Goal: Task Accomplishment & Management: Manage account settings

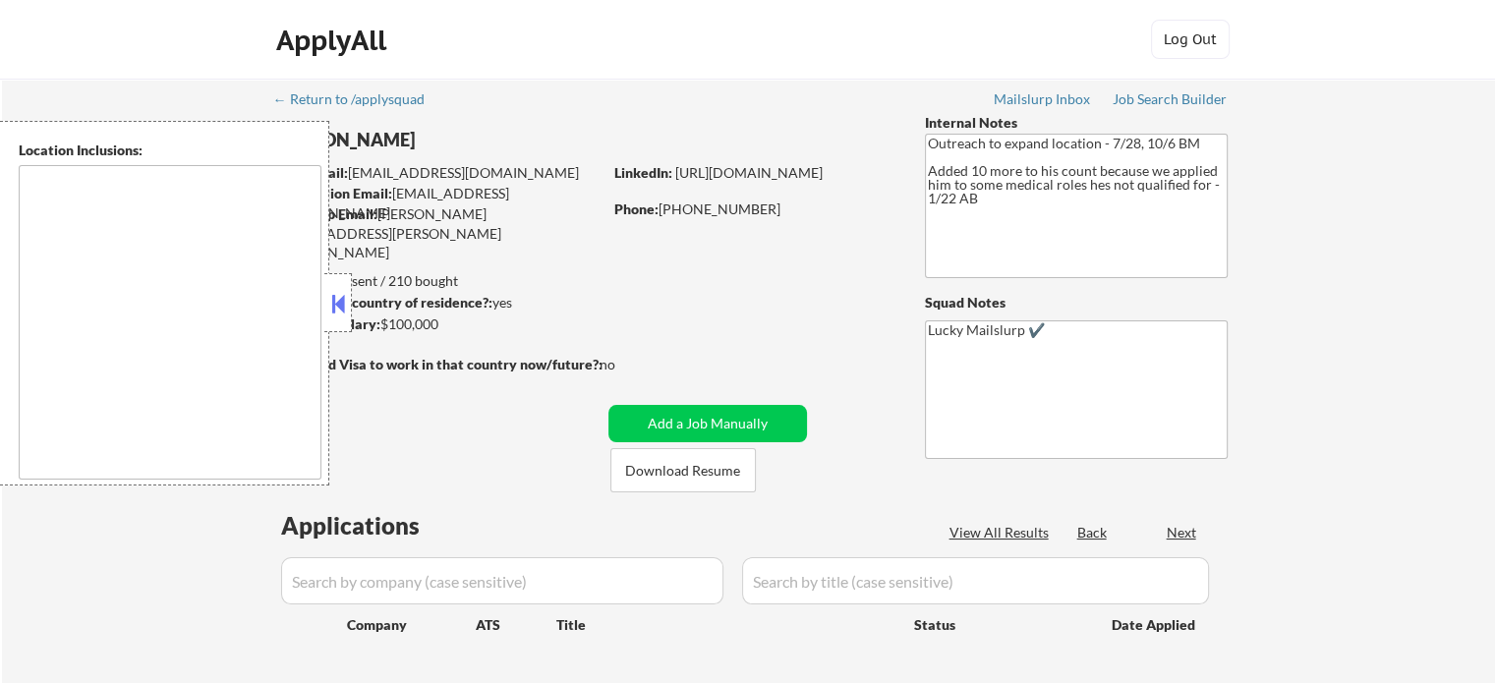
type textarea "Austin, TX West Lake Hills, TX Rollingwood, TX Cedar Park, TX Pflugerville, TX …"
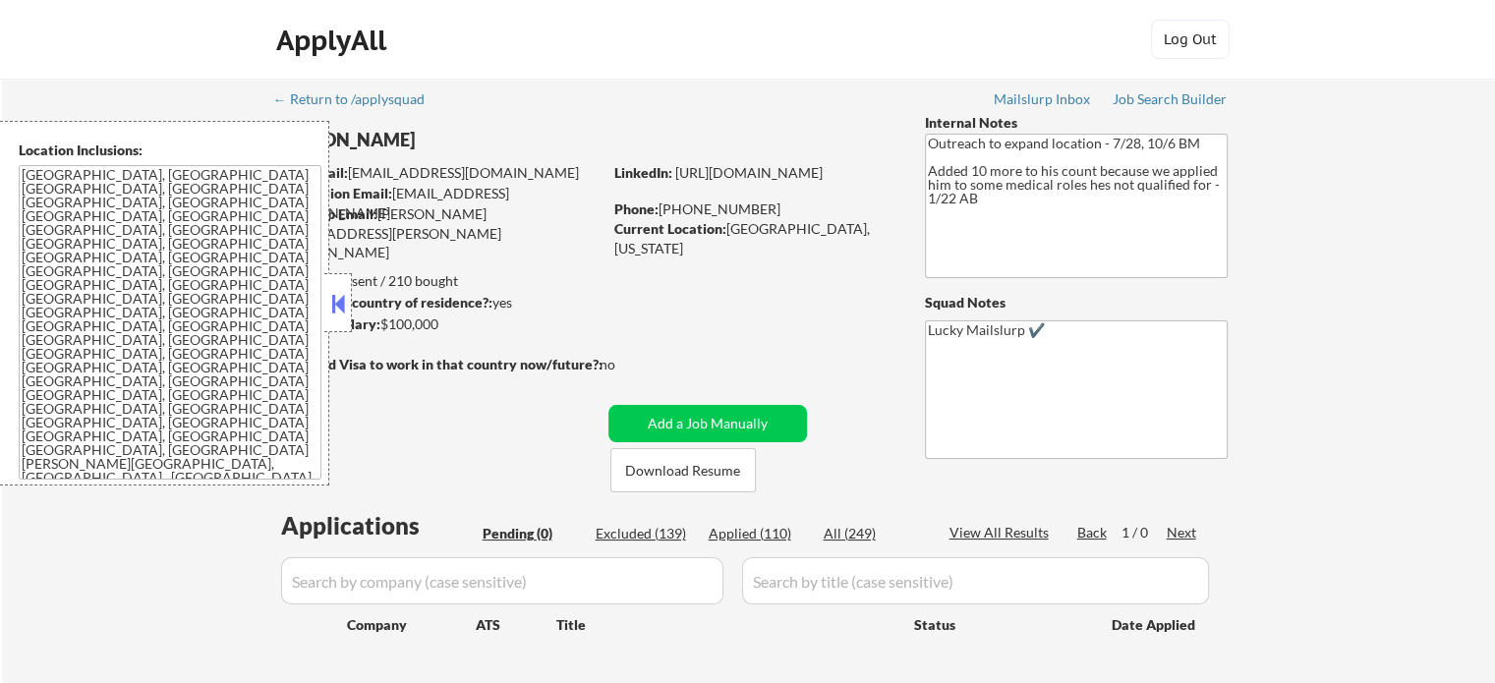
scroll to position [197, 0]
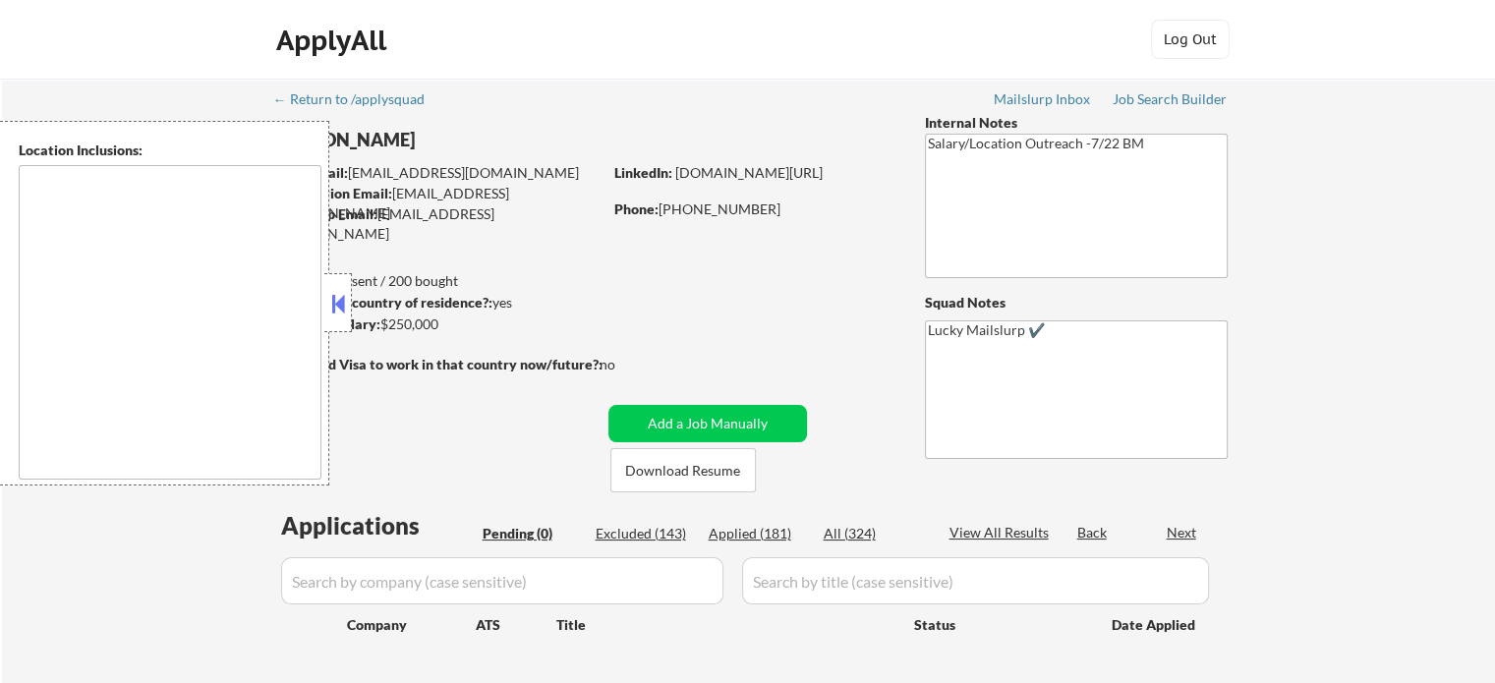
type textarea "[GEOGRAPHIC_DATA], [GEOGRAPHIC_DATA] [GEOGRAPHIC_DATA], [GEOGRAPHIC_DATA] [GEOG…"
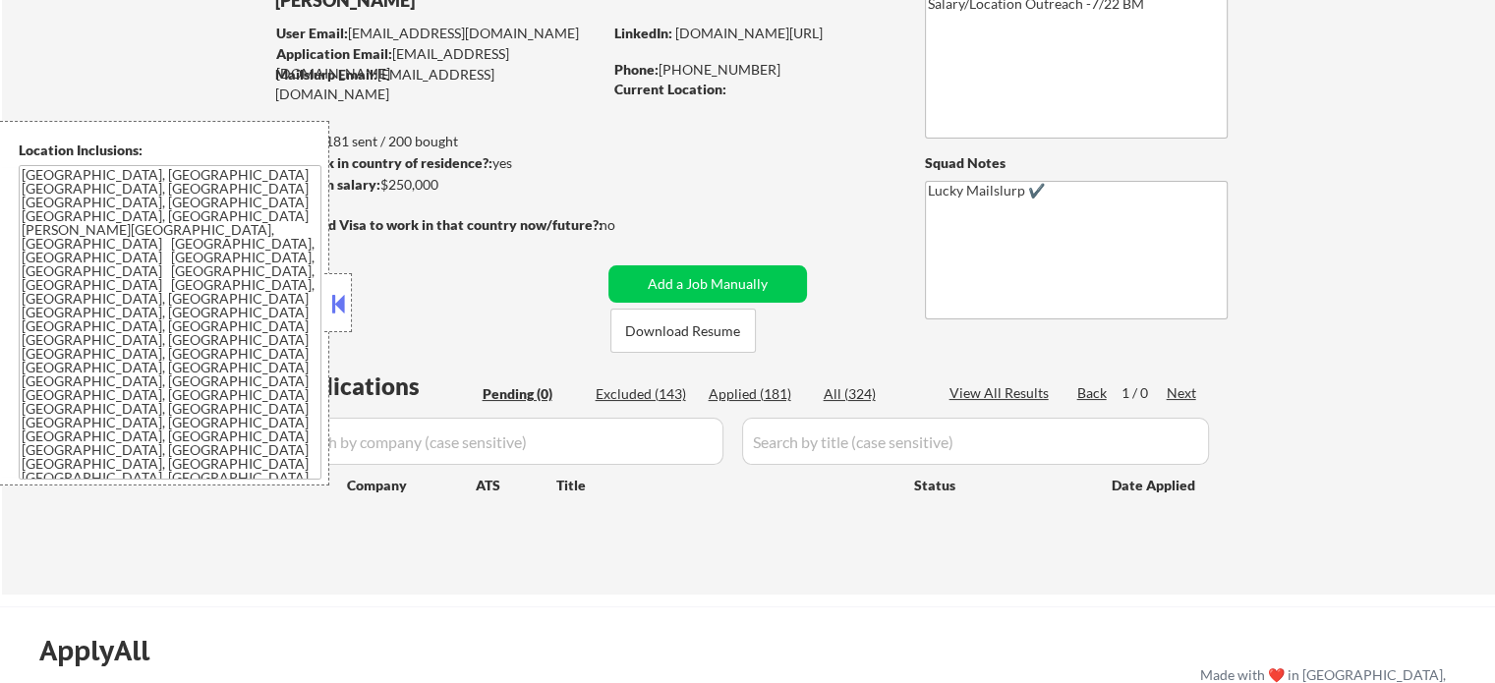
scroll to position [197, 0]
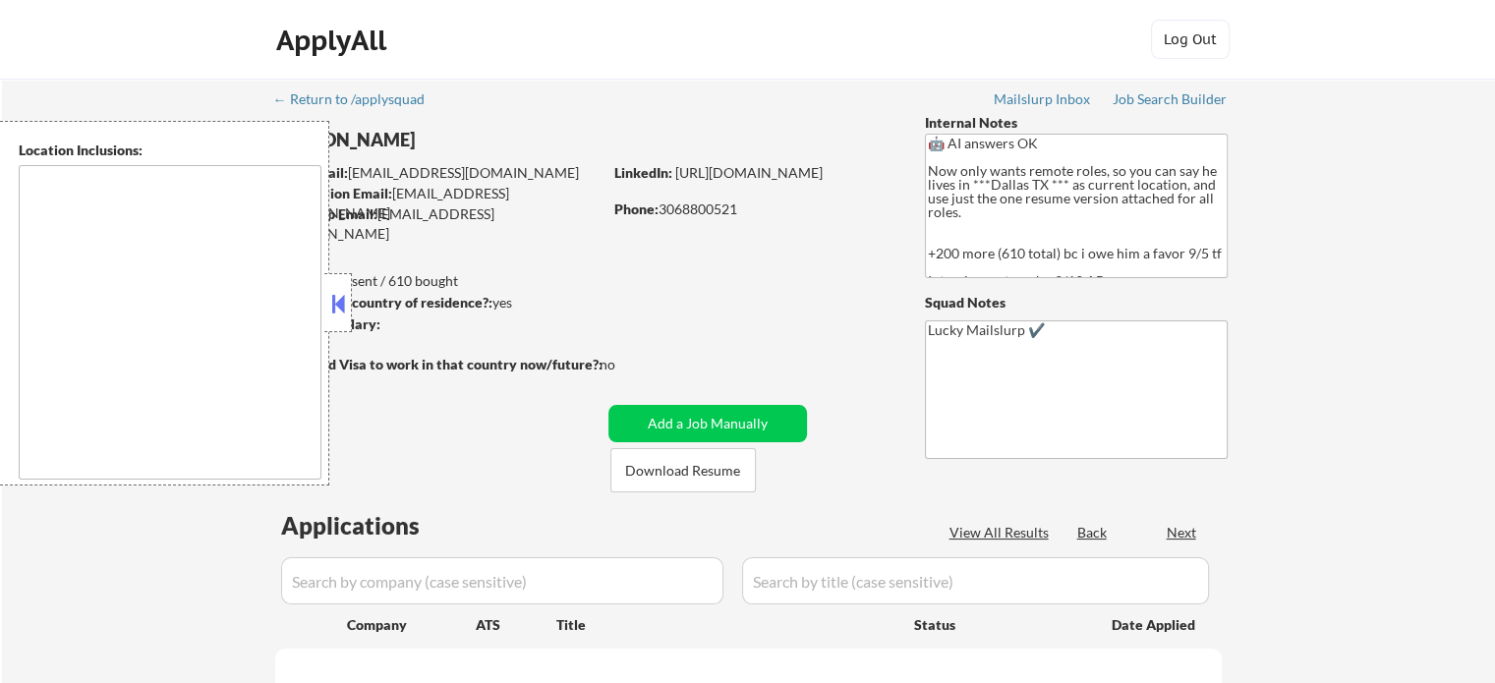
select select ""pending""
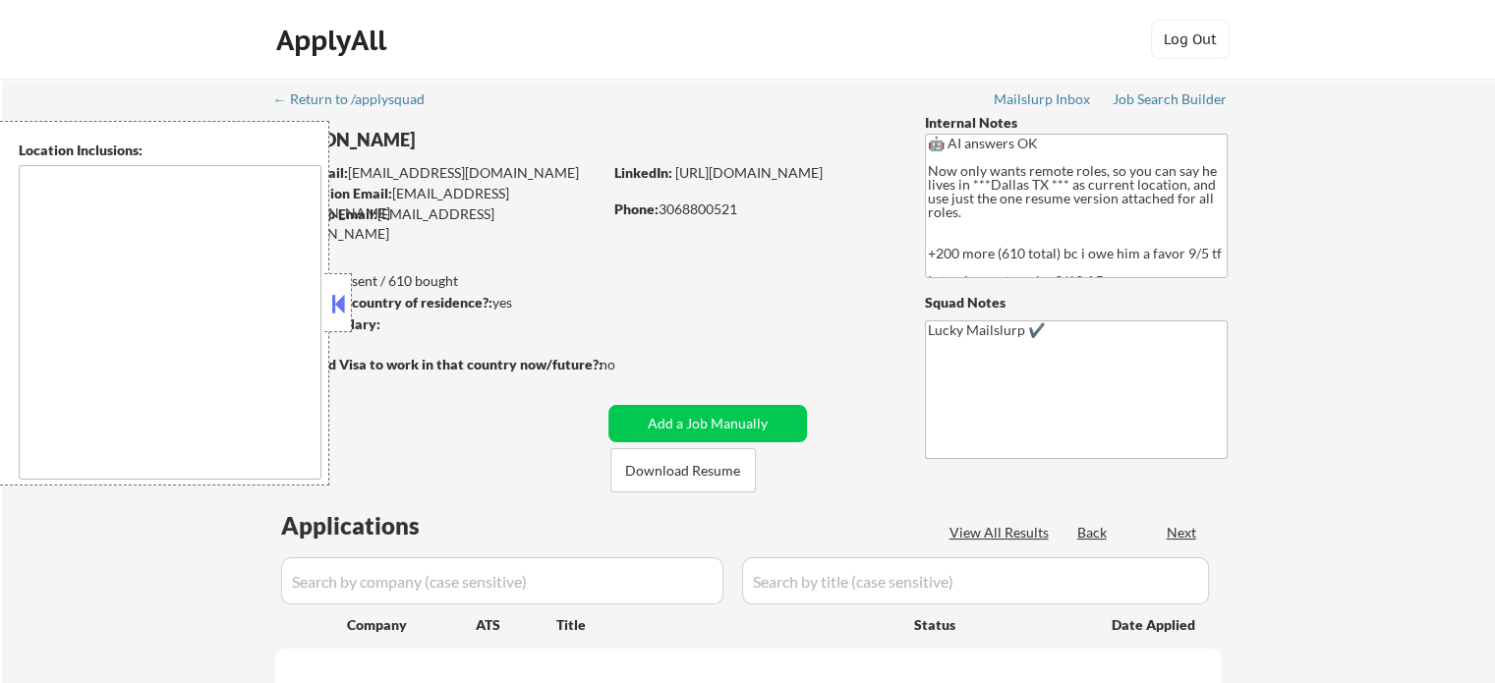
select select ""pending""
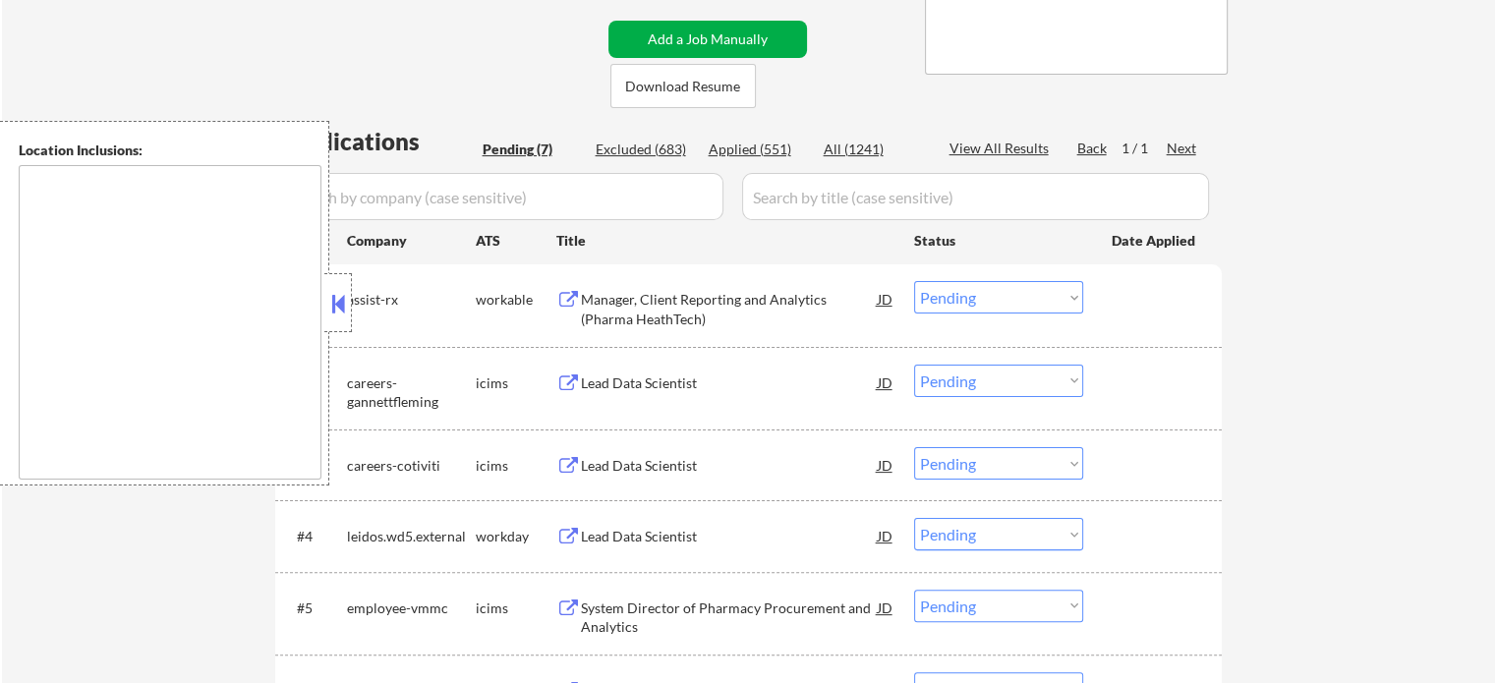
scroll to position [393, 0]
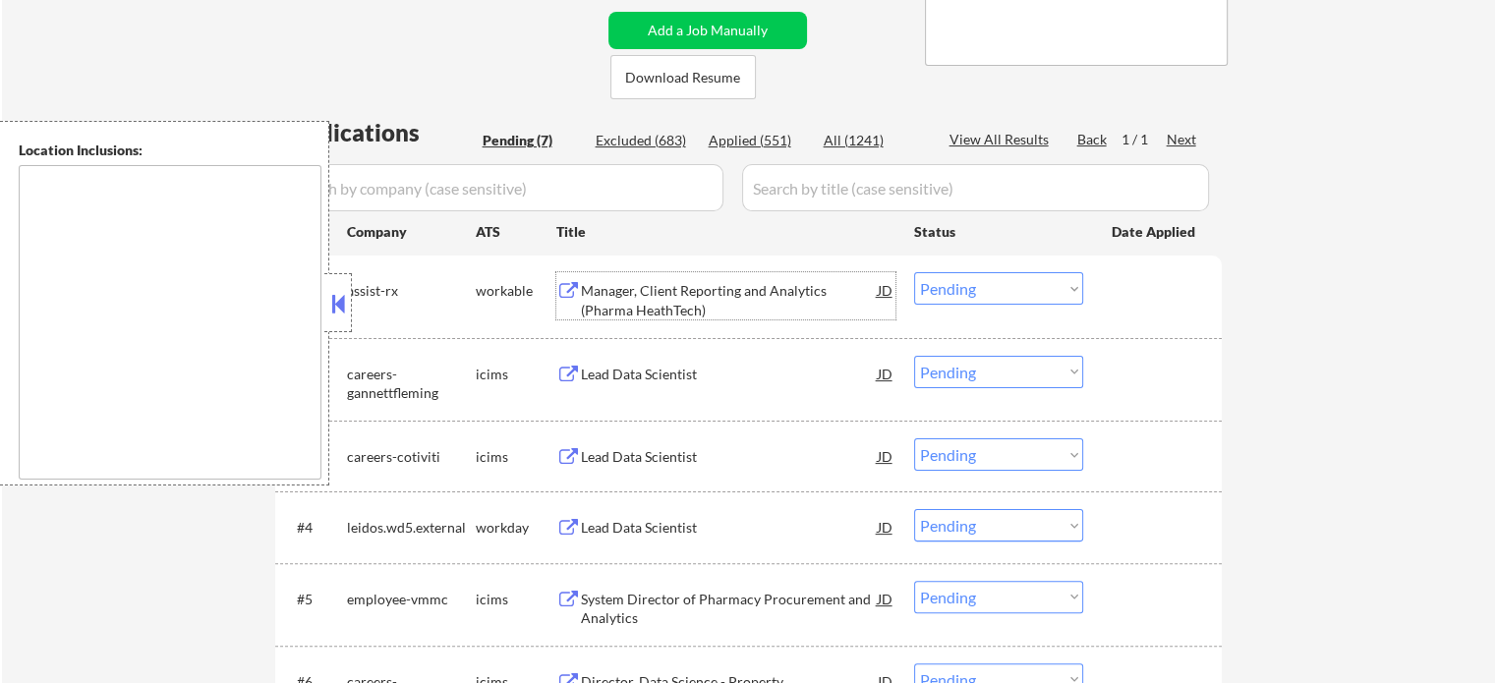
click at [647, 282] on div "Manager, Client Reporting and Analytics (Pharma HeathTech)" at bounding box center [729, 300] width 297 height 38
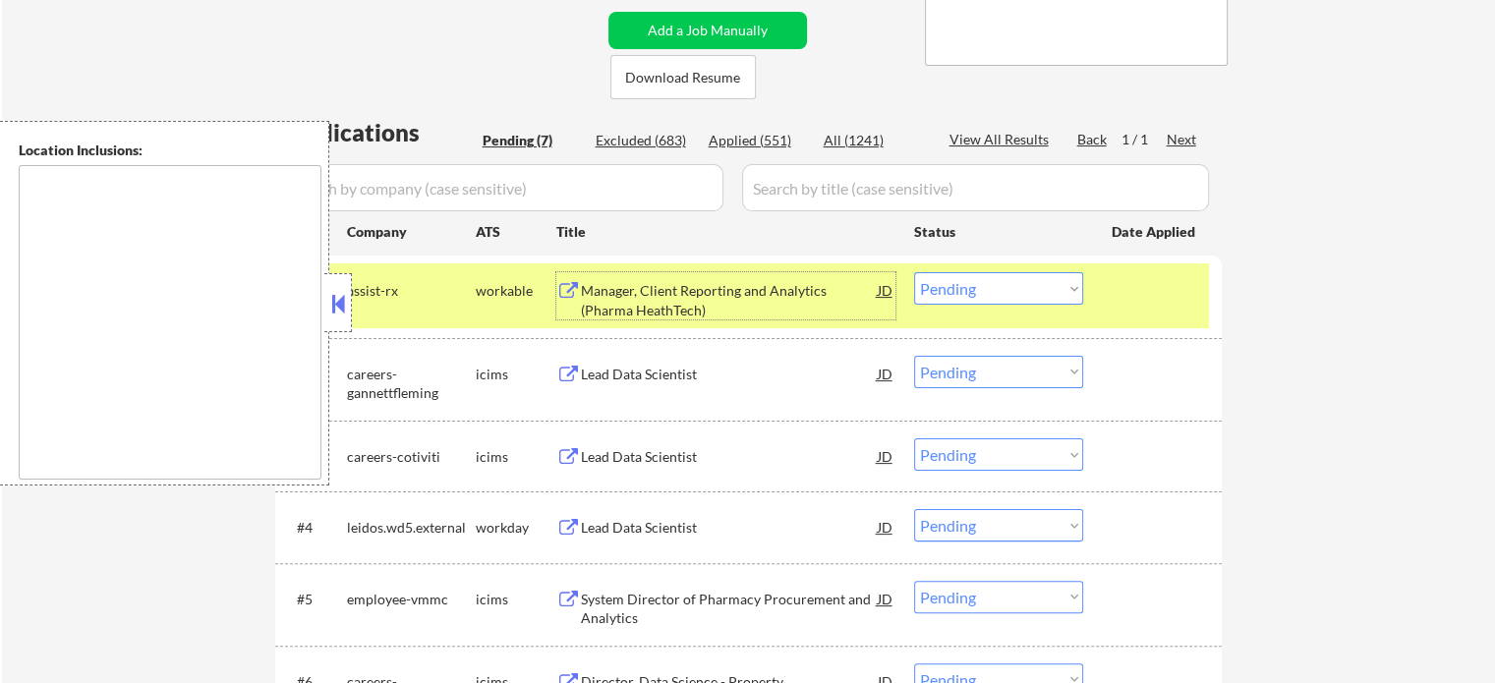
click at [1128, 298] on div at bounding box center [1155, 289] width 86 height 35
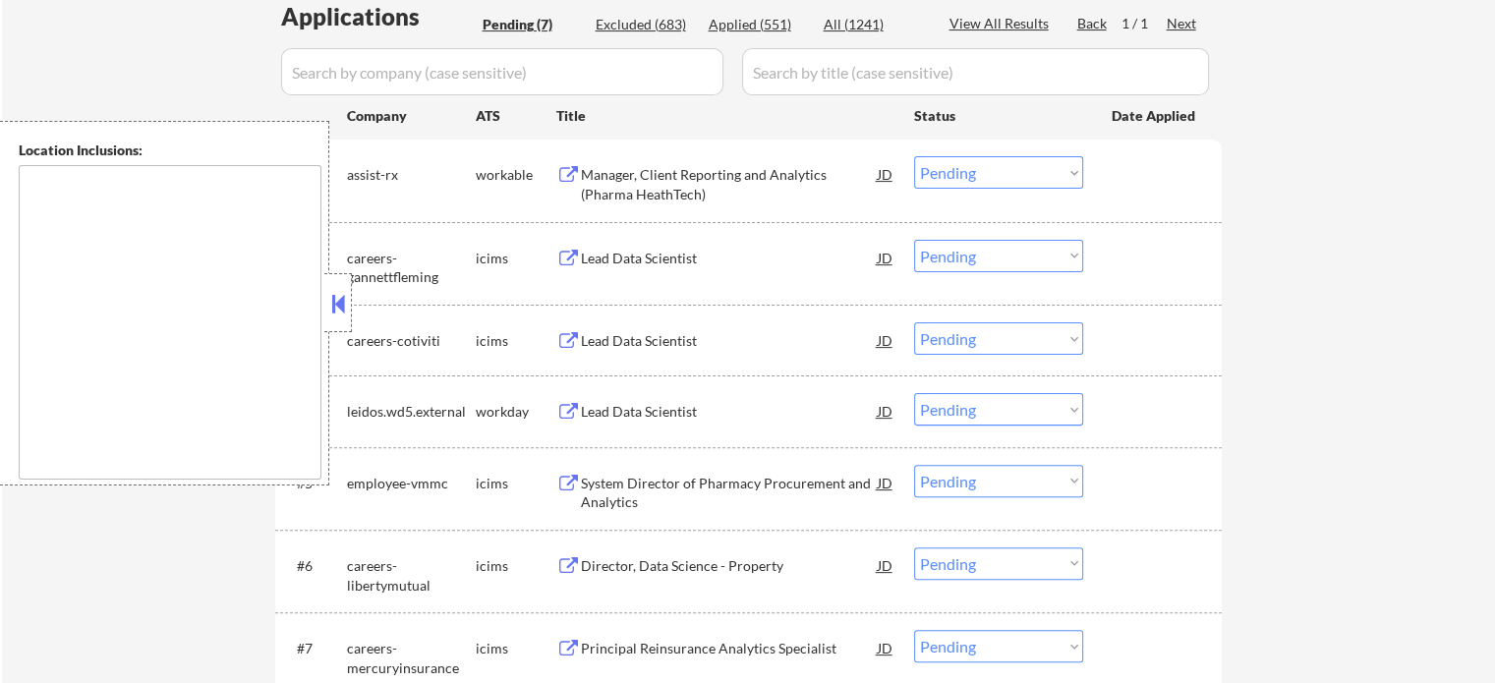
scroll to position [688, 0]
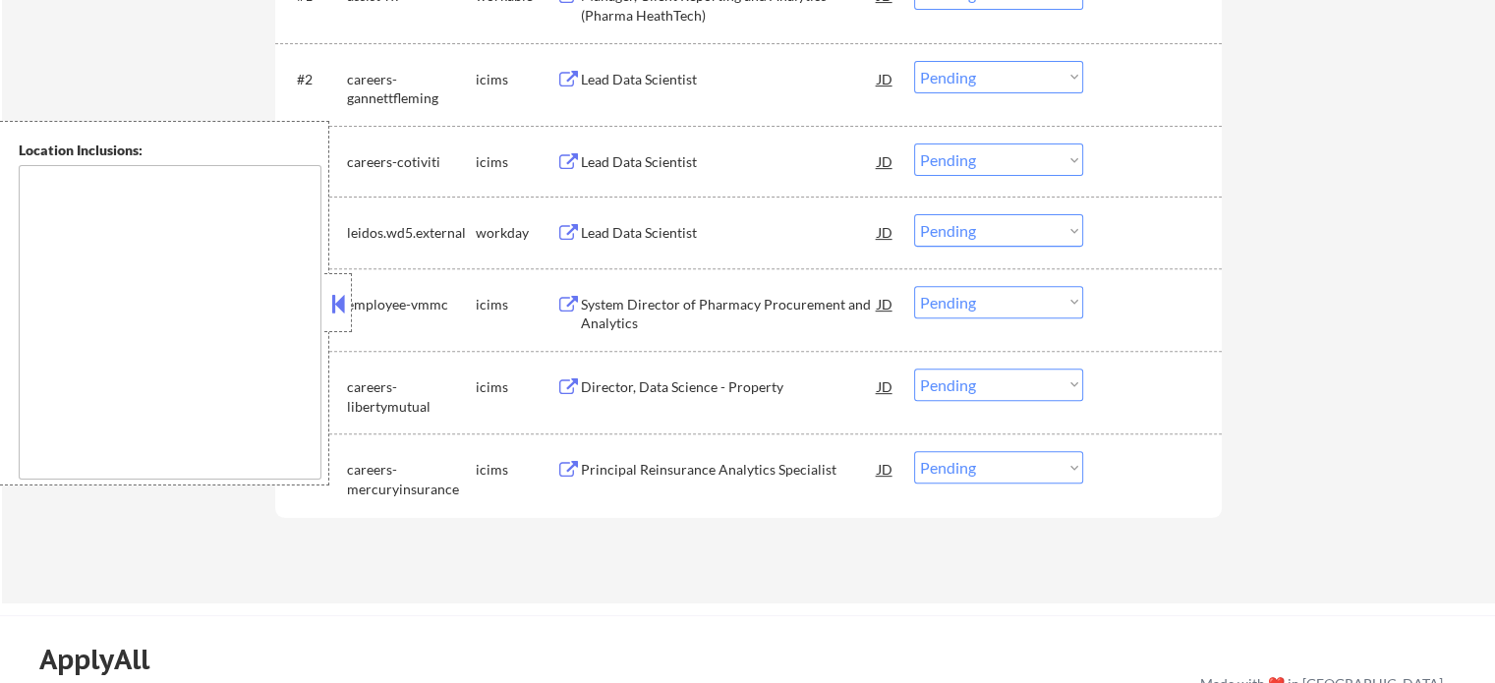
click at [629, 235] on div "Lead Data Scientist" at bounding box center [729, 233] width 297 height 20
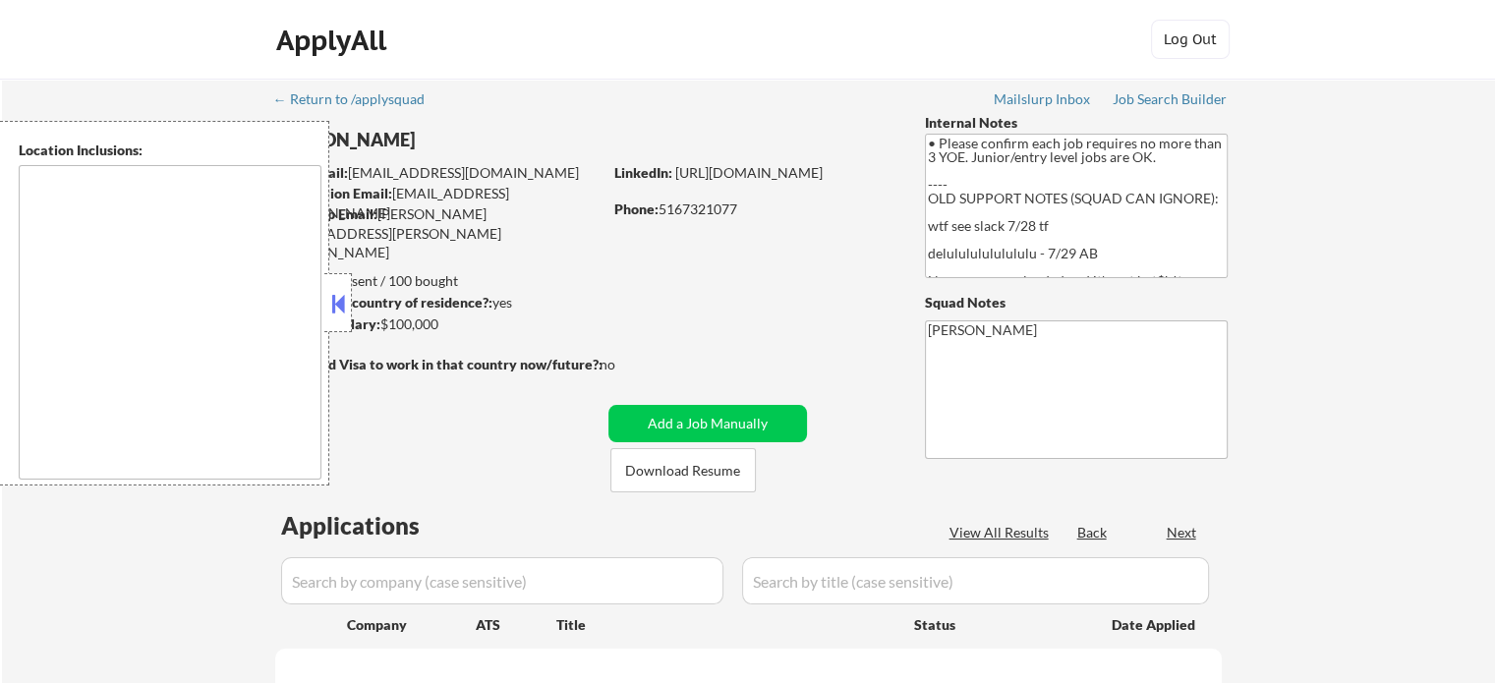
select select ""pending""
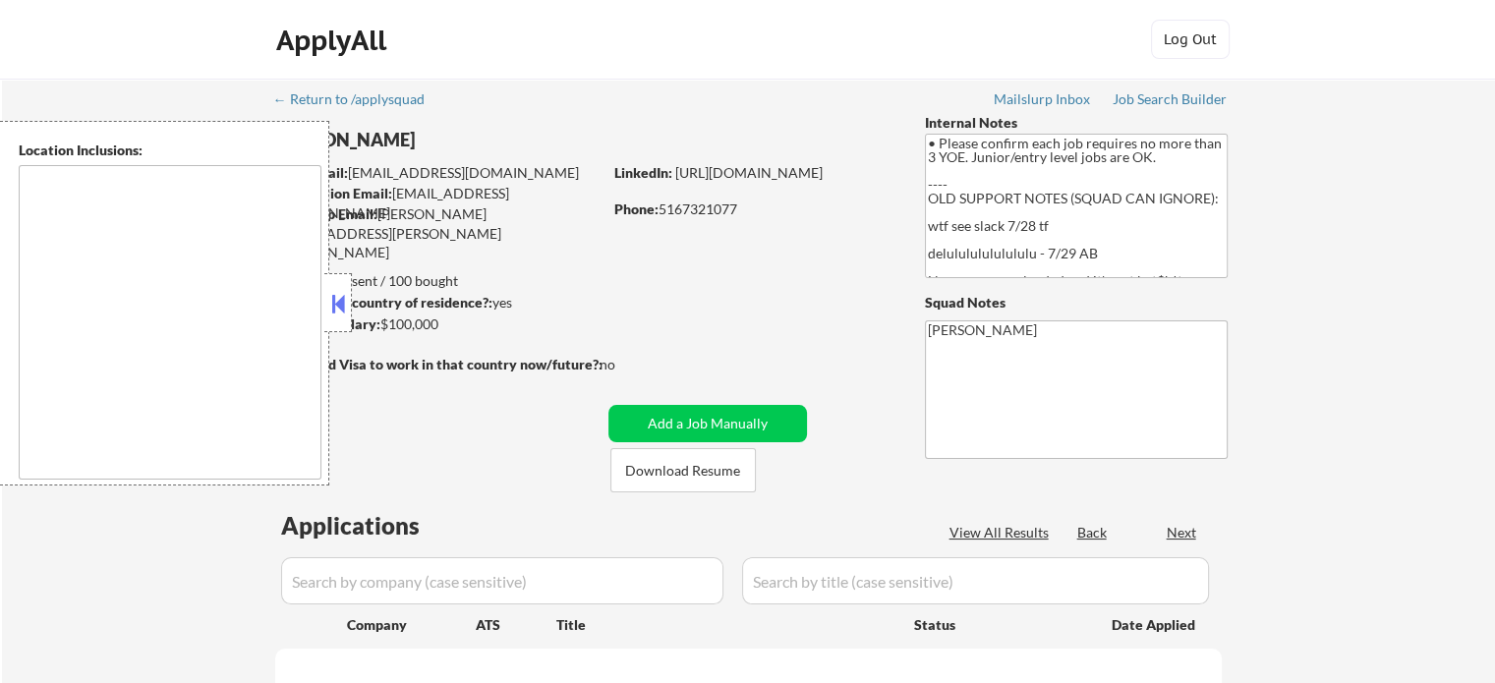
select select ""pending""
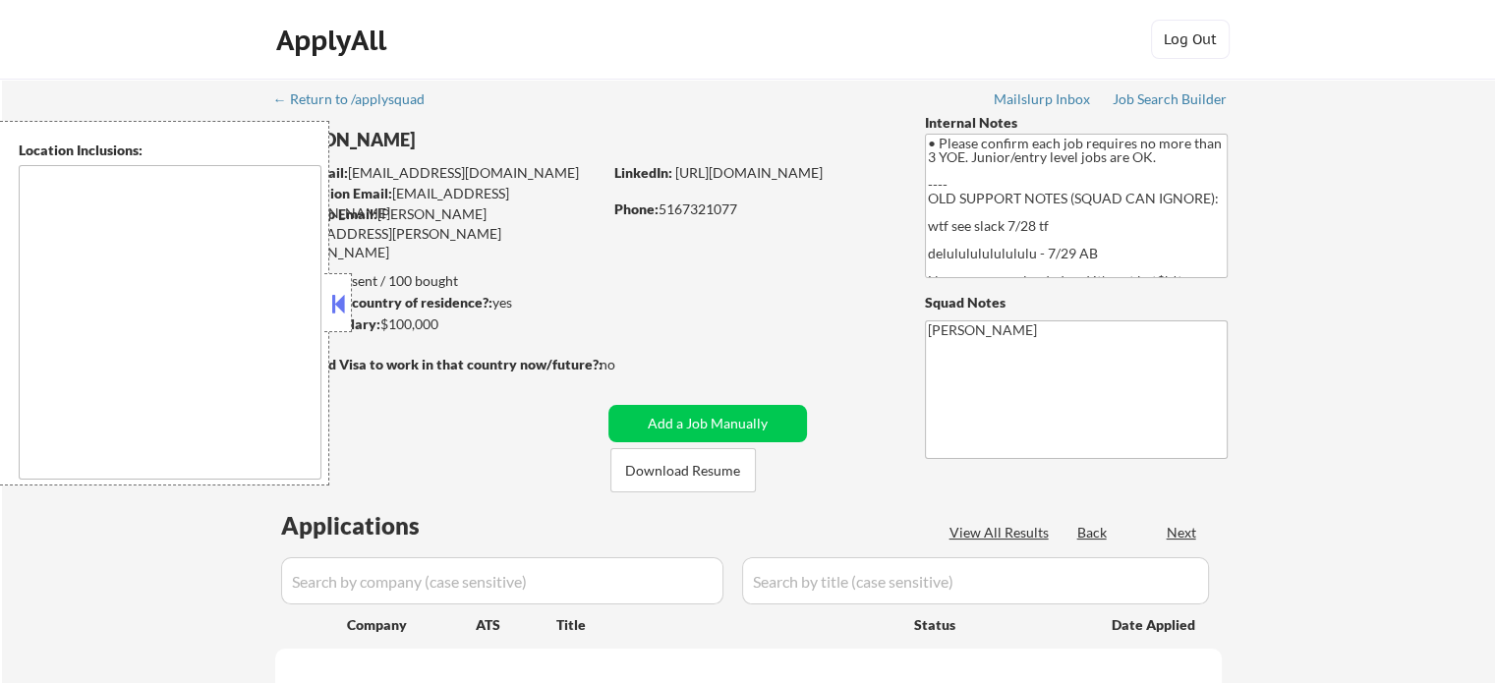
select select ""pending""
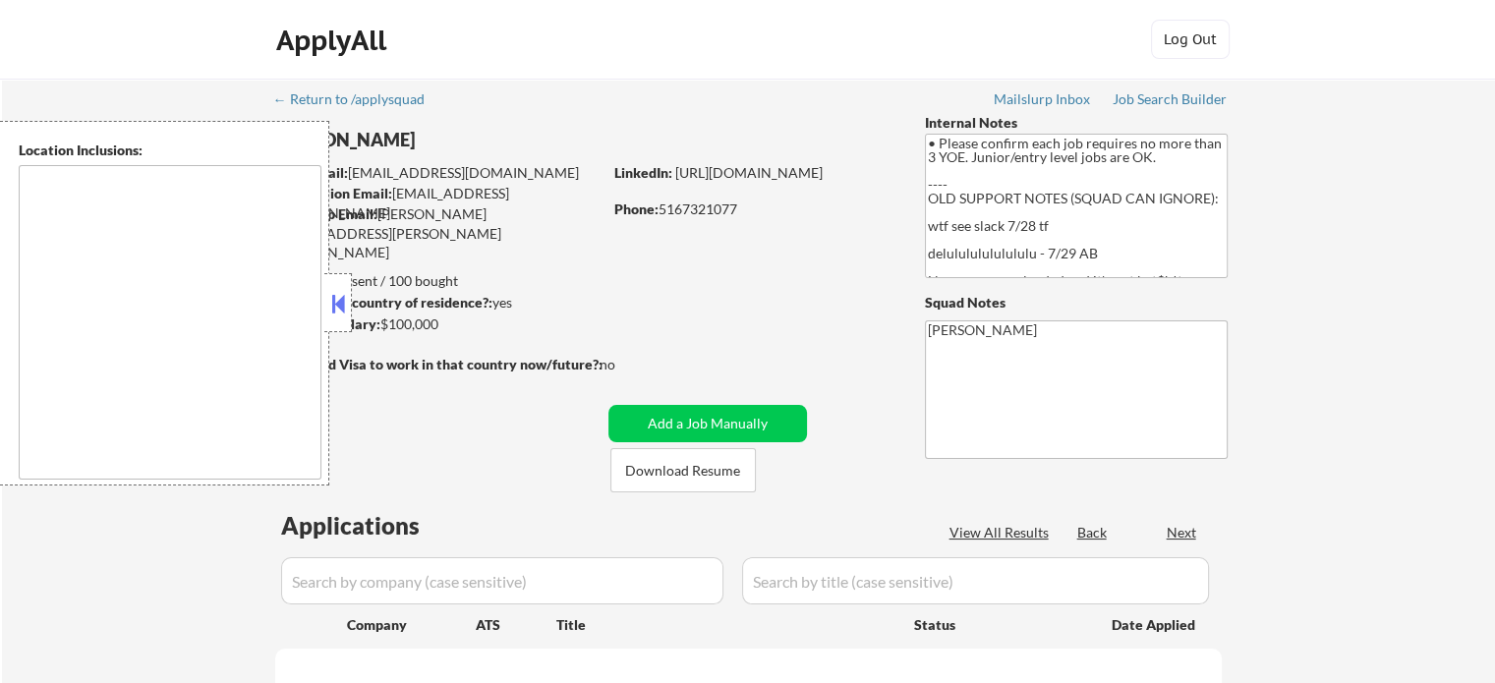
select select ""pending""
type textarea "New York, NY Jersey City, NJ Hoboken, NJ Union City, NJ Weehawken, NJ West New …"
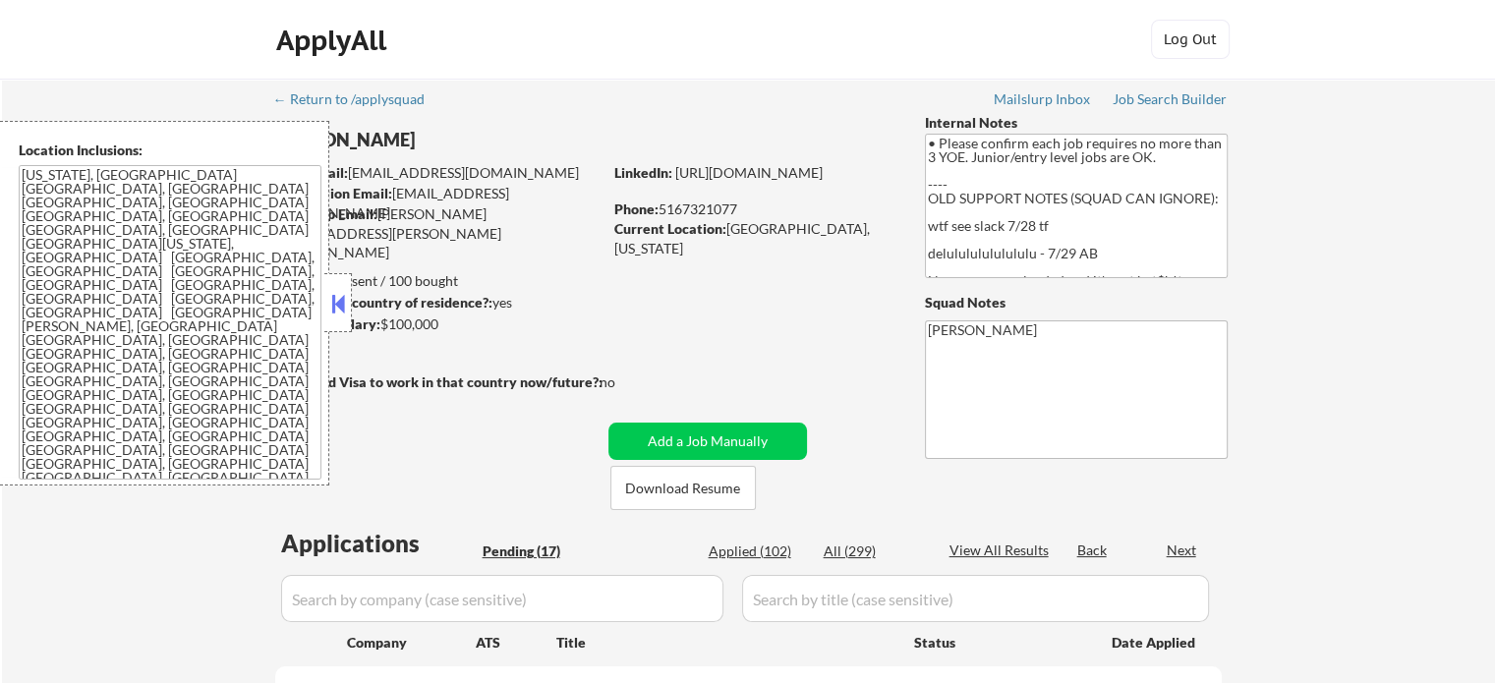
click at [334, 303] on button at bounding box center [338, 303] width 22 height 29
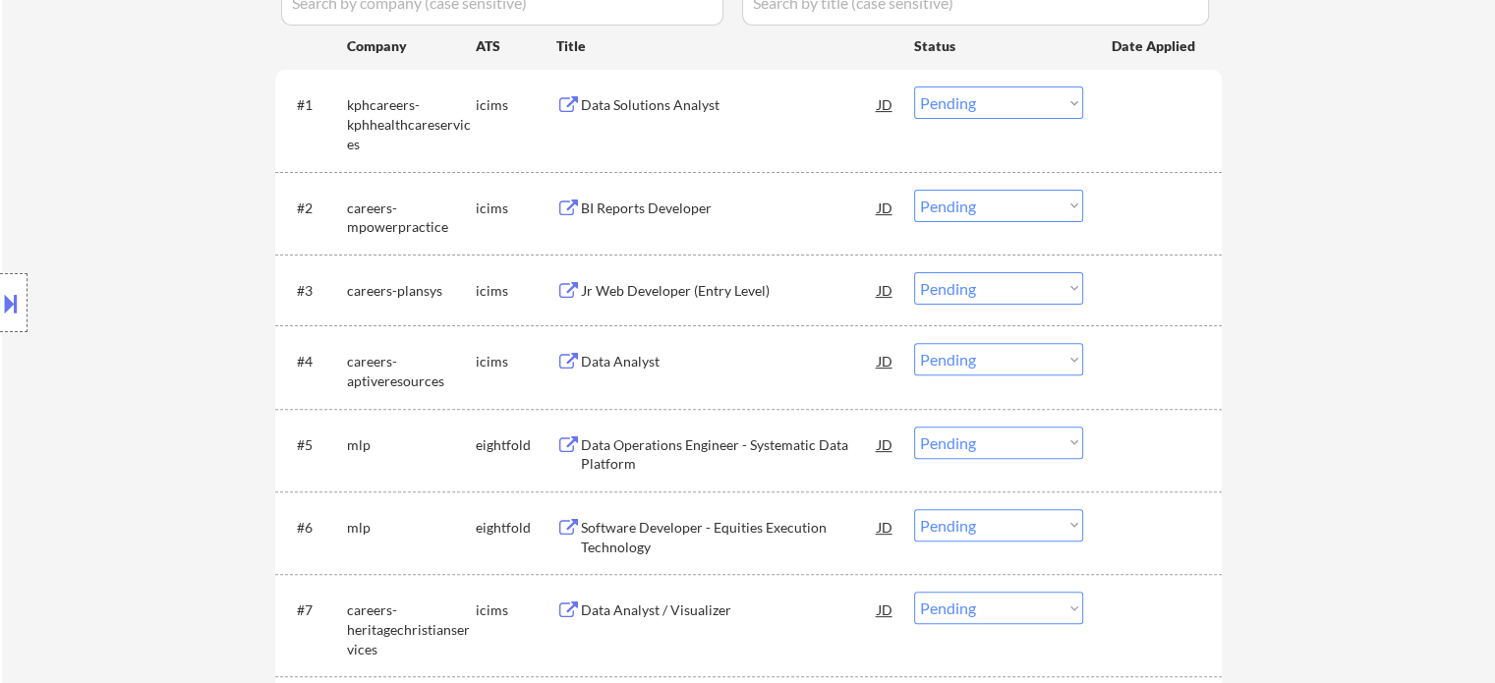
scroll to position [491, 0]
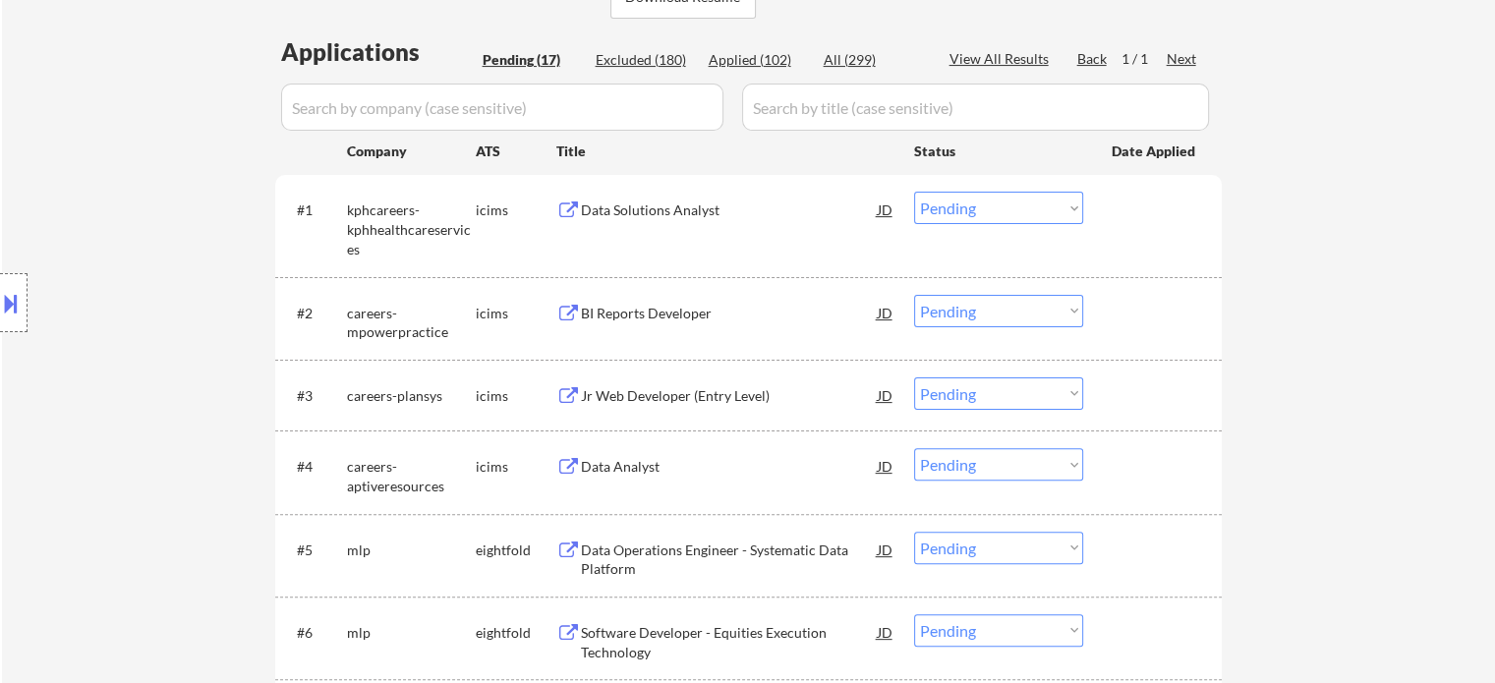
click at [649, 225] on div "Data Solutions Analyst" at bounding box center [729, 209] width 297 height 35
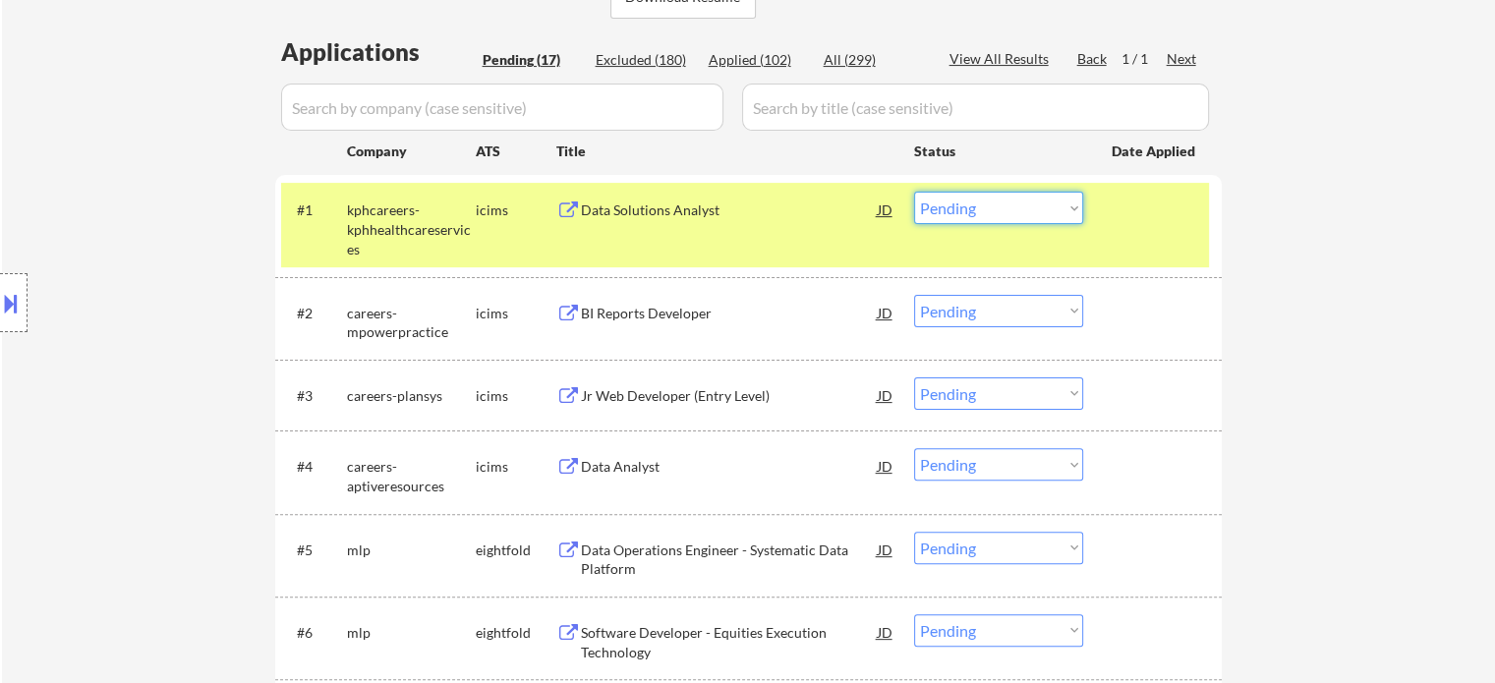
click at [958, 210] on select "Choose an option... Pending Applied Excluded (Questions) Excluded (Expired) Exc…" at bounding box center [998, 208] width 169 height 32
click at [914, 192] on select "Choose an option... Pending Applied Excluded (Questions) Excluded (Expired) Exc…" at bounding box center [998, 208] width 169 height 32
select select ""pending""
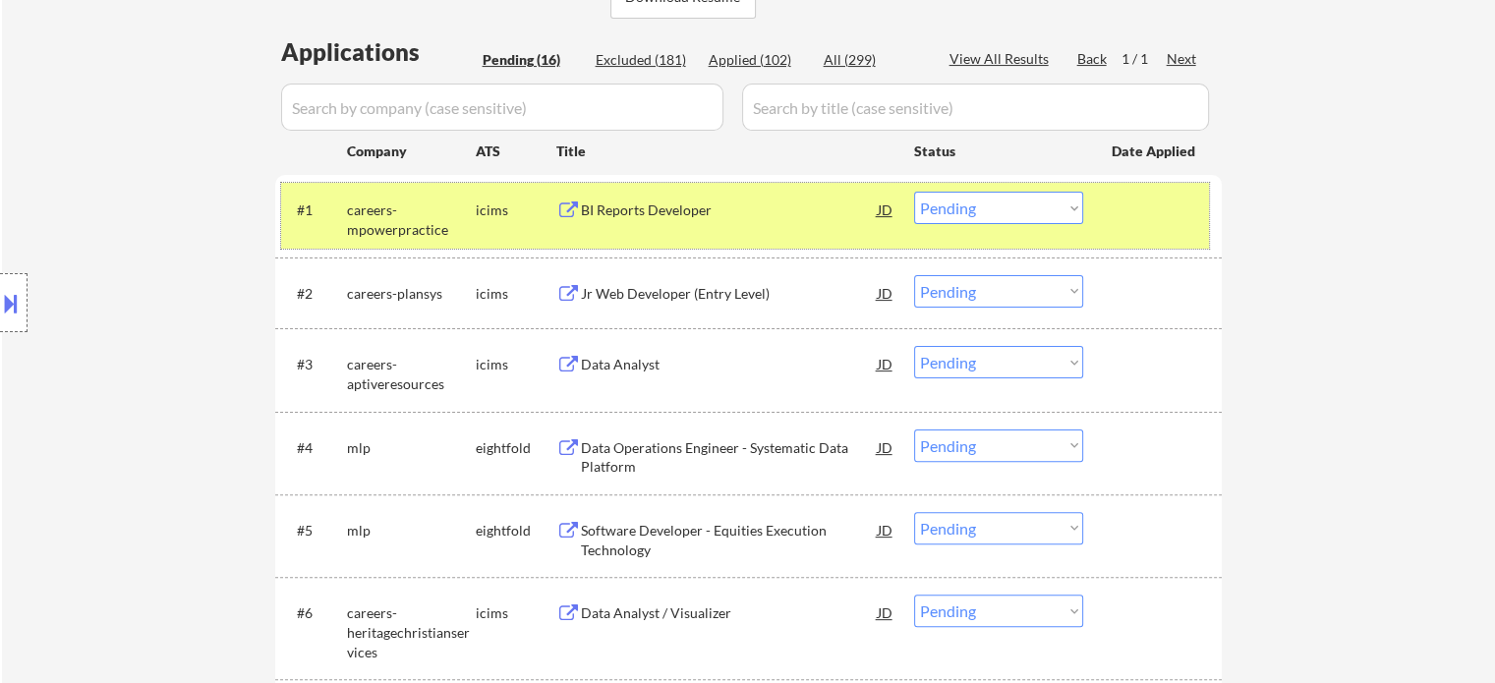
click at [1138, 227] on div "#1 careers-mpowerpractice icims BI Reports Developer JD Choose an option... Pen…" at bounding box center [745, 215] width 928 height 65
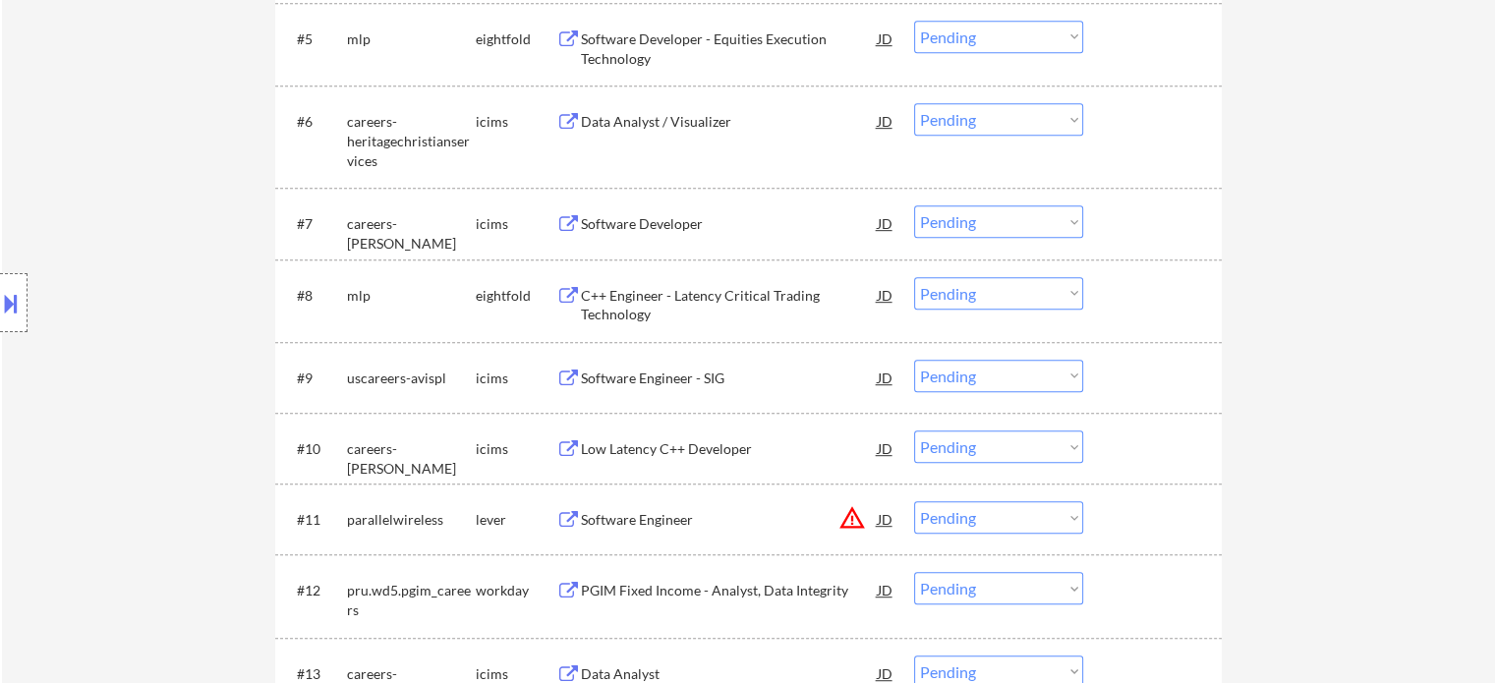
scroll to position [1081, 0]
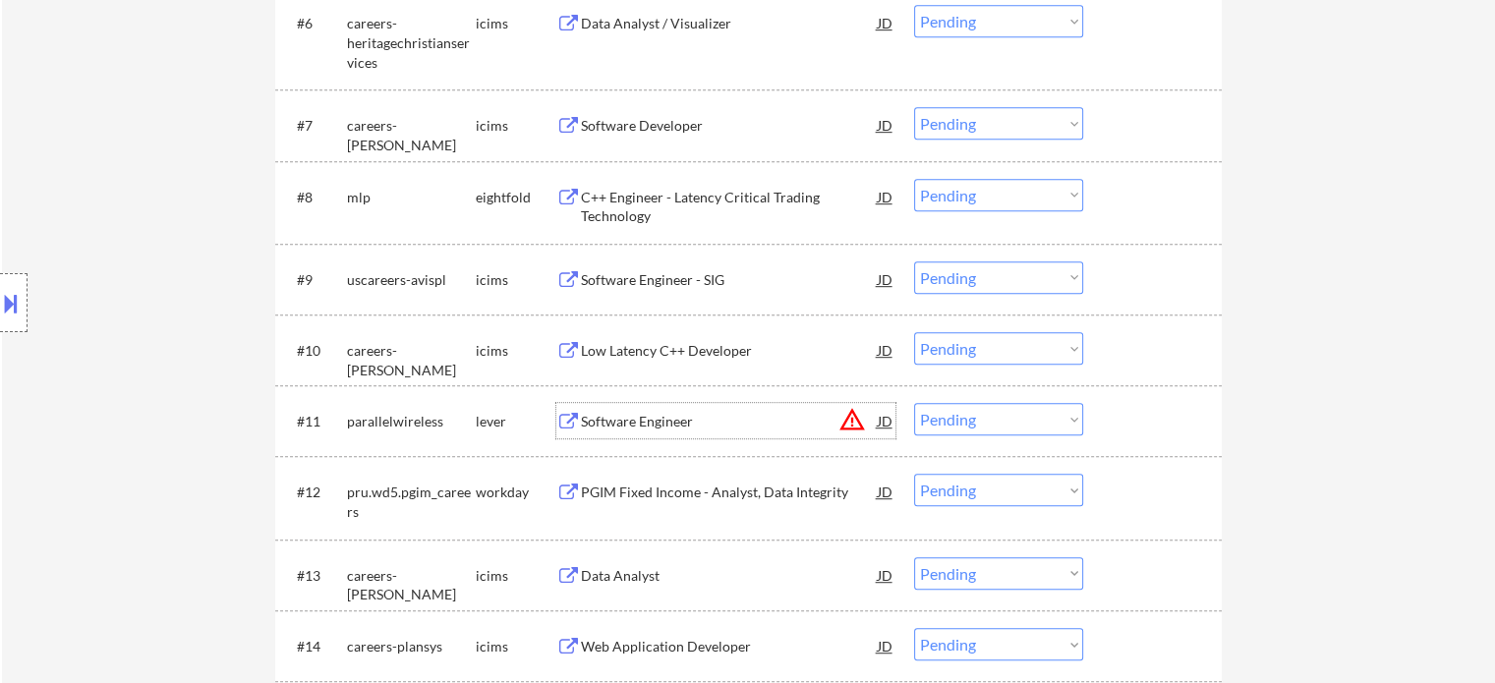
click at [609, 419] on div "Software Engineer" at bounding box center [729, 422] width 297 height 20
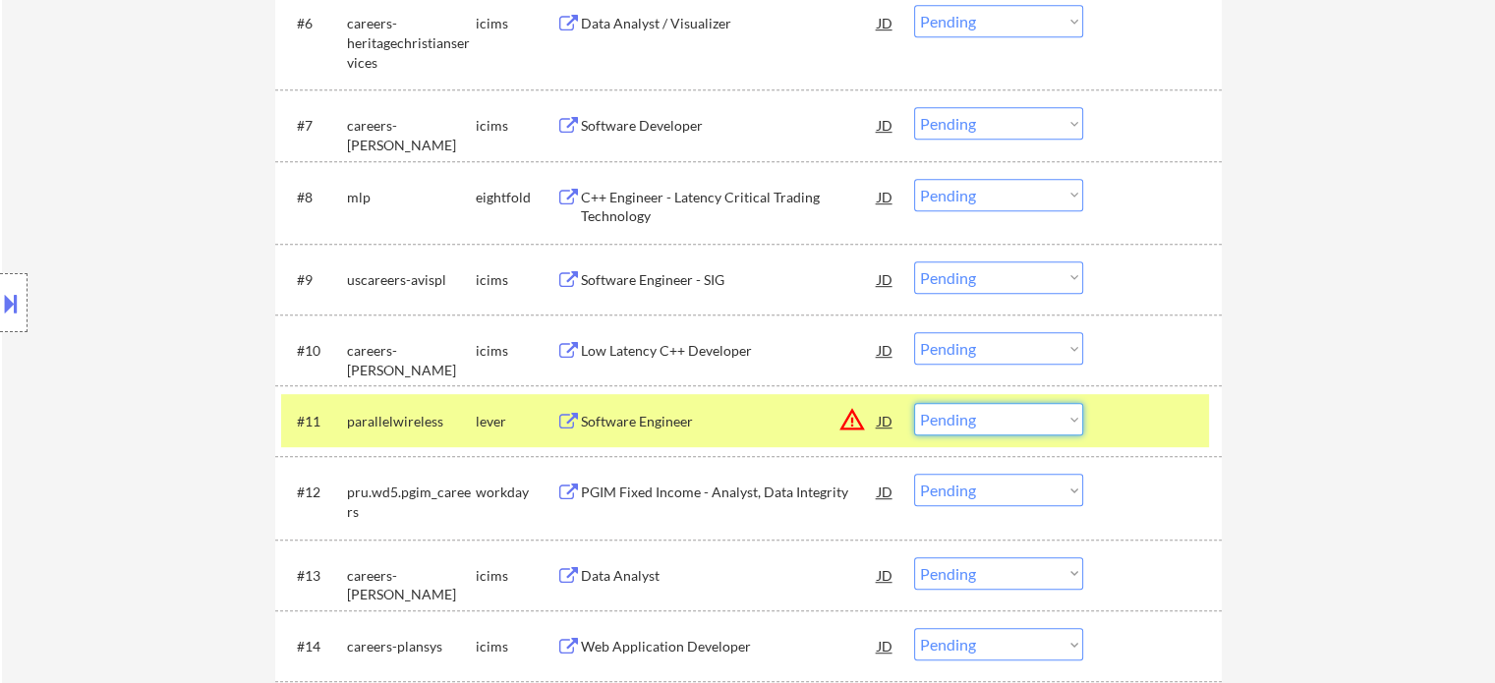
click at [999, 424] on select "Choose an option... Pending Applied Excluded (Questions) Excluded (Expired) Exc…" at bounding box center [998, 419] width 169 height 32
click at [914, 403] on select "Choose an option... Pending Applied Excluded (Questions) Excluded (Expired) Exc…" at bounding box center [998, 419] width 169 height 32
click at [1126, 409] on div at bounding box center [1155, 420] width 86 height 35
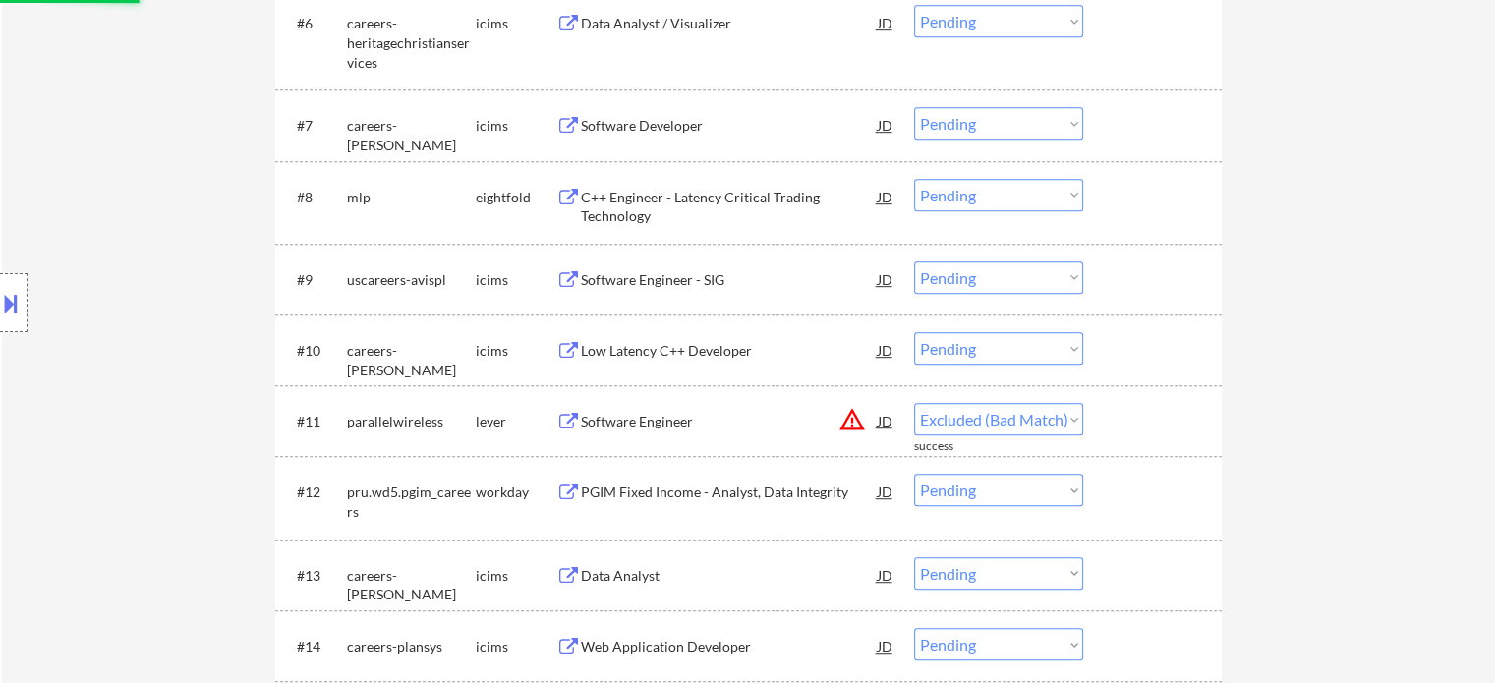
select select ""pending""
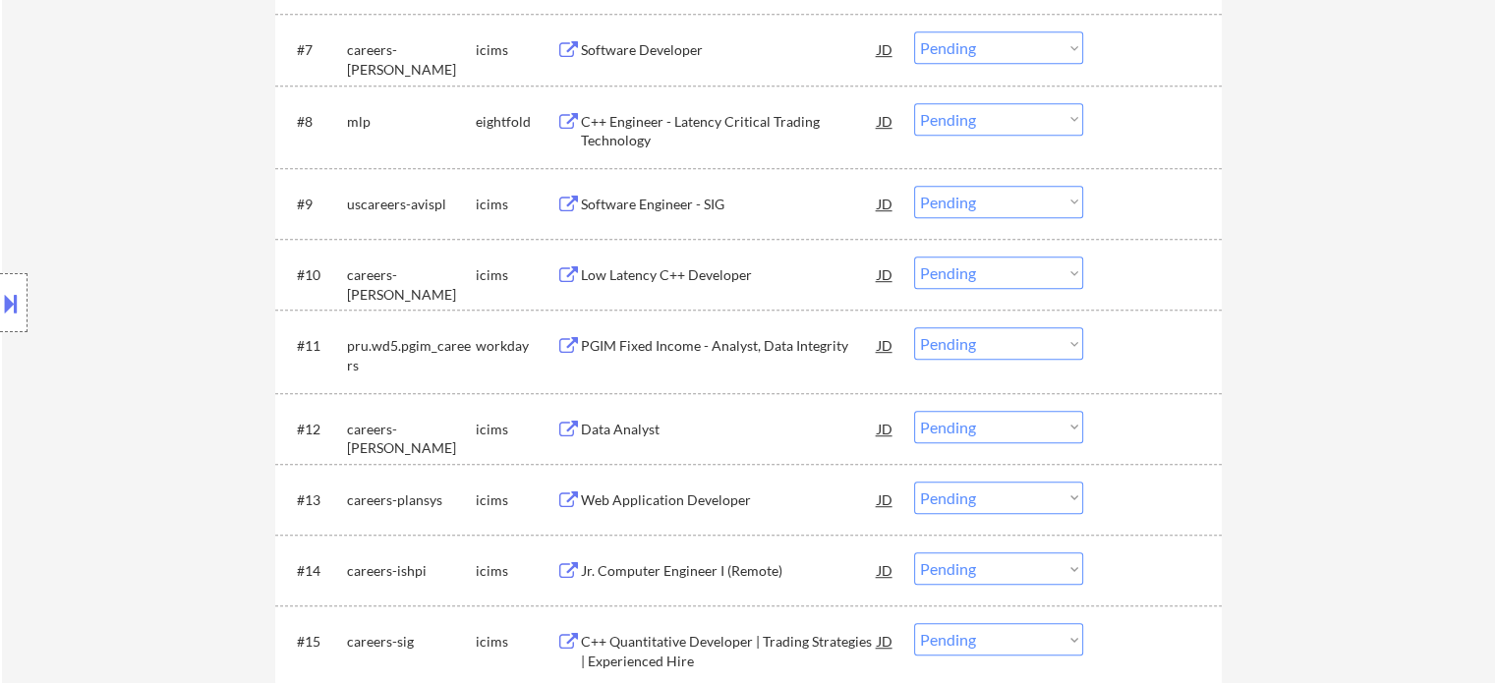
scroll to position [1278, 0]
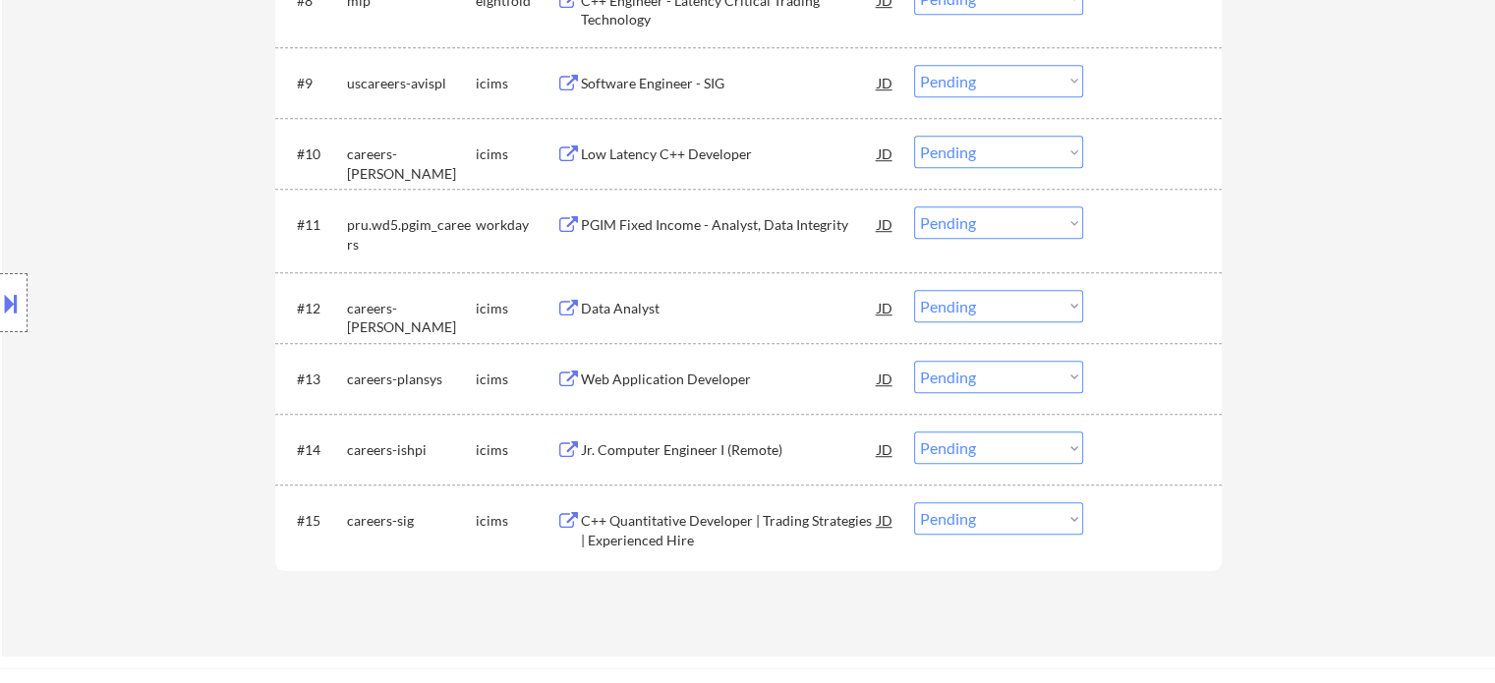
click at [746, 518] on div "C++ Quantitative Developer | Trading Strategies | Experienced Hire" at bounding box center [729, 530] width 297 height 38
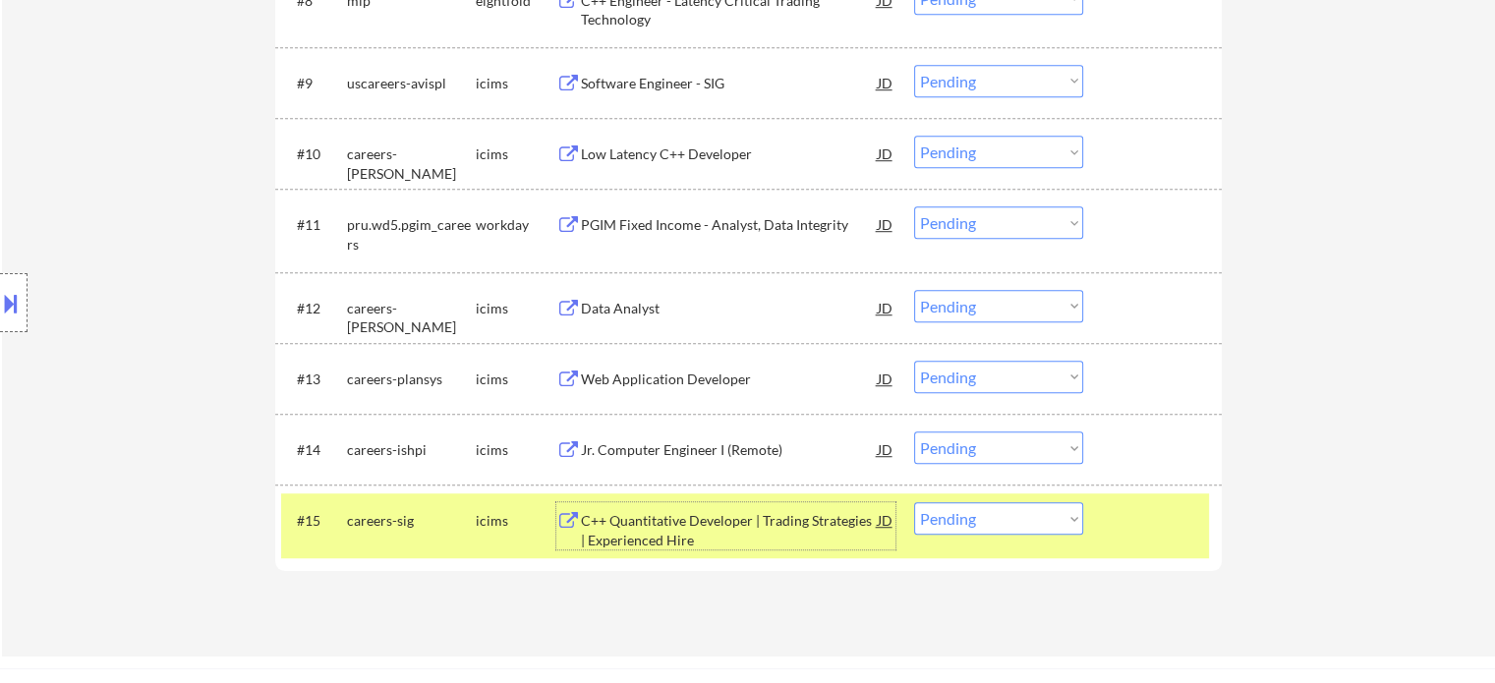
click at [961, 519] on select "Choose an option... Pending Applied Excluded (Questions) Excluded (Expired) Exc…" at bounding box center [998, 518] width 169 height 32
select select ""excluded__bad_match_""
click at [914, 502] on select "Choose an option... Pending Applied Excluded (Questions) Excluded (Expired) Exc…" at bounding box center [998, 518] width 169 height 32
click at [1163, 534] on div at bounding box center [1155, 519] width 86 height 35
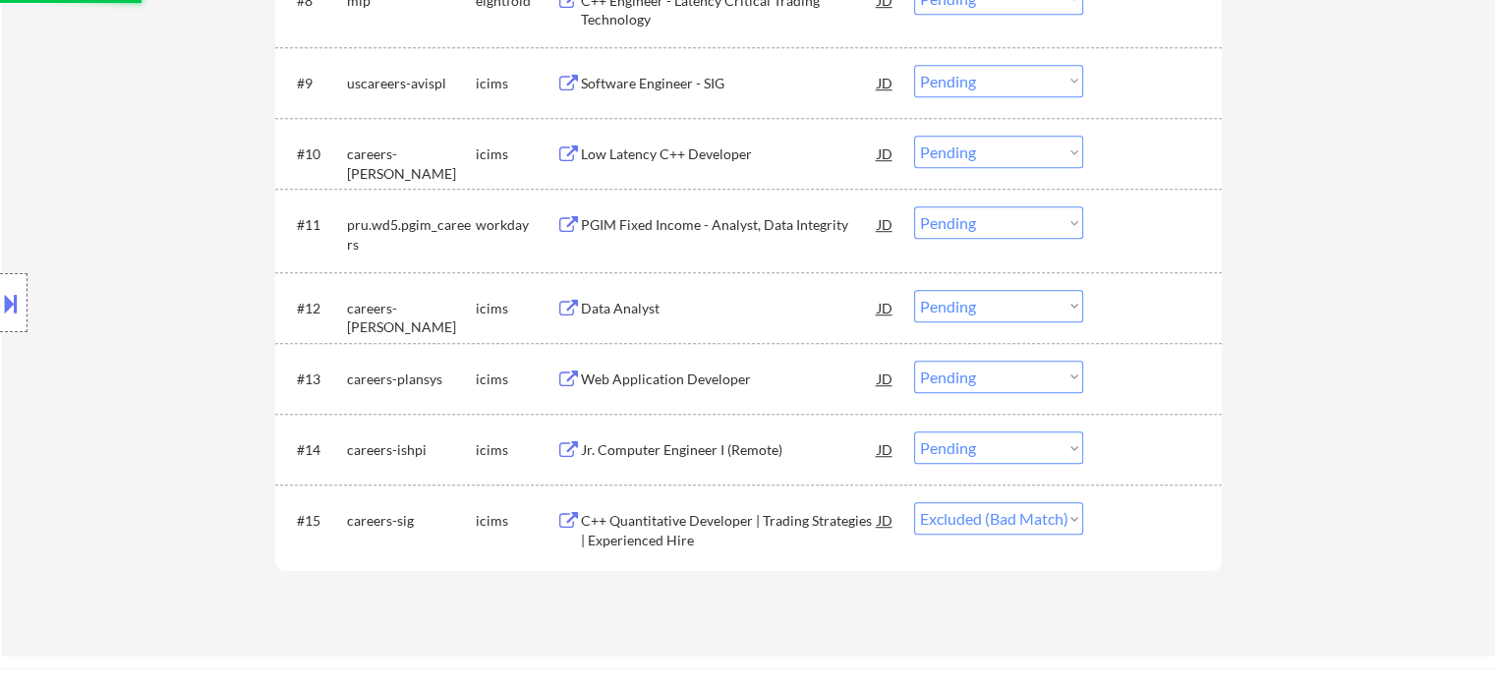
click at [680, 449] on div "Jr. Computer Engineer I (Remote)" at bounding box center [729, 450] width 297 height 20
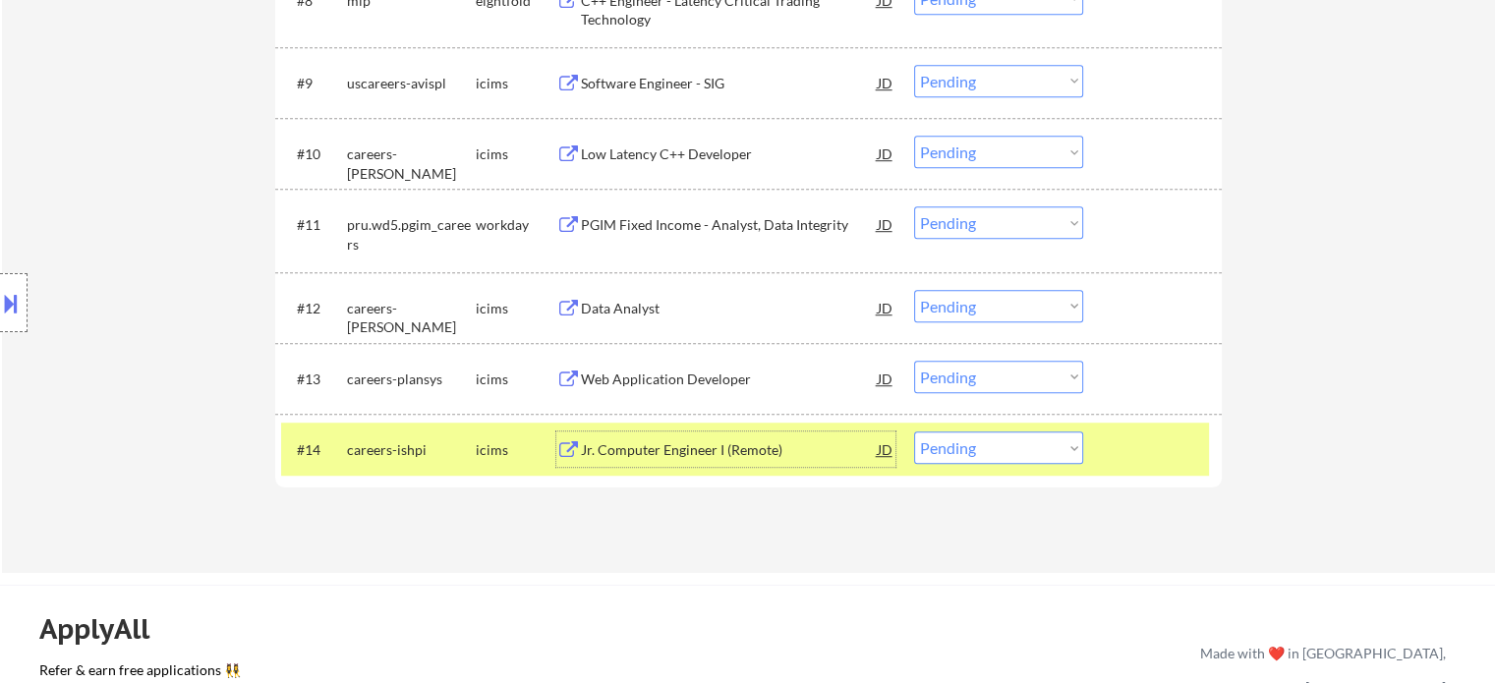
click at [1187, 448] on div at bounding box center [1155, 448] width 86 height 35
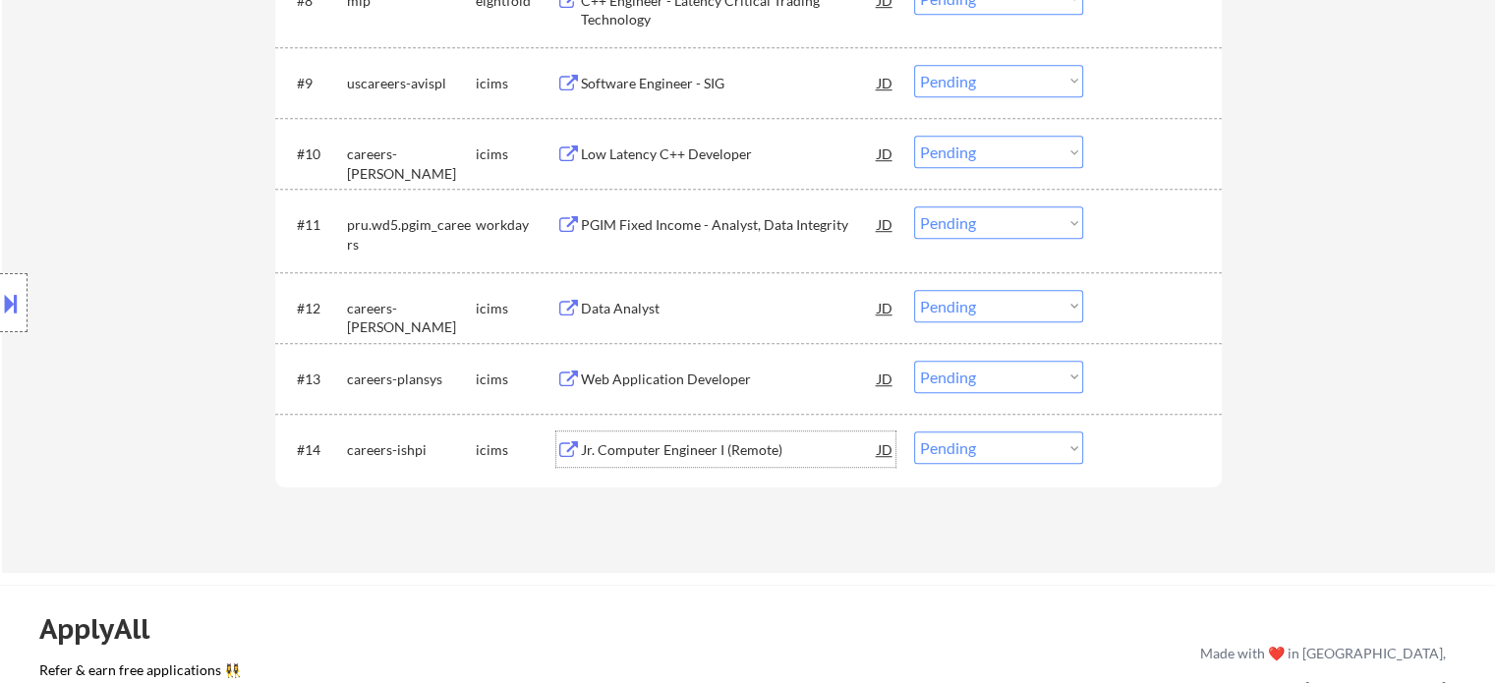
click at [792, 435] on div "Jr. Computer Engineer I (Remote)" at bounding box center [729, 448] width 297 height 35
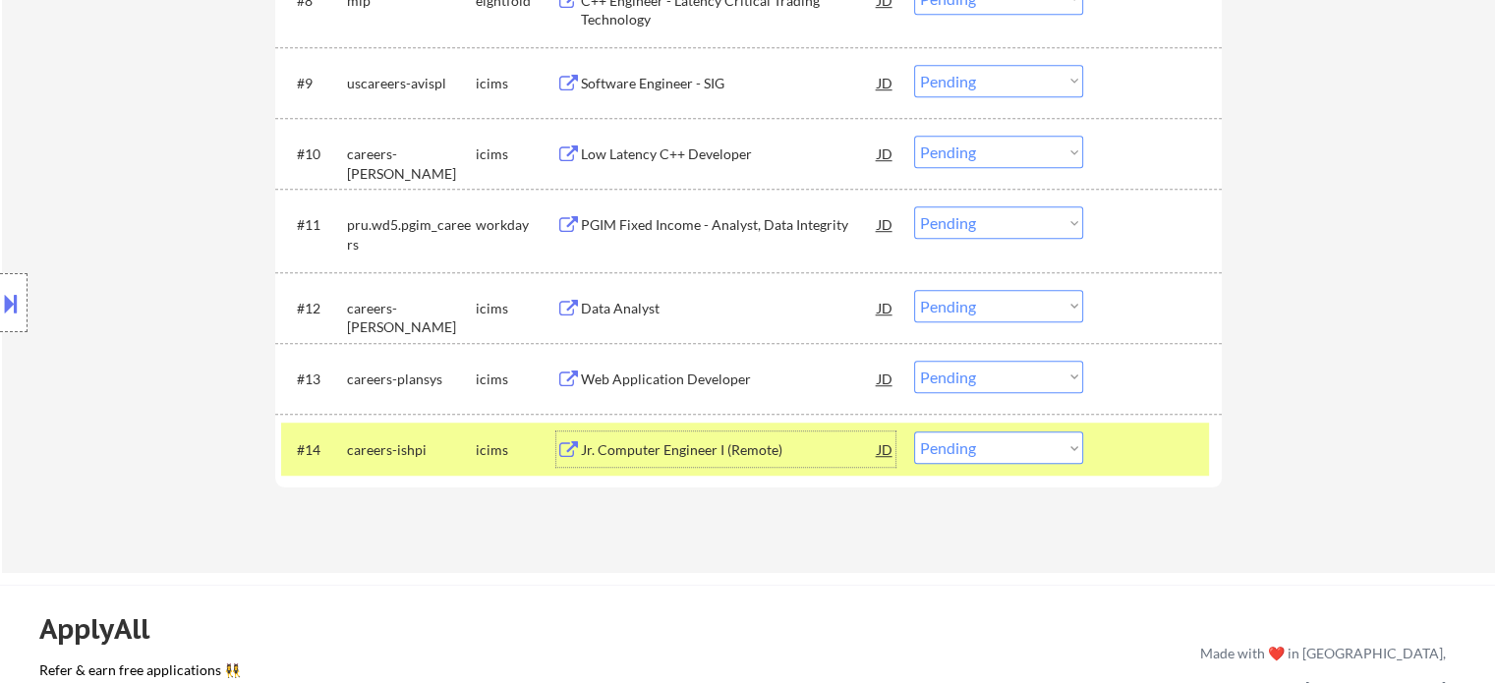
click at [1002, 442] on select "Choose an option... Pending Applied Excluded (Questions) Excluded (Expired) Exc…" at bounding box center [998, 447] width 169 height 32
select select ""excluded__bad_match_""
click at [914, 431] on select "Choose an option... Pending Applied Excluded (Questions) Excluded (Expired) Exc…" at bounding box center [998, 447] width 169 height 32
click at [1146, 447] on div at bounding box center [1155, 448] width 86 height 35
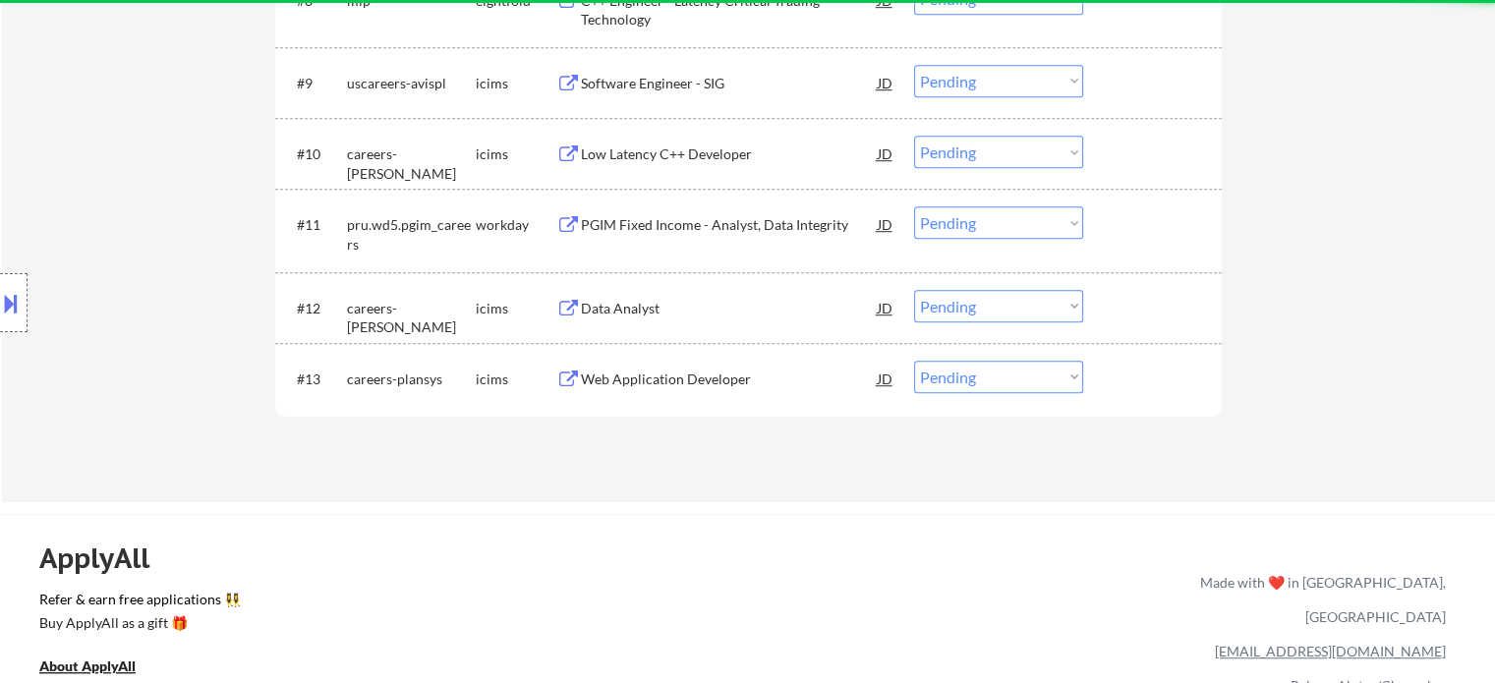
click at [704, 382] on div "Web Application Developer" at bounding box center [729, 380] width 297 height 20
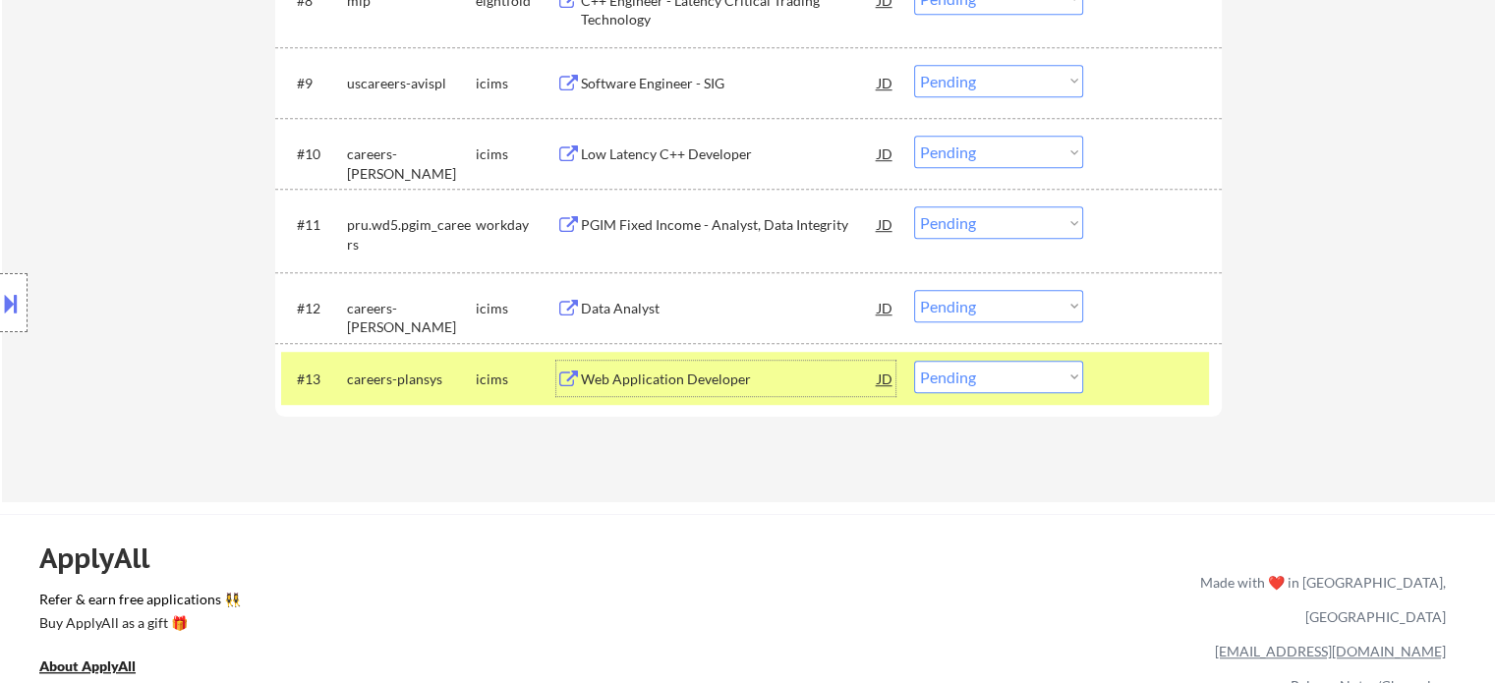
click at [1026, 367] on select "Choose an option... Pending Applied Excluded (Questions) Excluded (Expired) Exc…" at bounding box center [998, 377] width 169 height 32
select select ""excluded__expired_""
click at [914, 361] on select "Choose an option... Pending Applied Excluded (Questions) Excluded (Expired) Exc…" at bounding box center [998, 377] width 169 height 32
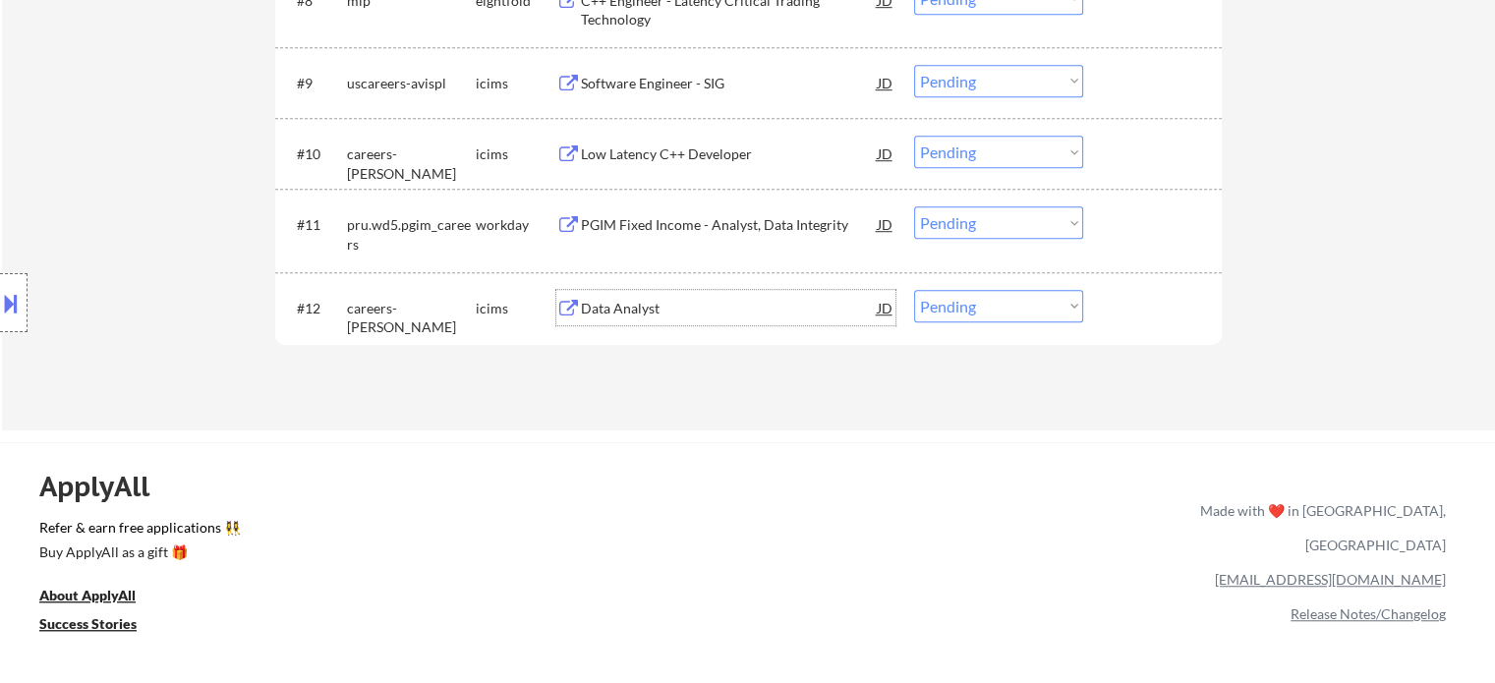
click at [632, 305] on div "Data Analyst" at bounding box center [729, 309] width 297 height 20
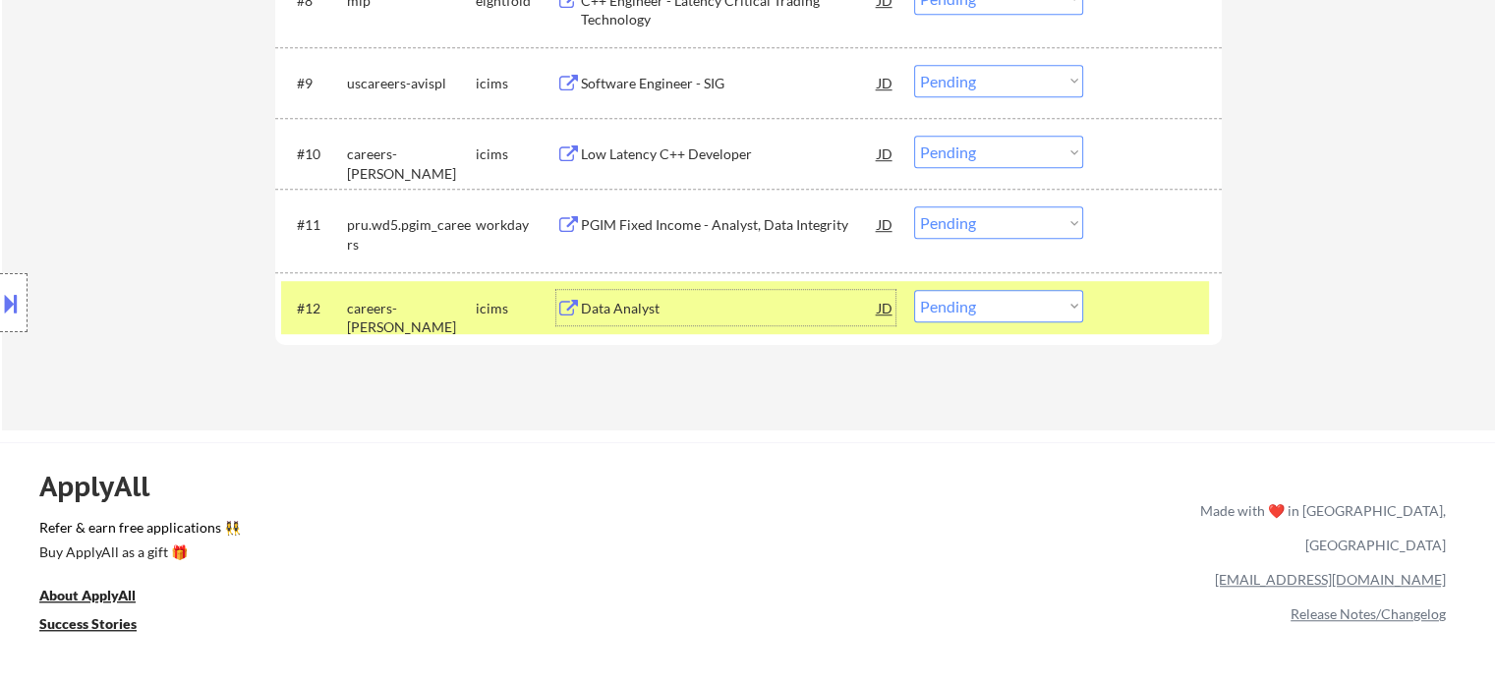
click at [940, 314] on select "Choose an option... Pending Applied Excluded (Questions) Excluded (Expired) Exc…" at bounding box center [998, 306] width 169 height 32
select select ""excluded__salary_""
click at [914, 290] on select "Choose an option... Pending Applied Excluded (Questions) Excluded (Expired) Exc…" at bounding box center [998, 306] width 169 height 32
click at [1152, 306] on div at bounding box center [1155, 307] width 86 height 35
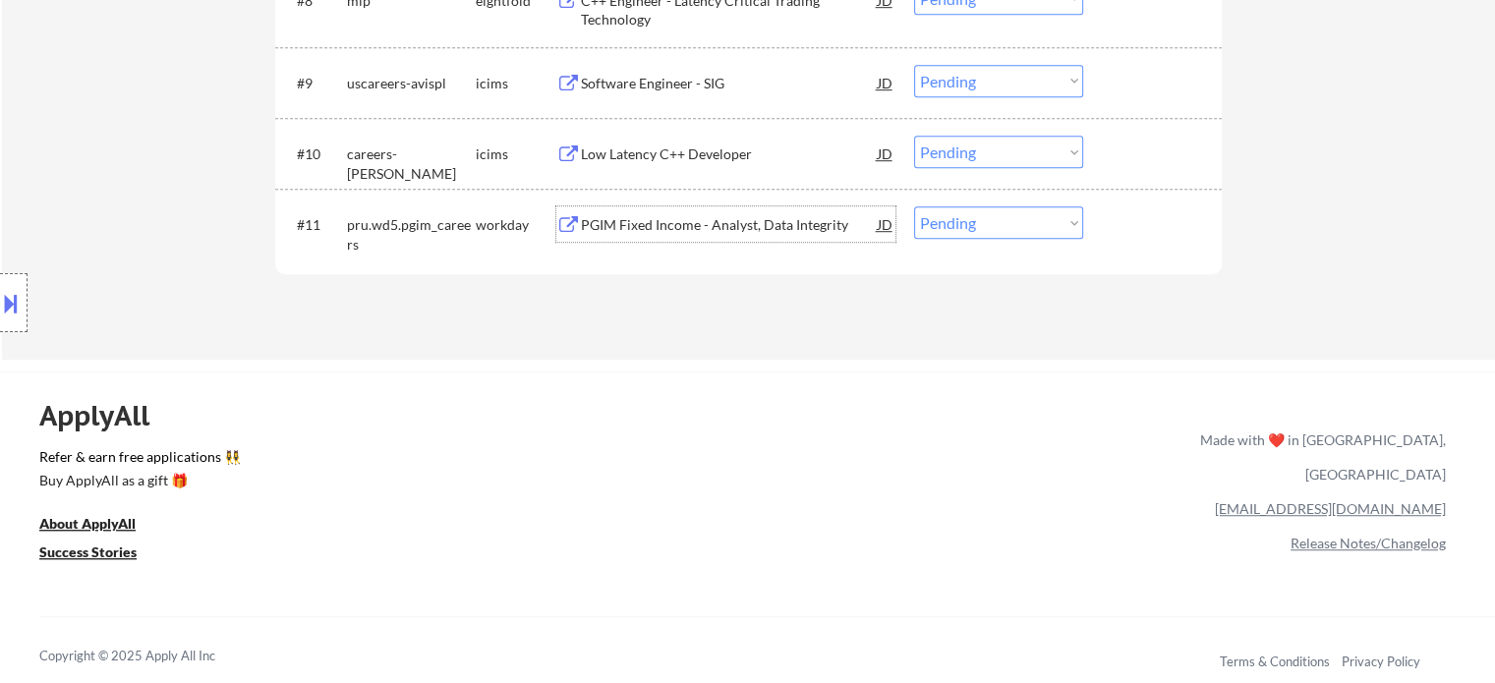
click at [796, 233] on div "PGIM Fixed Income - Analyst, Data Integrity" at bounding box center [729, 225] width 297 height 20
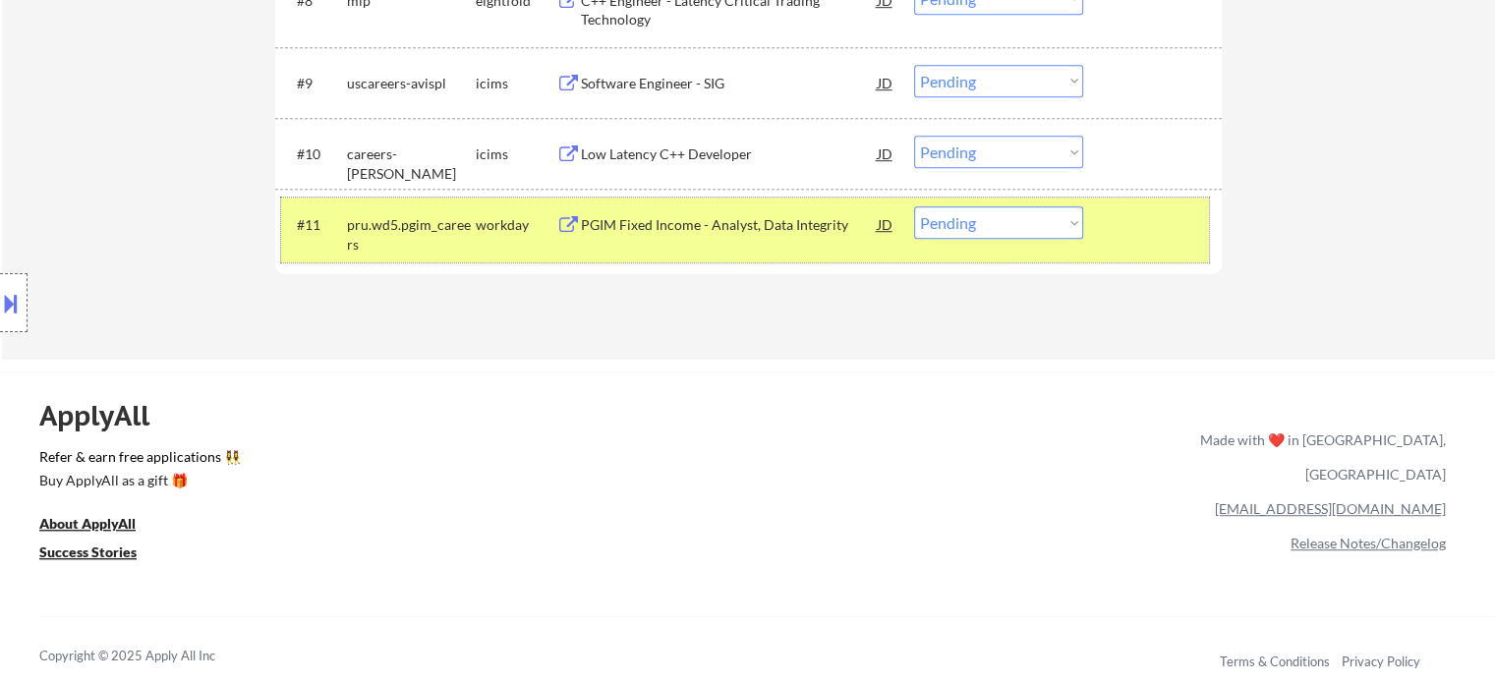
click at [1123, 230] on div at bounding box center [1155, 223] width 86 height 35
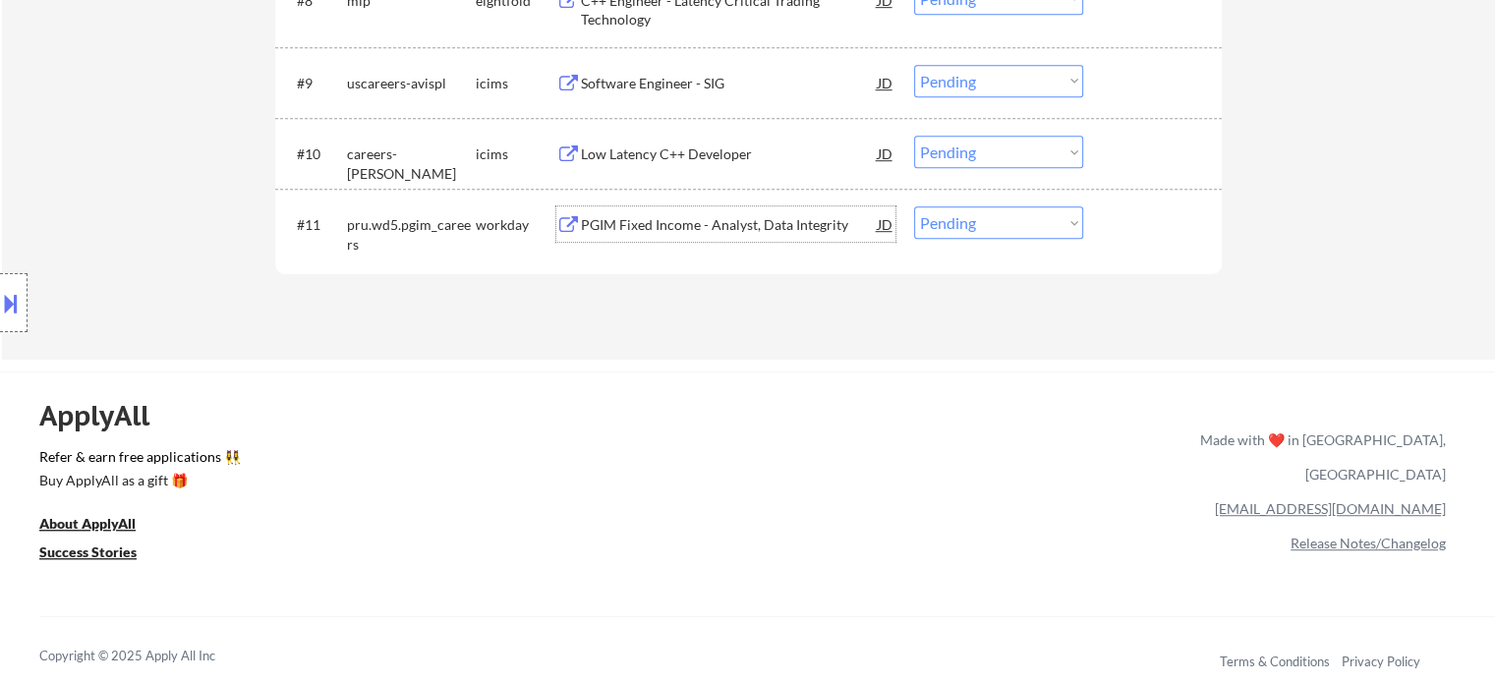
click at [761, 221] on div "PGIM Fixed Income - Analyst, Data Integrity" at bounding box center [729, 225] width 297 height 20
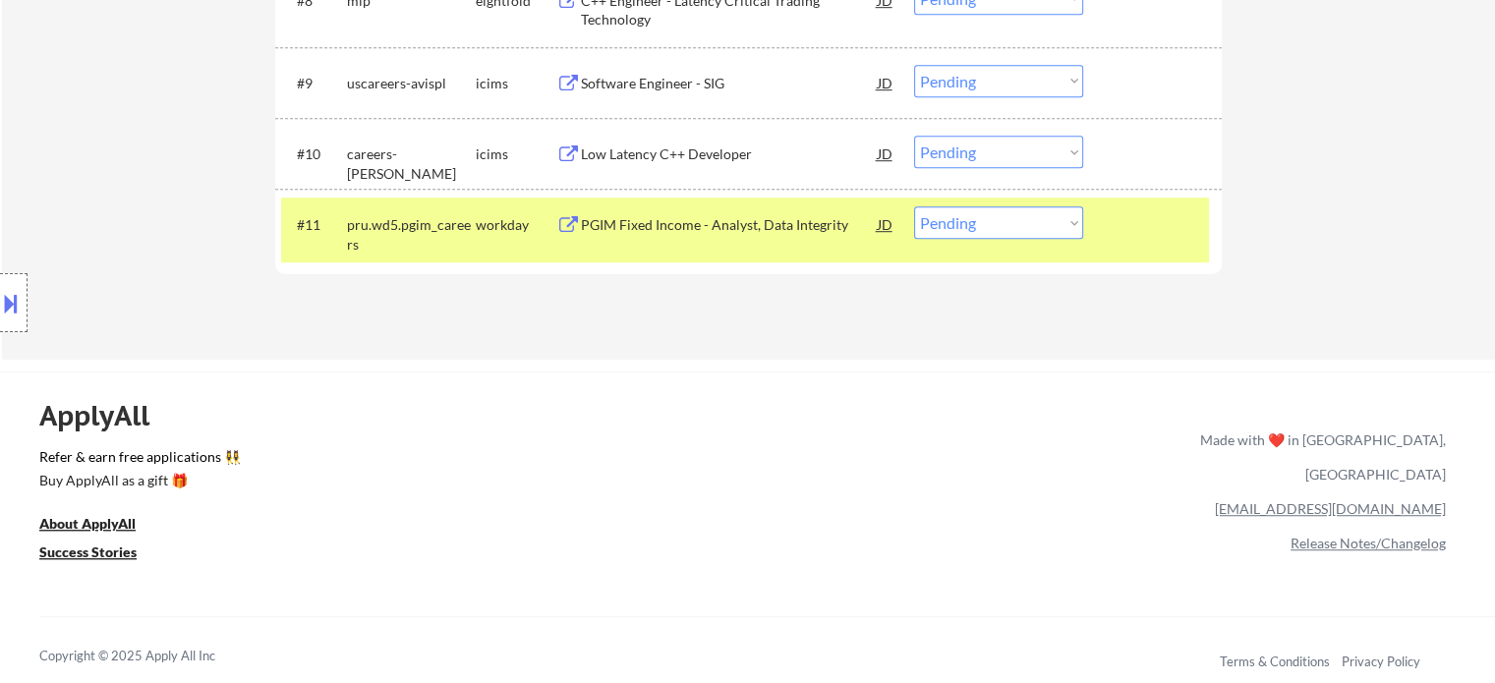
click at [8, 306] on button at bounding box center [11, 303] width 22 height 32
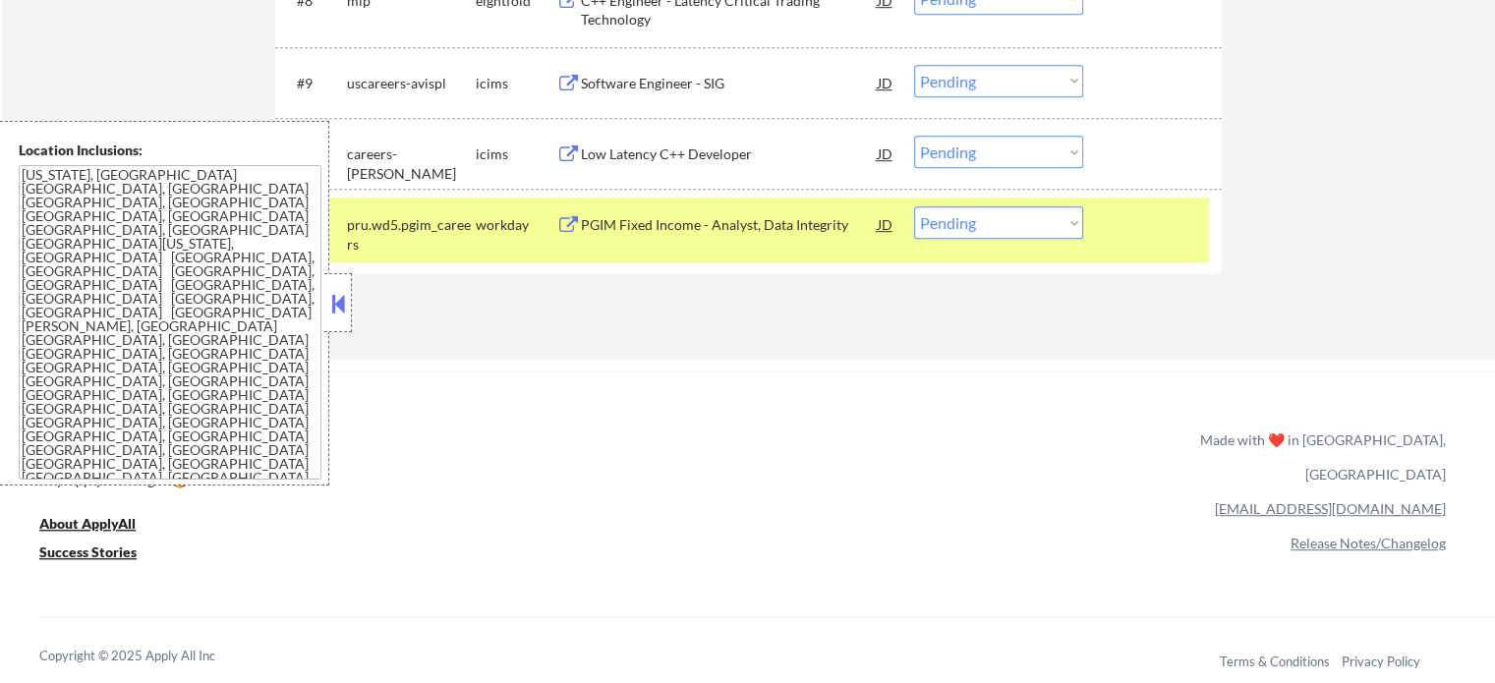
click at [333, 303] on button at bounding box center [338, 303] width 22 height 29
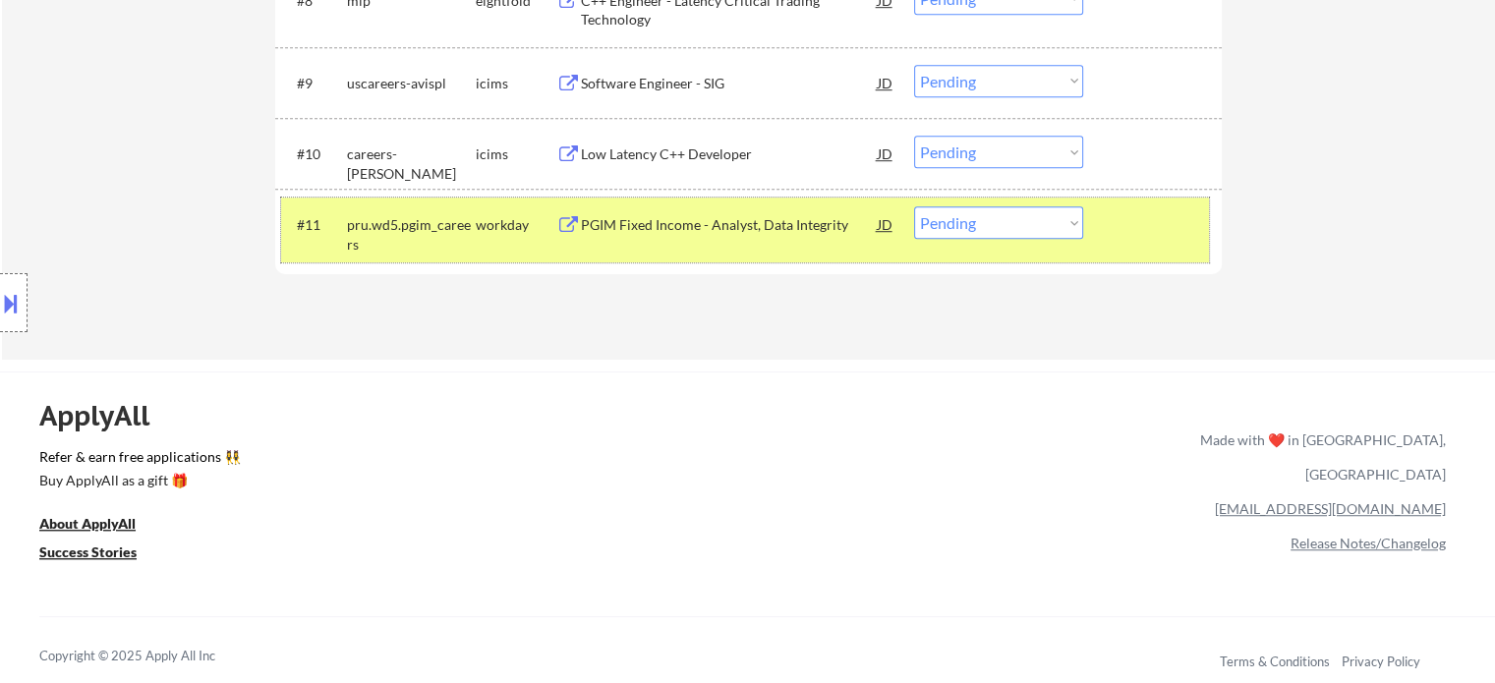
click at [1165, 234] on div at bounding box center [1155, 223] width 86 height 35
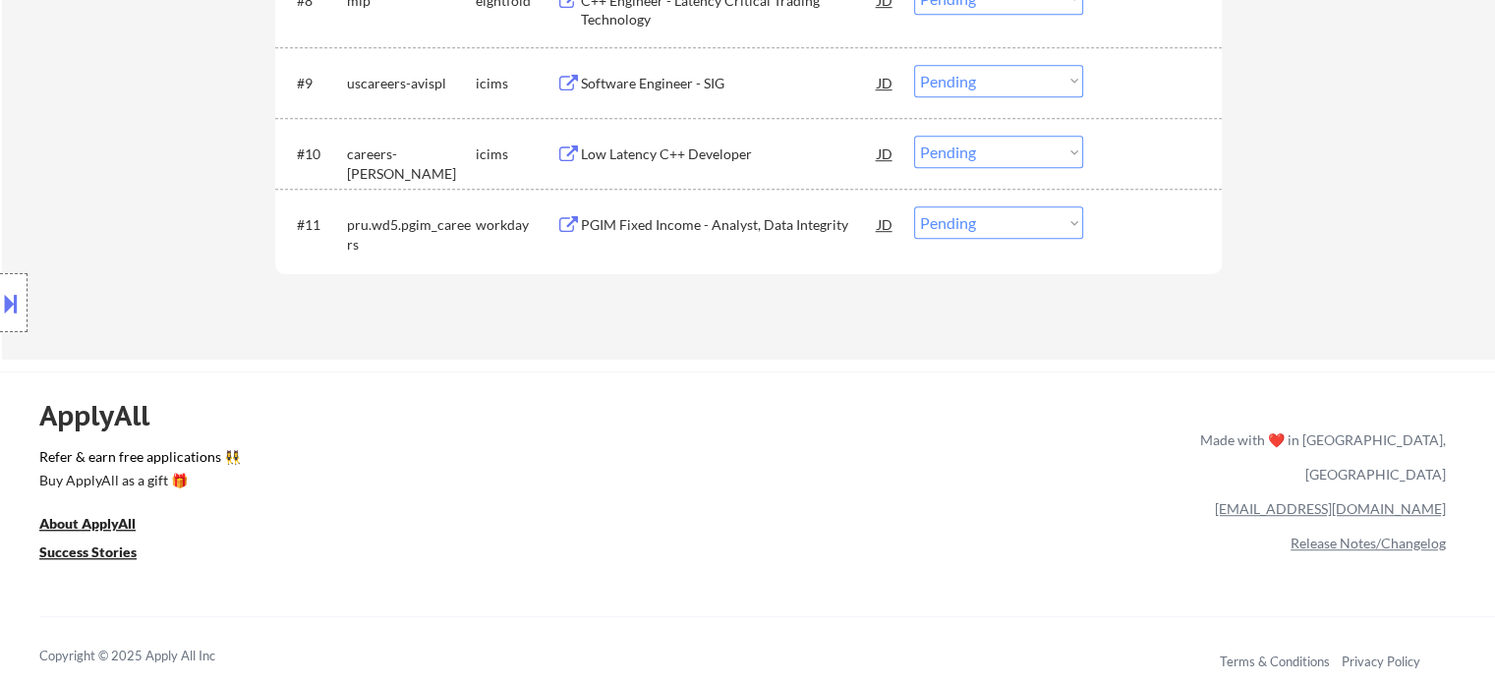
click at [761, 227] on div "PGIM Fixed Income - Analyst, Data Integrity" at bounding box center [729, 225] width 297 height 20
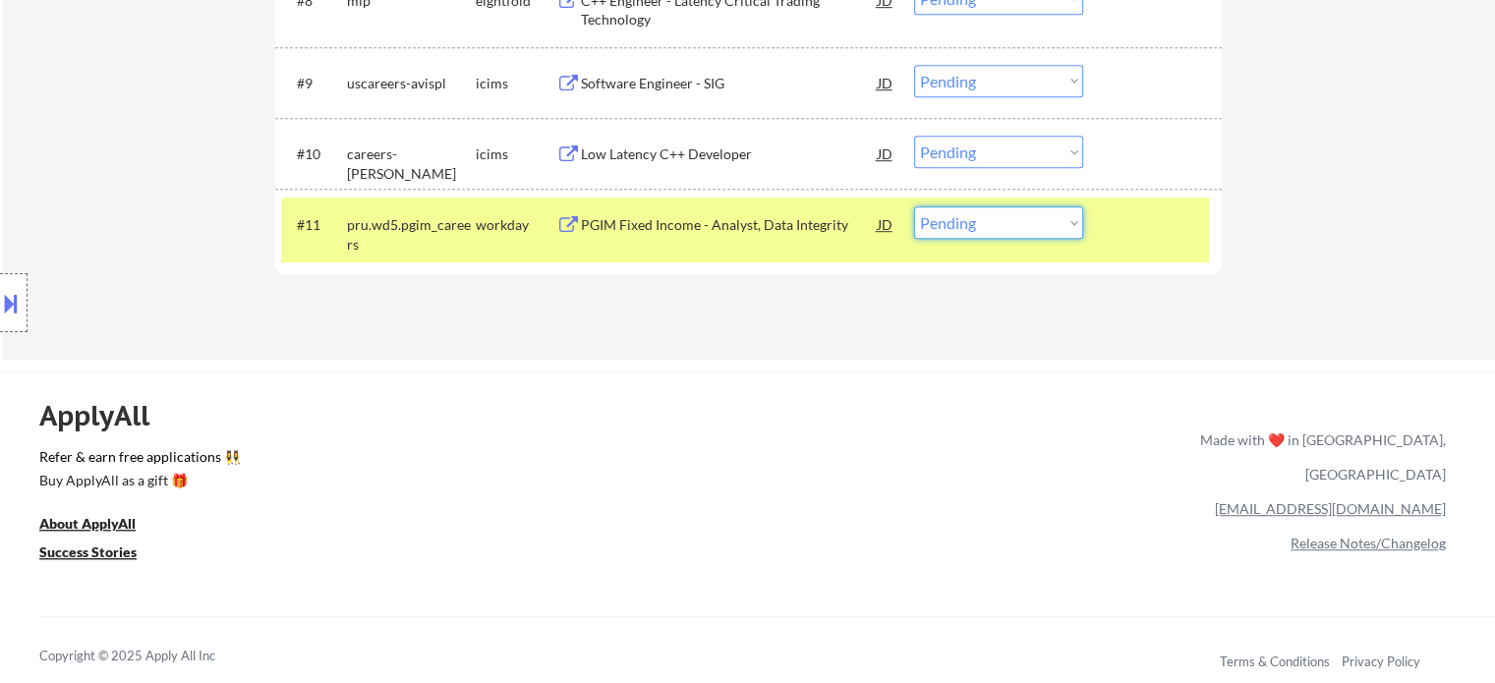
click at [958, 227] on select "Choose an option... Pending Applied Excluded (Questions) Excluded (Expired) Exc…" at bounding box center [998, 222] width 169 height 32
select select ""applied""
click at [914, 206] on select "Choose an option... Pending Applied Excluded (Questions) Excluded (Expired) Exc…" at bounding box center [998, 222] width 169 height 32
click at [1119, 231] on div at bounding box center [1155, 223] width 86 height 35
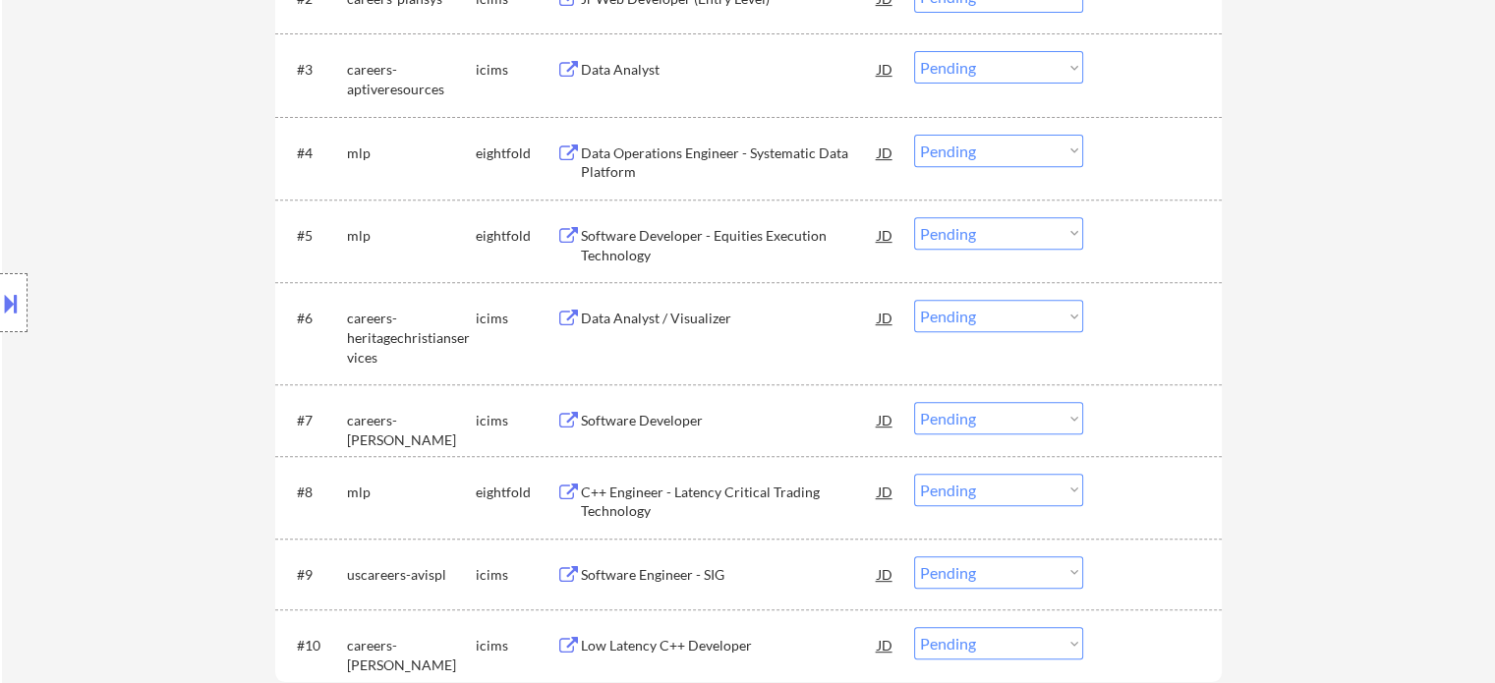
scroll to position [983, 0]
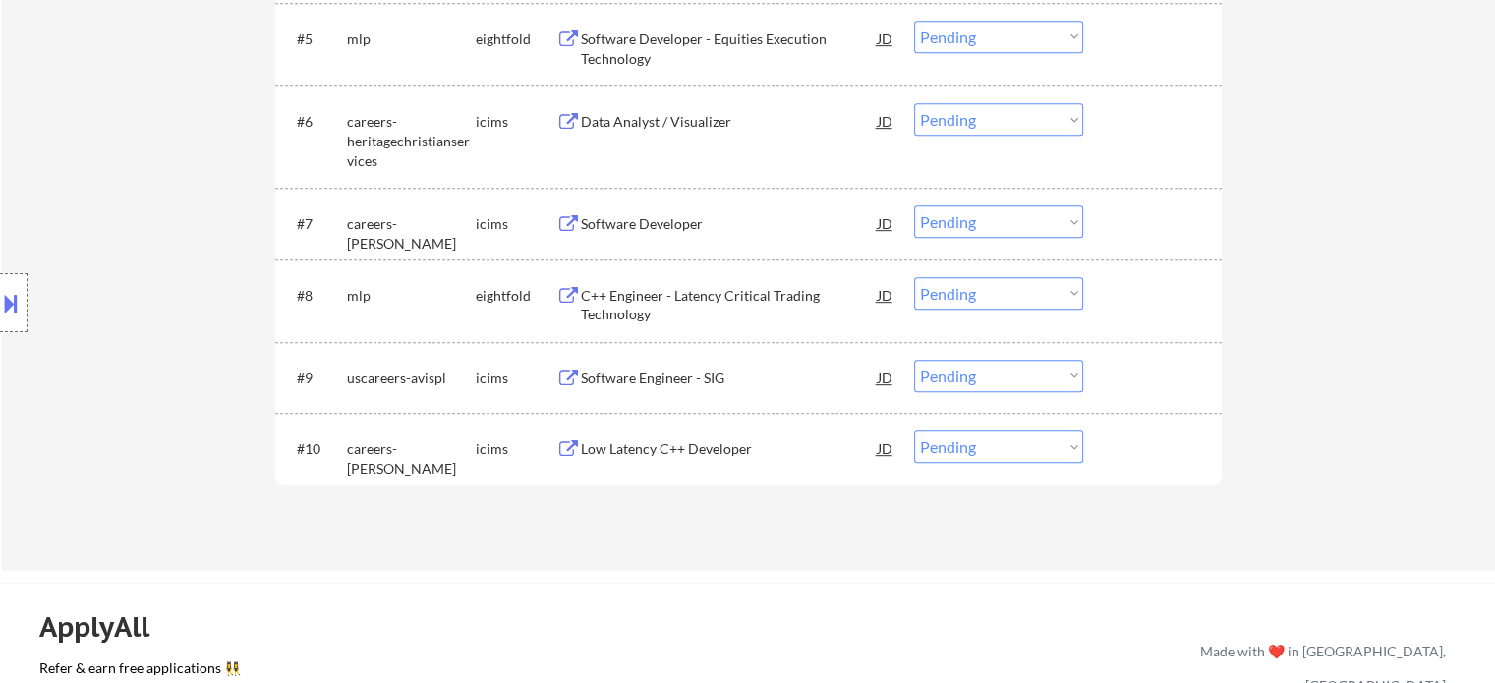
click at [658, 438] on div "Low Latency C++ Developer" at bounding box center [729, 447] width 297 height 35
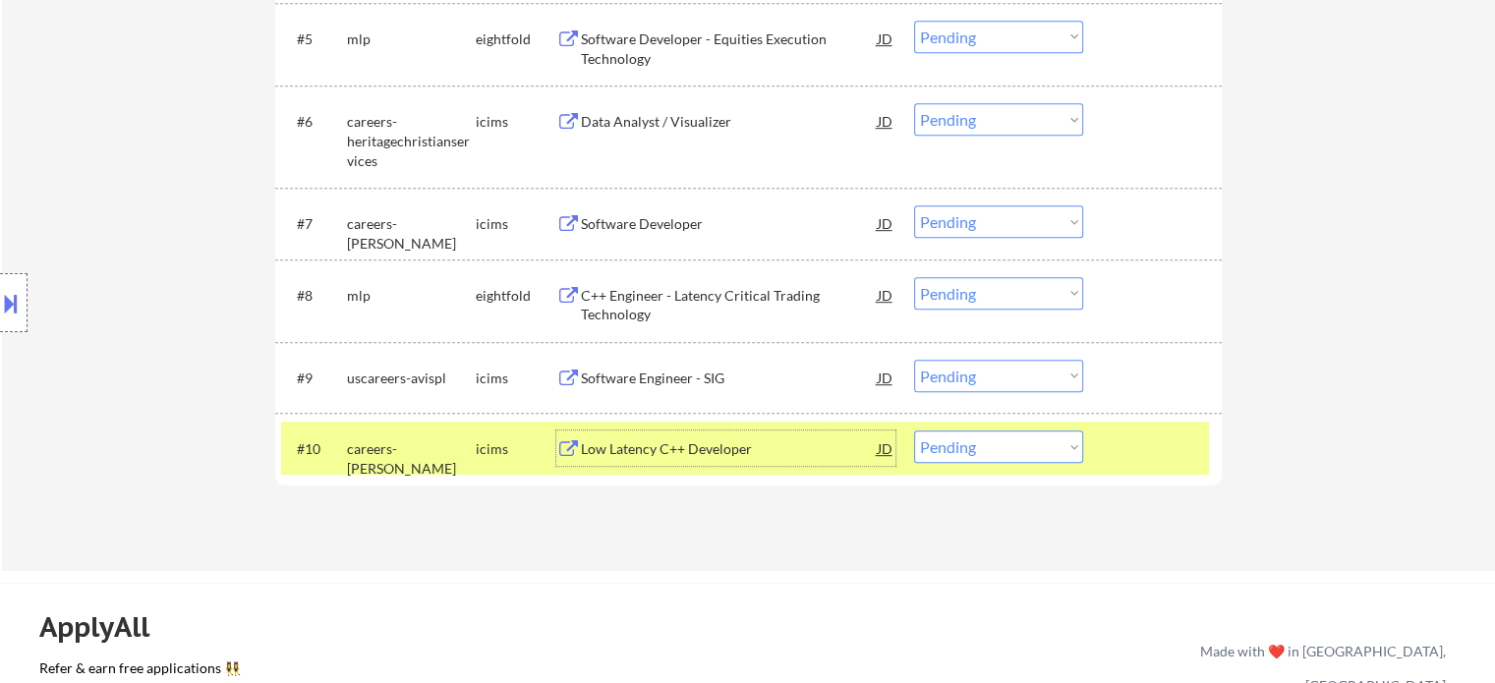
click at [1004, 439] on select "Choose an option... Pending Applied Excluded (Questions) Excluded (Expired) Exc…" at bounding box center [998, 446] width 169 height 32
select select ""excluded__expired_""
click at [914, 430] on select "Choose an option... Pending Applied Excluded (Questions) Excluded (Expired) Exc…" at bounding box center [998, 446] width 169 height 32
click at [1134, 447] on div at bounding box center [1155, 447] width 86 height 35
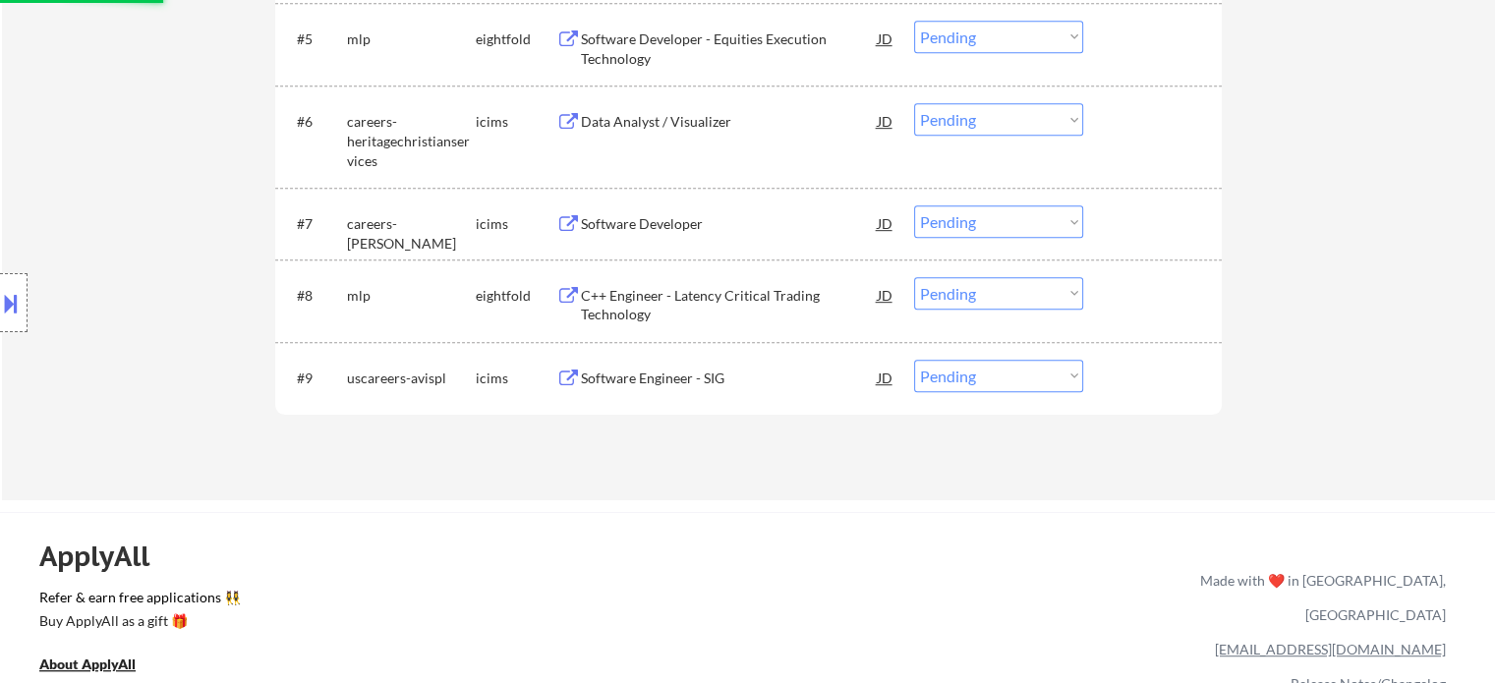
click at [670, 380] on div "Software Engineer - SIG" at bounding box center [729, 379] width 297 height 20
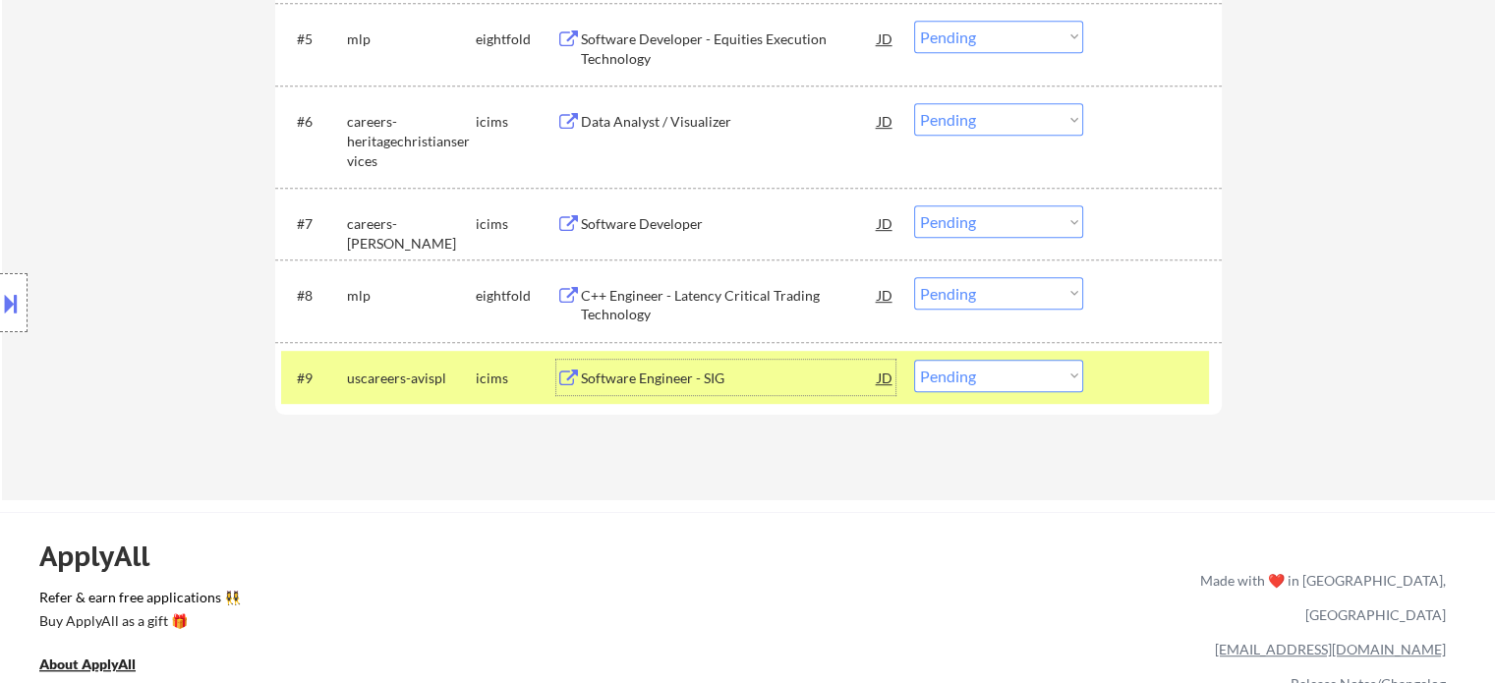
click at [1175, 381] on div at bounding box center [1155, 377] width 86 height 35
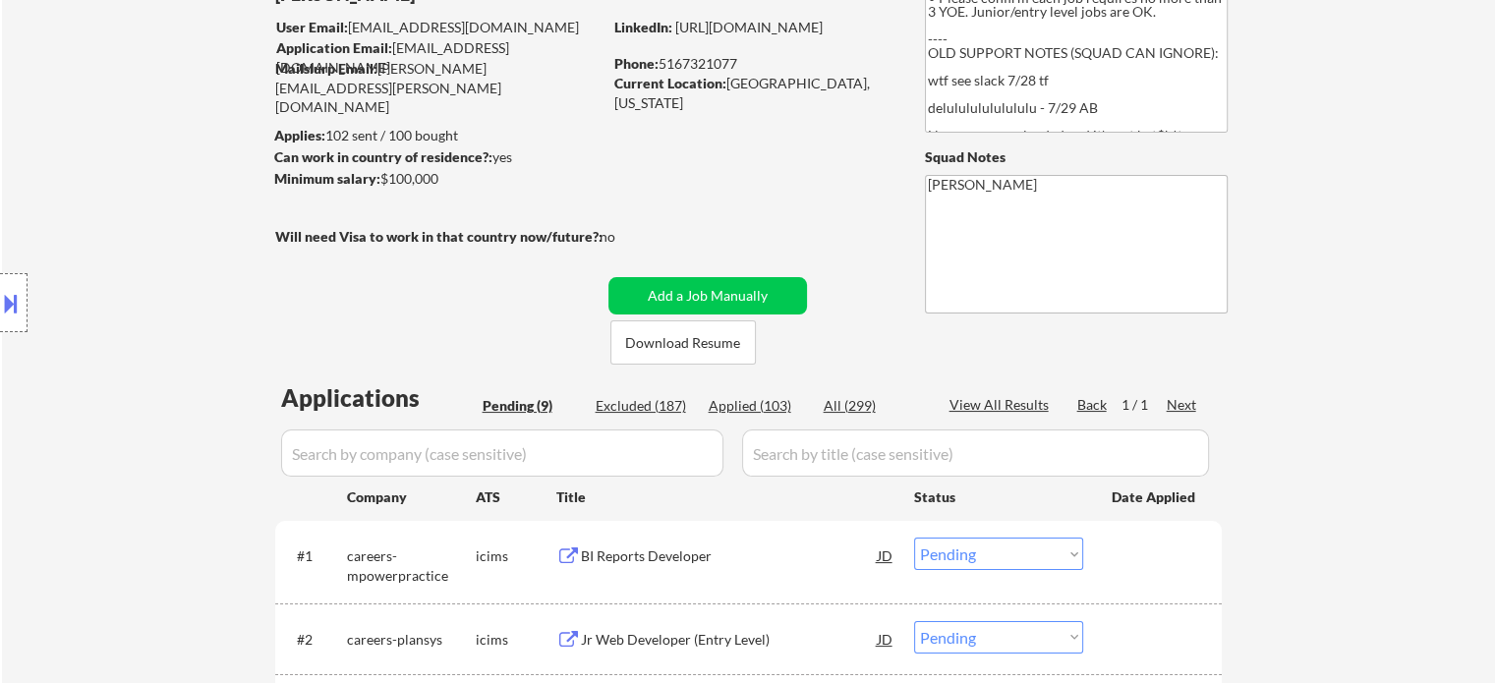
scroll to position [98, 0]
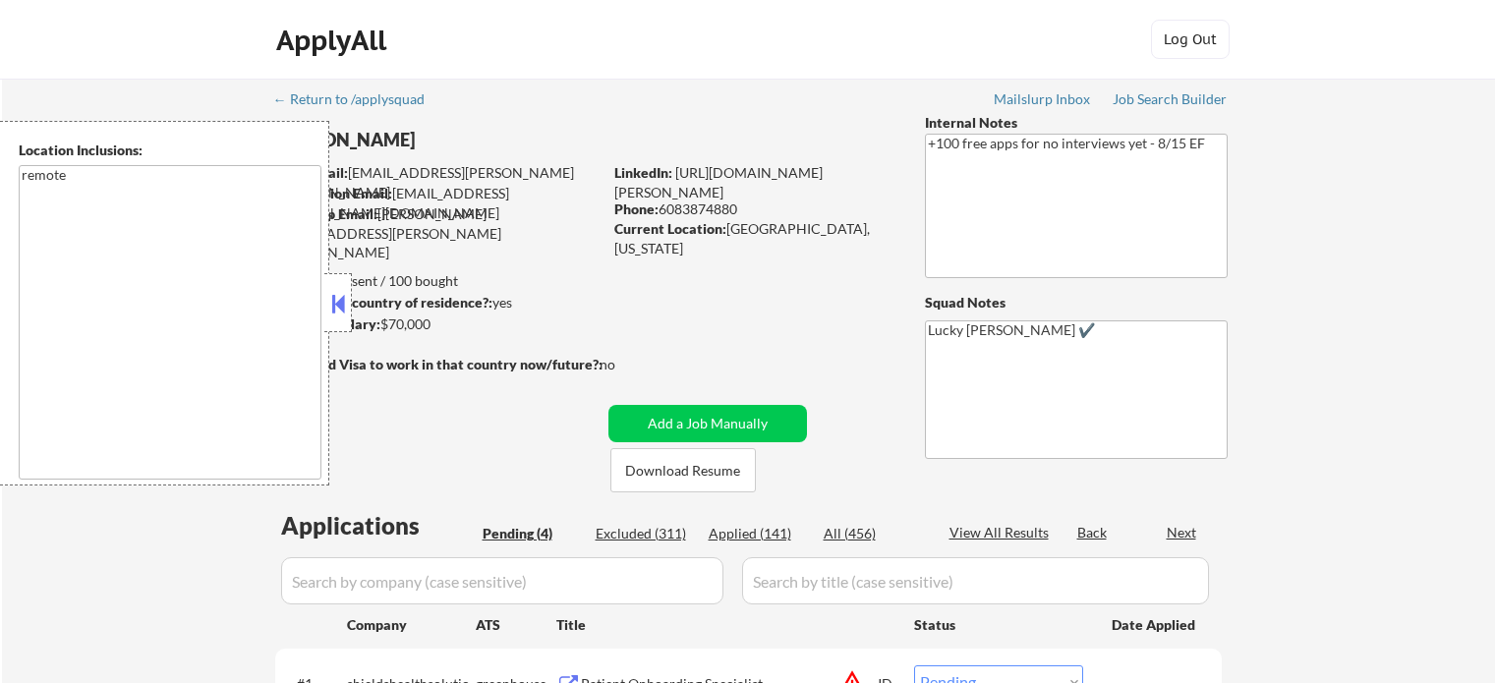
select select ""pending""
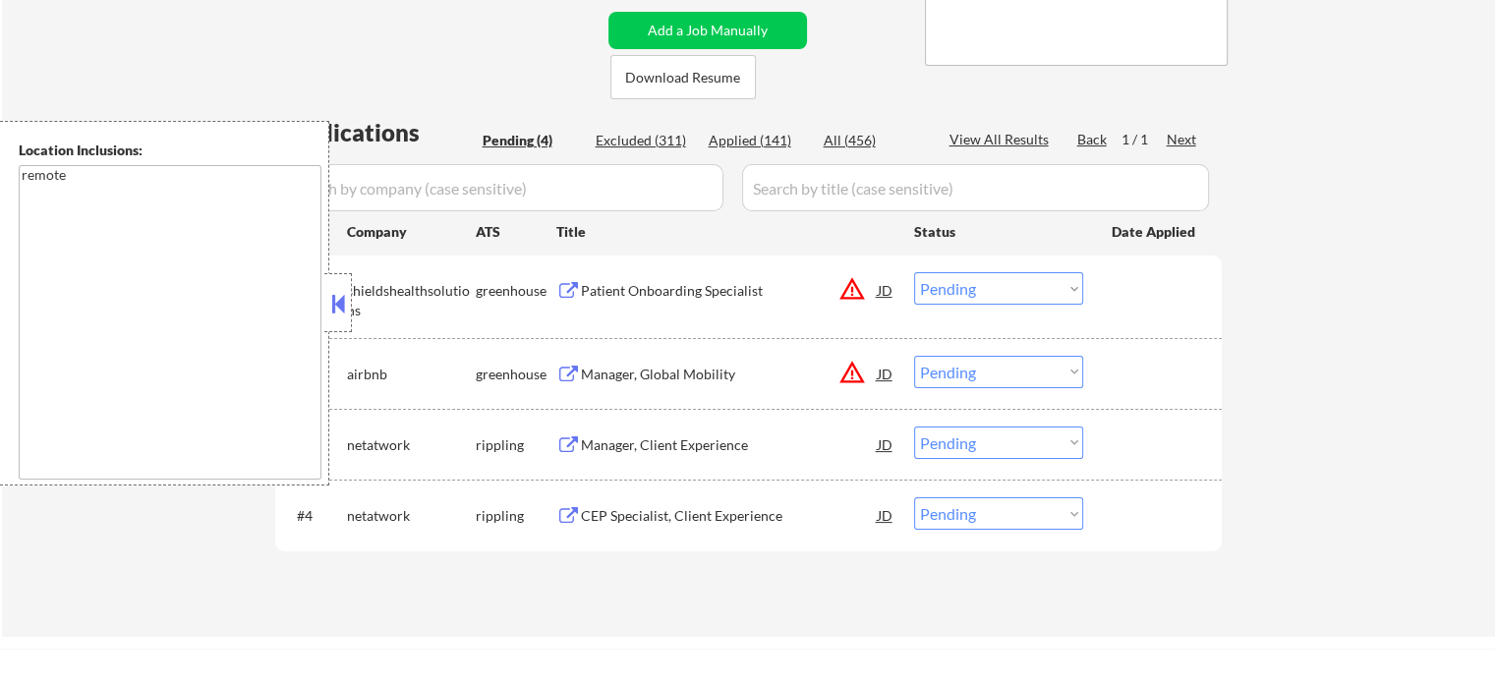
scroll to position [295, 0]
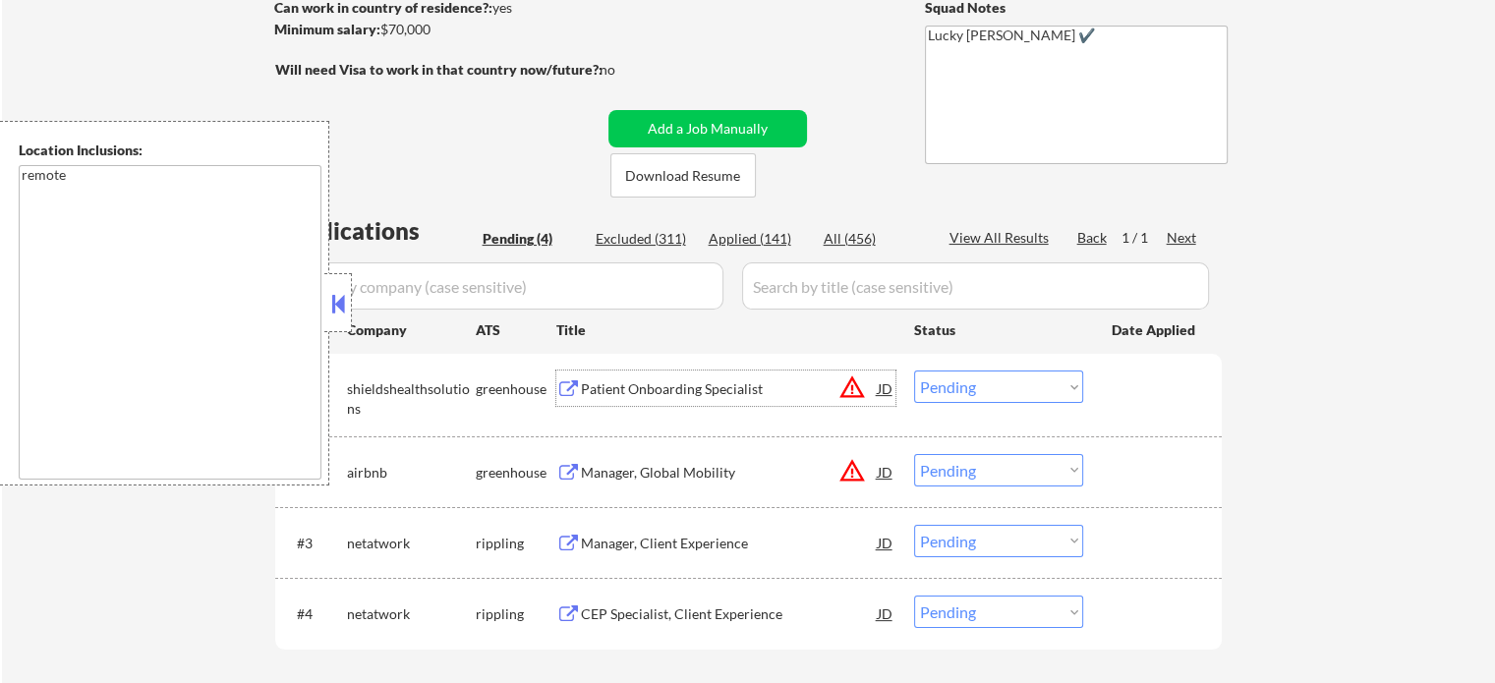
click at [690, 384] on div "Patient Onboarding Specialist" at bounding box center [729, 389] width 297 height 20
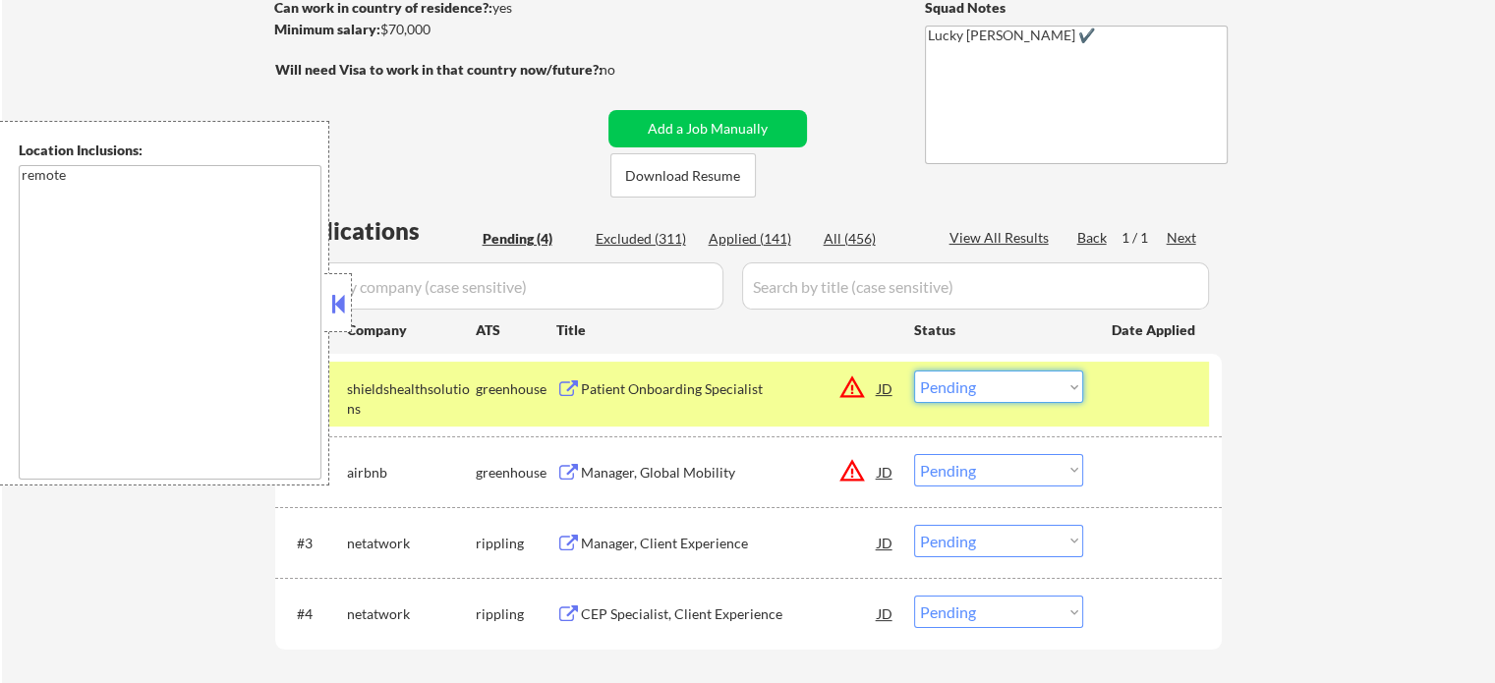
click at [964, 395] on select "Choose an option... Pending Applied Excluded (Questions) Excluded (Expired) Exc…" at bounding box center [998, 387] width 169 height 32
click at [914, 371] on select "Choose an option... Pending Applied Excluded (Questions) Excluded (Expired) Exc…" at bounding box center [998, 387] width 169 height 32
click at [1150, 408] on div "#1 shieldshealthsolutions greenhouse Patient Onboarding Specialist JD warning_a…" at bounding box center [745, 394] width 928 height 65
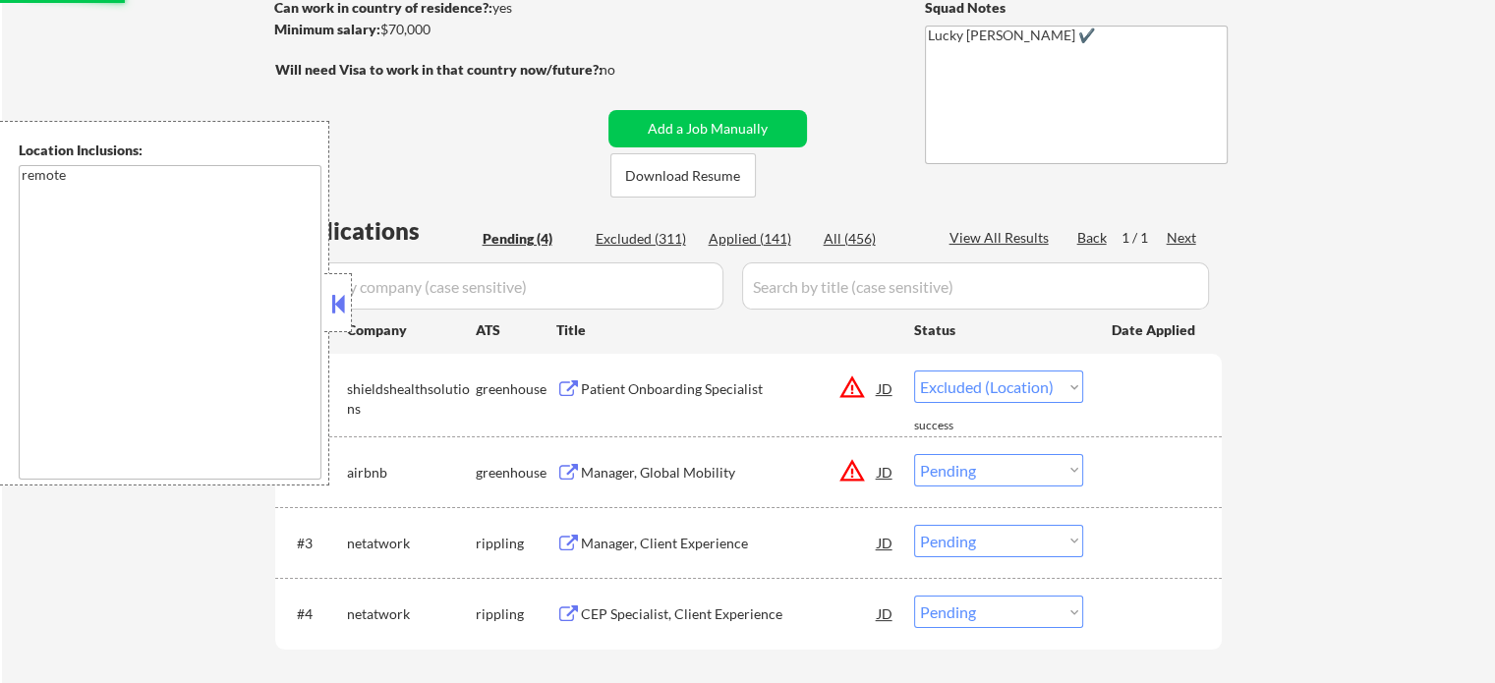
select select ""pending""
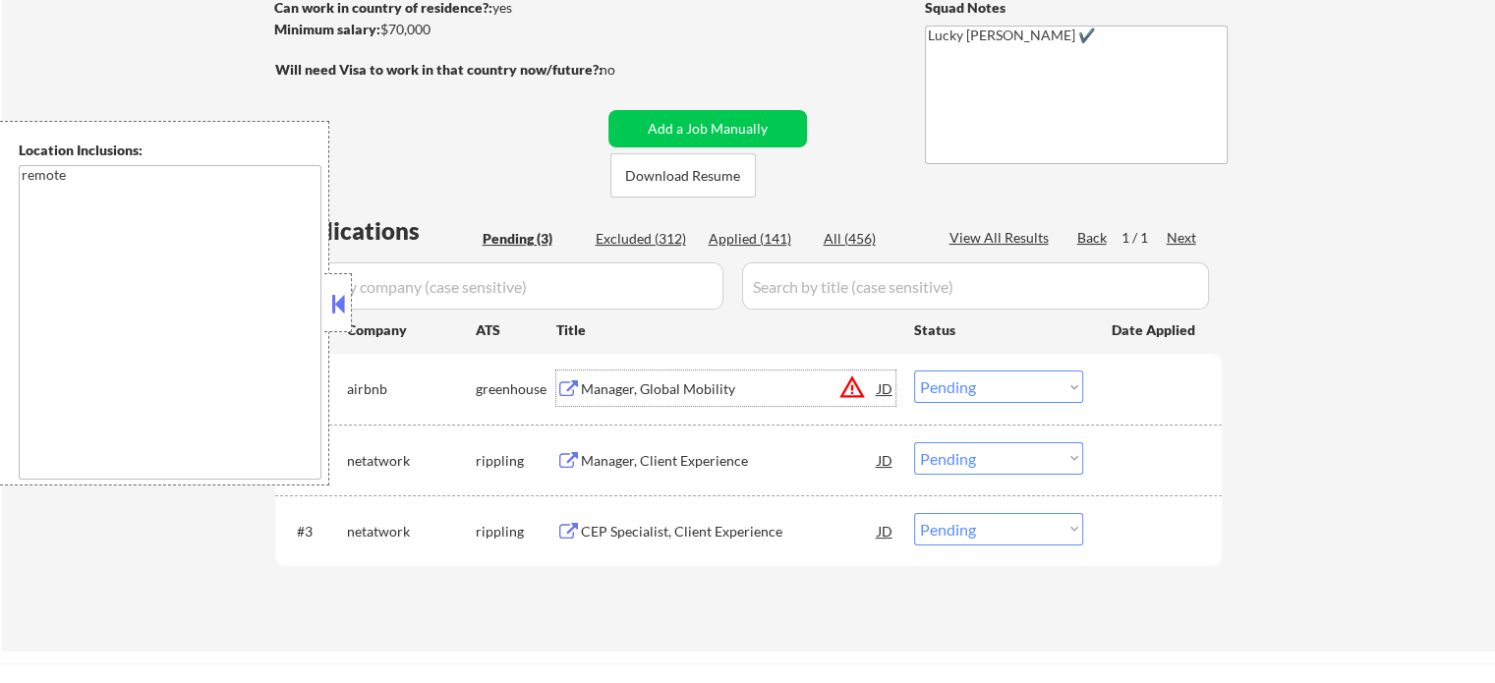
click at [680, 398] on div "Manager, Global Mobility" at bounding box center [729, 389] width 297 height 20
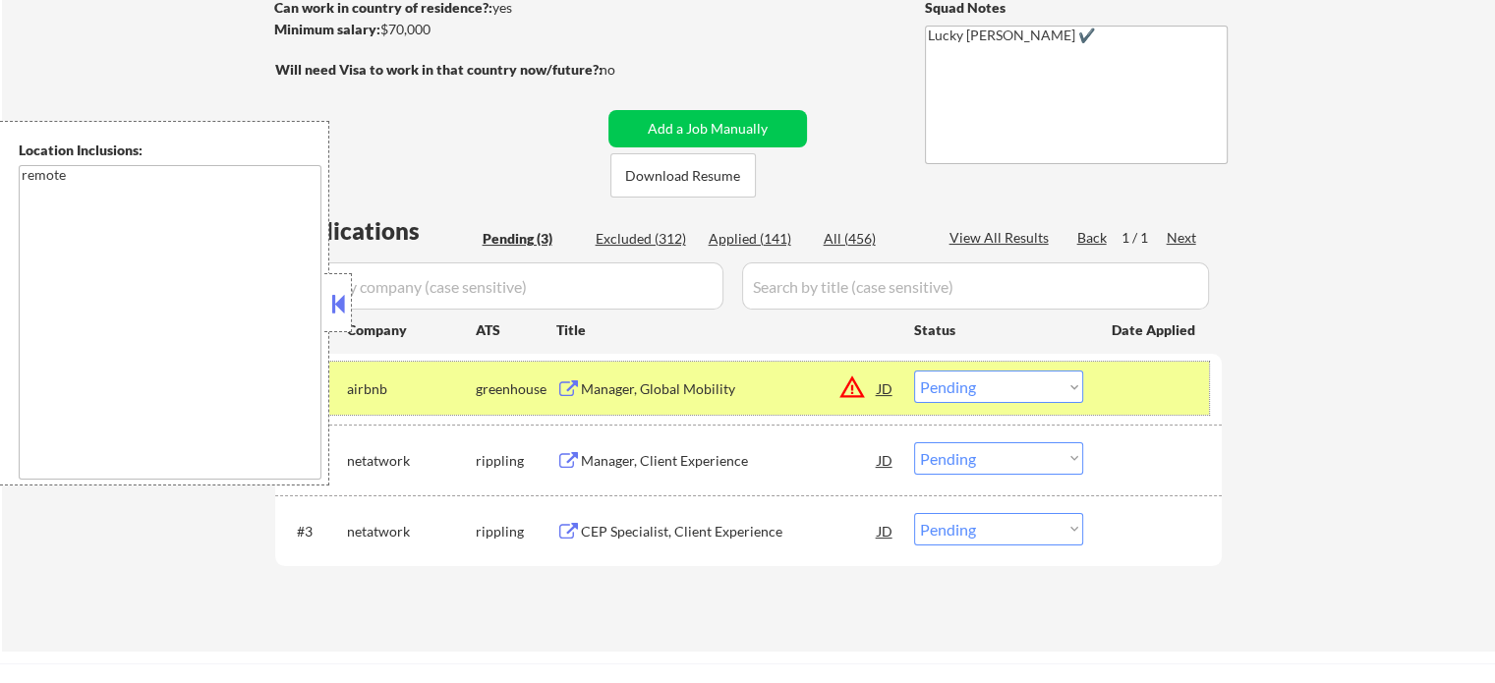
click at [1136, 384] on div at bounding box center [1155, 388] width 86 height 35
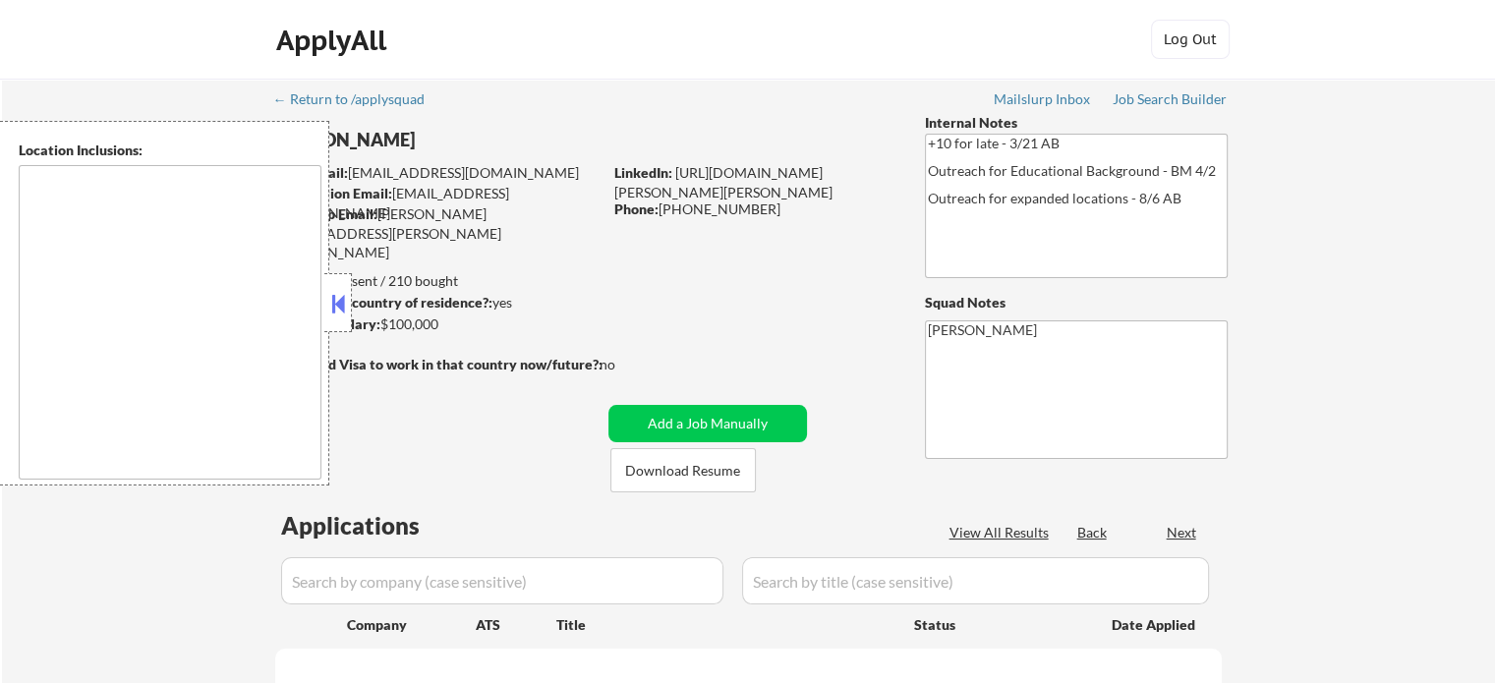
select select ""pending""
type textarea "St. Louis, MO East St. Louis, IL Clayton, MO University City, MO Maplewood, MO …"
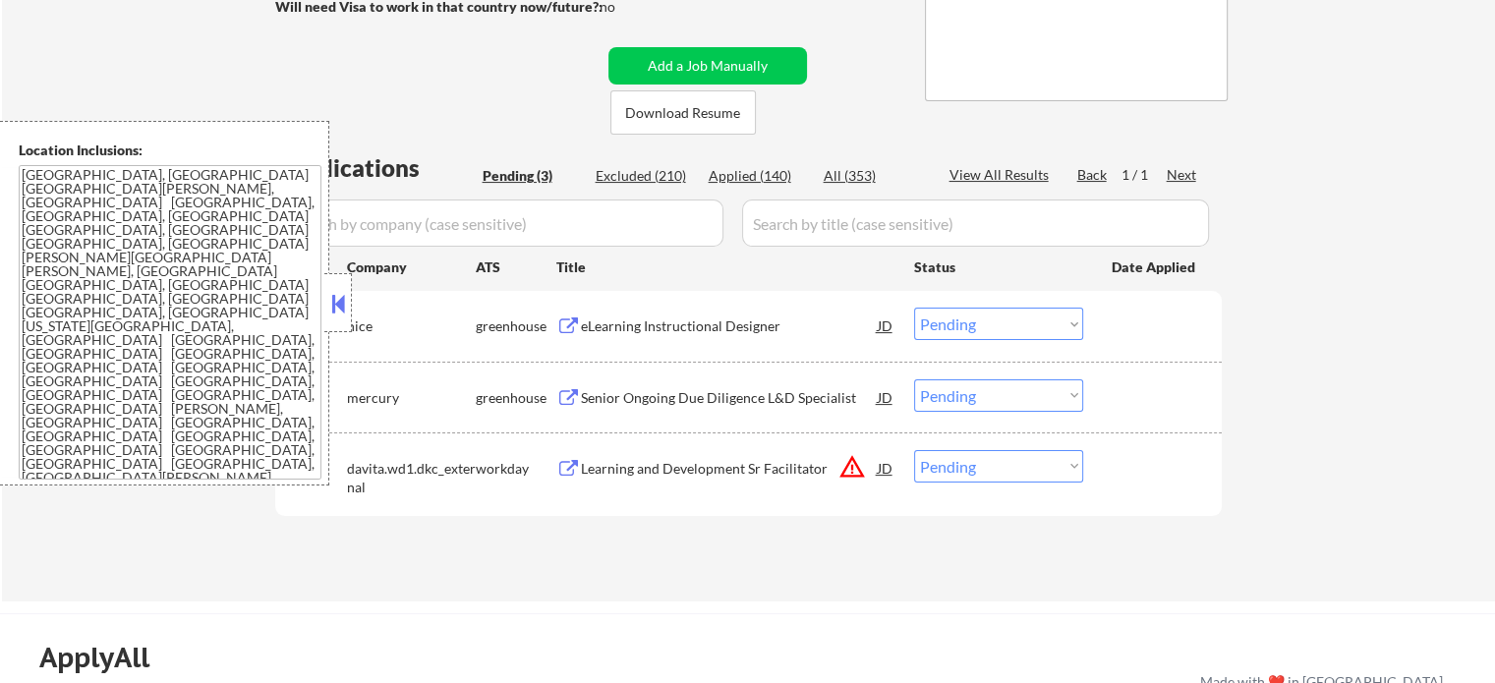
scroll to position [491, 0]
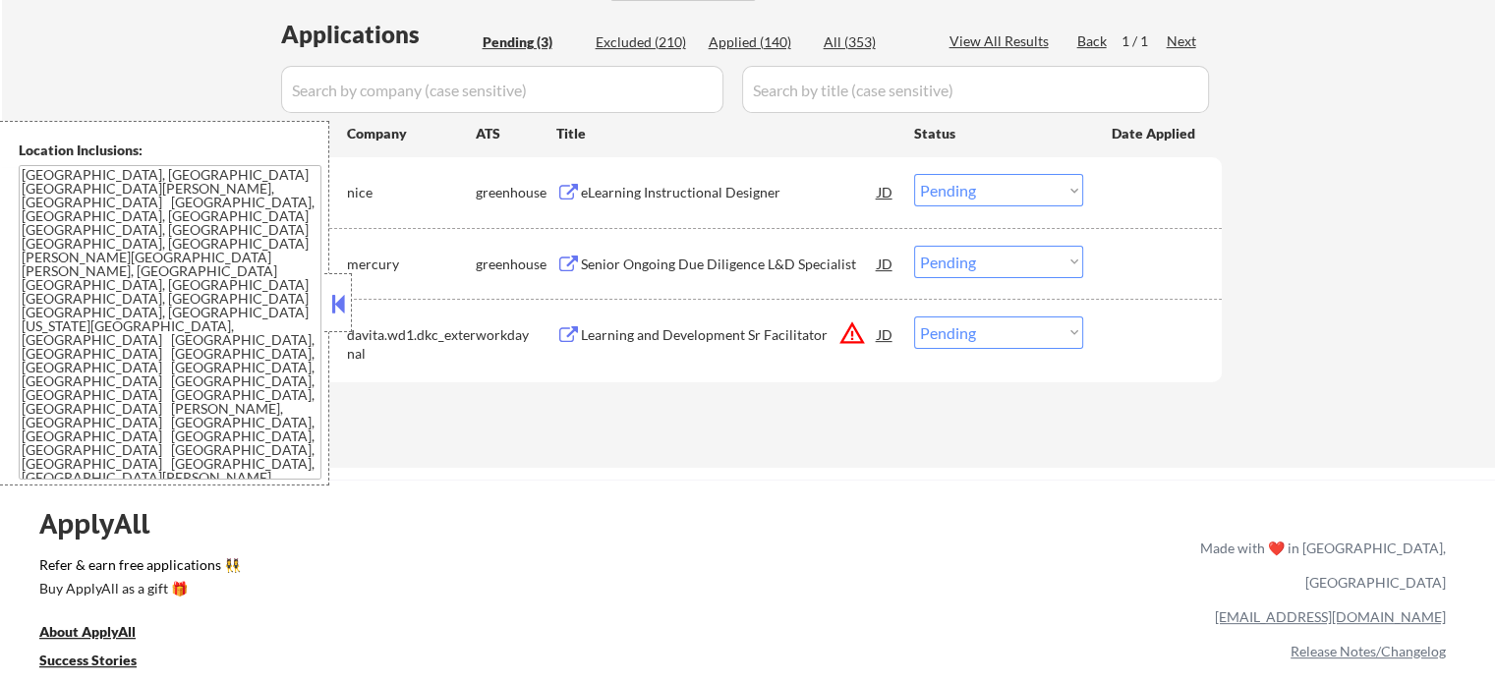
click at [680, 340] on div "Learning and Development Sr Facilitator" at bounding box center [729, 335] width 297 height 20
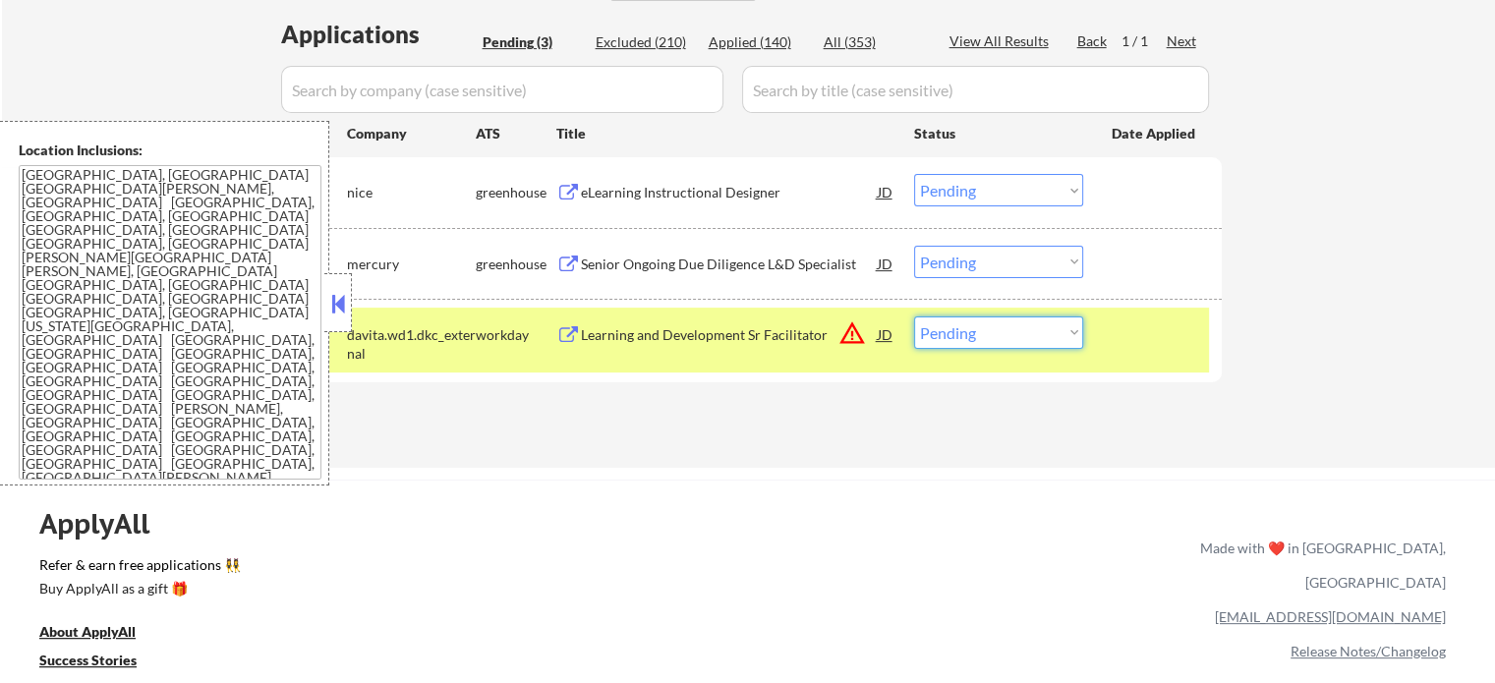
click at [983, 339] on select "Choose an option... Pending Applied Excluded (Questions) Excluded (Expired) Exc…" at bounding box center [998, 332] width 169 height 32
select select ""excluded__location_""
click at [914, 316] on select "Choose an option... Pending Applied Excluded (Questions) Excluded (Expired) Exc…" at bounding box center [998, 332] width 169 height 32
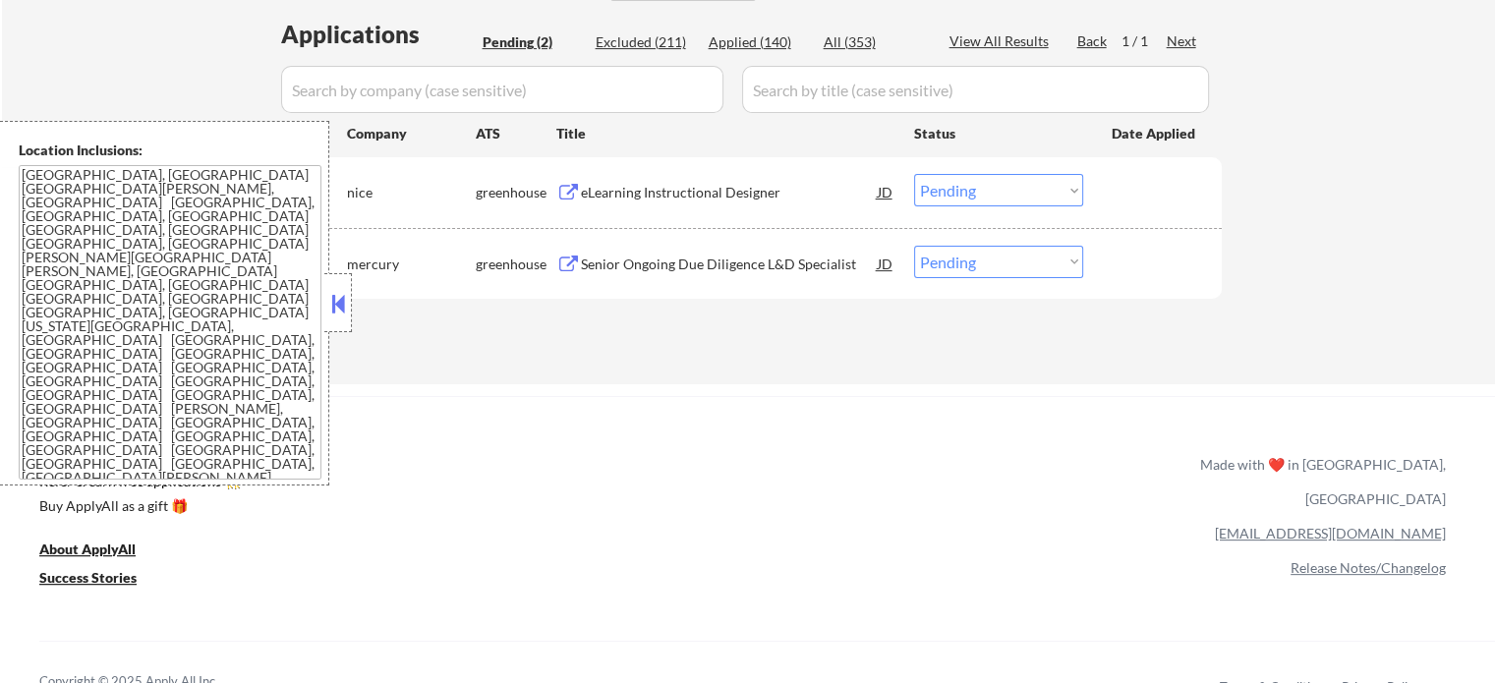
click at [679, 265] on div "Senior Ongoing Due Diligence L&D Specialist" at bounding box center [729, 265] width 297 height 20
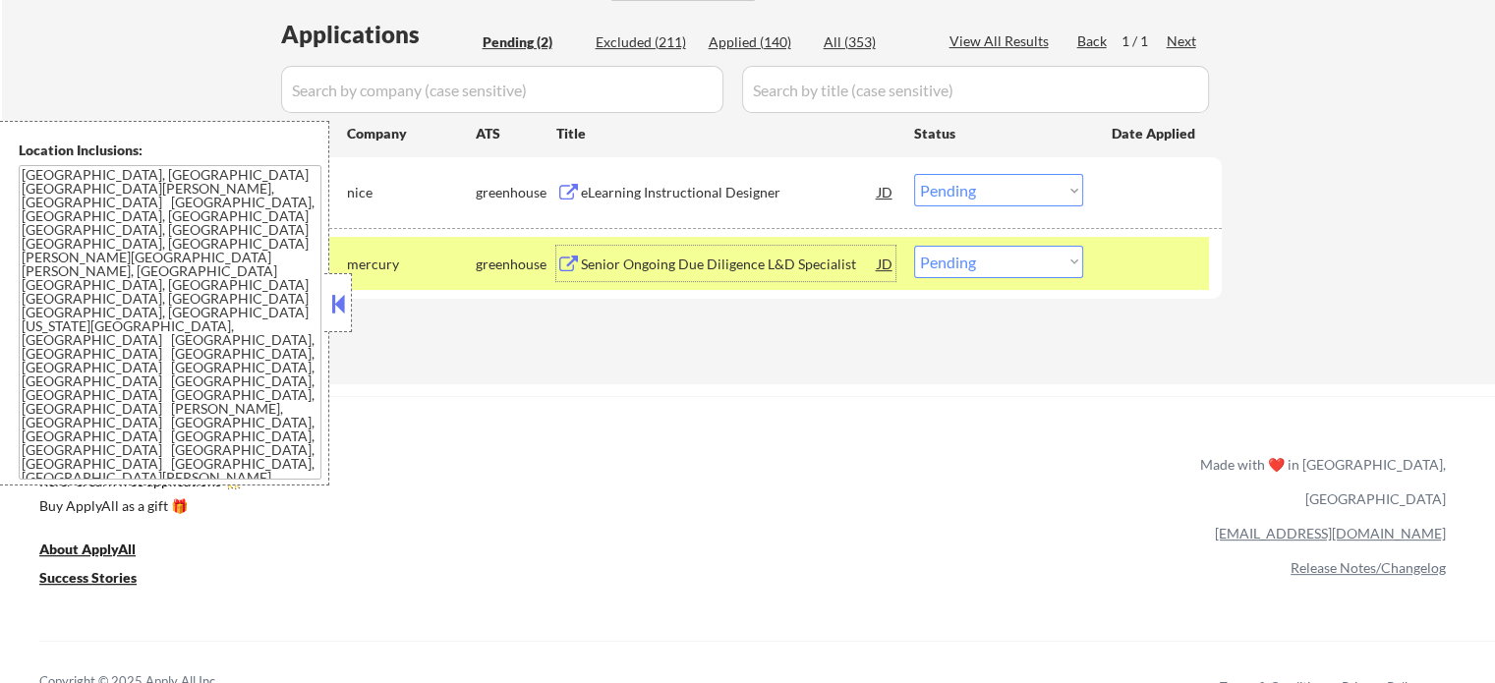
click at [1109, 274] on div "#2 mercury greenhouse Senior Ongoing Due Diligence L&D Specialist JD Choose an …" at bounding box center [745, 263] width 928 height 53
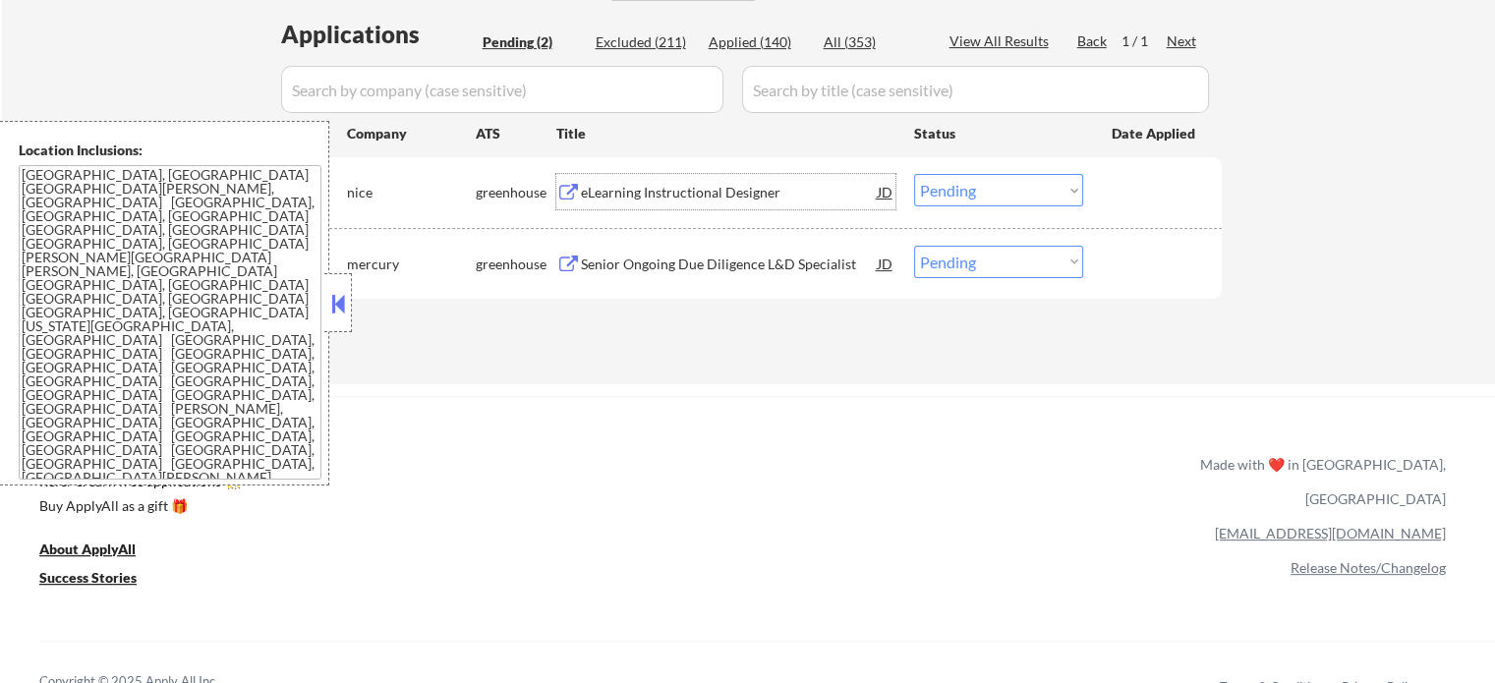
click at [735, 190] on div "eLearning Instructional Designer" at bounding box center [729, 193] width 297 height 20
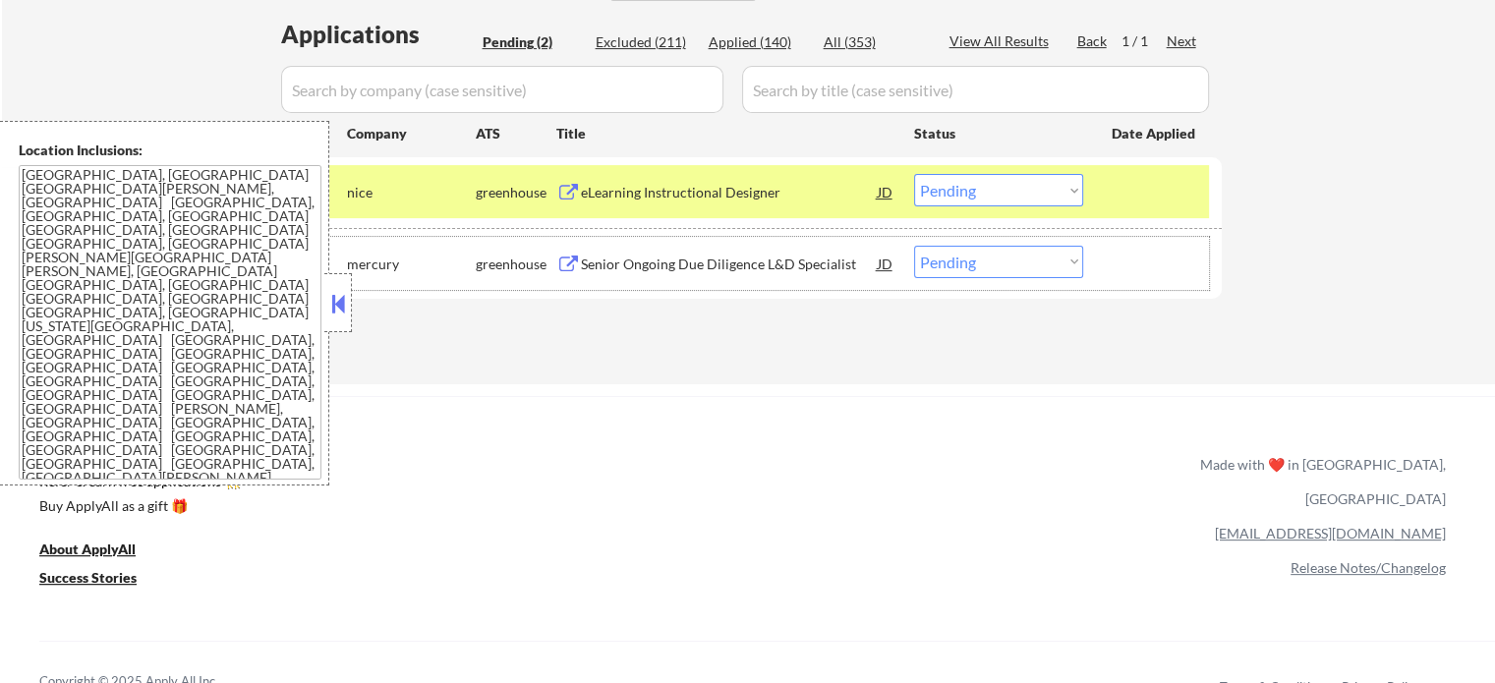
click at [1179, 270] on div at bounding box center [1155, 263] width 86 height 35
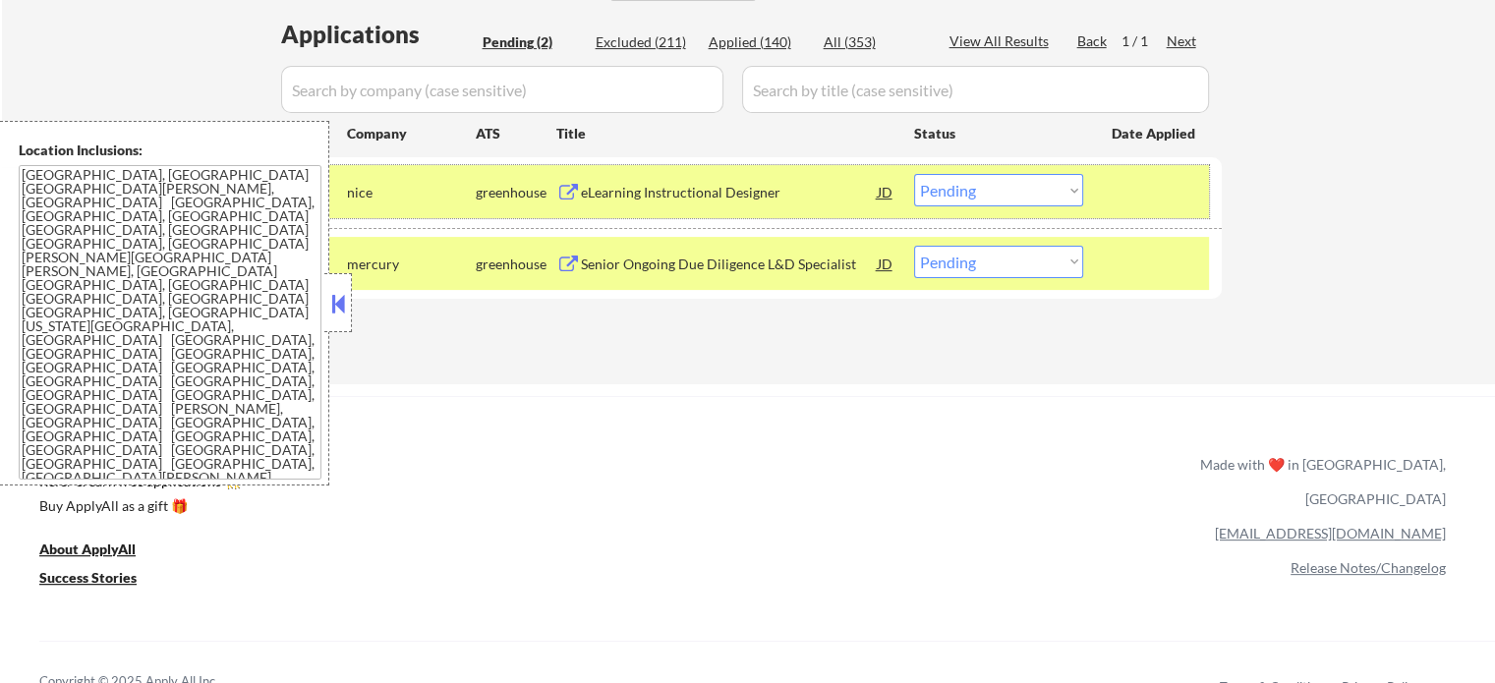
click at [1167, 188] on div at bounding box center [1155, 191] width 86 height 35
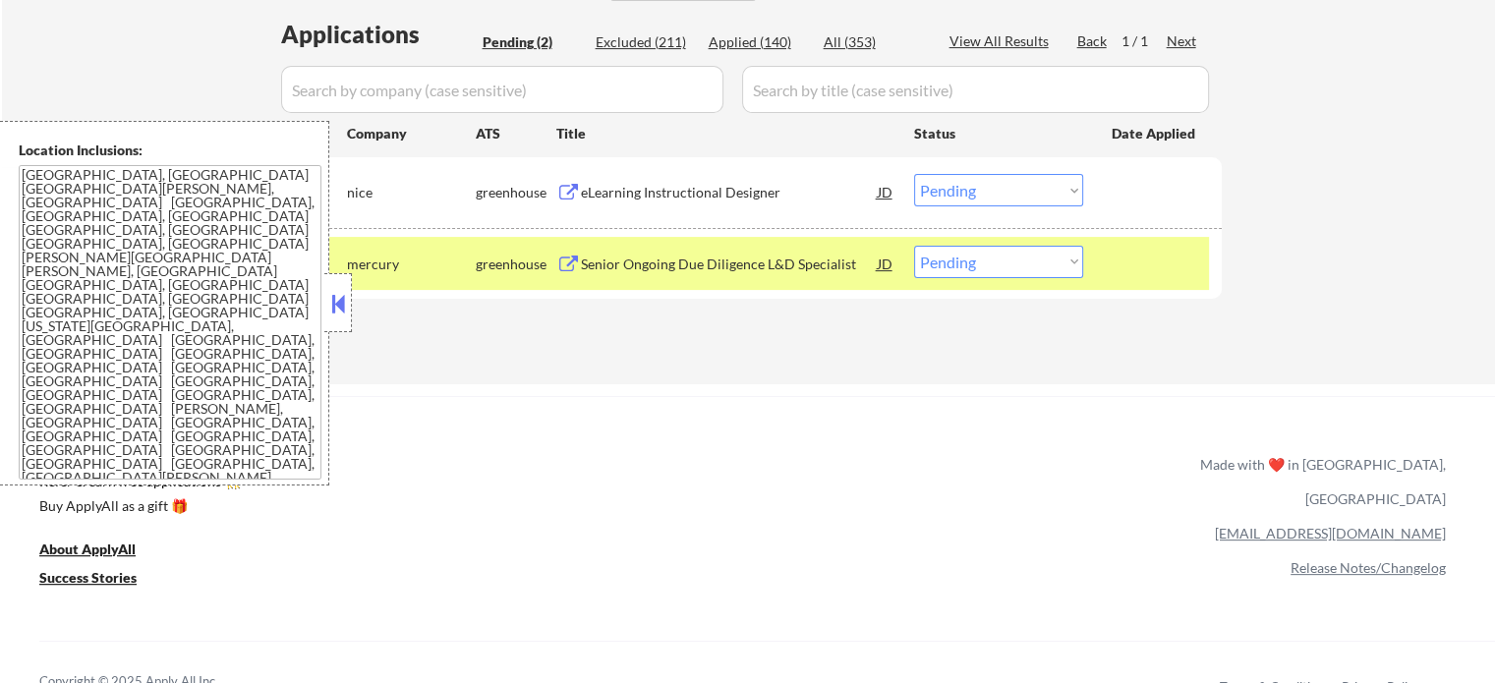
click at [683, 256] on div "Senior Ongoing Due Diligence L&D Specialist" at bounding box center [729, 265] width 297 height 20
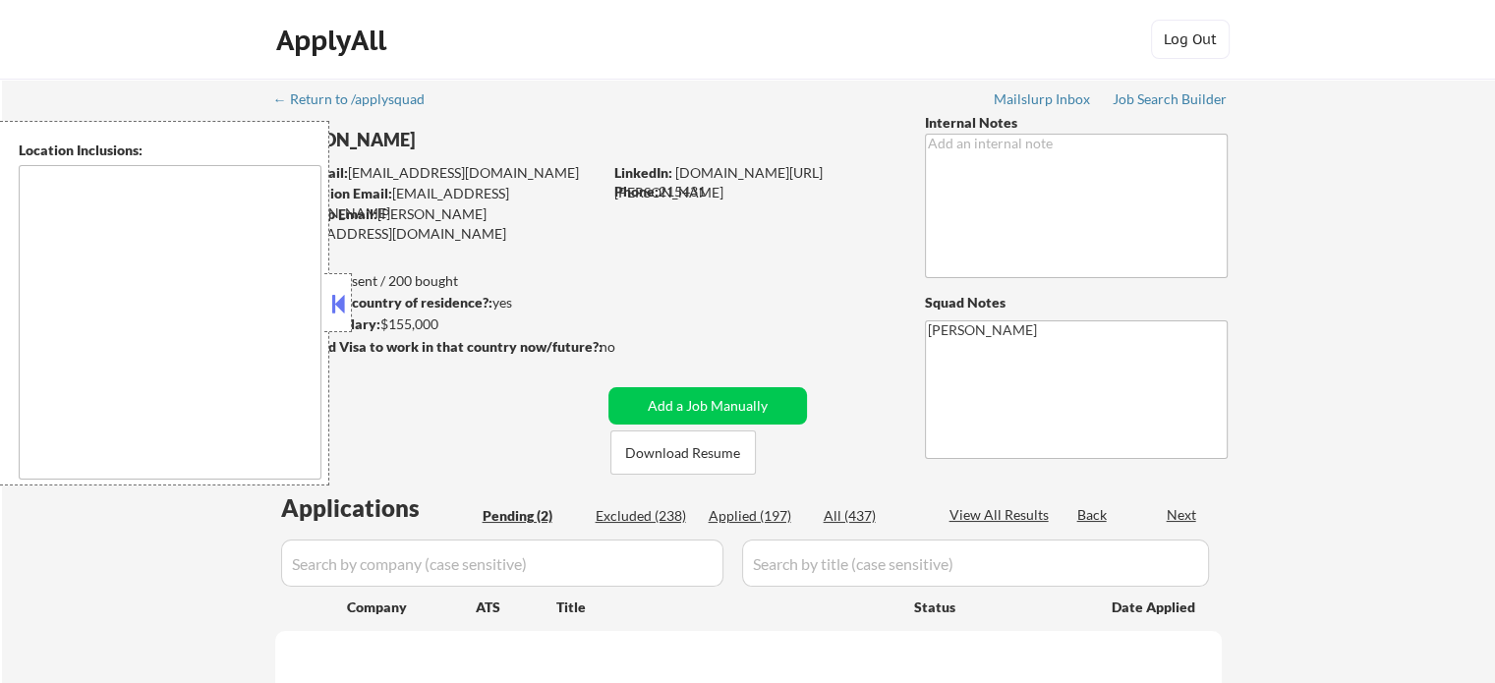
select select ""pending""
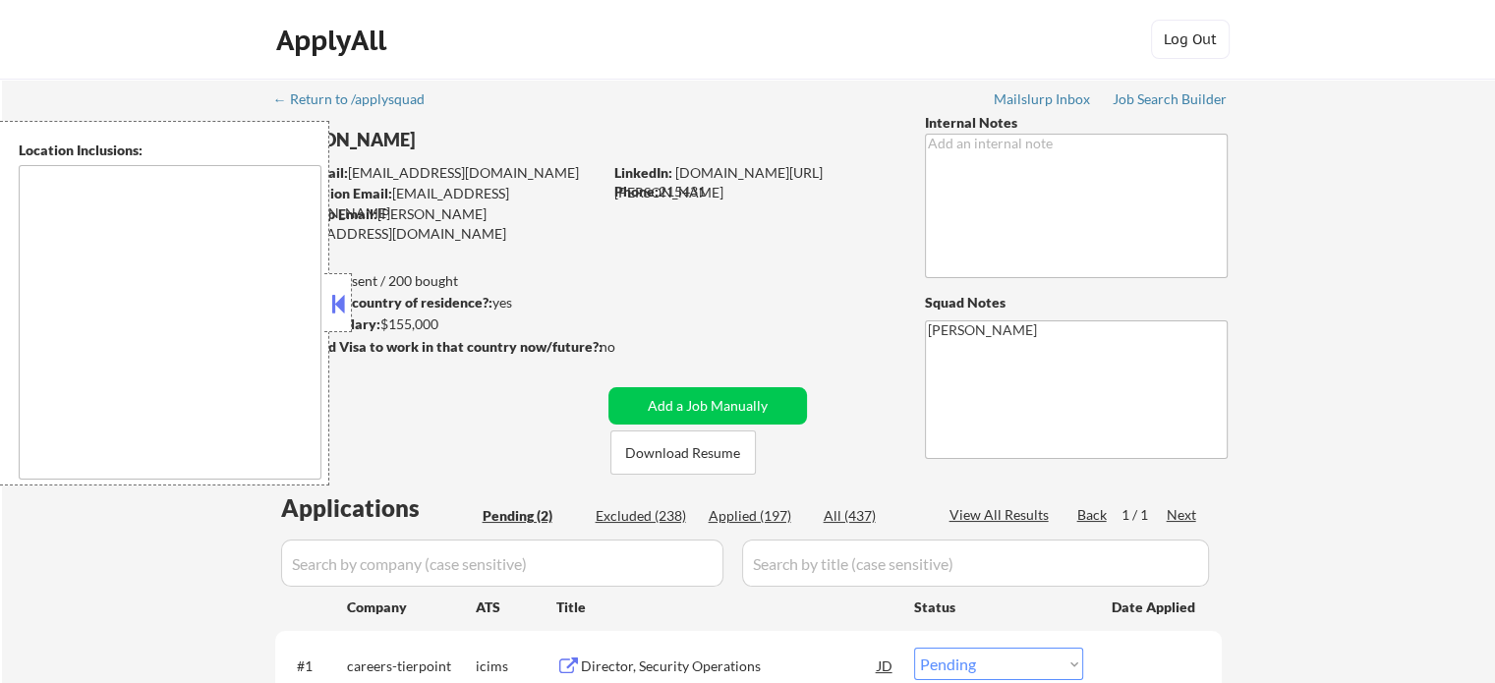
type textarea "remote"
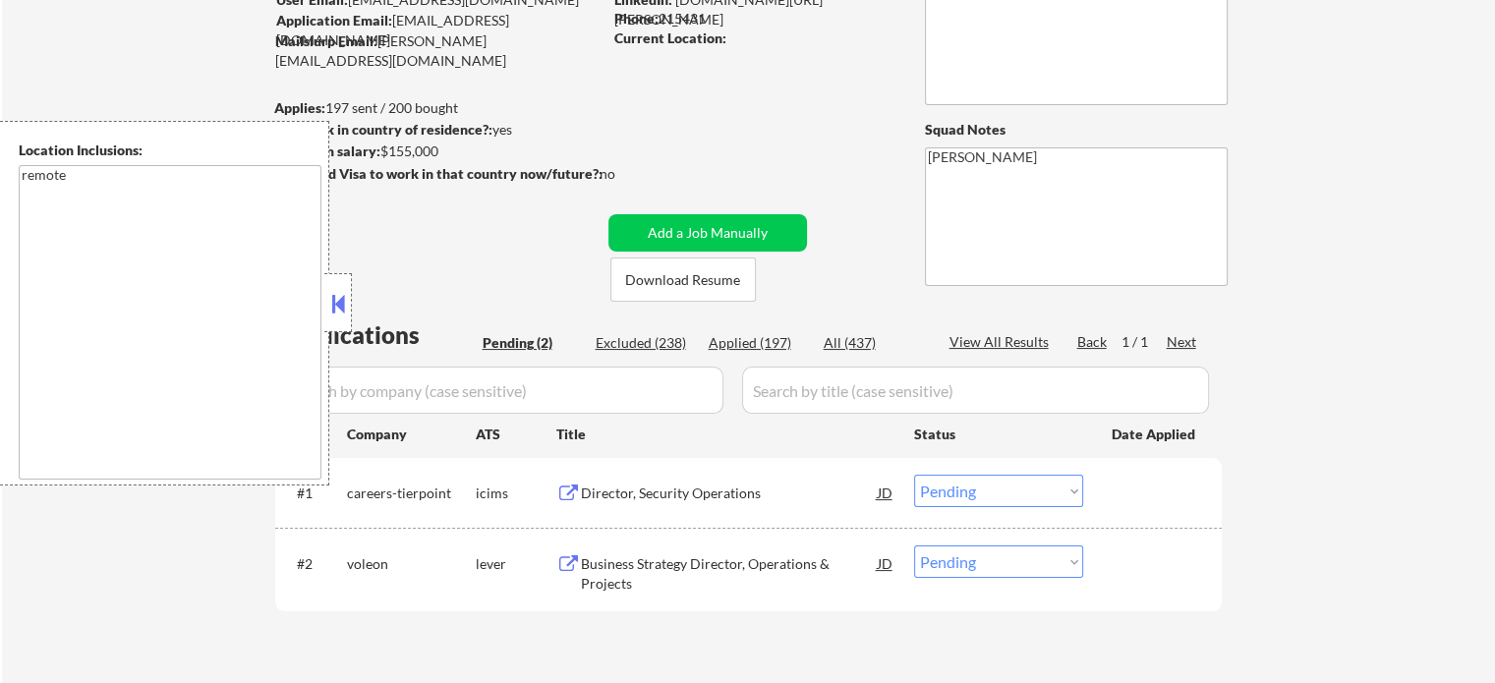
scroll to position [295, 0]
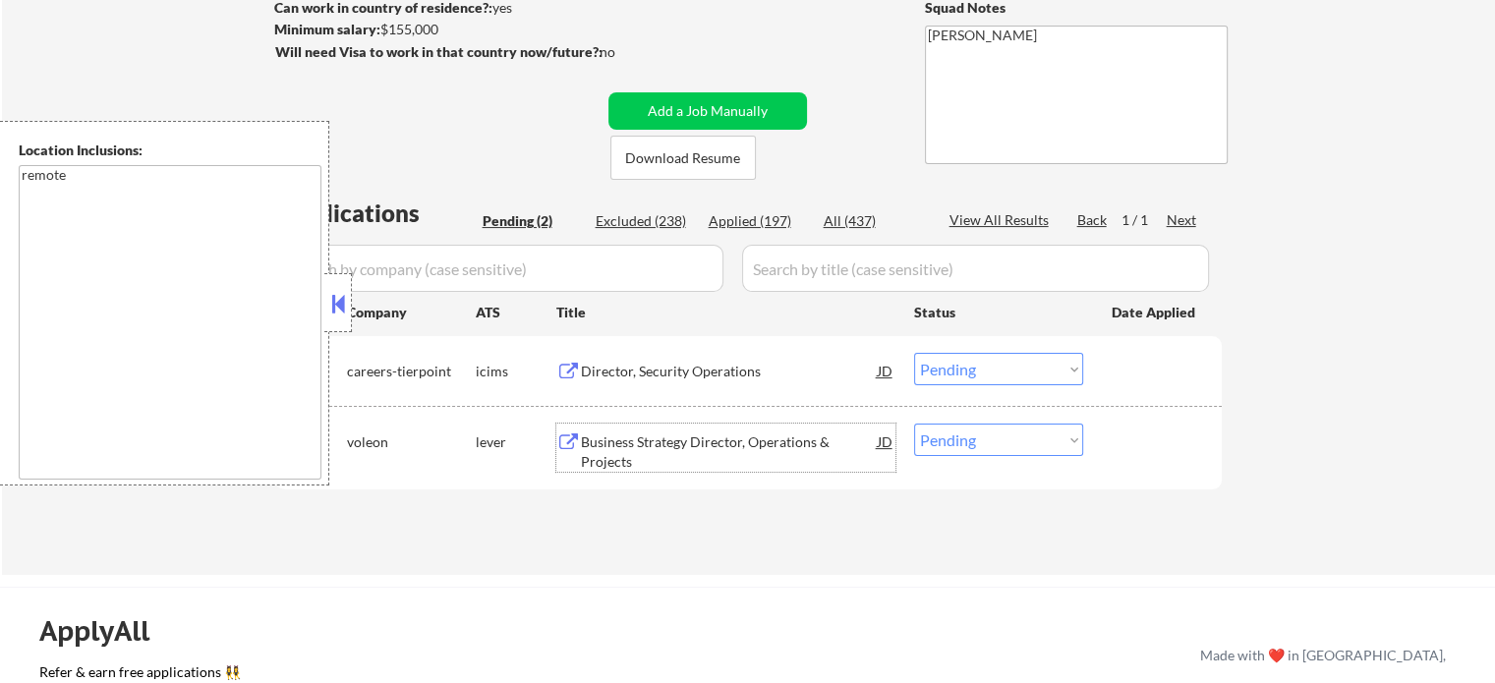
click at [651, 443] on div "Business Strategy Director, Operations & Projects" at bounding box center [729, 451] width 297 height 38
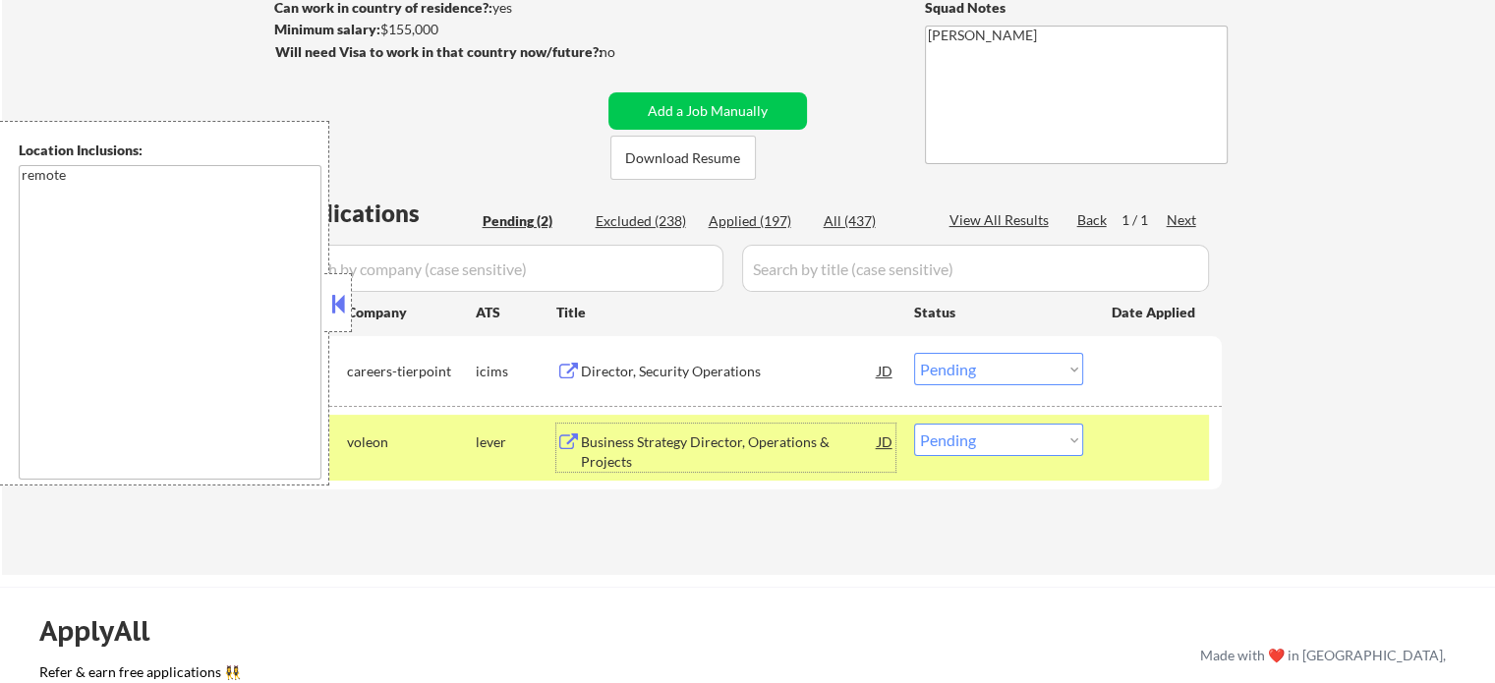
click at [1113, 443] on div at bounding box center [1155, 441] width 86 height 35
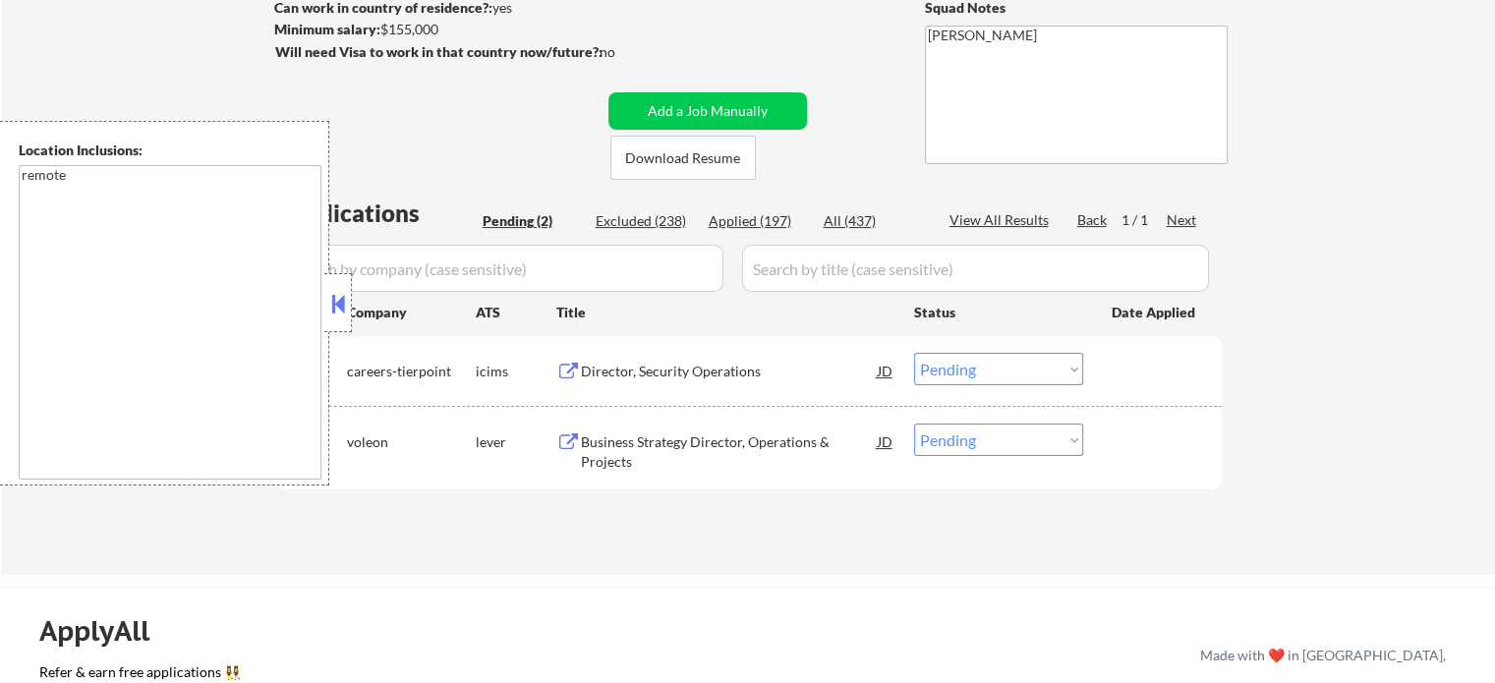
click at [726, 369] on div "Director, Security Operations" at bounding box center [729, 372] width 297 height 20
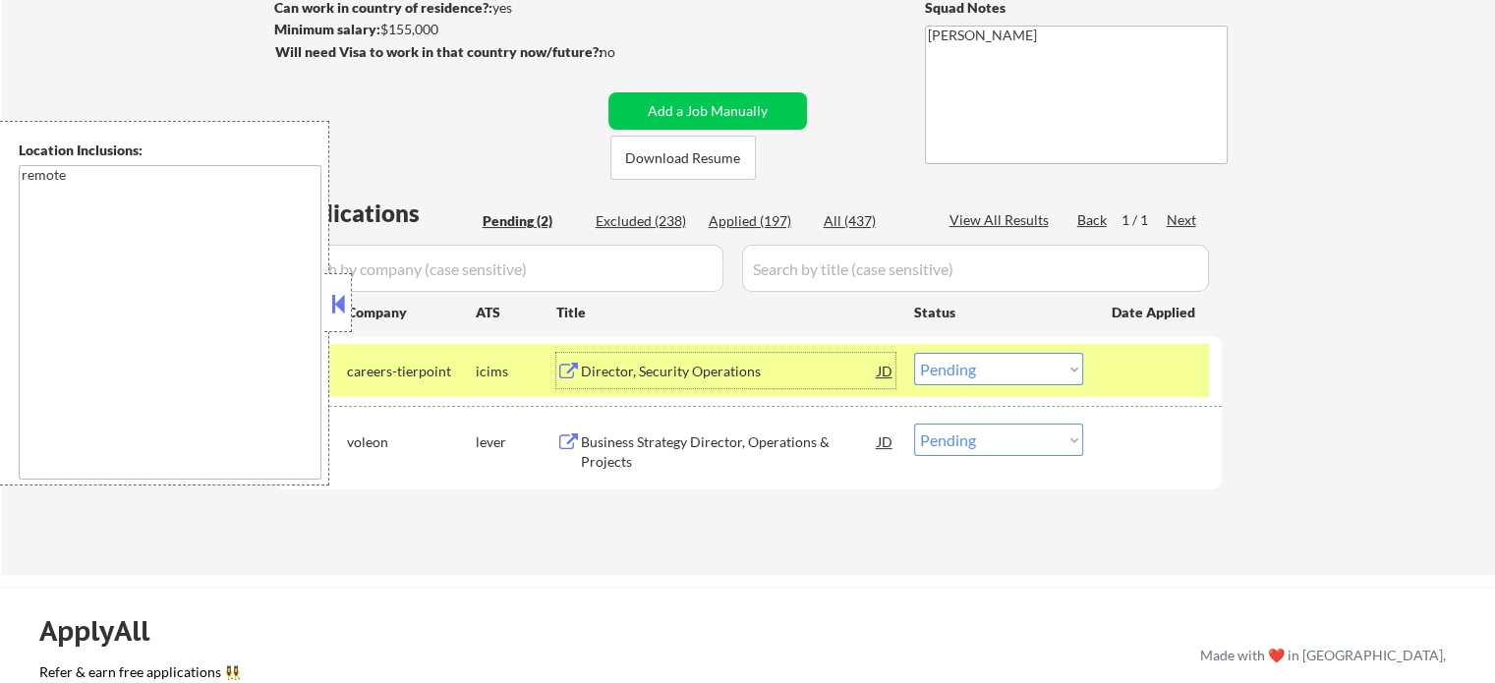
click at [1150, 378] on div at bounding box center [1155, 370] width 86 height 35
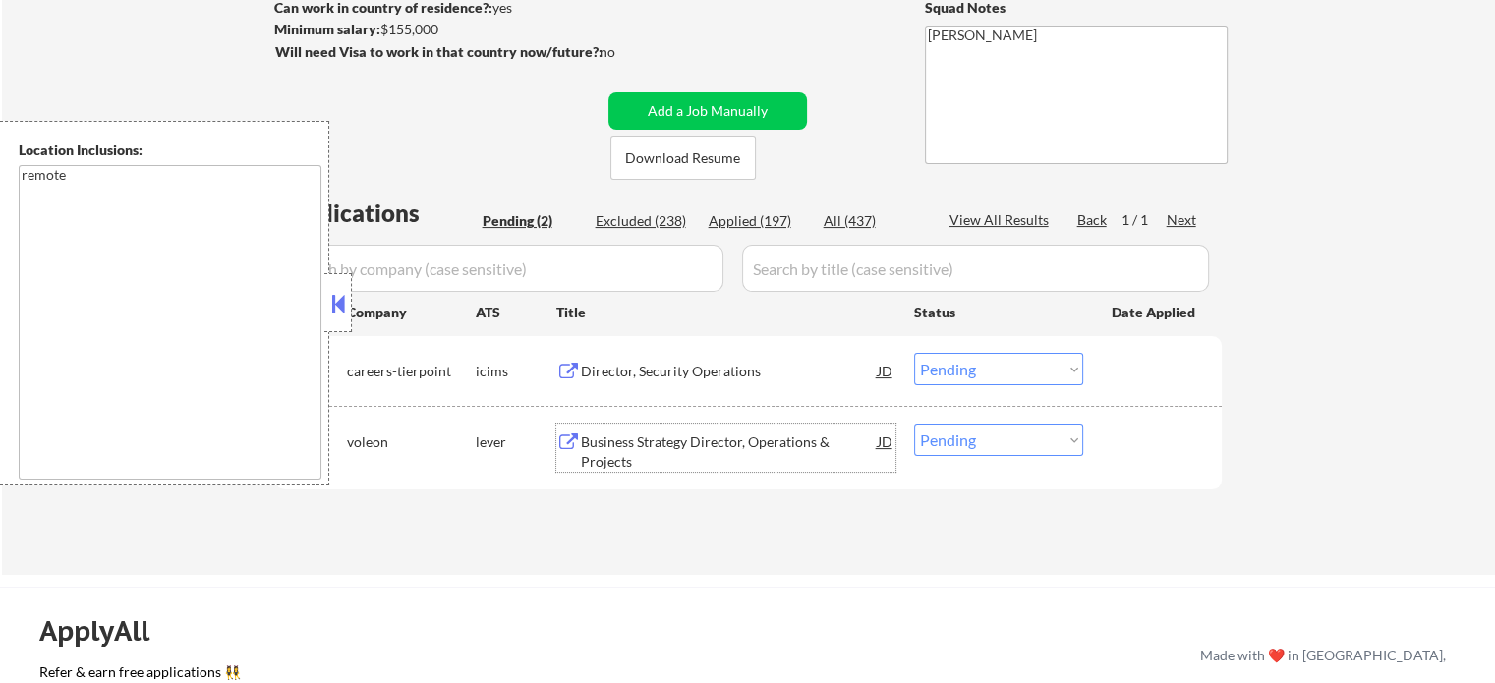
click at [668, 461] on div "Business Strategy Director, Operations & Projects" at bounding box center [729, 451] width 297 height 38
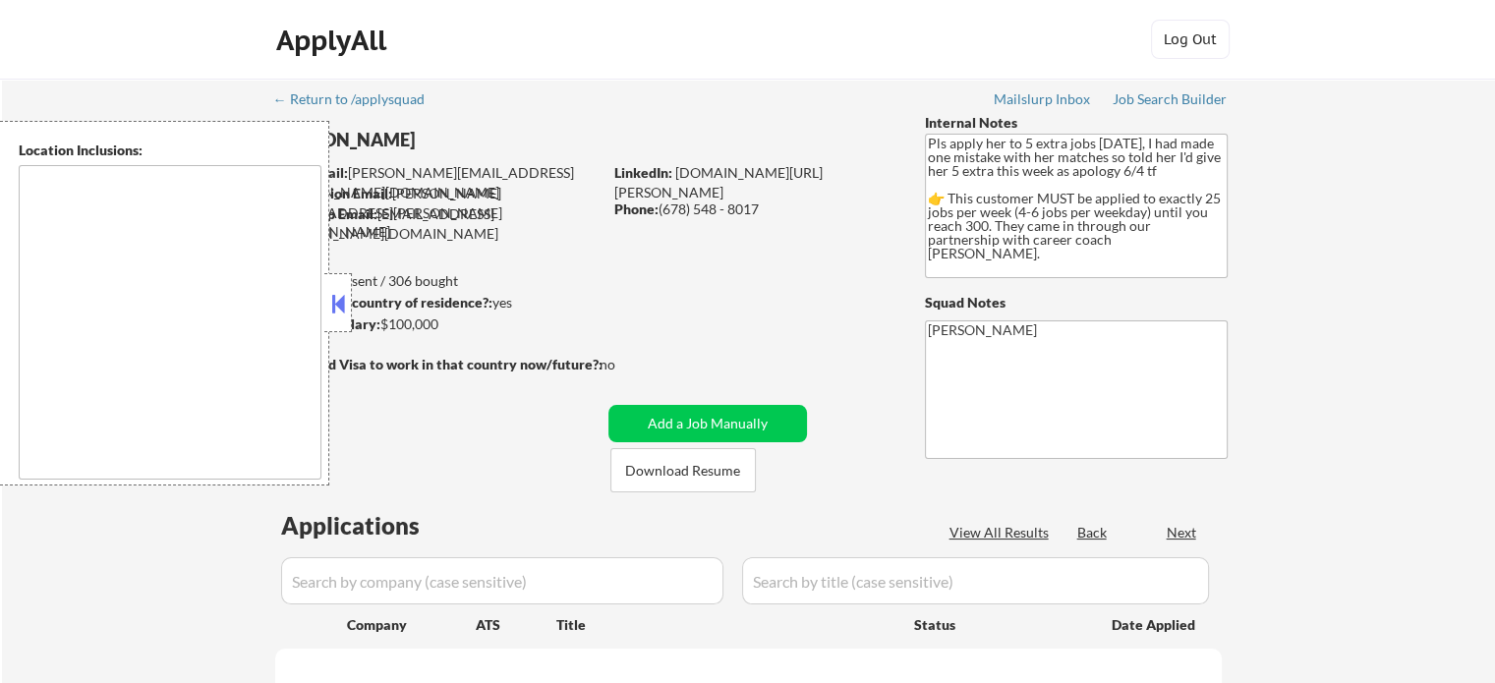
type textarea "[GEOGRAPHIC_DATA], [GEOGRAPHIC_DATA] [GEOGRAPHIC_DATA], [GEOGRAPHIC_DATA] [GEOG…"
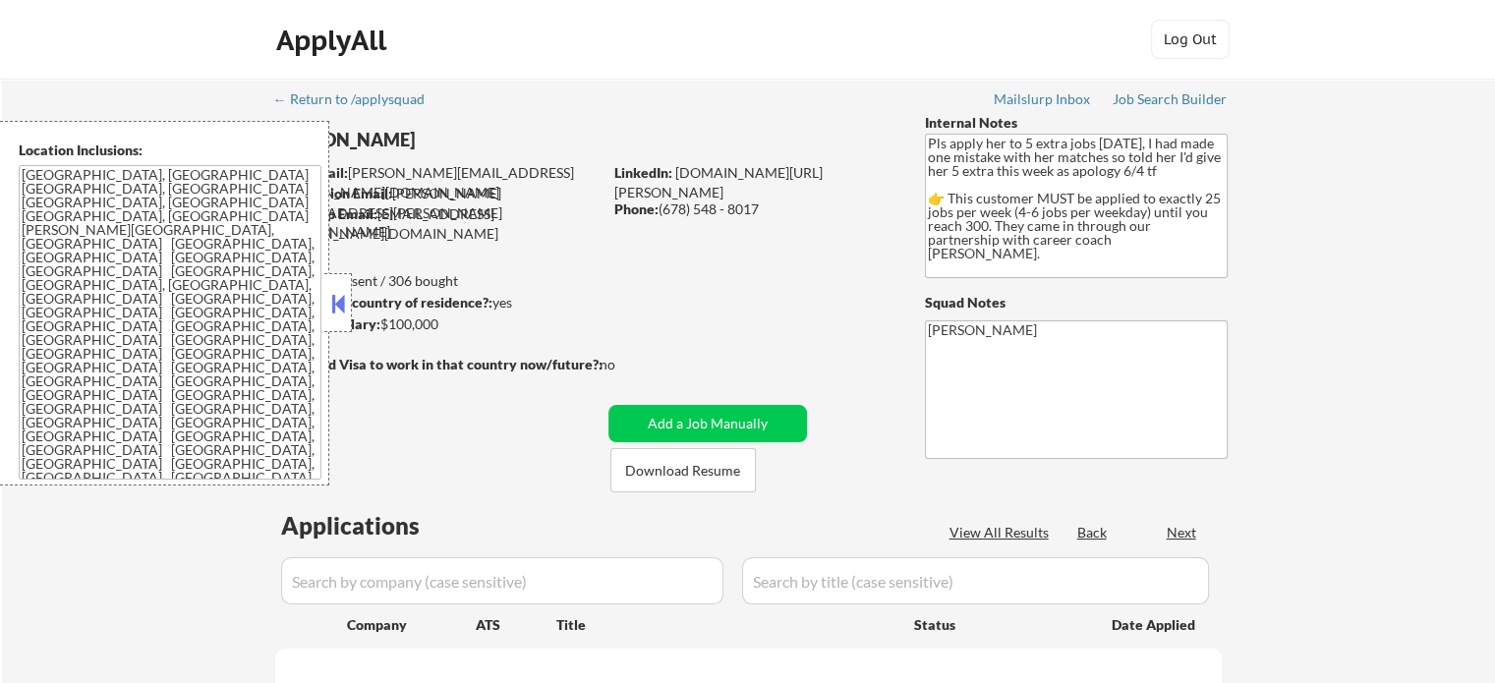
select select ""pending""
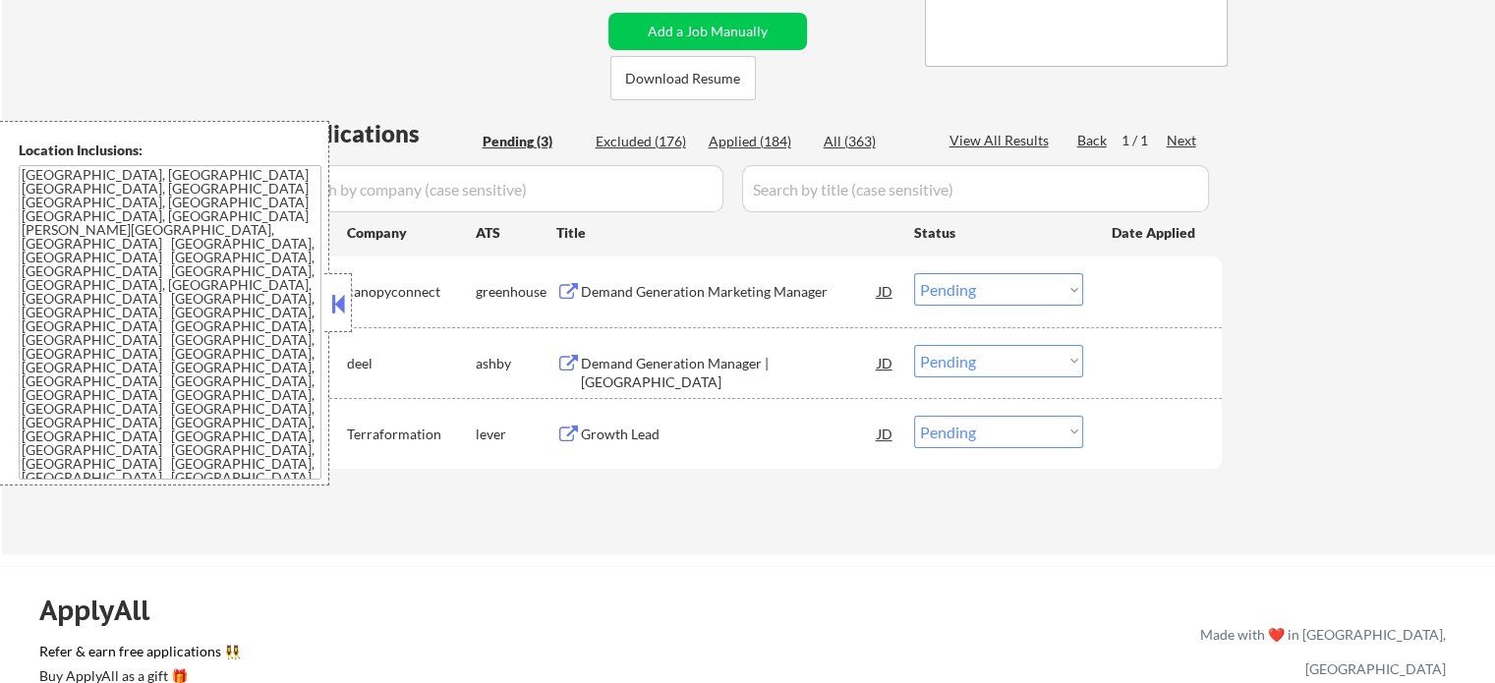
scroll to position [393, 0]
click at [723, 365] on div "Demand Generation Manager | [GEOGRAPHIC_DATA]" at bounding box center [729, 372] width 297 height 38
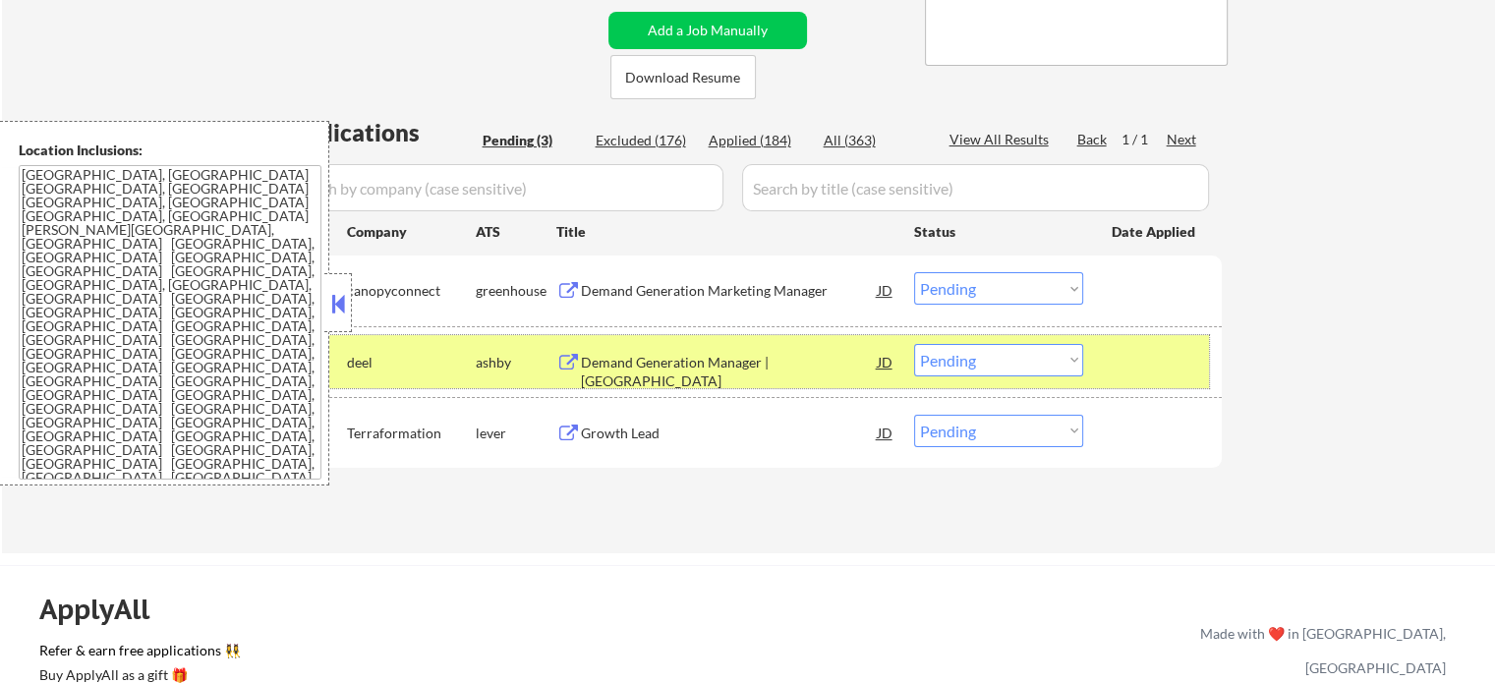
click at [1102, 361] on div "#2 [PERSON_NAME] Generation Manager | North America JD Choose an option... Pend…" at bounding box center [745, 361] width 928 height 53
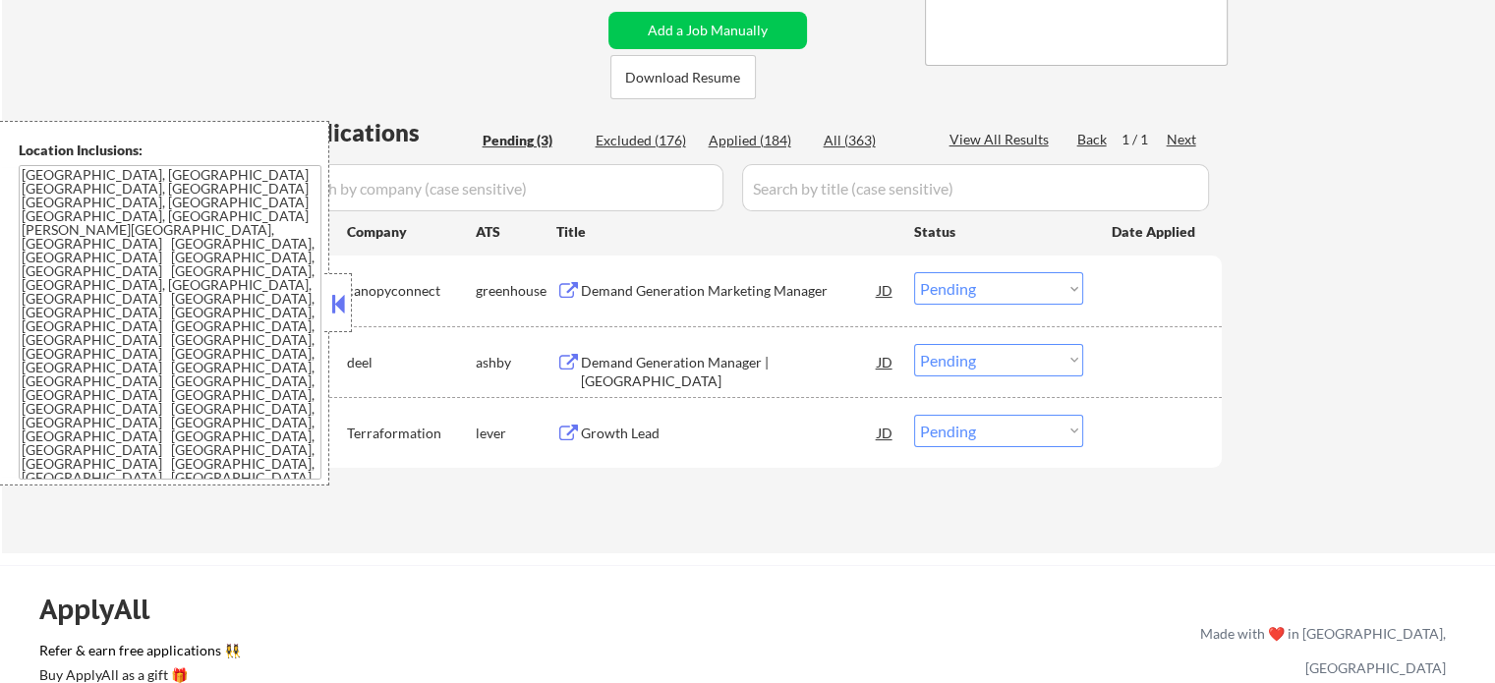
click at [608, 428] on div "Growth Lead" at bounding box center [729, 434] width 297 height 20
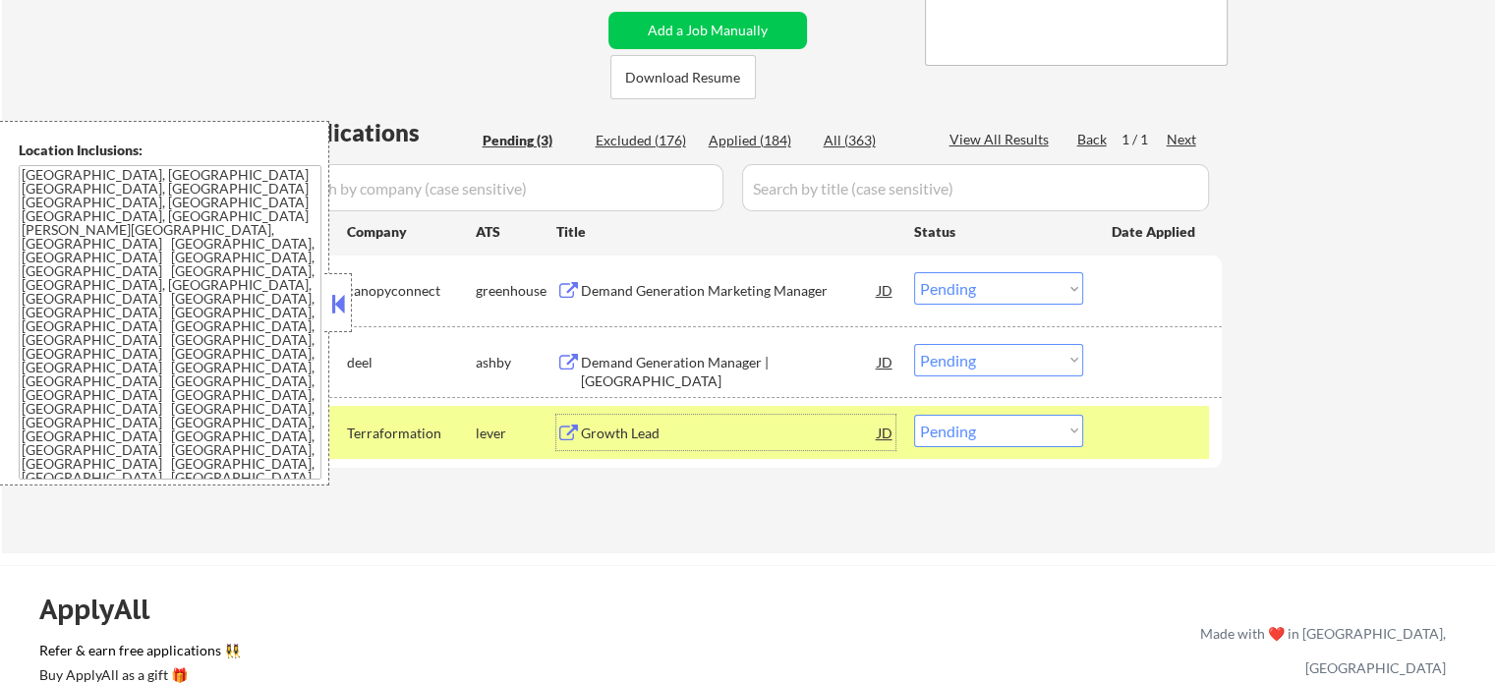
click at [1166, 431] on div at bounding box center [1155, 432] width 86 height 35
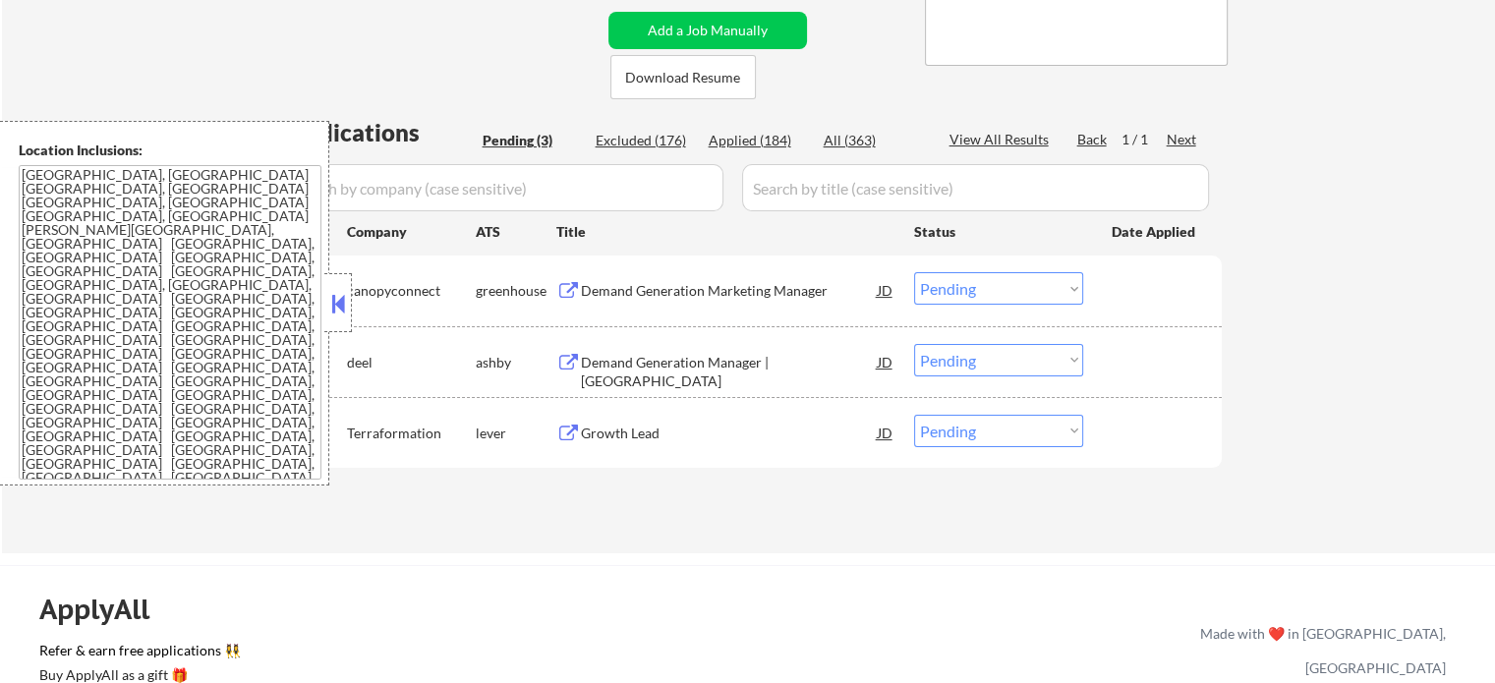
click at [705, 283] on div "Demand Generation Marketing Manager" at bounding box center [729, 291] width 297 height 20
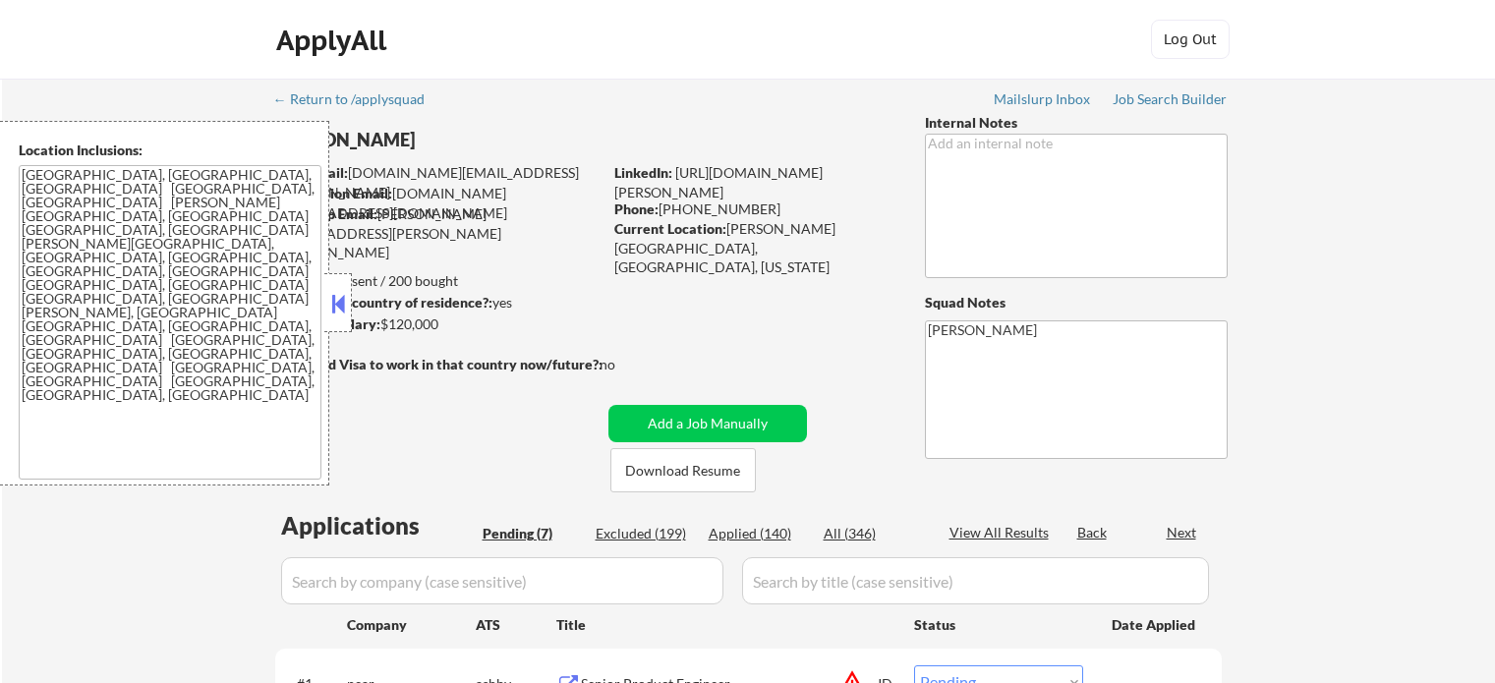
select select ""pending""
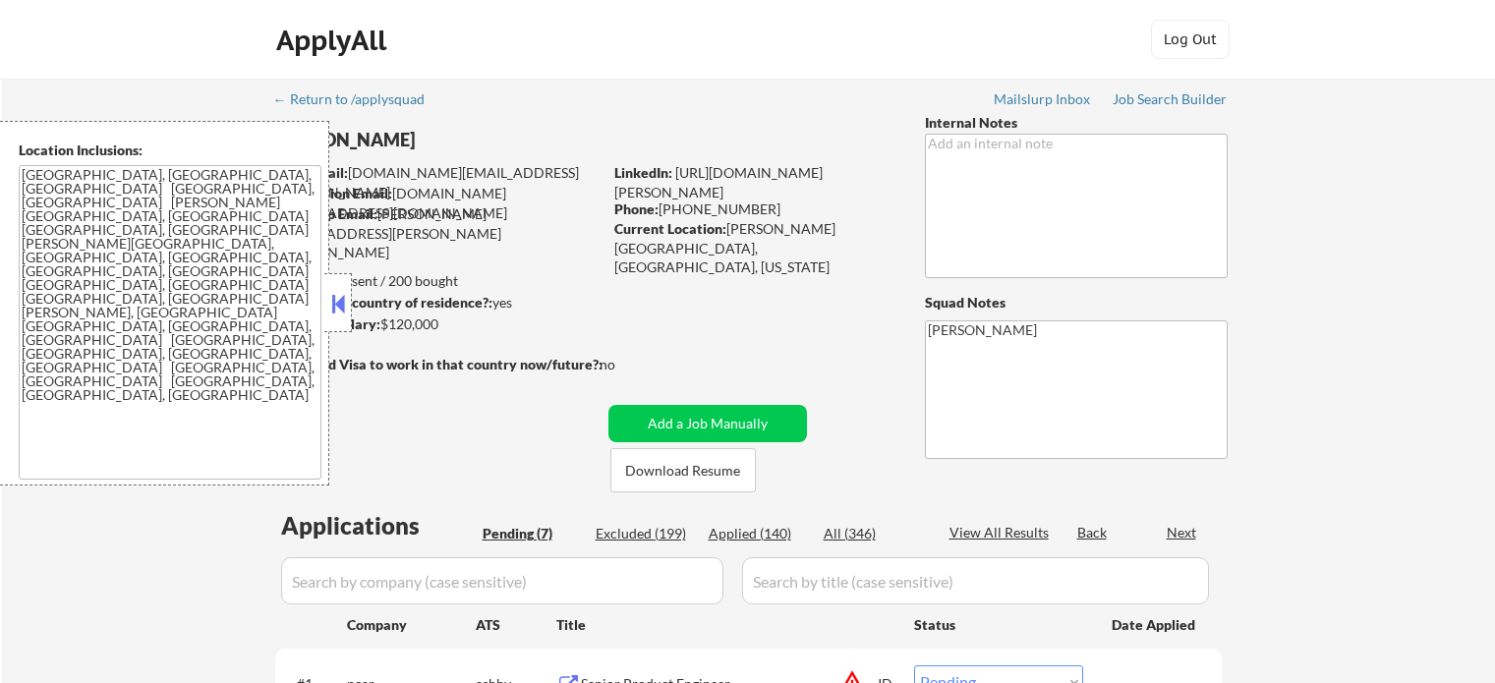
select select ""pending""
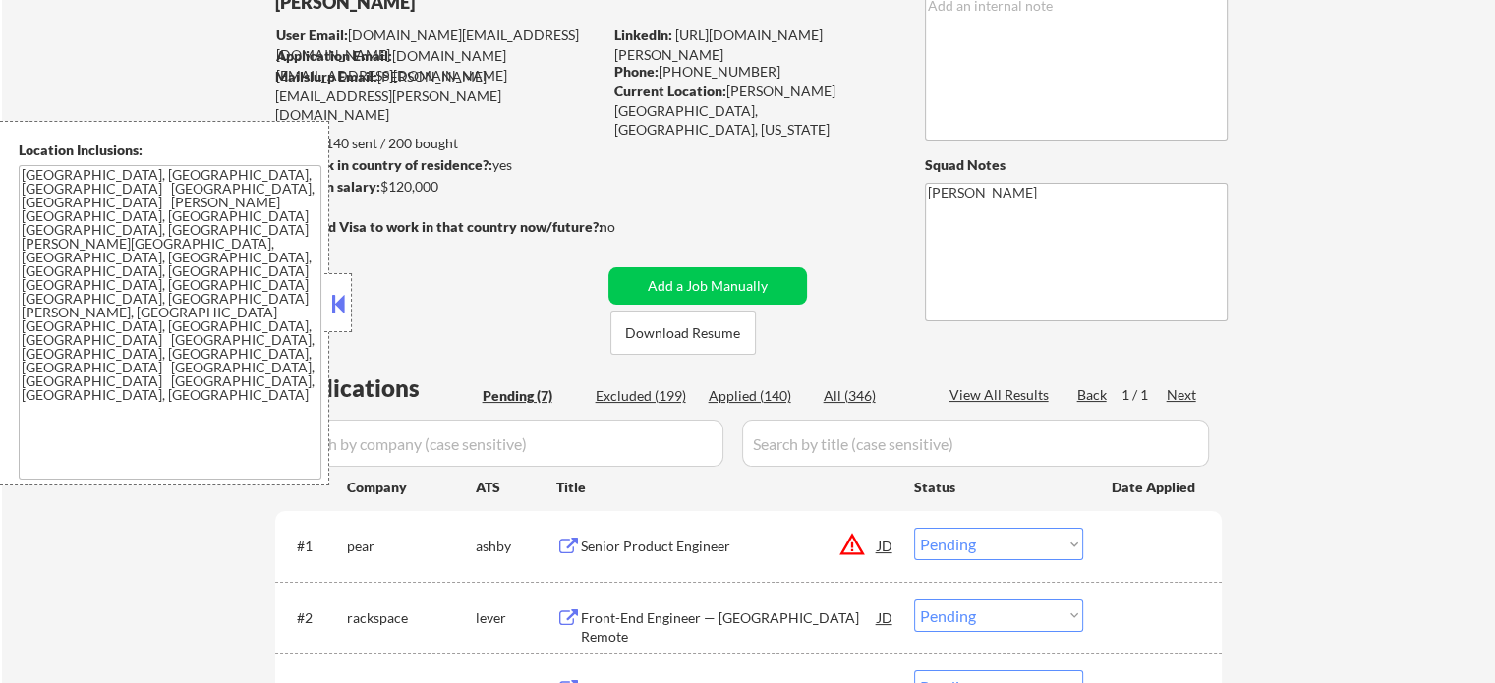
scroll to position [295, 0]
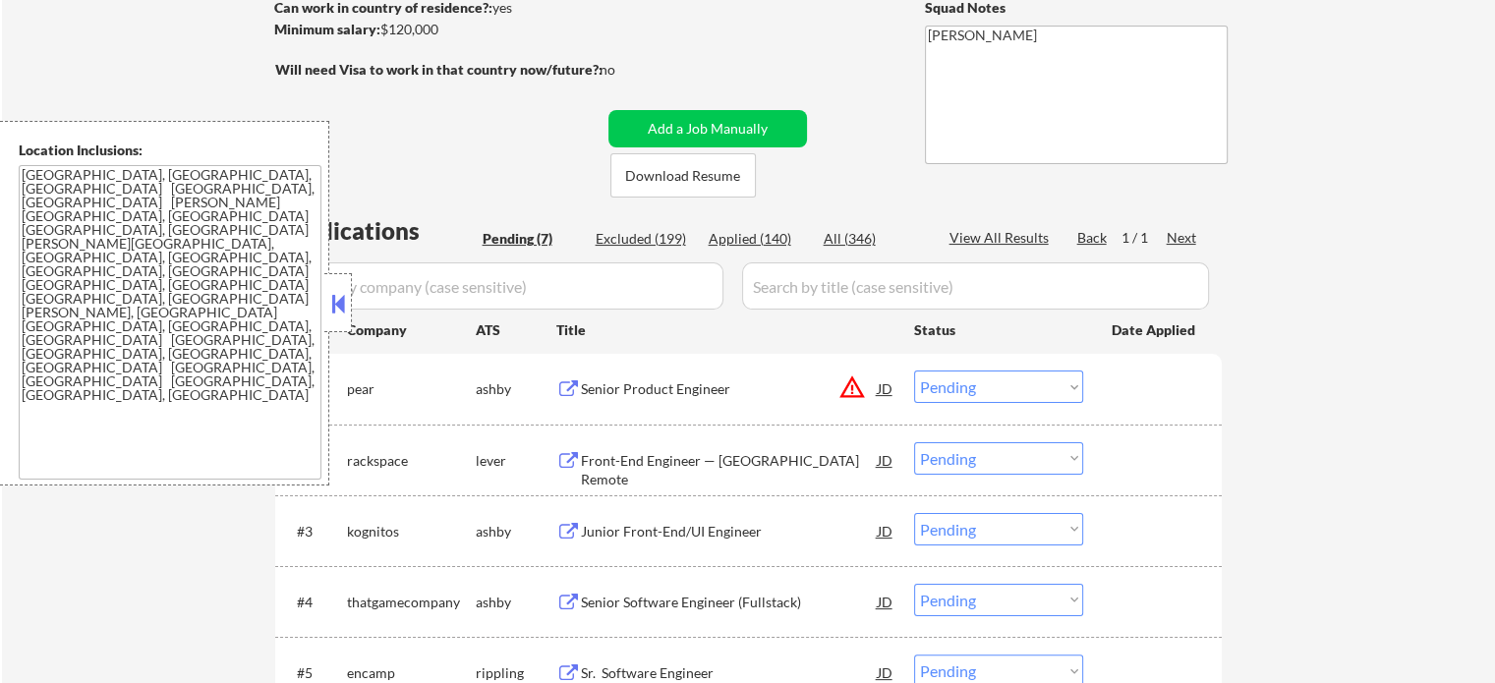
click at [642, 380] on div "Senior Product Engineer" at bounding box center [729, 389] width 297 height 20
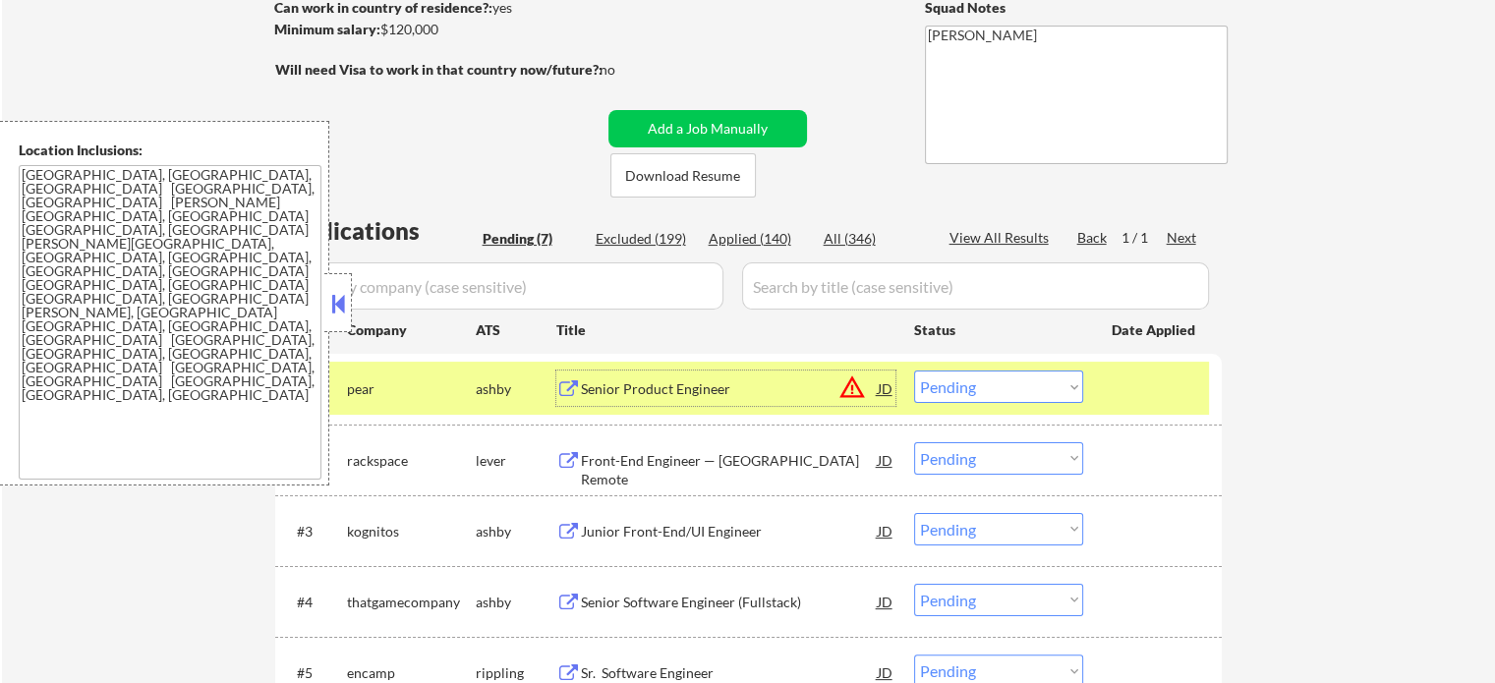
click at [1071, 384] on select "Choose an option... Pending Applied Excluded (Questions) Excluded (Expired) Exc…" at bounding box center [998, 387] width 169 height 32
click at [914, 371] on select "Choose an option... Pending Applied Excluded (Questions) Excluded (Expired) Exc…" at bounding box center [998, 387] width 169 height 32
click at [1121, 382] on div at bounding box center [1155, 388] width 86 height 35
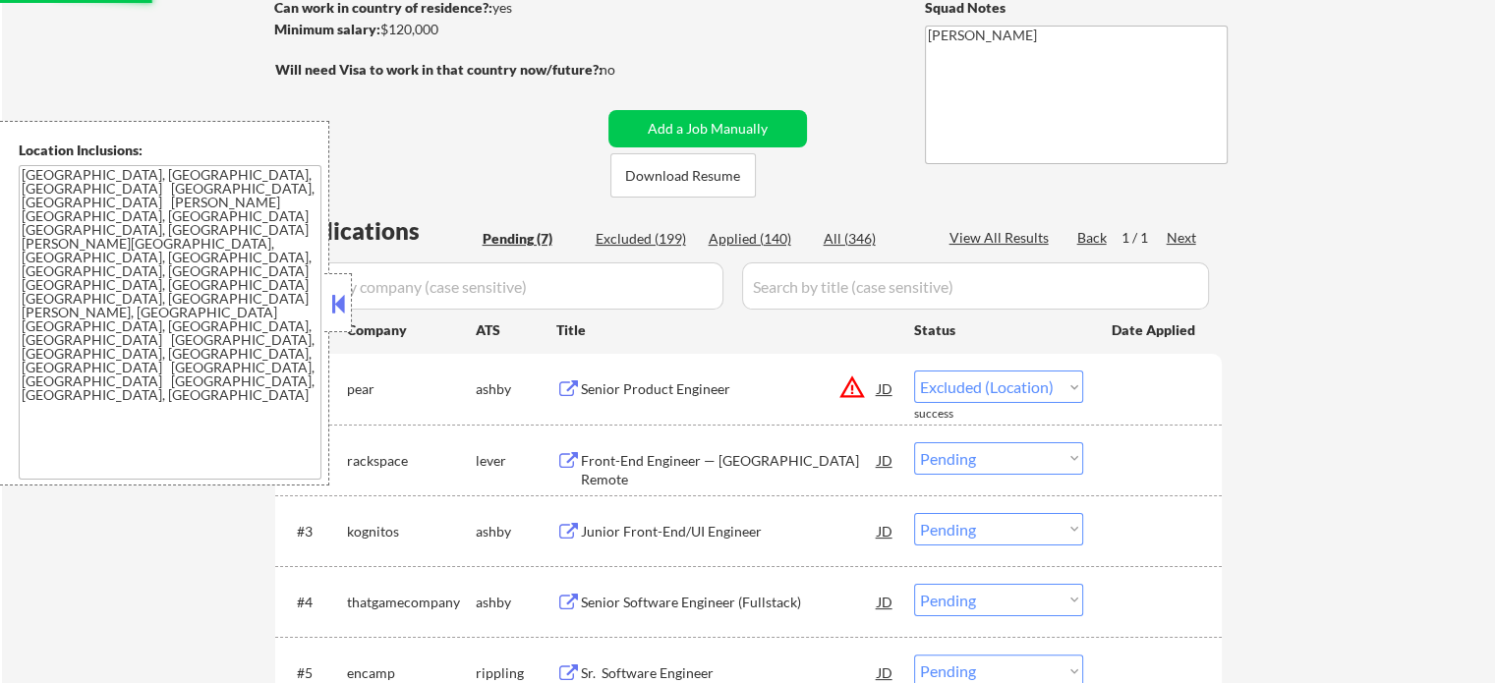
select select ""pending""
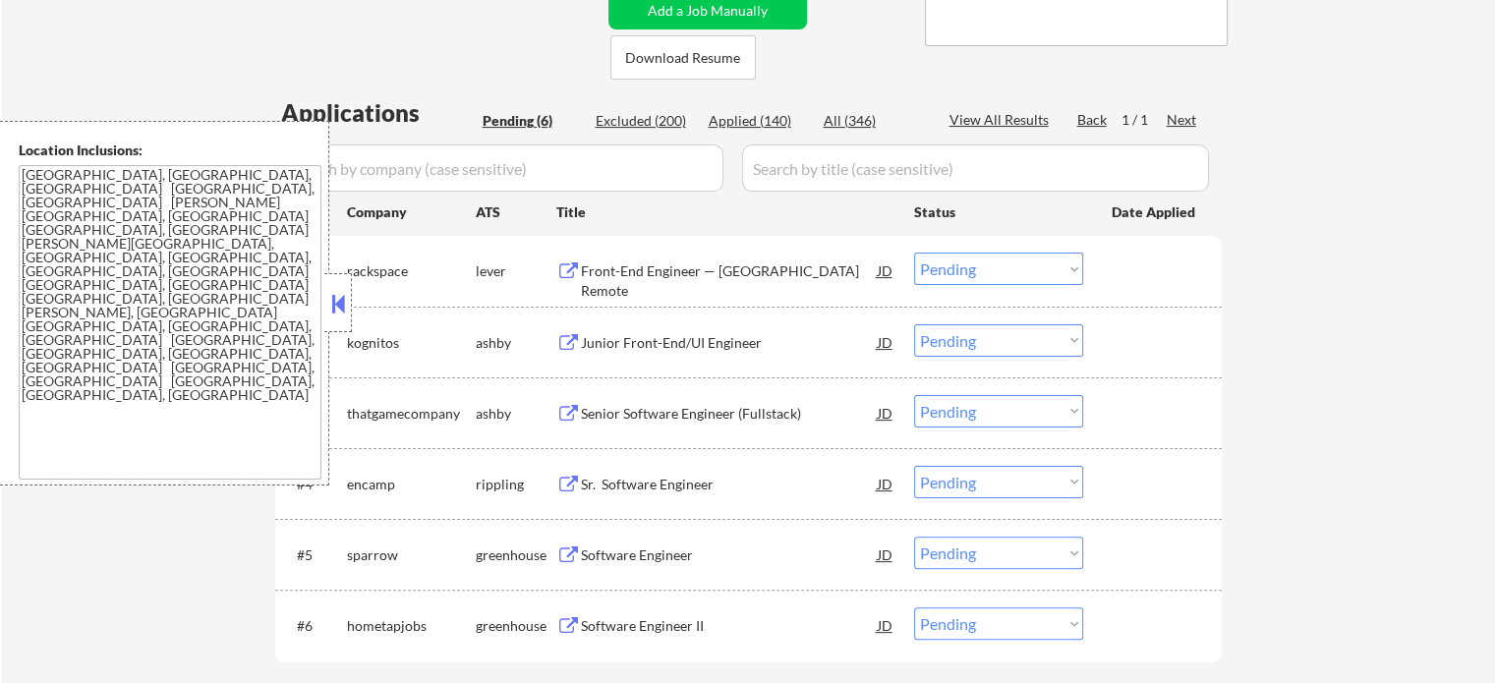
scroll to position [590, 0]
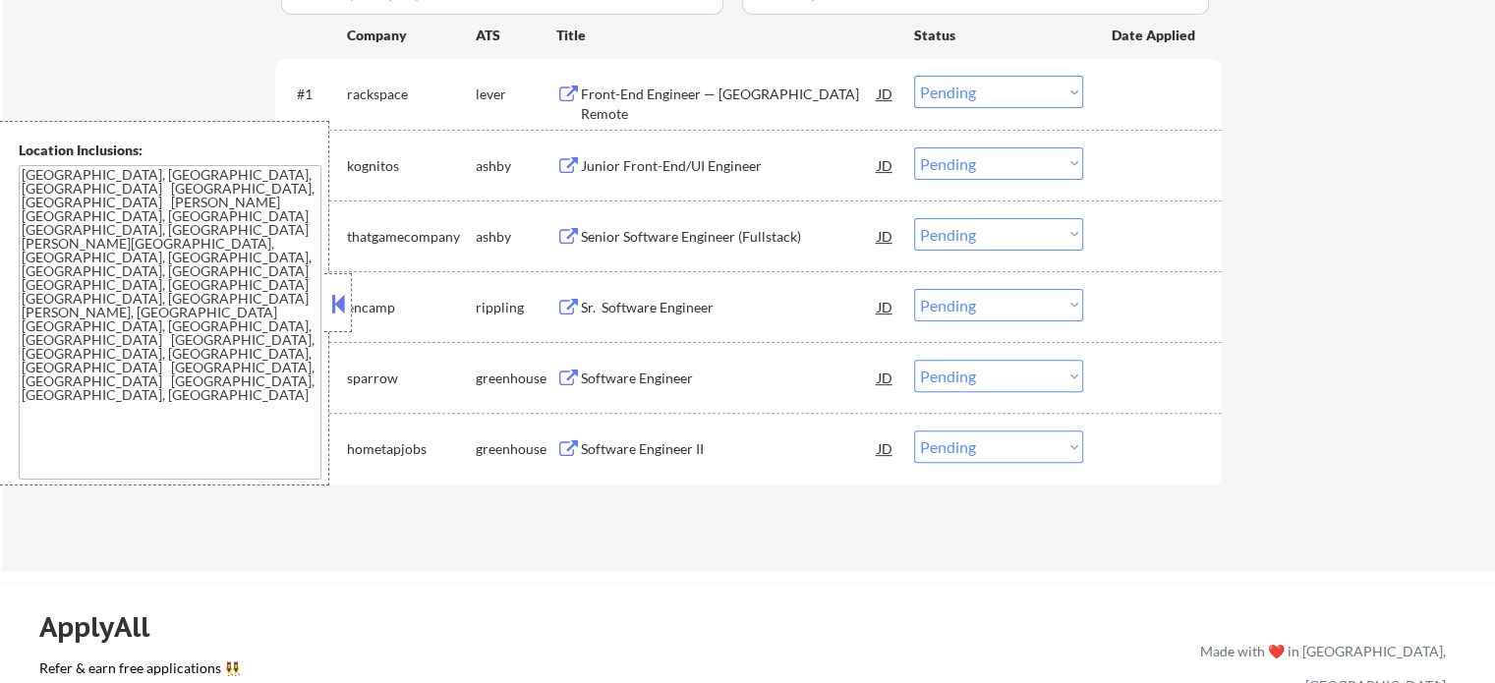
click at [730, 237] on div "Senior Software Engineer (Fullstack)" at bounding box center [729, 237] width 297 height 20
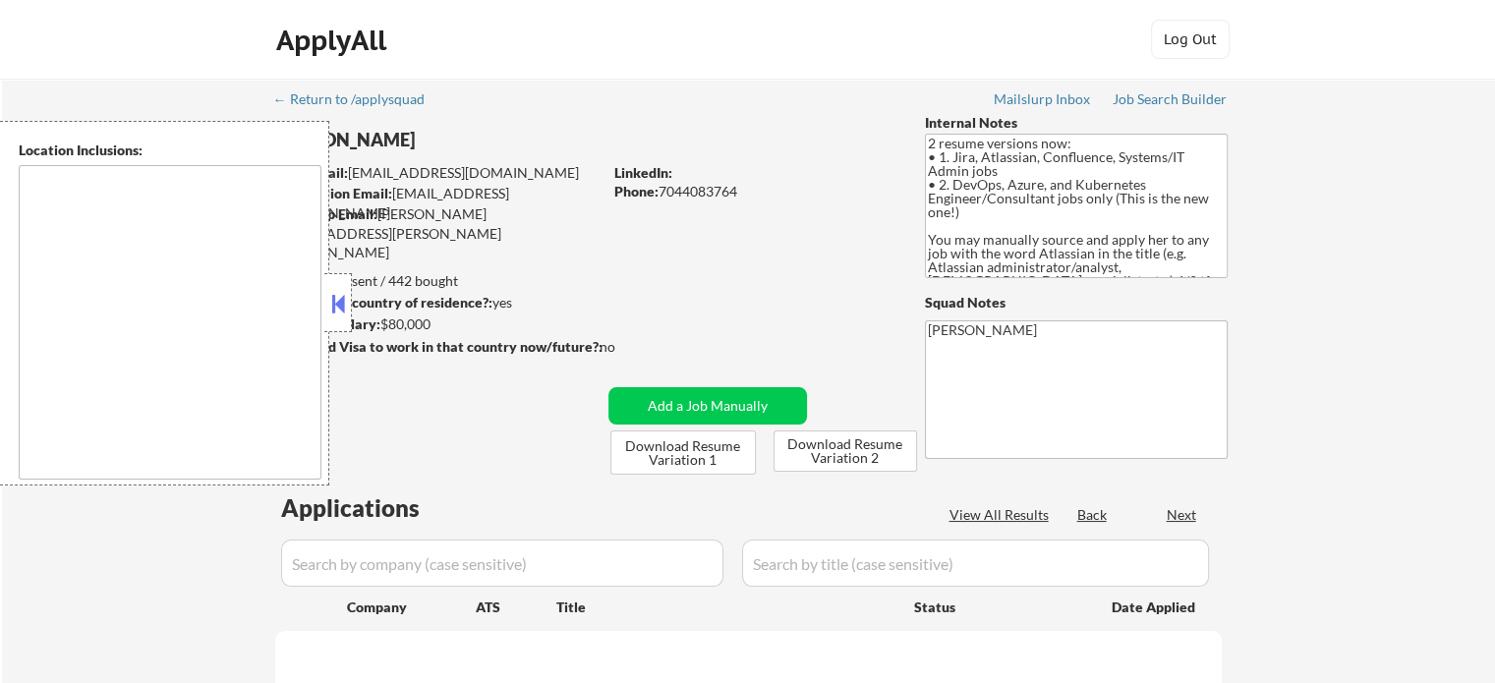
type textarea "Charlottesville, VA Albemarle, VA Crozet, VA Ruckersville, VA Keswick, VA Early…"
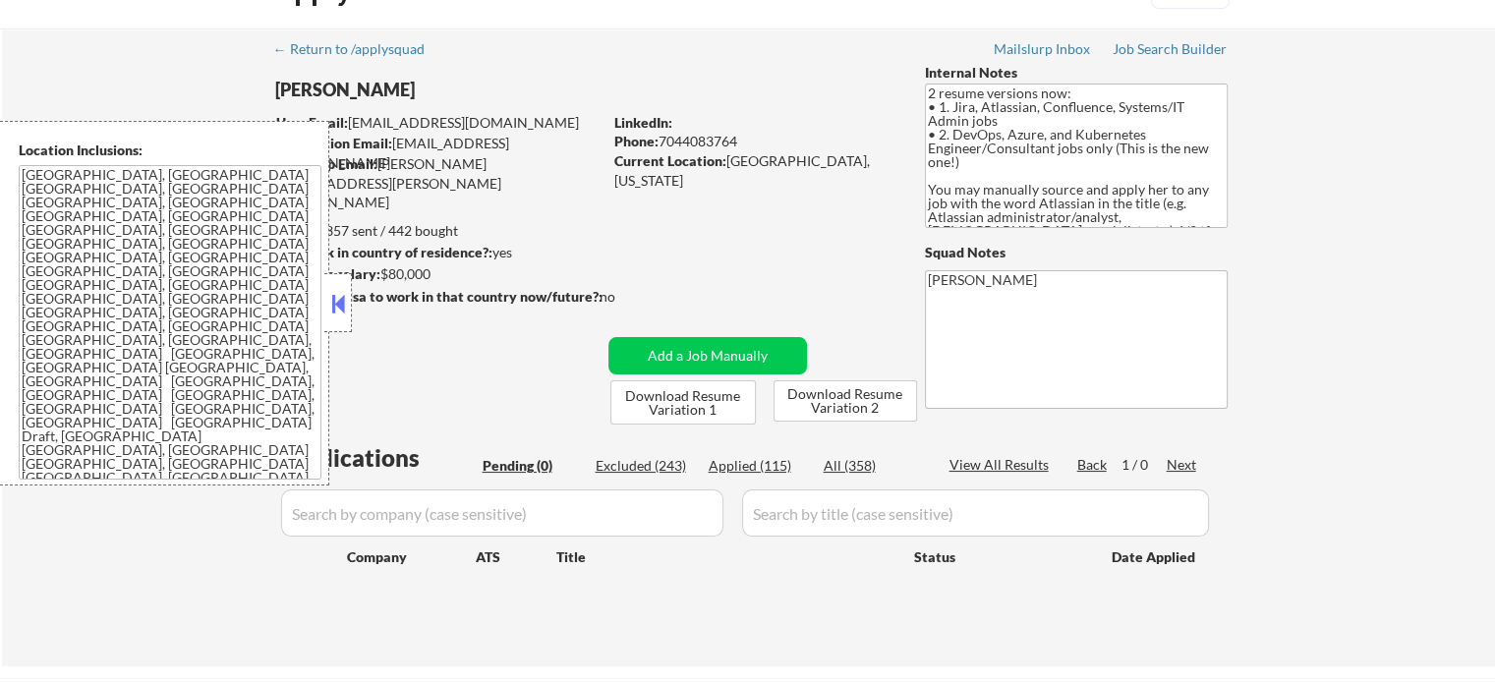
scroll to position [98, 0]
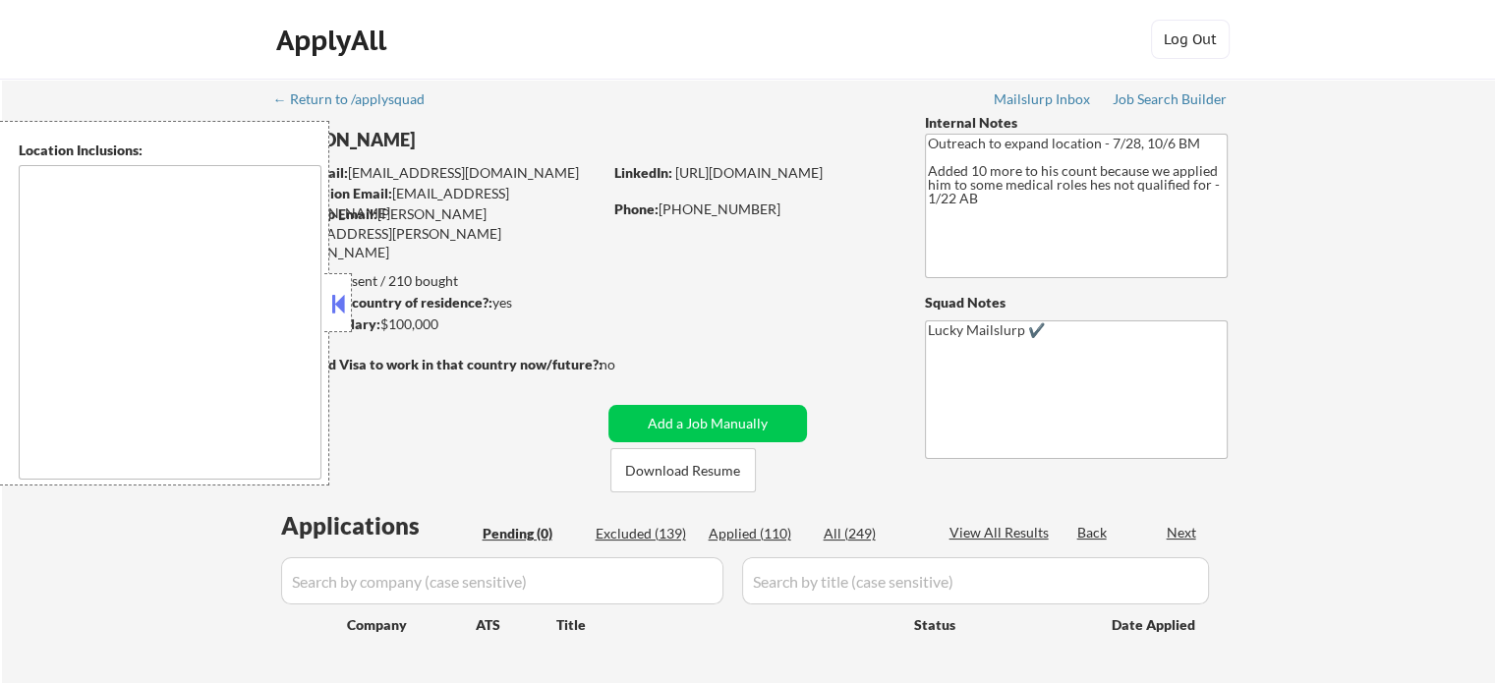
type textarea "[GEOGRAPHIC_DATA], [GEOGRAPHIC_DATA] [GEOGRAPHIC_DATA], [GEOGRAPHIC_DATA] [GEOG…"
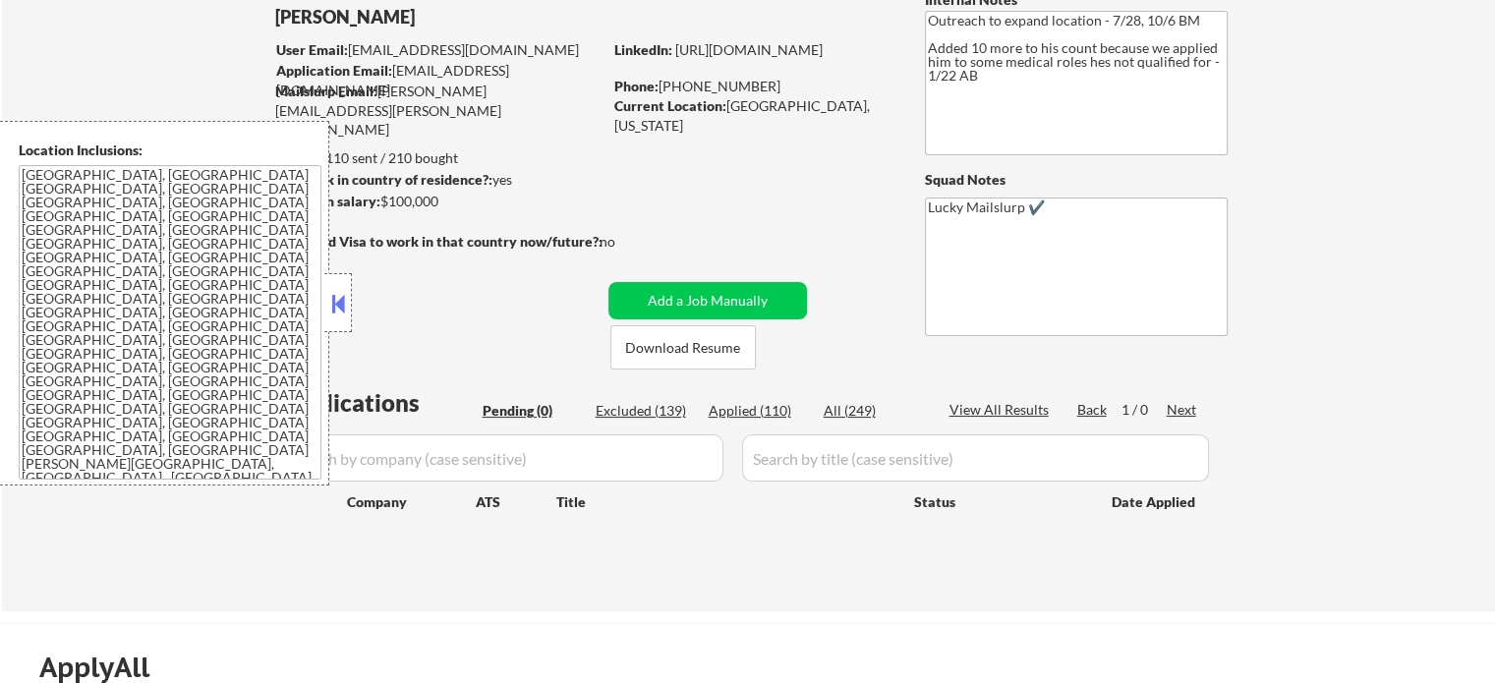
scroll to position [197, 0]
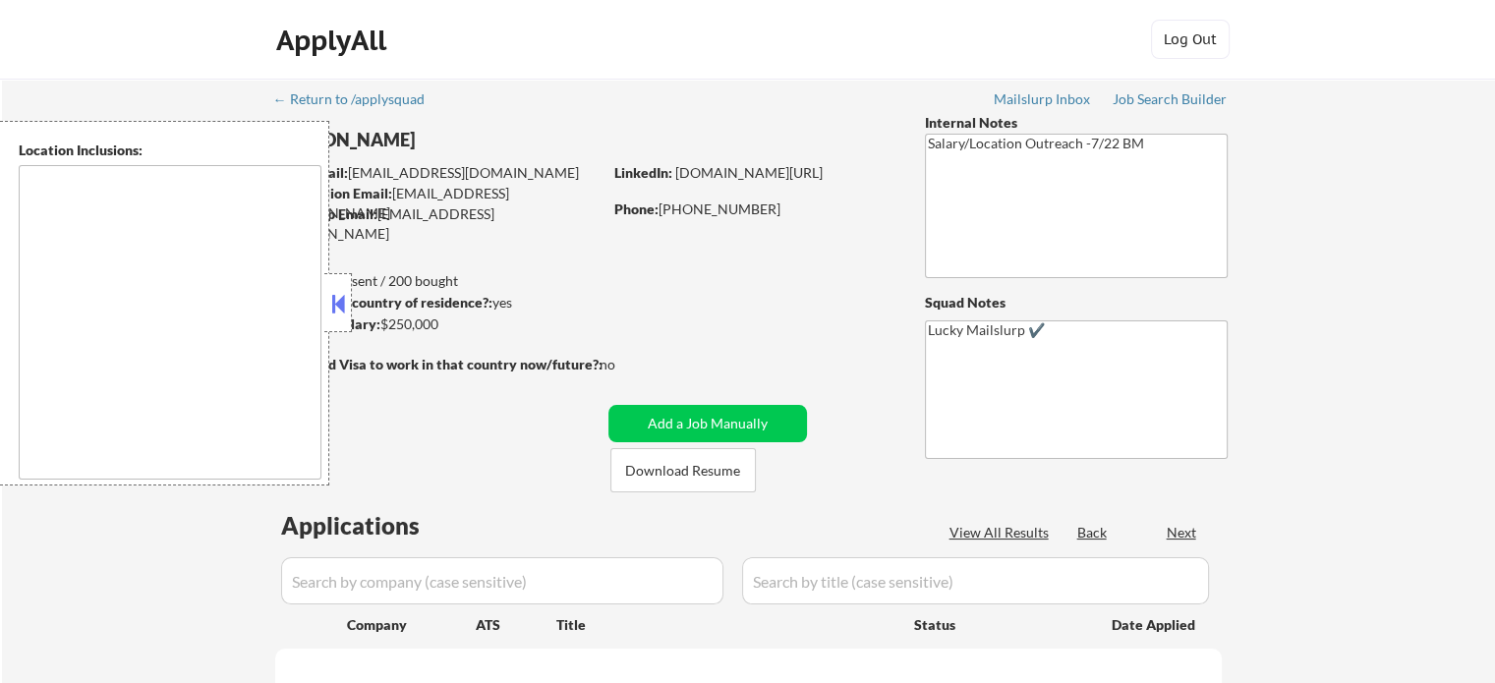
type textarea "[GEOGRAPHIC_DATA], [GEOGRAPHIC_DATA] [GEOGRAPHIC_DATA], [GEOGRAPHIC_DATA] [GEOG…"
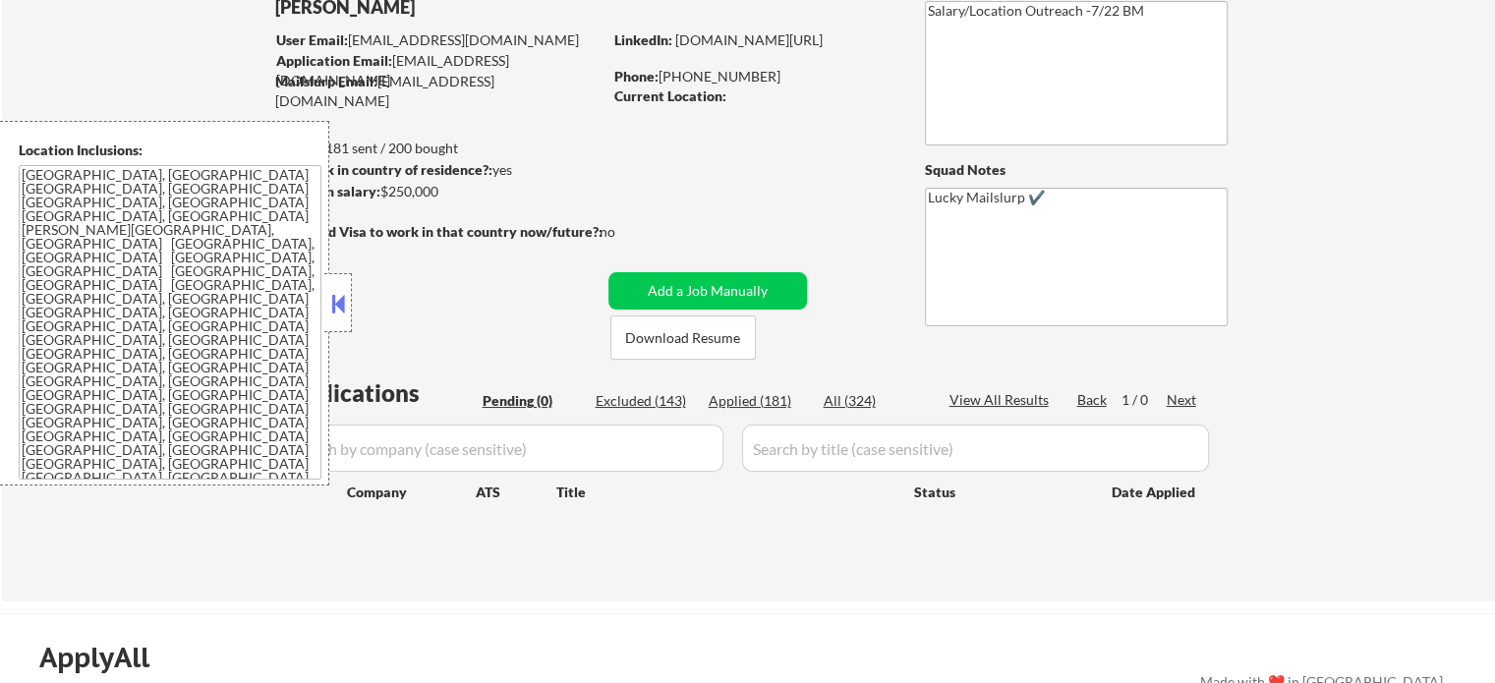
scroll to position [197, 0]
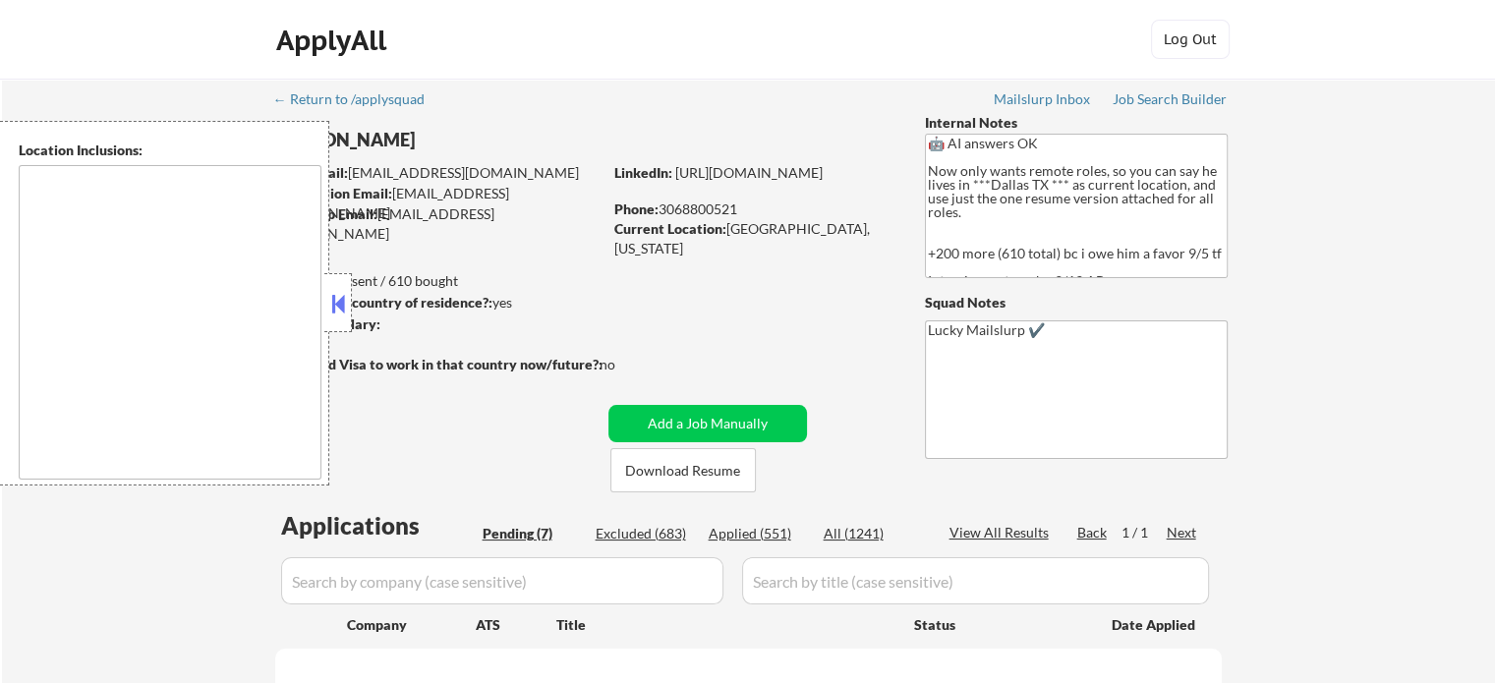
select select ""pending""
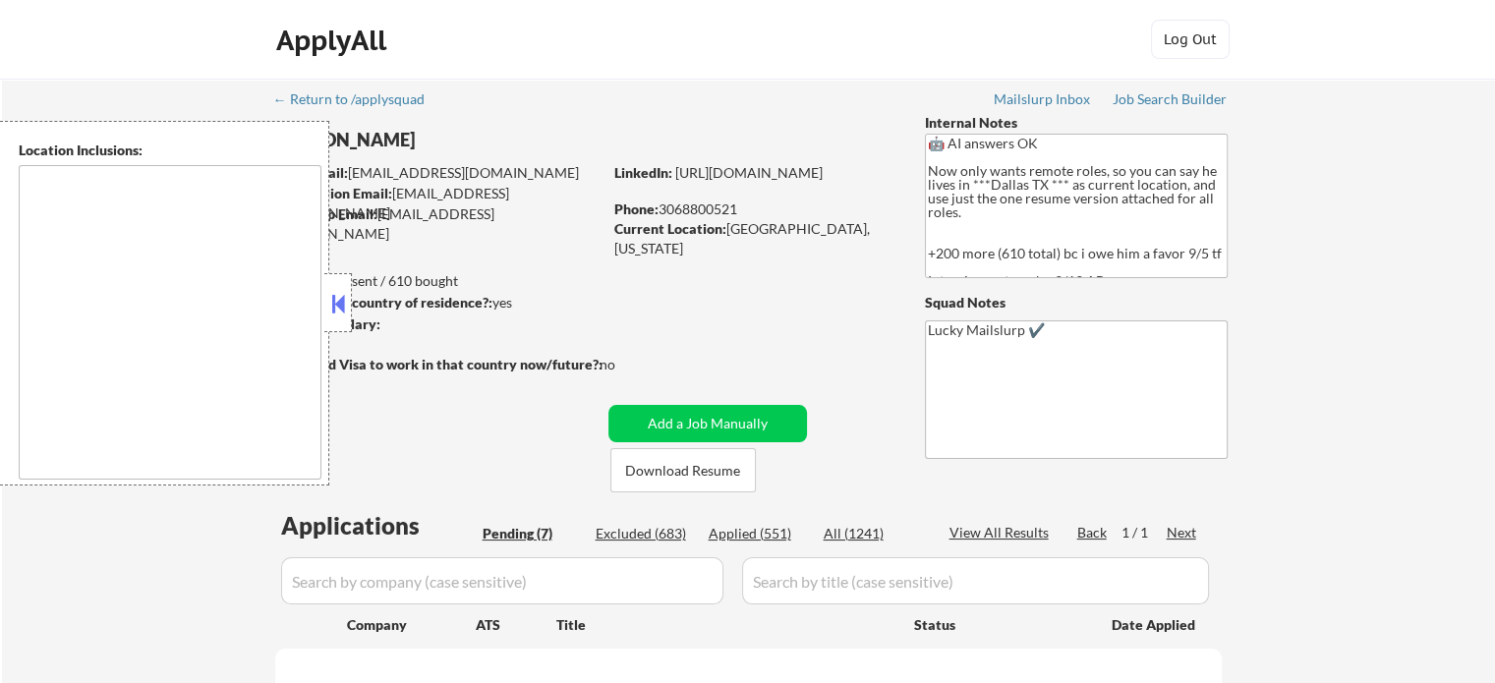
select select ""pending""
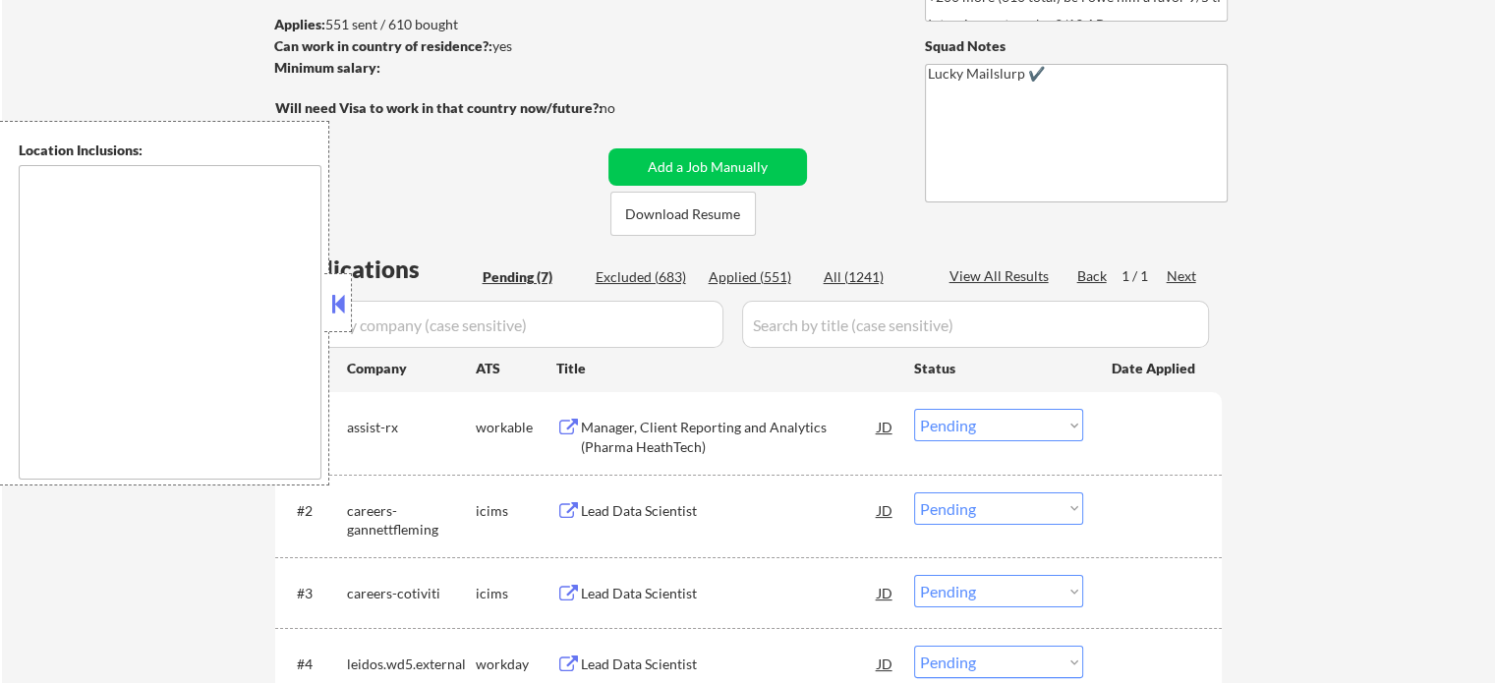
scroll to position [491, 0]
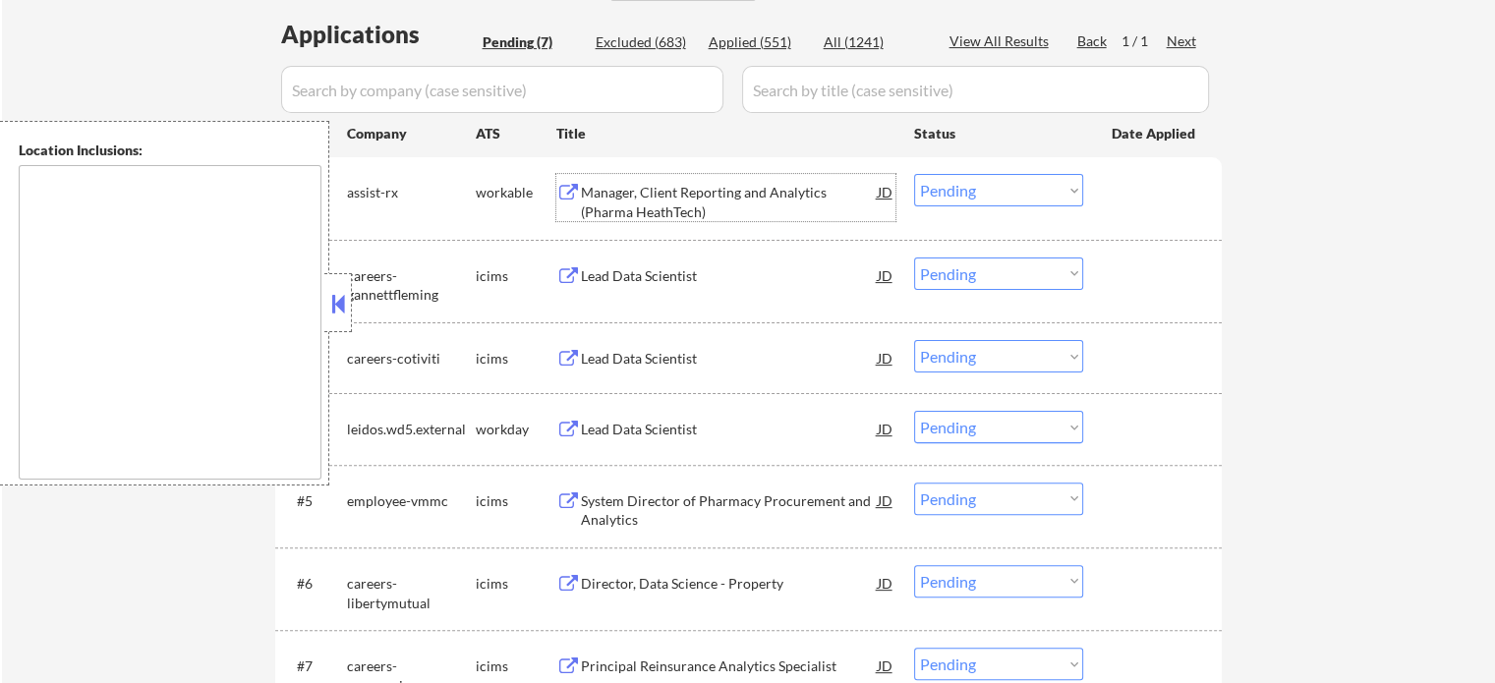
click at [645, 188] on div "Manager, Client Reporting and Analytics (Pharma HeathTech)" at bounding box center [729, 202] width 297 height 38
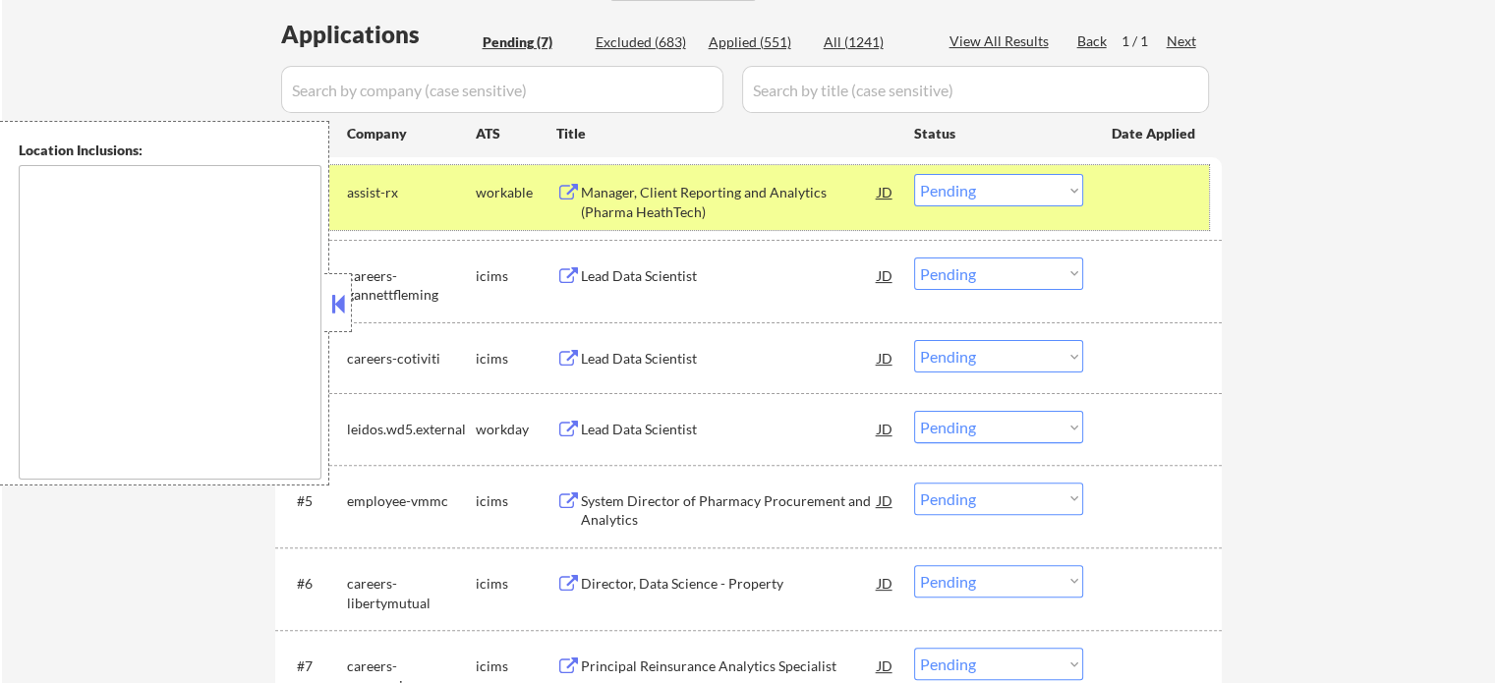
click at [1146, 207] on div at bounding box center [1155, 191] width 86 height 35
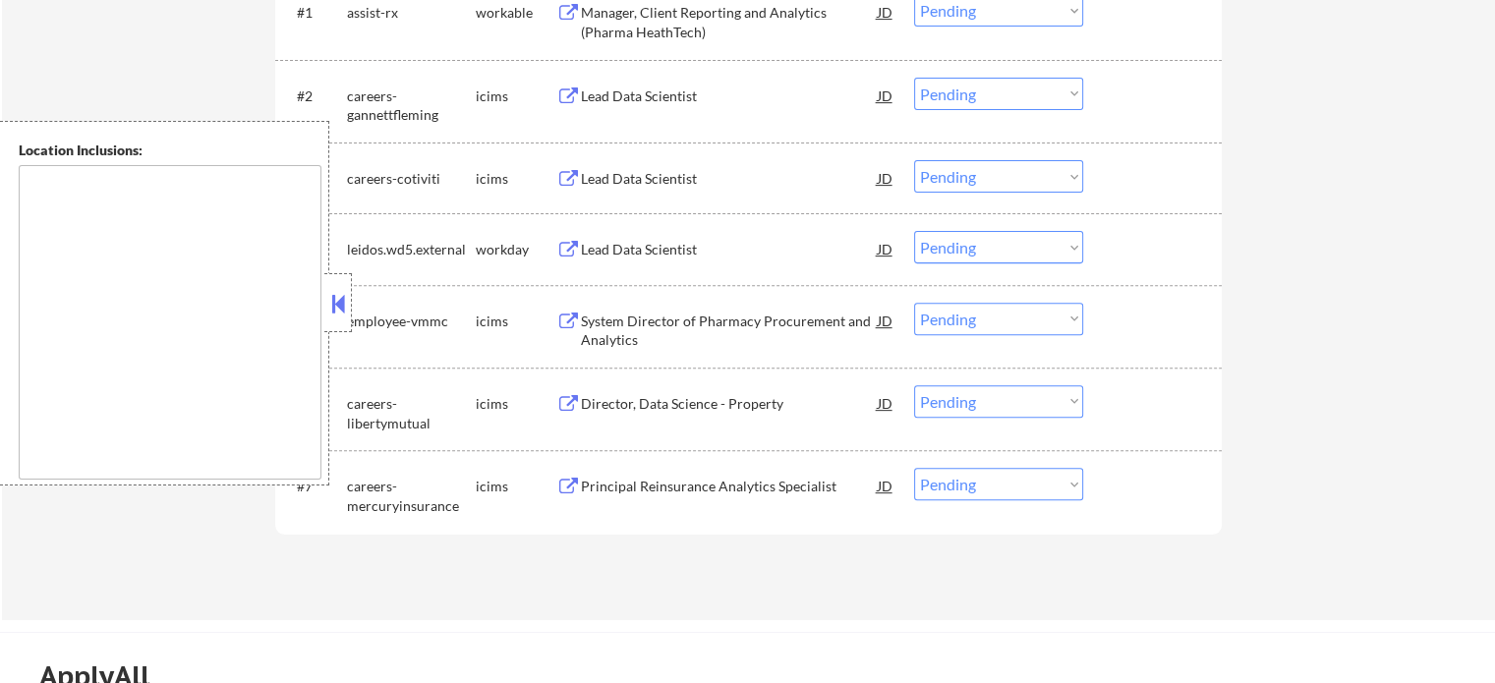
scroll to position [885, 0]
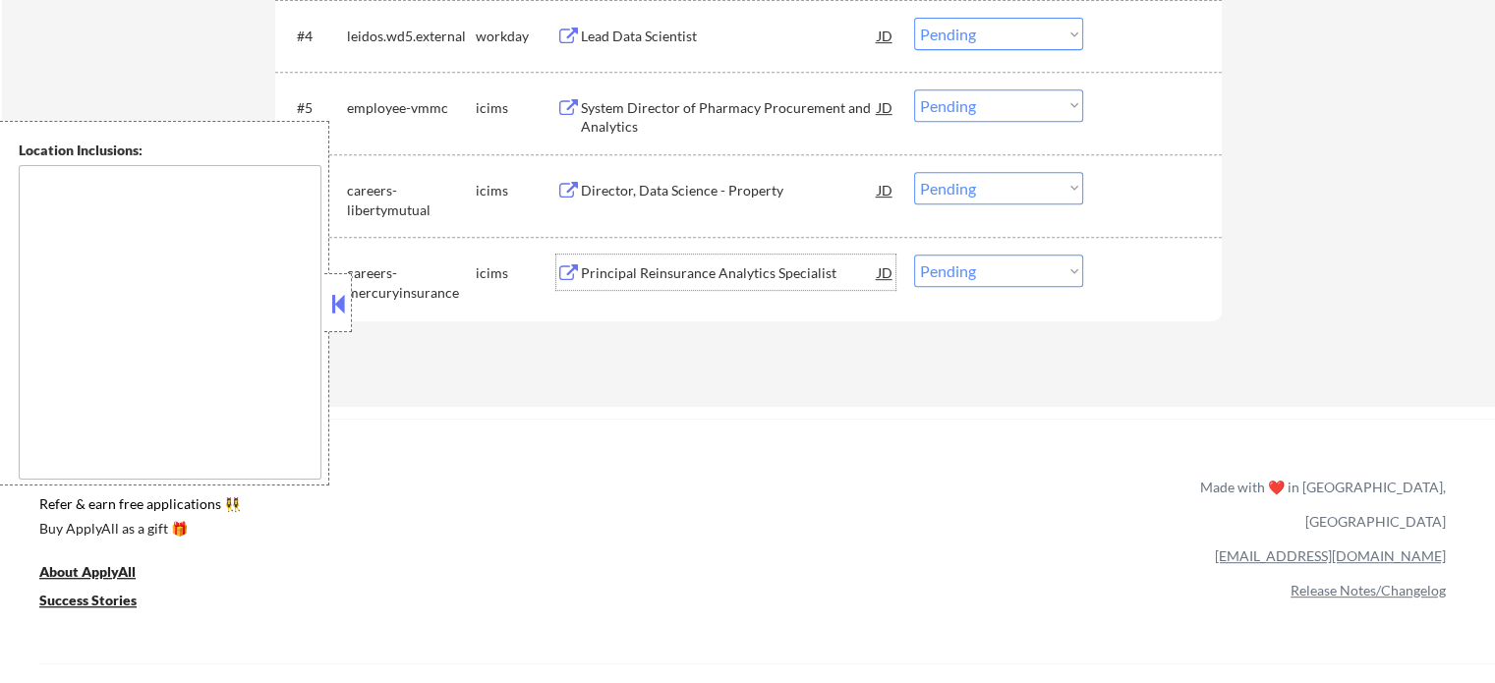
click at [664, 280] on div "Principal Reinsurance Analytics Specialist" at bounding box center [729, 273] width 297 height 20
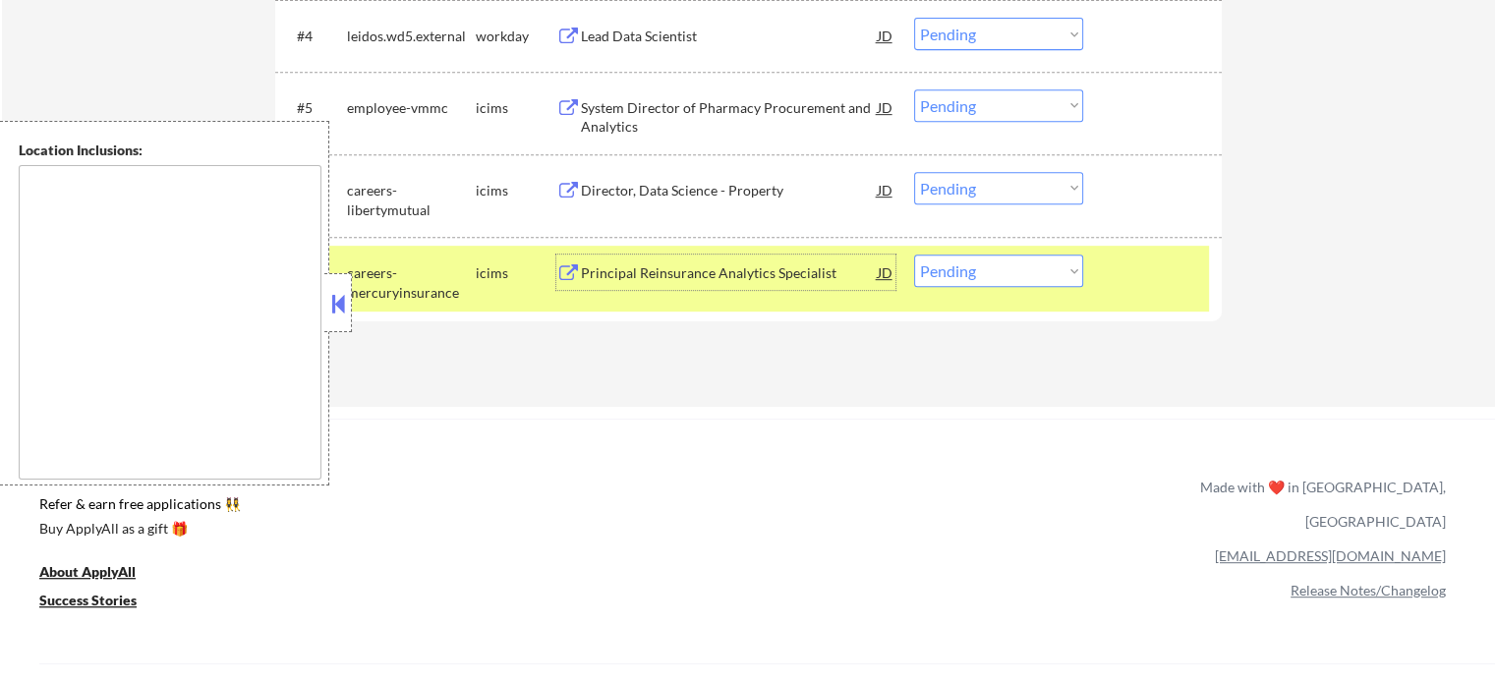
click at [1156, 283] on div at bounding box center [1155, 272] width 86 height 35
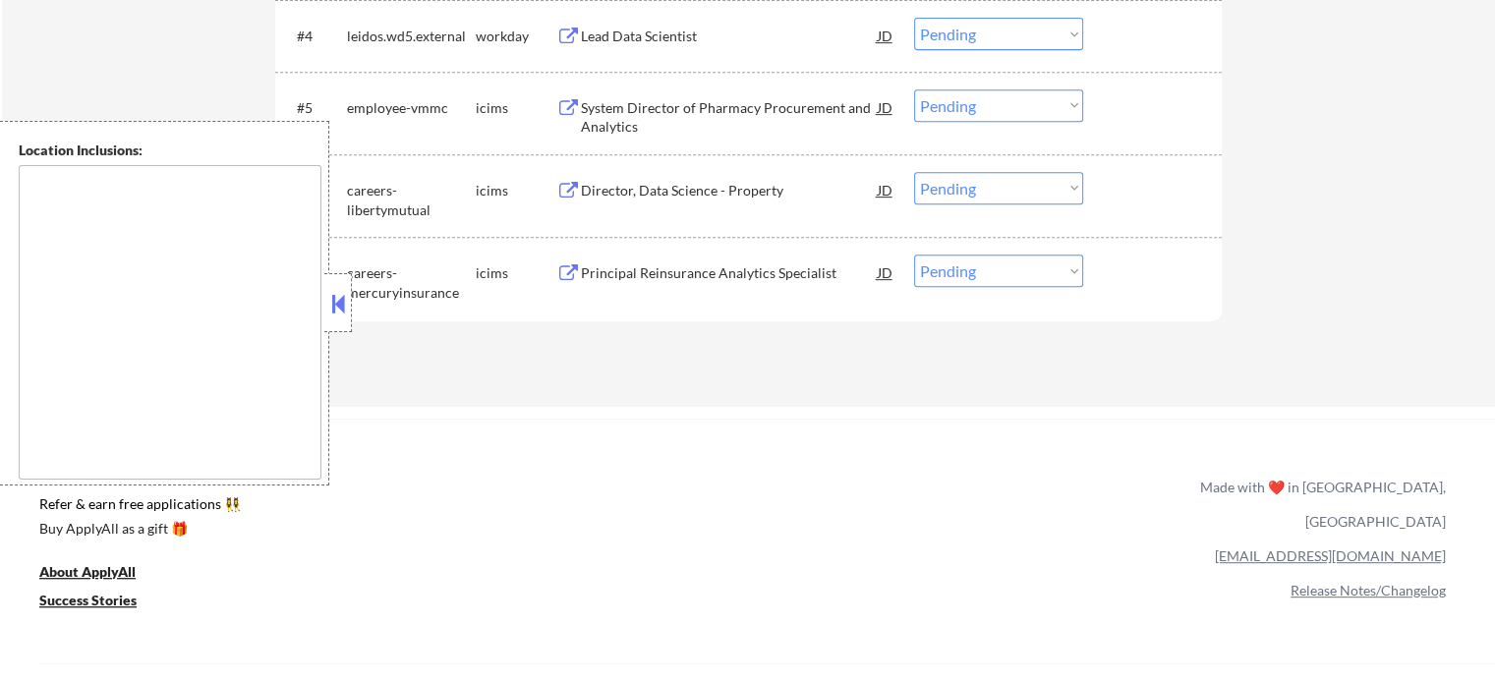
click at [602, 180] on div "Director, Data Science - Property" at bounding box center [729, 189] width 297 height 35
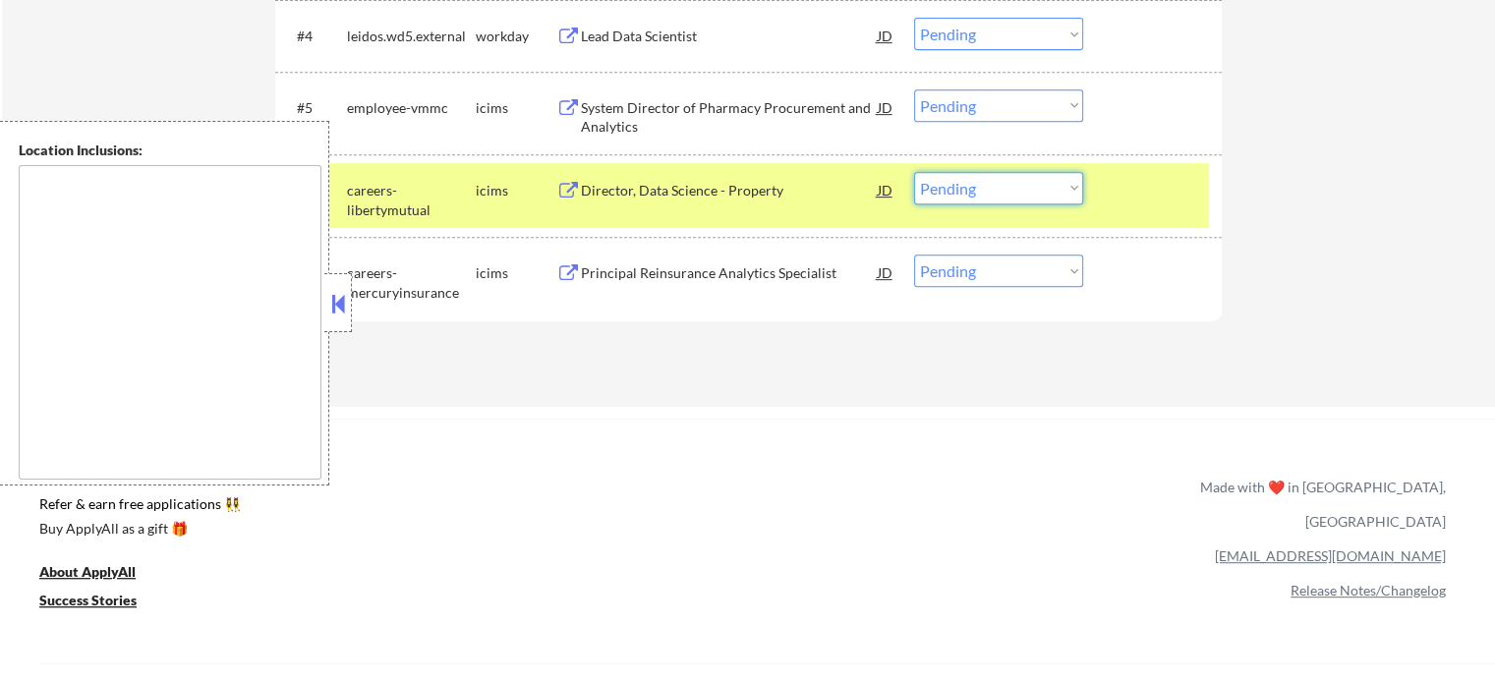
click at [969, 188] on select "Choose an option... Pending Applied Excluded (Questions) Excluded (Expired) Exc…" at bounding box center [998, 188] width 169 height 32
click at [914, 172] on select "Choose an option... Pending Applied Excluded (Questions) Excluded (Expired) Exc…" at bounding box center [998, 188] width 169 height 32
click at [1134, 191] on div at bounding box center [1155, 189] width 86 height 35
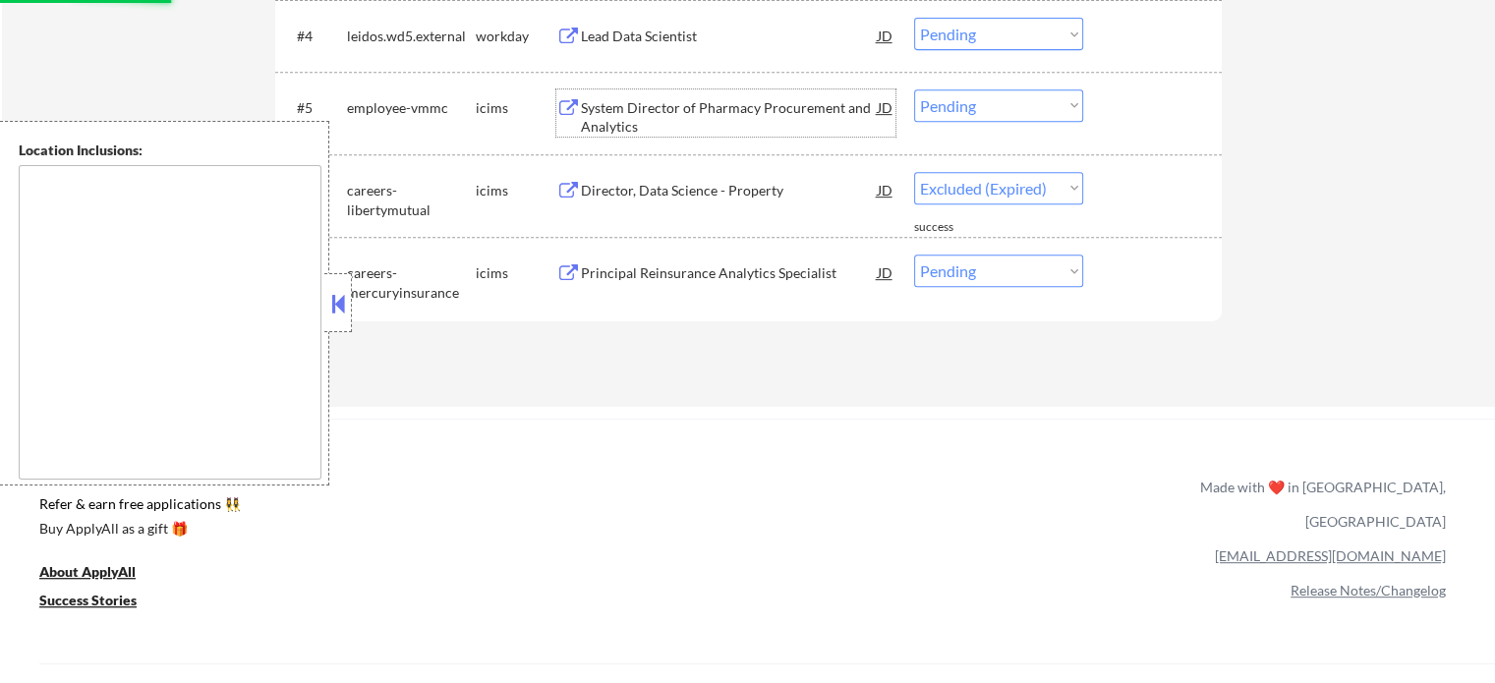
select select ""pending""
click at [729, 116] on div "System Director of Pharmacy Procurement and Analytics" at bounding box center [729, 117] width 297 height 38
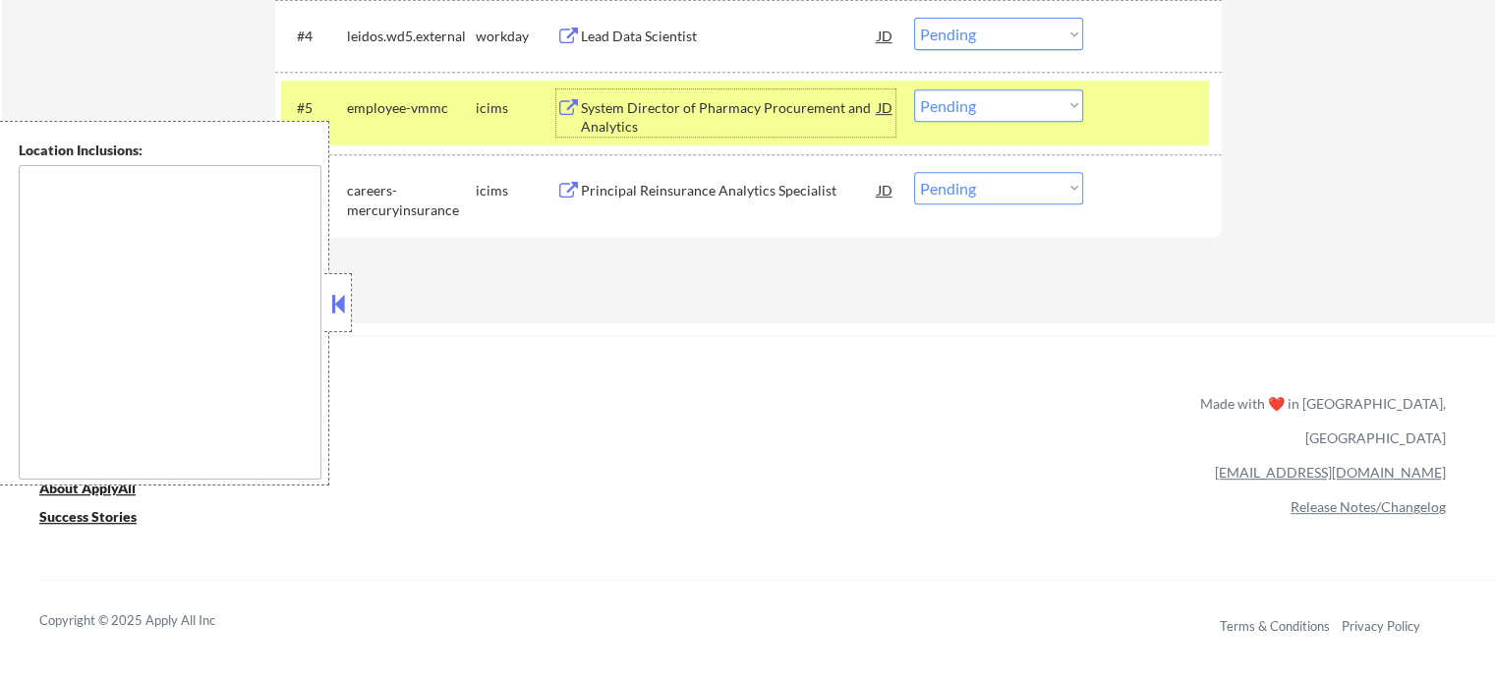
click at [1006, 110] on select "Choose an option... Pending Applied Excluded (Questions) Excluded (Expired) Exc…" at bounding box center [998, 105] width 169 height 32
click at [914, 89] on select "Choose an option... Pending Applied Excluded (Questions) Excluded (Expired) Exc…" at bounding box center [998, 105] width 169 height 32
click at [1173, 106] on div at bounding box center [1155, 106] width 86 height 35
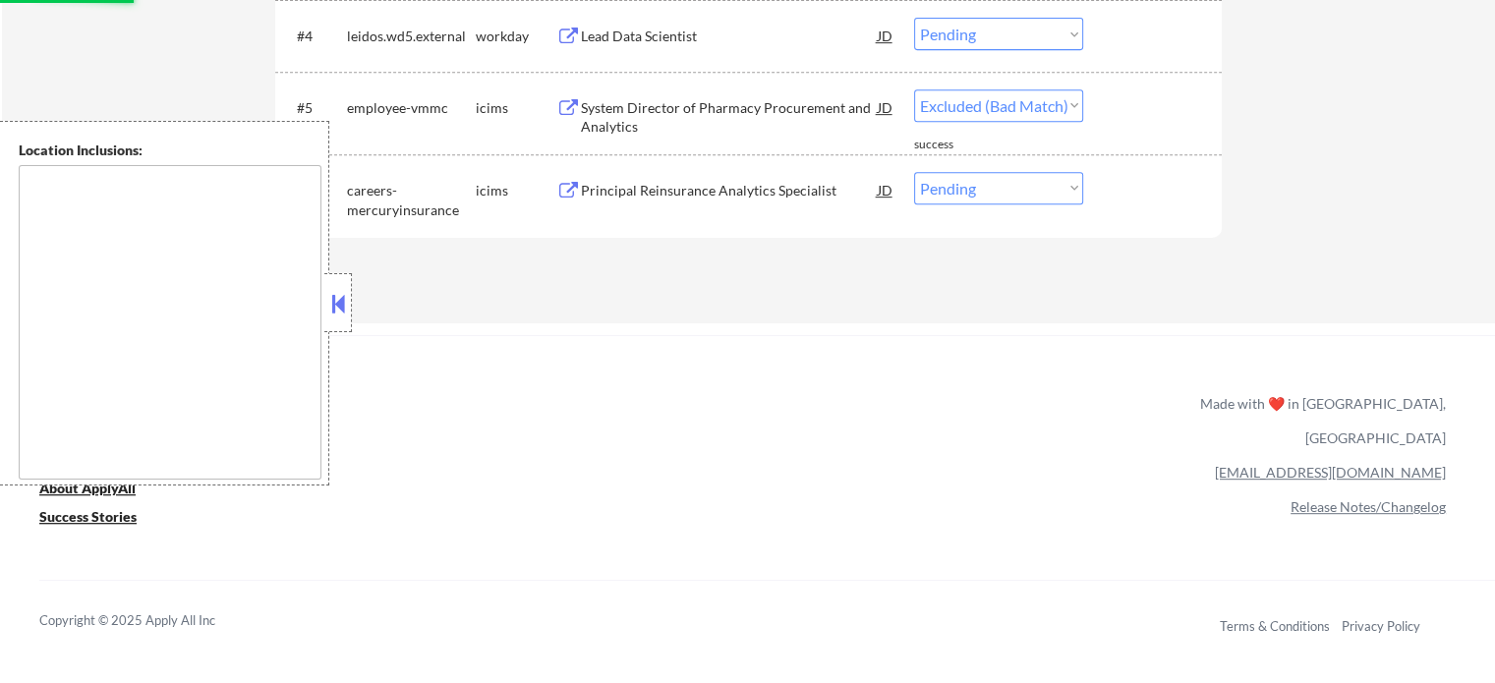
select select ""pending""
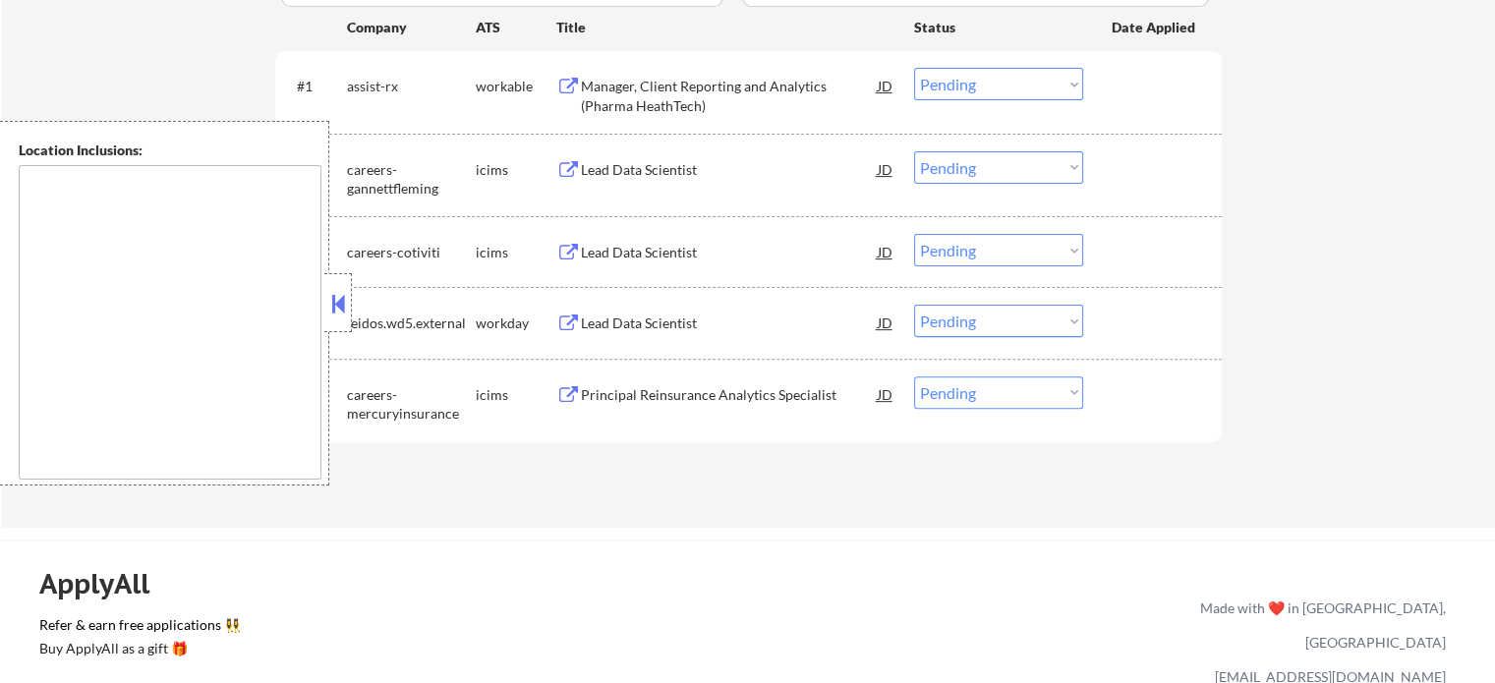
scroll to position [491, 0]
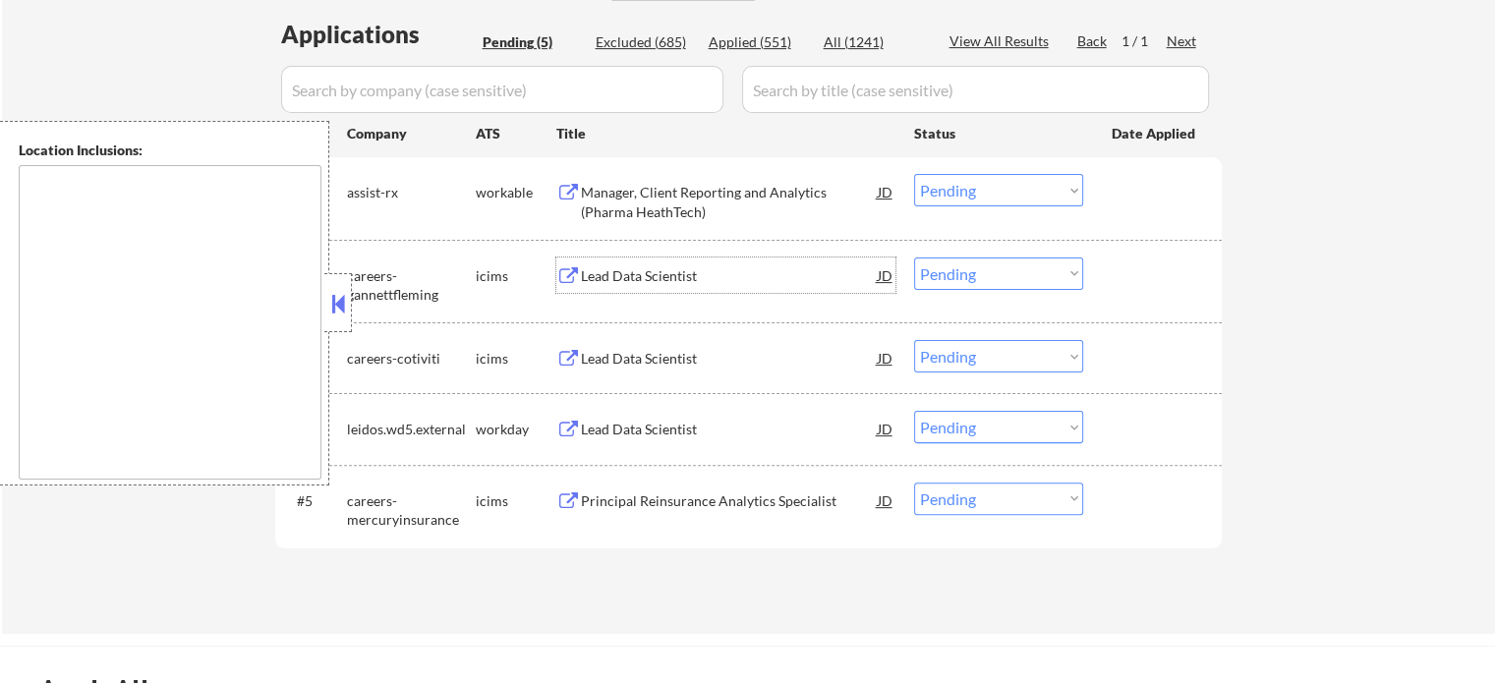
click at [632, 266] on div "Lead Data Scientist" at bounding box center [729, 276] width 297 height 20
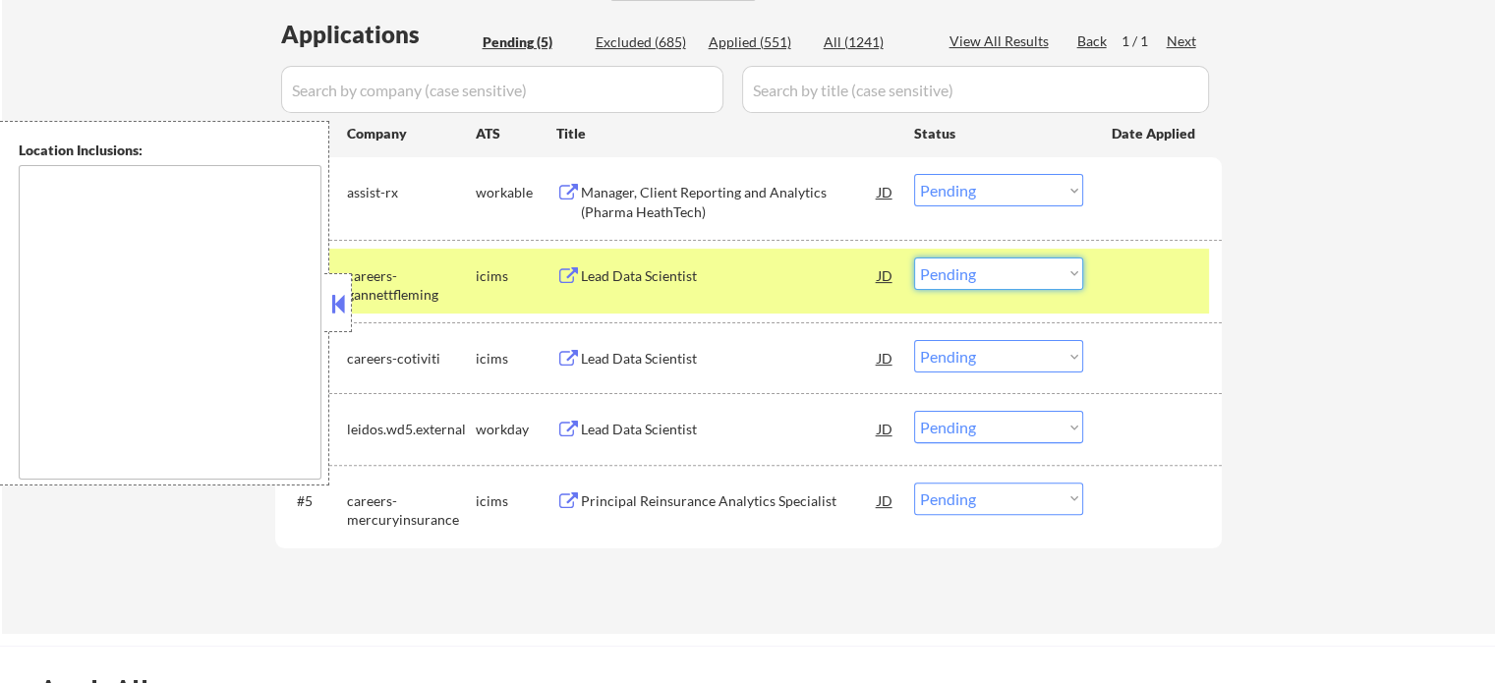
click at [985, 277] on select "Choose an option... Pending Applied Excluded (Questions) Excluded (Expired) Exc…" at bounding box center [998, 274] width 169 height 32
click at [914, 258] on select "Choose an option... Pending Applied Excluded (Questions) Excluded (Expired) Exc…" at bounding box center [998, 274] width 169 height 32
click at [1124, 295] on div "#2 careers-gannettfleming icims Lead Data Scientist JD Choose an option... Pend…" at bounding box center [745, 281] width 928 height 65
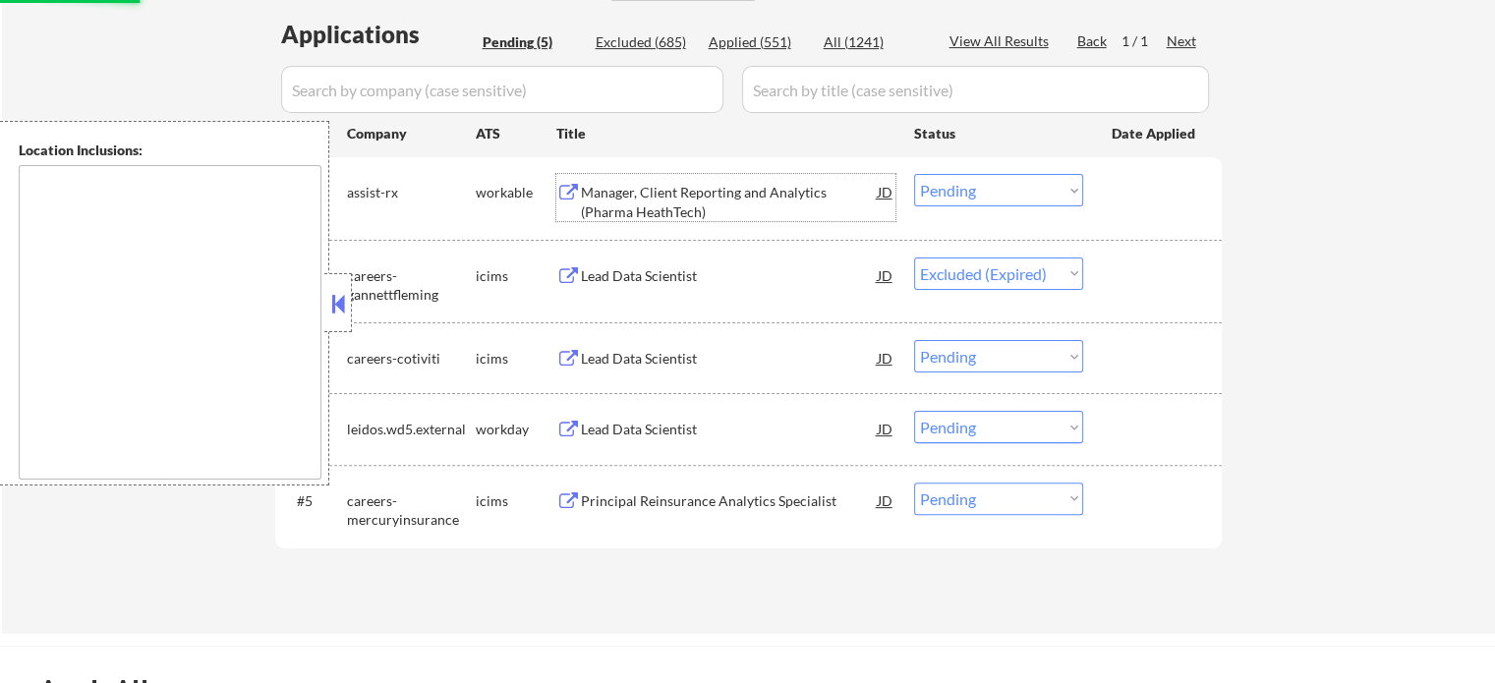
click at [659, 186] on div "Manager, Client Reporting and Analytics (Pharma HeathTech)" at bounding box center [729, 202] width 297 height 38
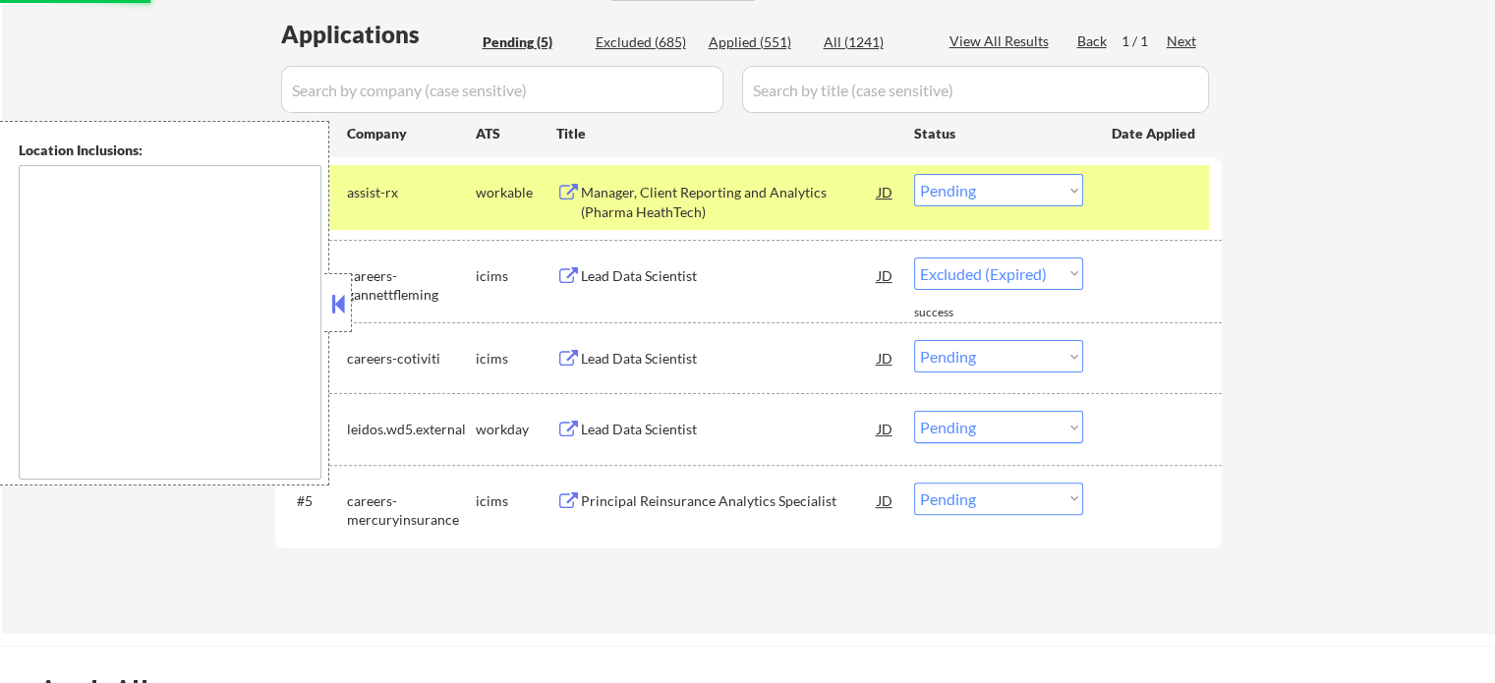
select select ""pending""
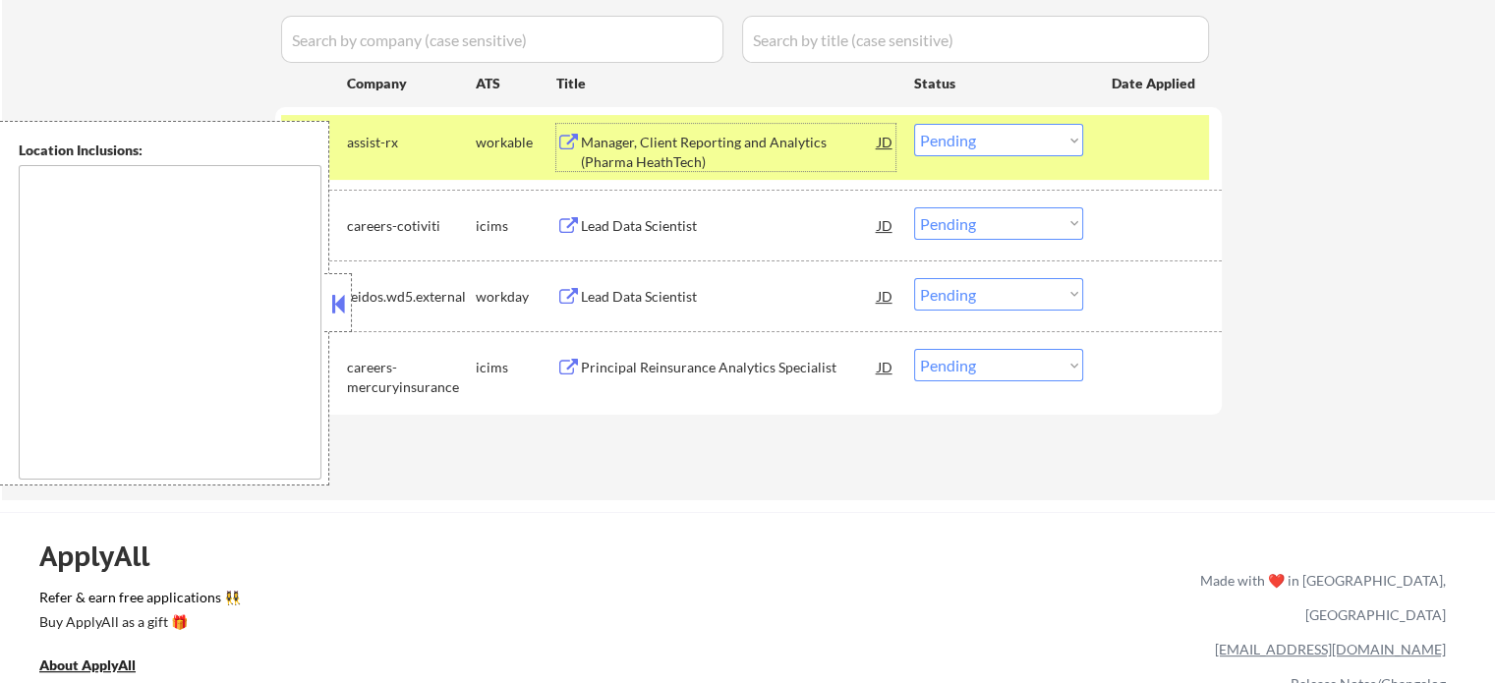
scroll to position [590, 0]
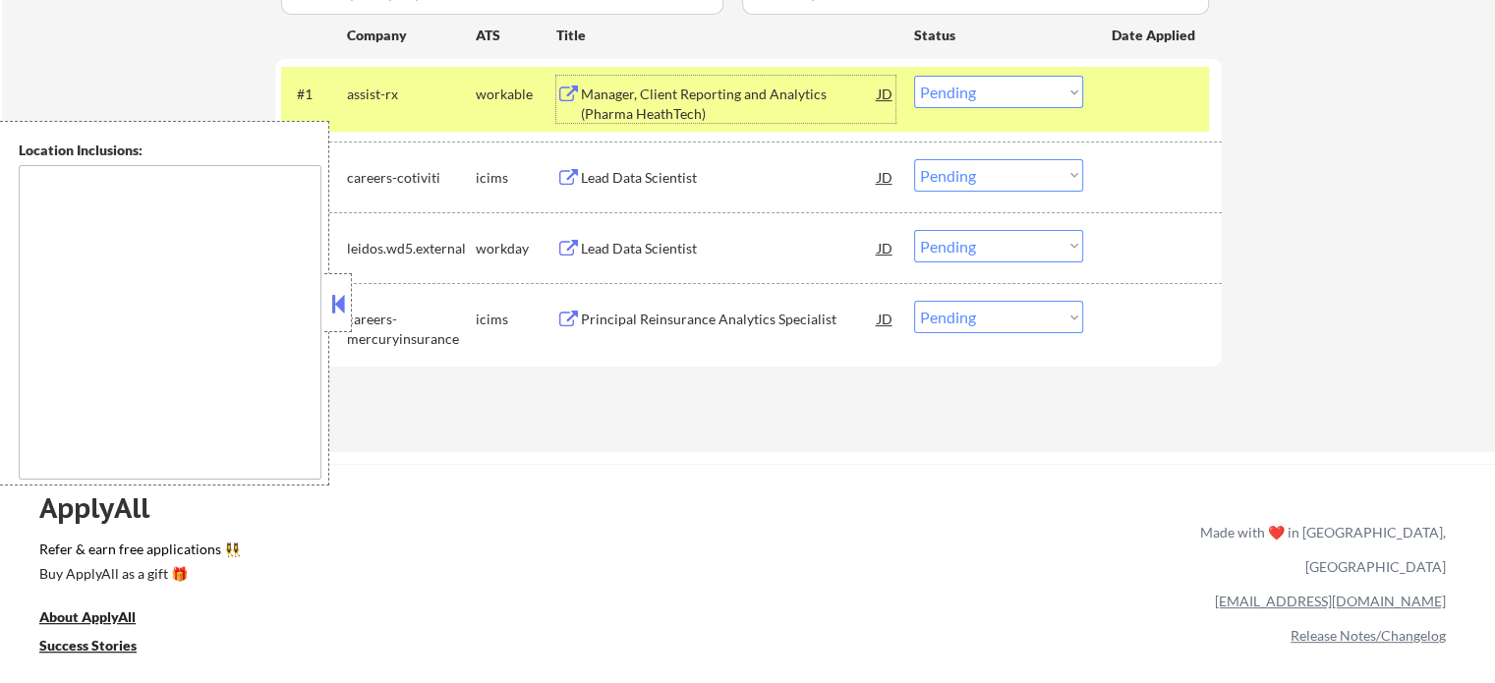
click at [667, 188] on div "Lead Data Scientist" at bounding box center [729, 176] width 297 height 35
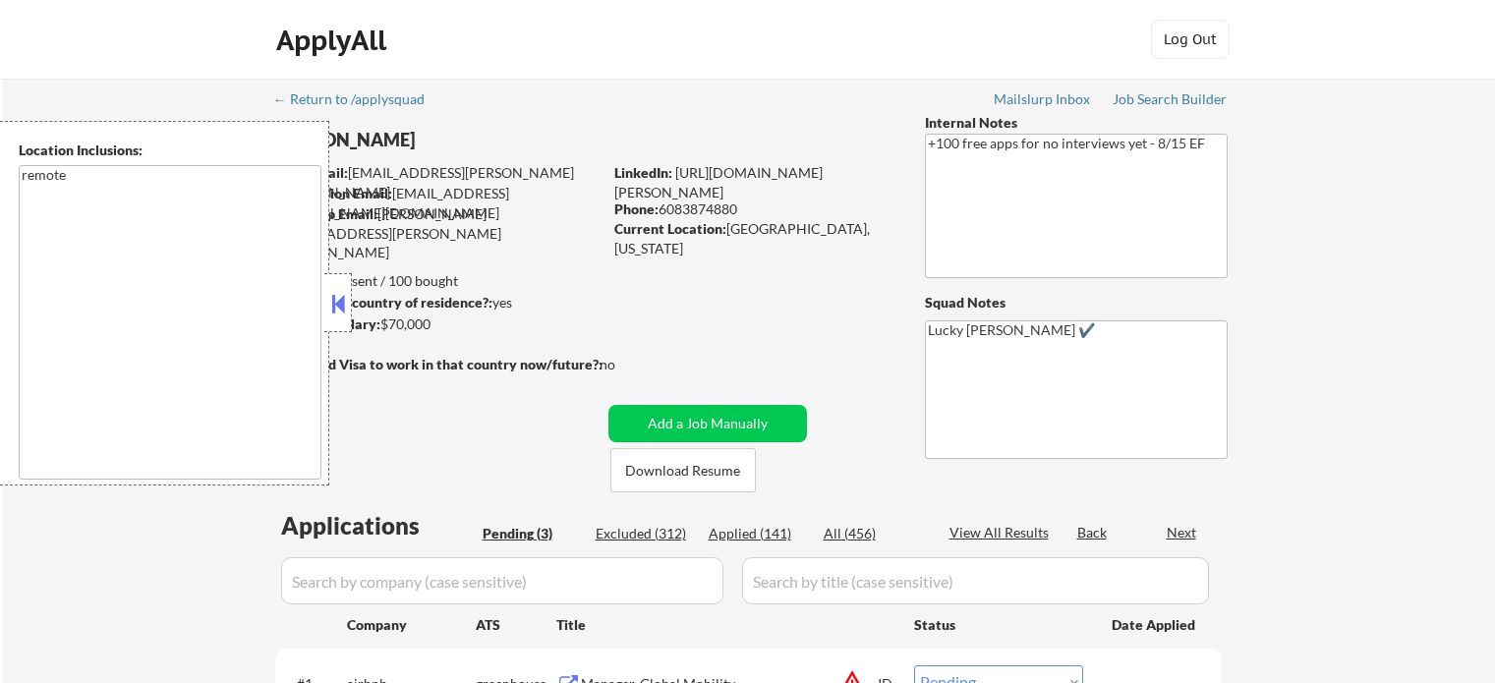
select select ""pending""
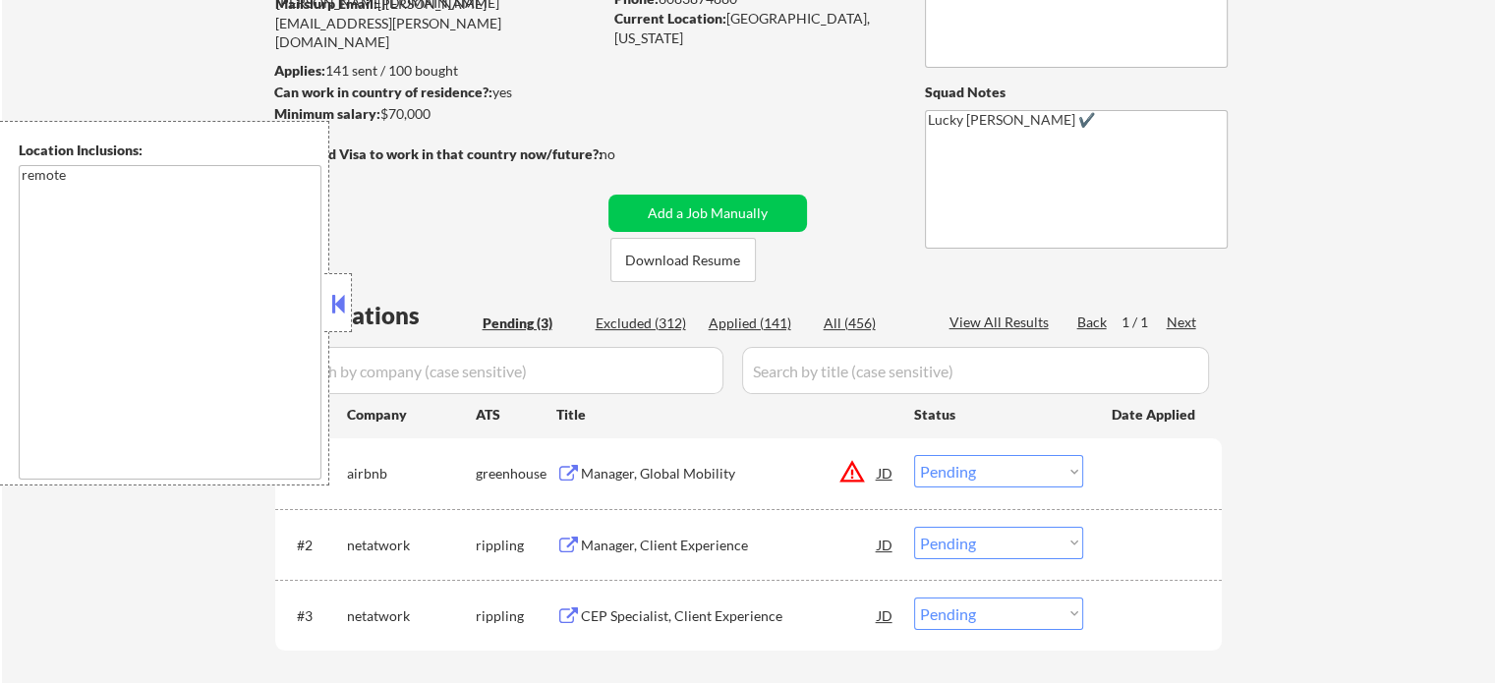
scroll to position [295, 0]
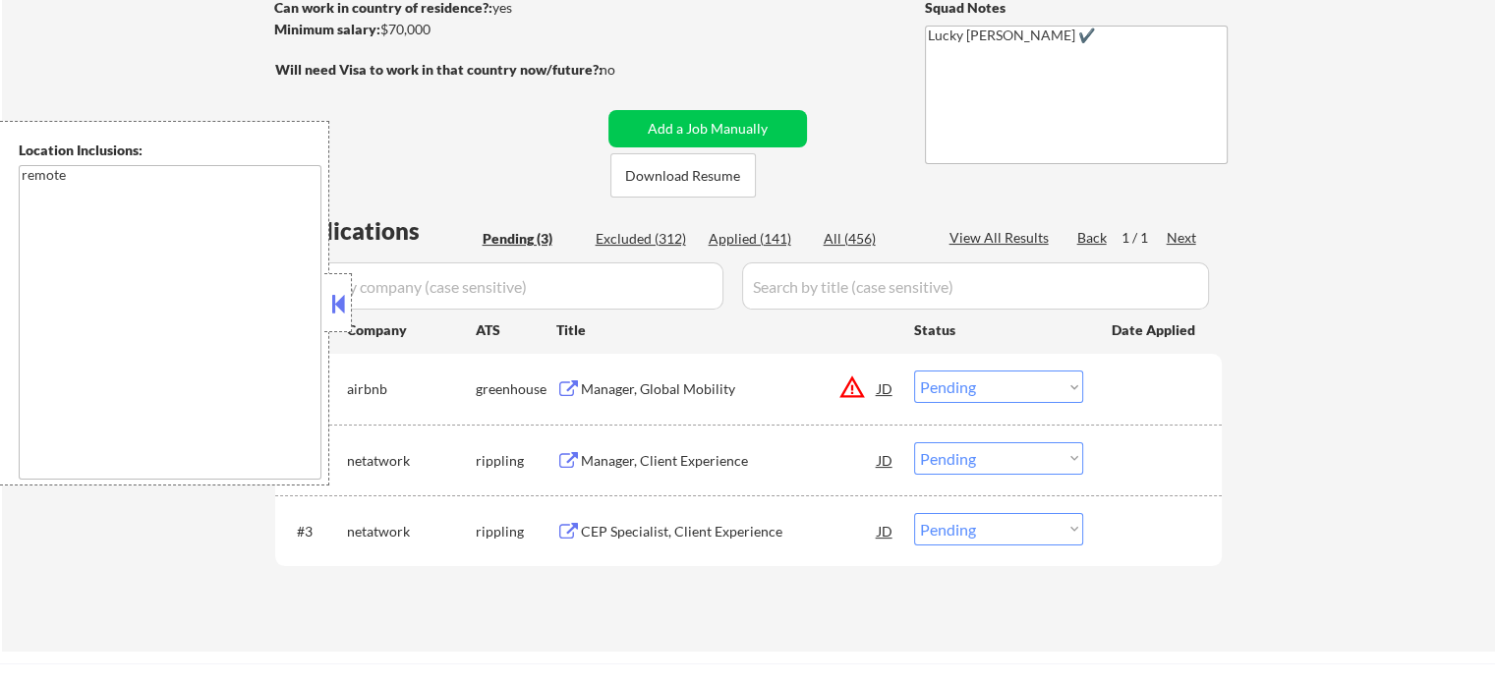
click at [657, 397] on div "Manager, Global Mobility" at bounding box center [729, 389] width 297 height 20
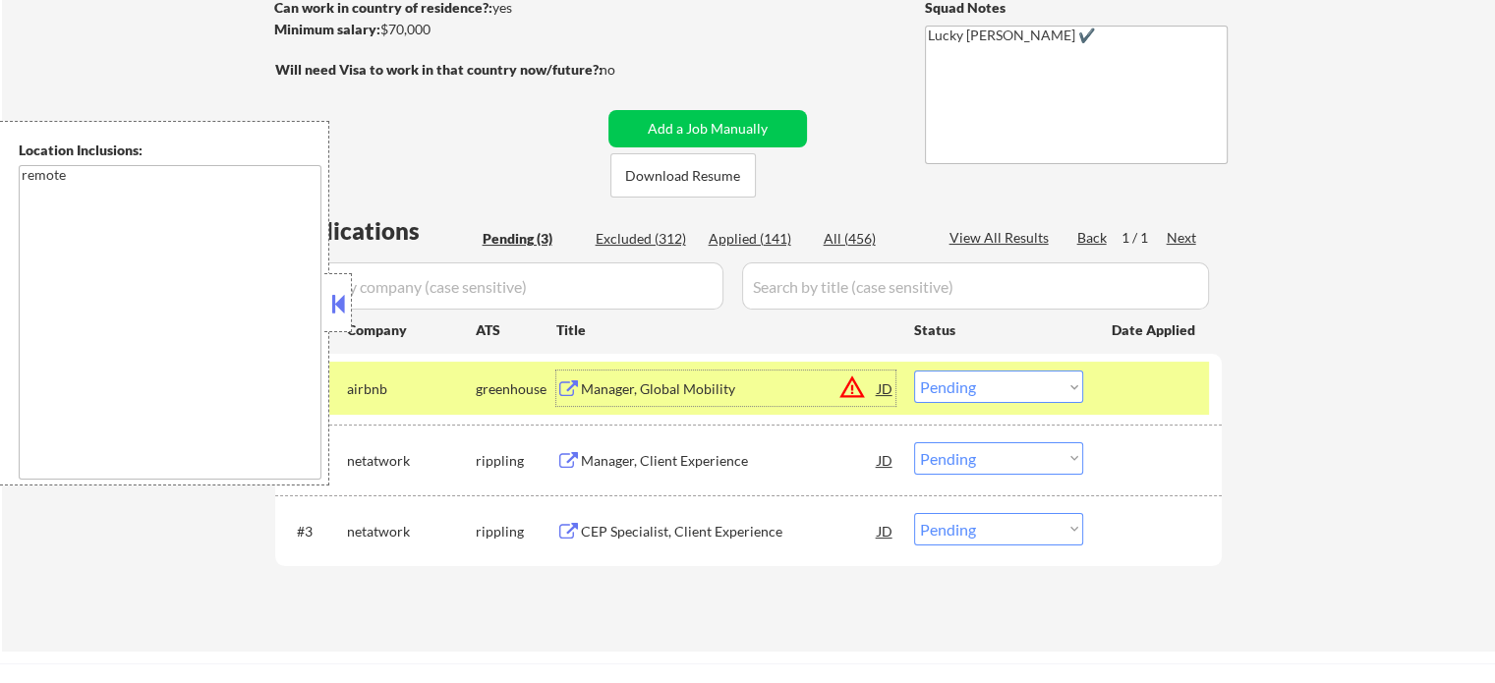
click at [1128, 396] on div at bounding box center [1155, 388] width 86 height 35
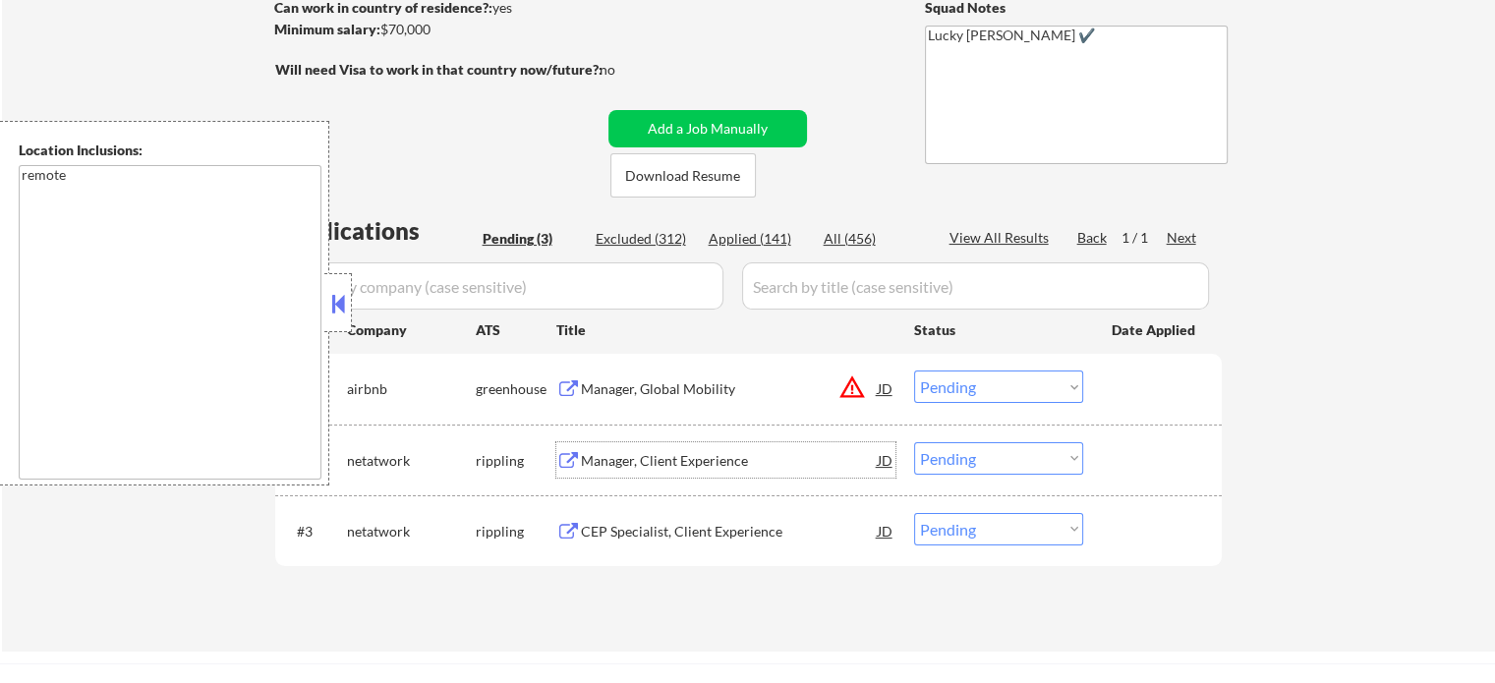
click at [666, 457] on div "Manager, Client Experience" at bounding box center [729, 461] width 297 height 20
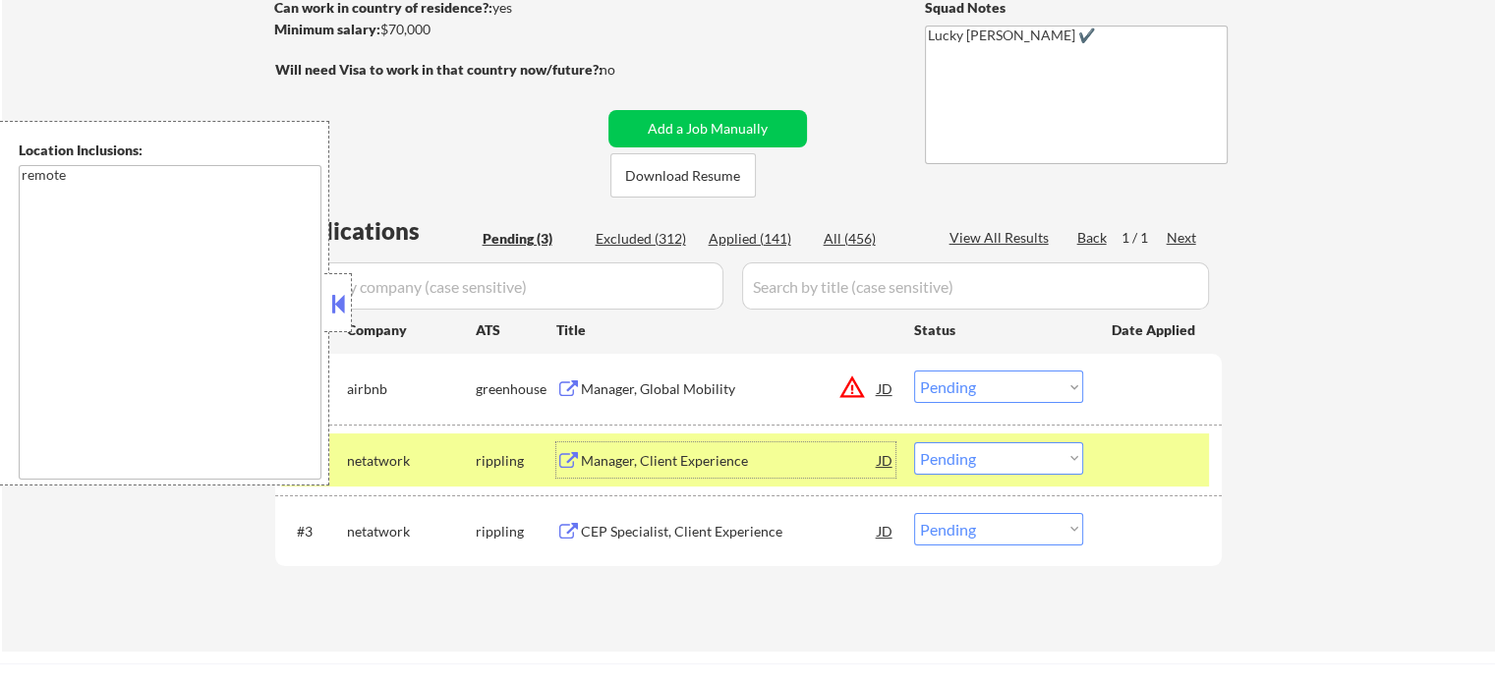
click at [1148, 468] on div at bounding box center [1155, 459] width 86 height 35
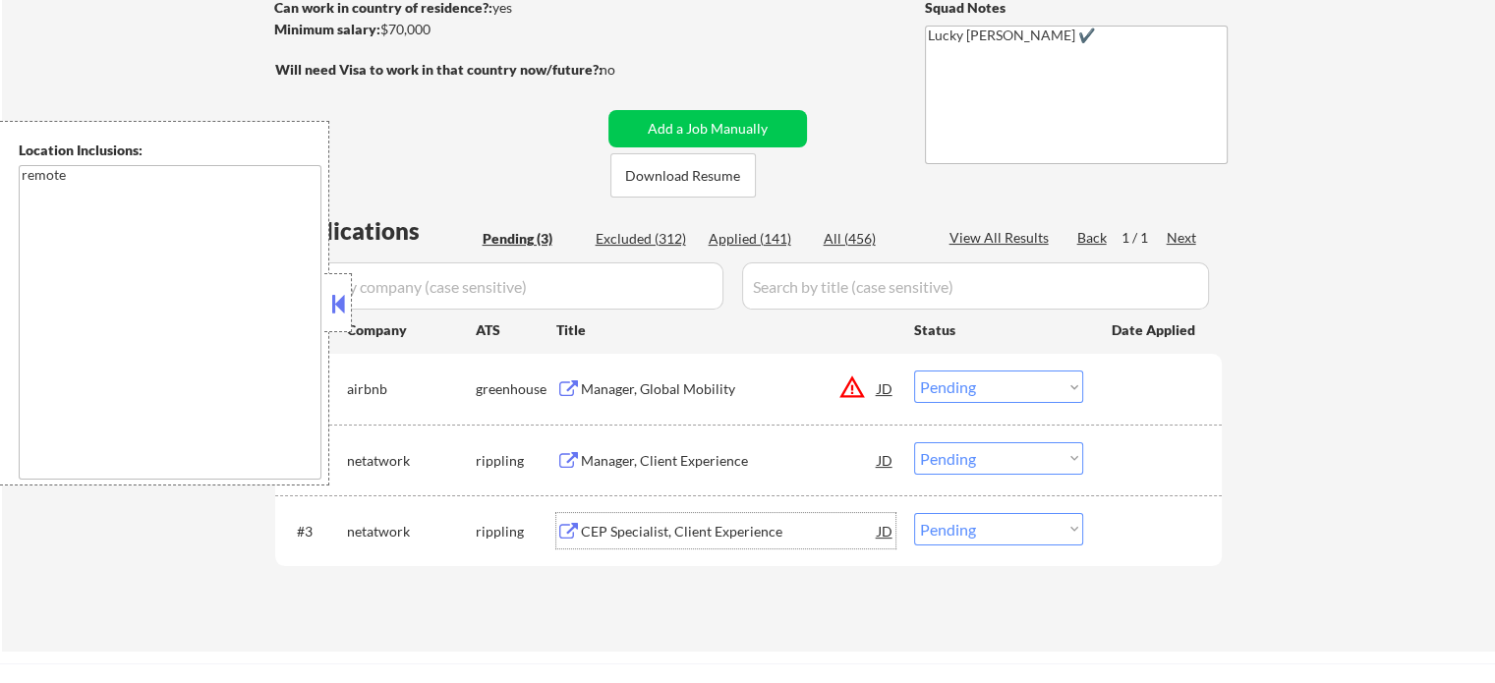
click at [728, 538] on div "CEP Specialist, Client Experience" at bounding box center [729, 532] width 297 height 20
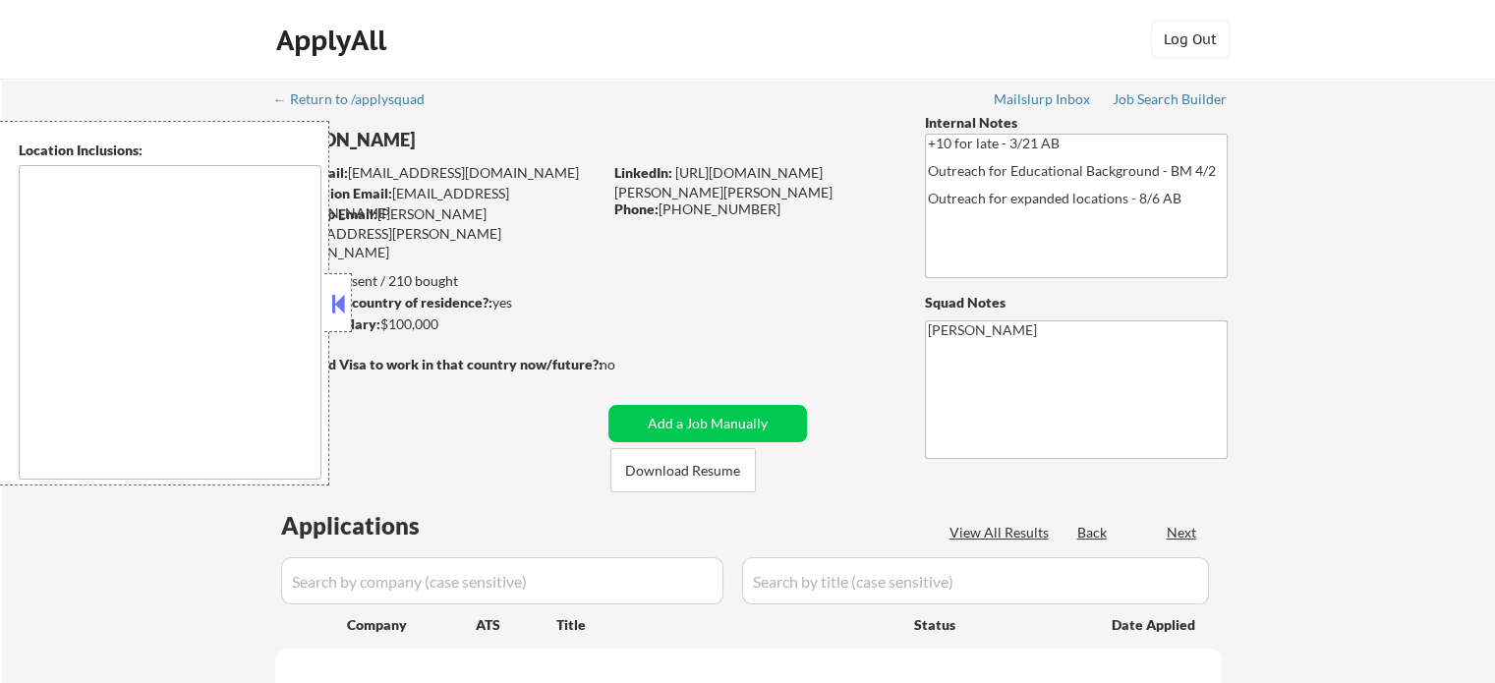
select select ""pending""
type textarea "[GEOGRAPHIC_DATA], [GEOGRAPHIC_DATA] [GEOGRAPHIC_DATA][PERSON_NAME], [GEOGRAPHI…"
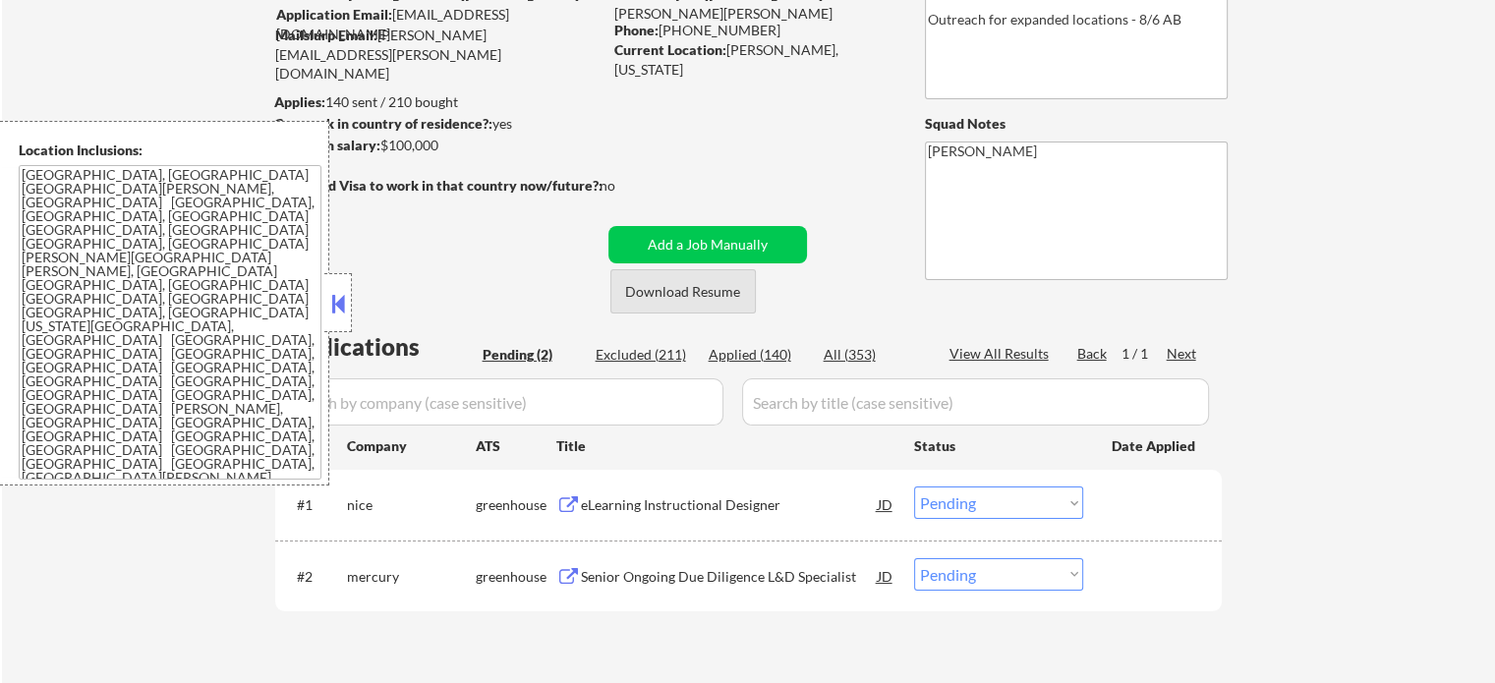
scroll to position [295, 0]
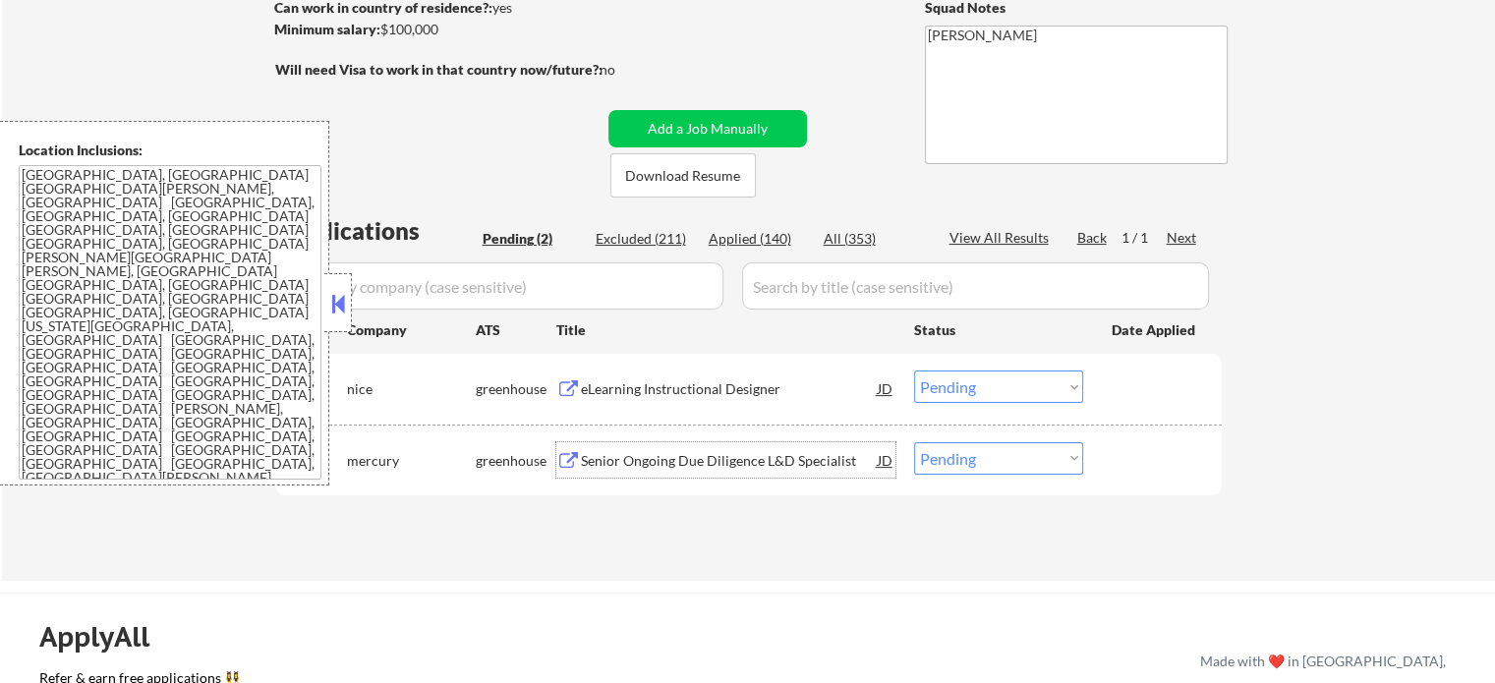
click at [649, 455] on div "Senior Ongoing Due Diligence L&D Specialist" at bounding box center [729, 461] width 297 height 20
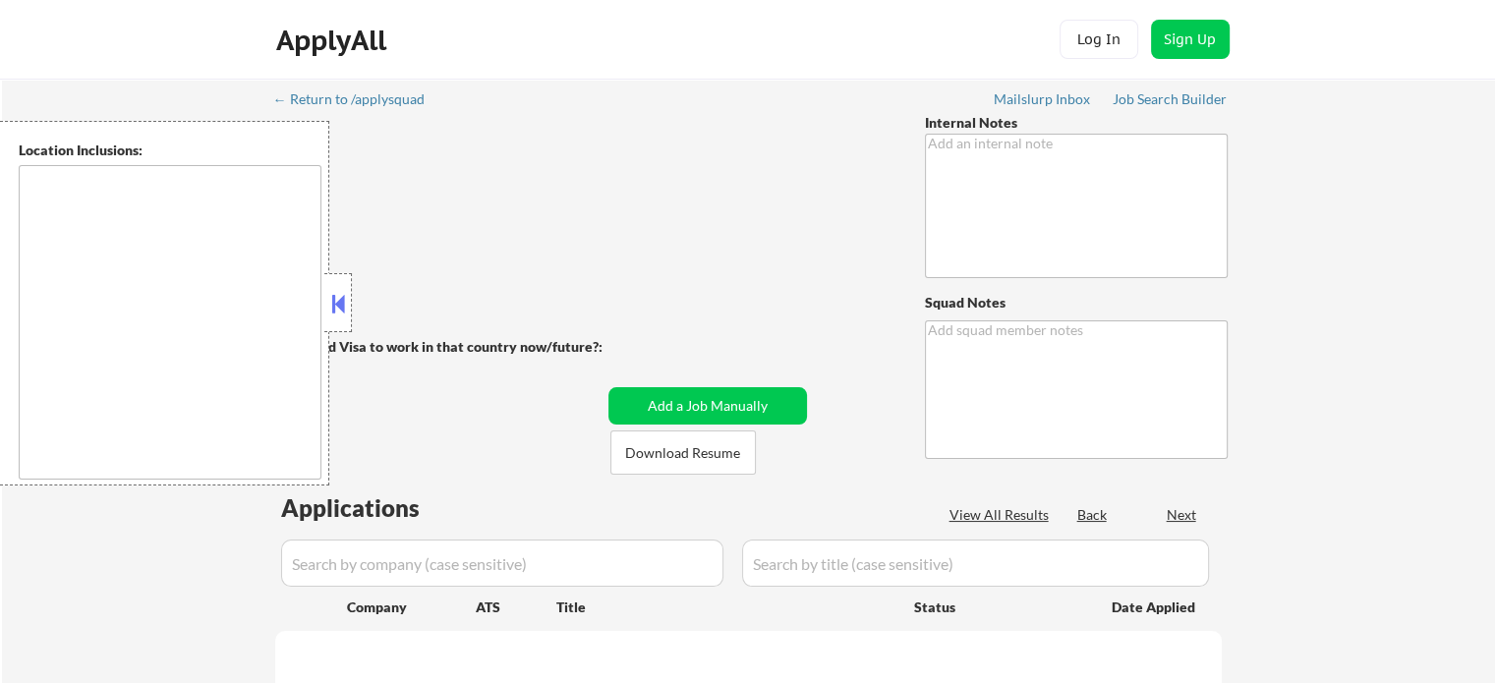
type textarea "[PERSON_NAME]"
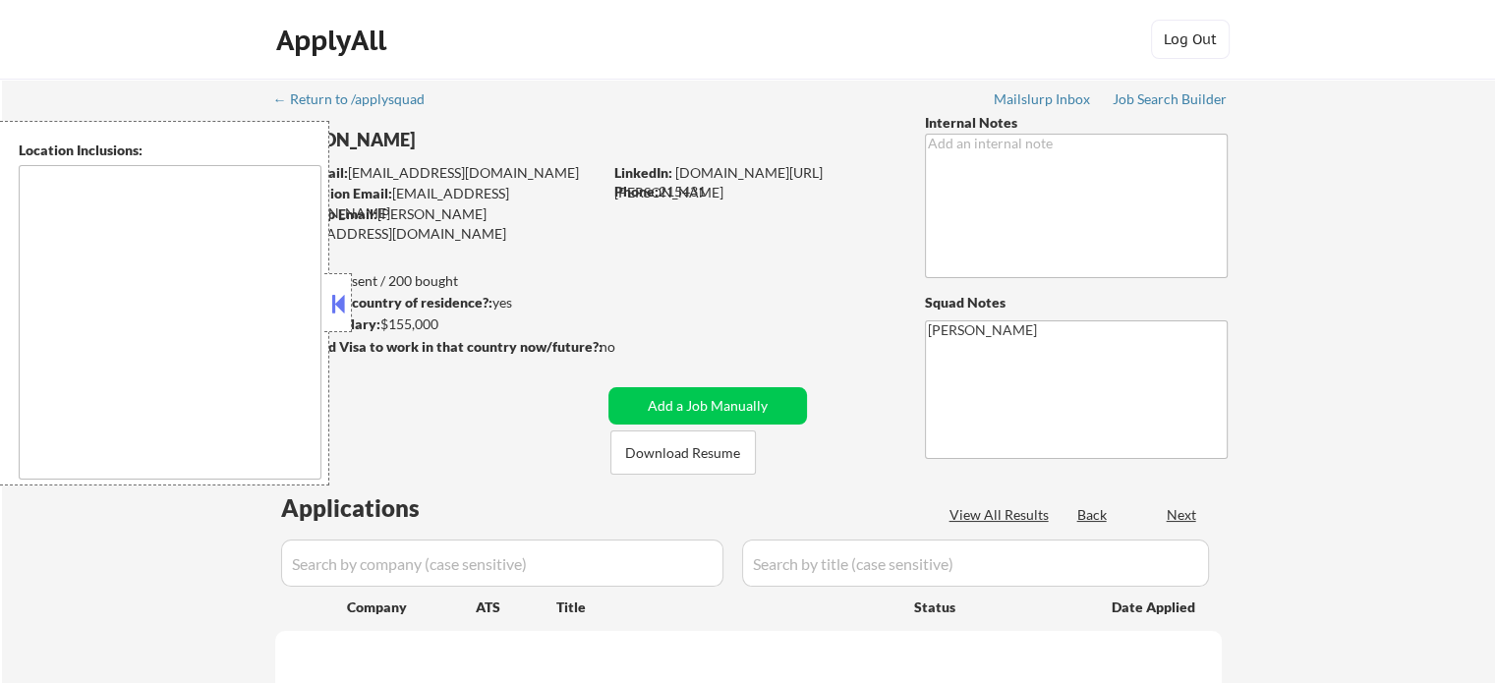
select select ""pending""
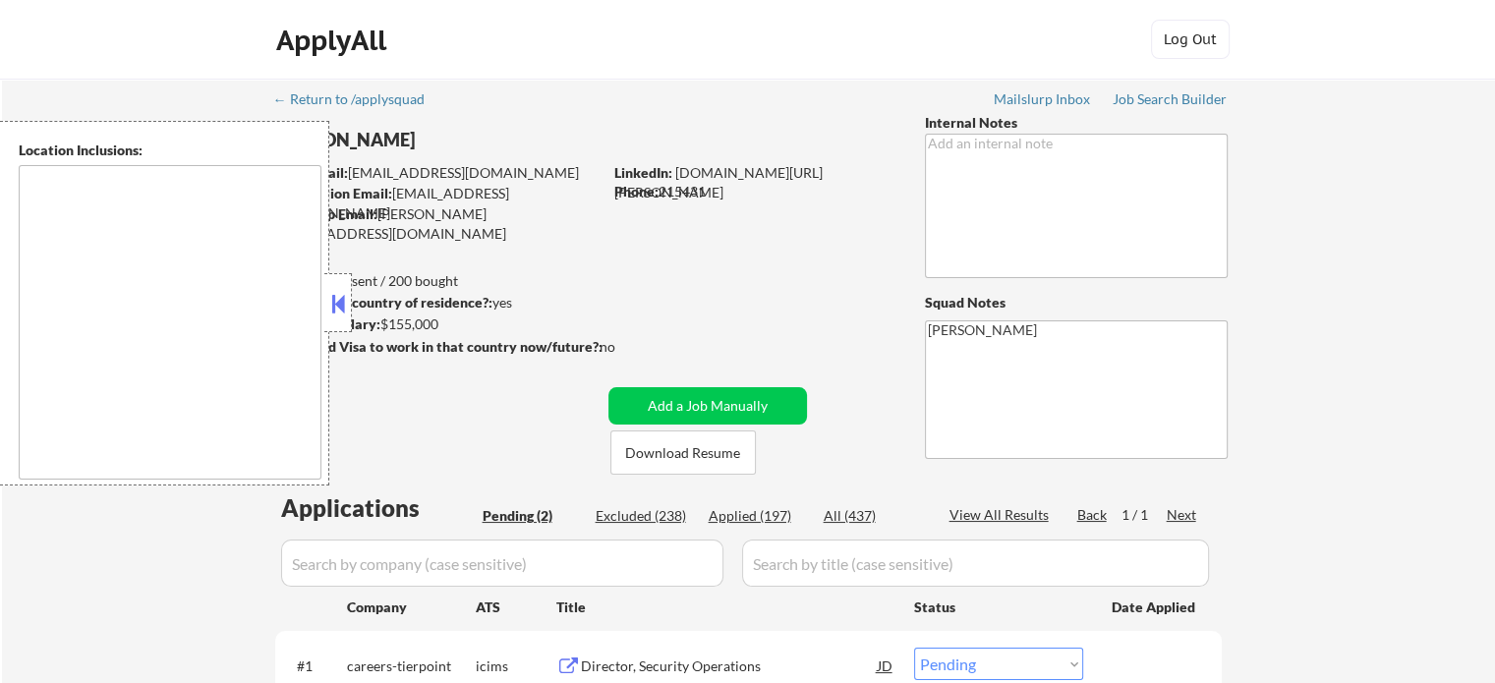
type textarea "remote"
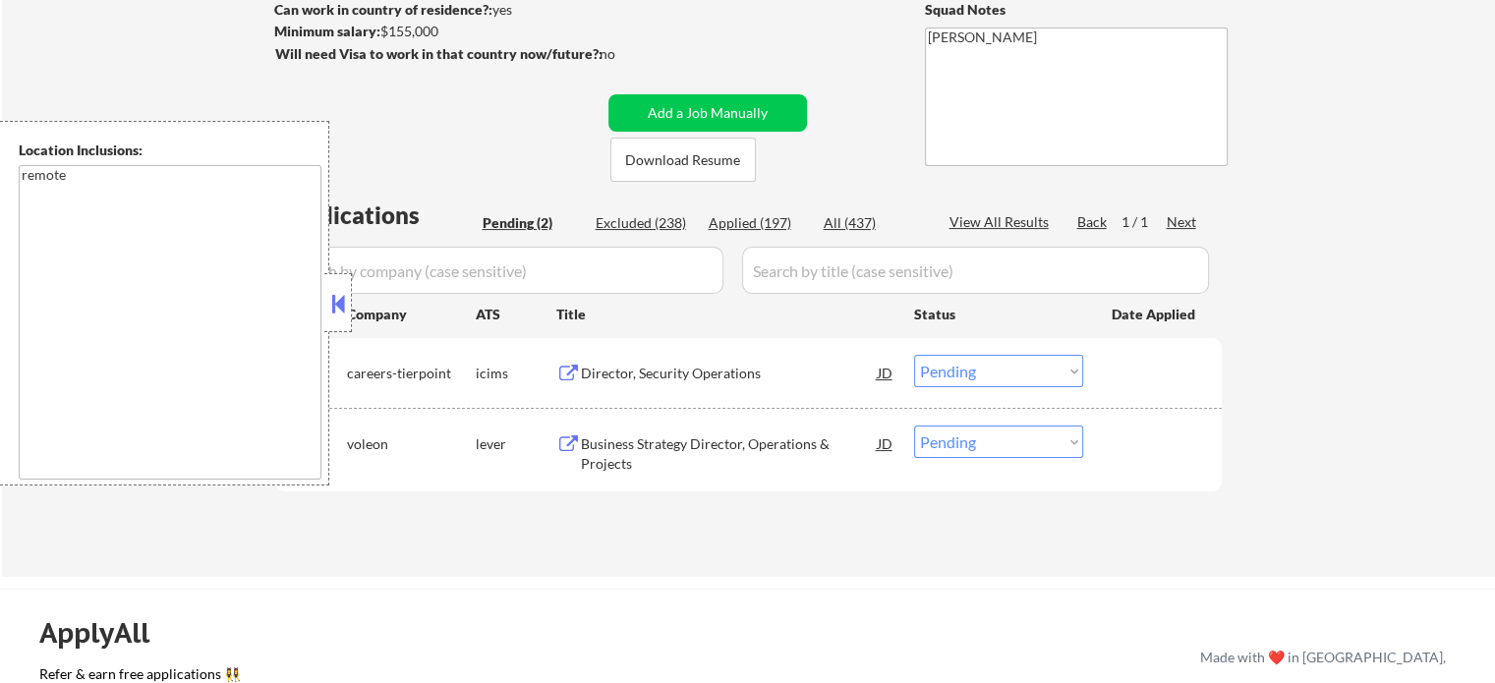
scroll to position [295, 0]
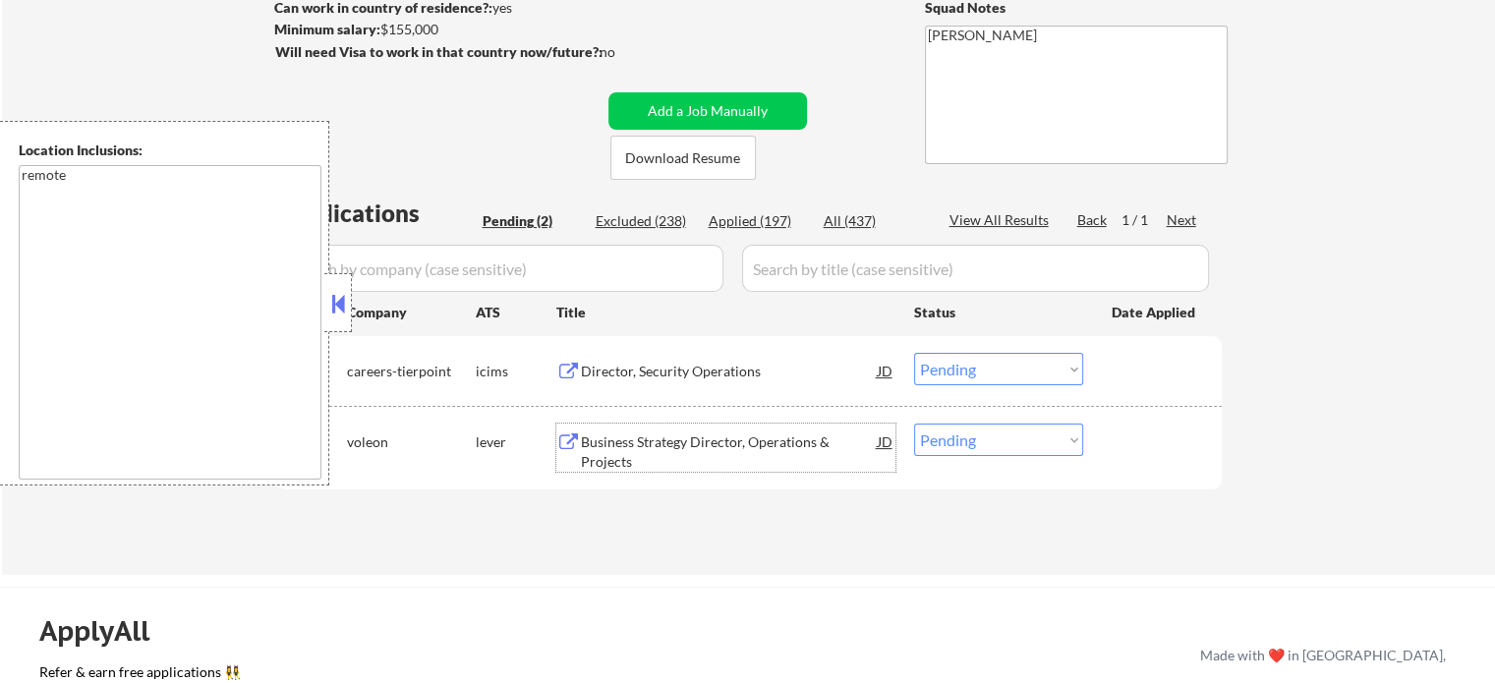
click at [777, 459] on div "Business Strategy Director, Operations & Projects" at bounding box center [729, 451] width 297 height 38
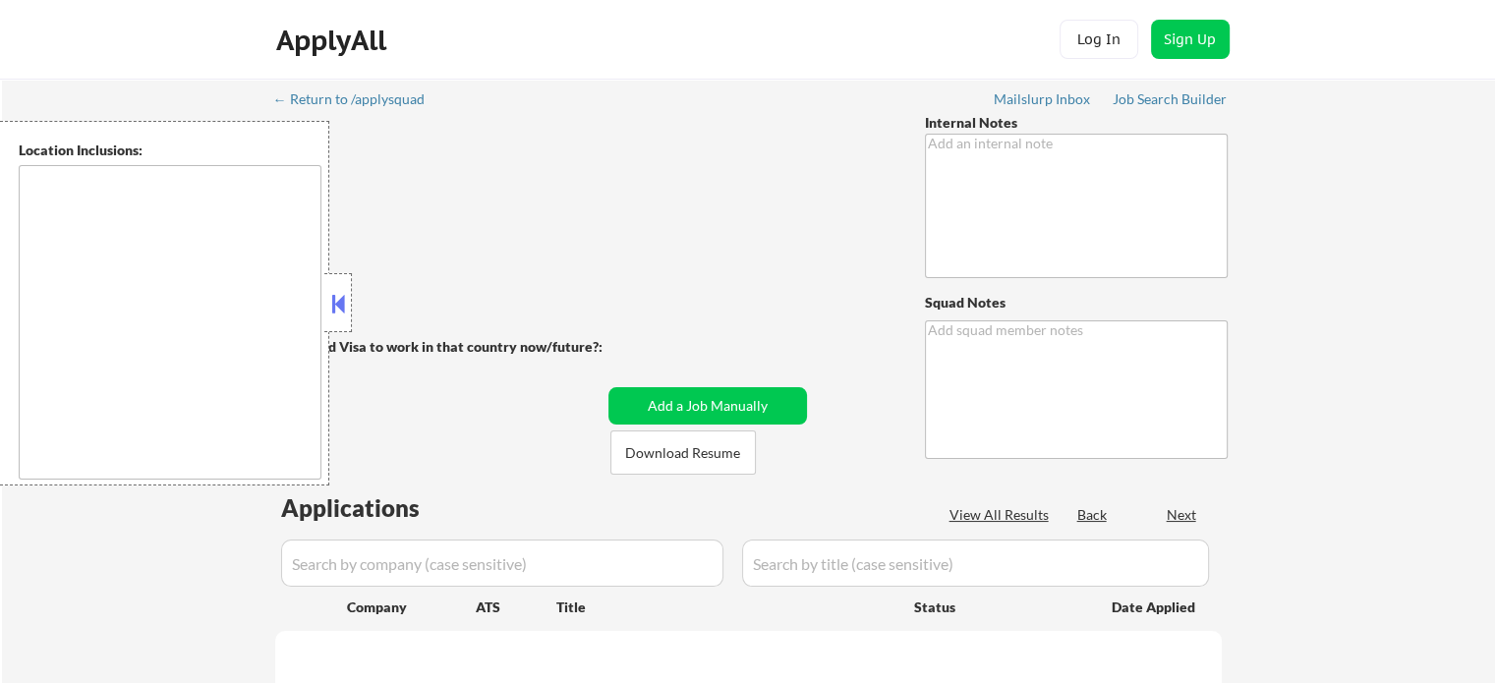
type textarea "Pls apply her to 5 extra jobs [DATE], I had made one mistake with her matches s…"
type textarea "[PERSON_NAME]"
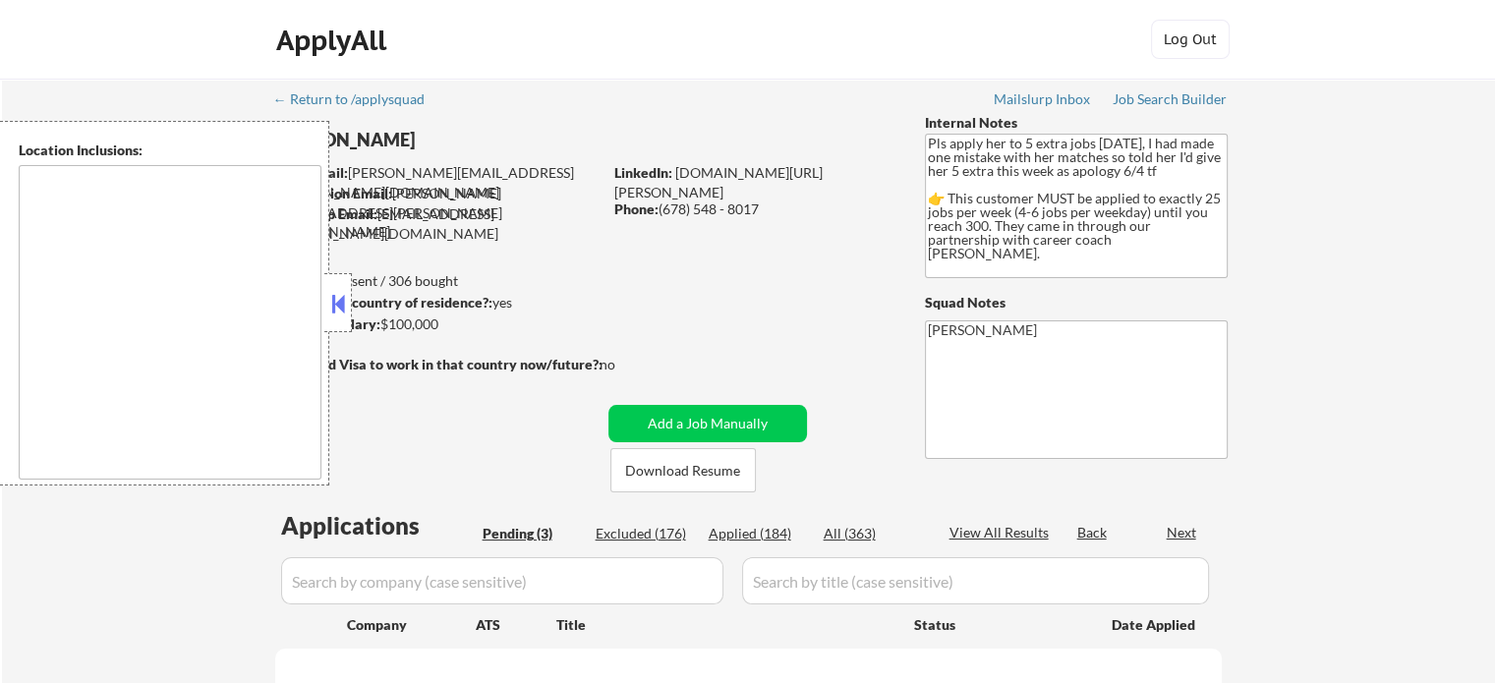
select select ""pending""
type textarea "[GEOGRAPHIC_DATA], [GEOGRAPHIC_DATA] [GEOGRAPHIC_DATA], [GEOGRAPHIC_DATA] [GEOG…"
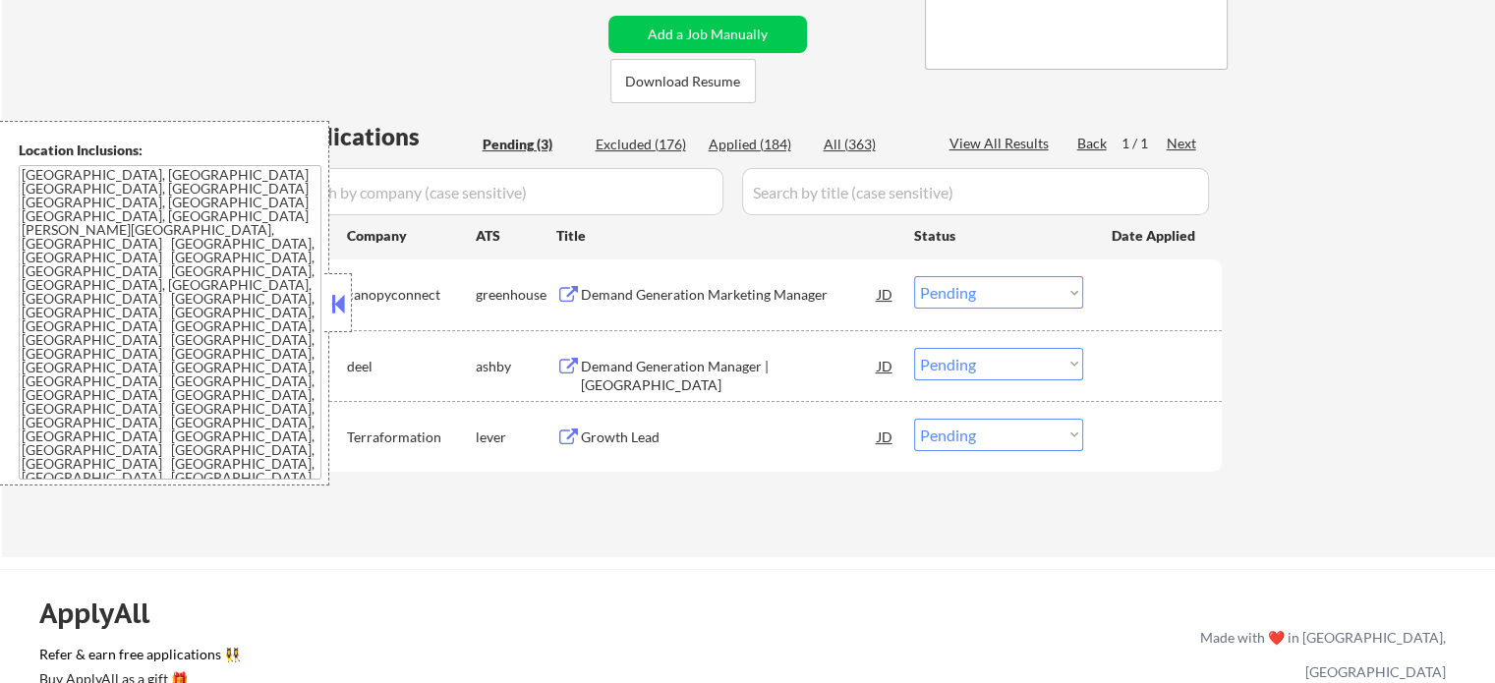
scroll to position [393, 0]
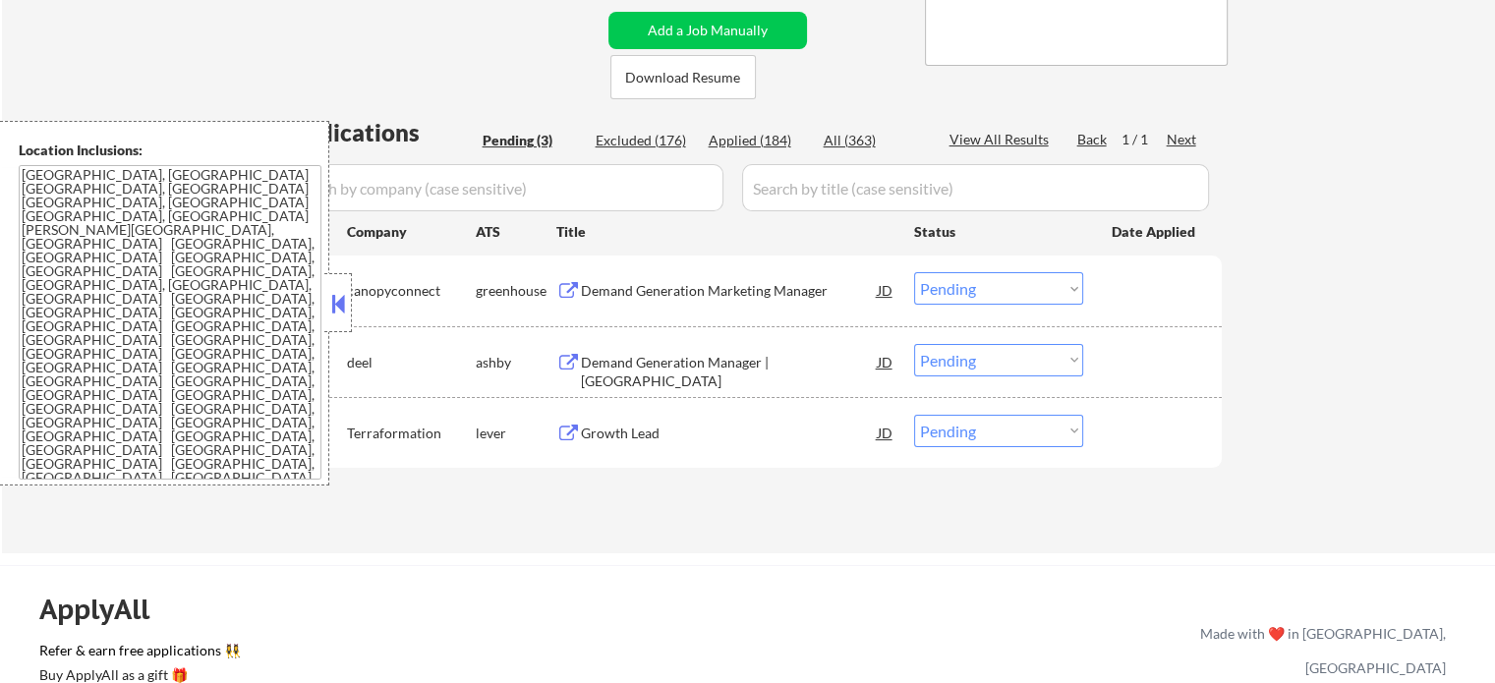
click at [747, 369] on div "Demand Generation Manager | [GEOGRAPHIC_DATA]" at bounding box center [729, 372] width 297 height 38
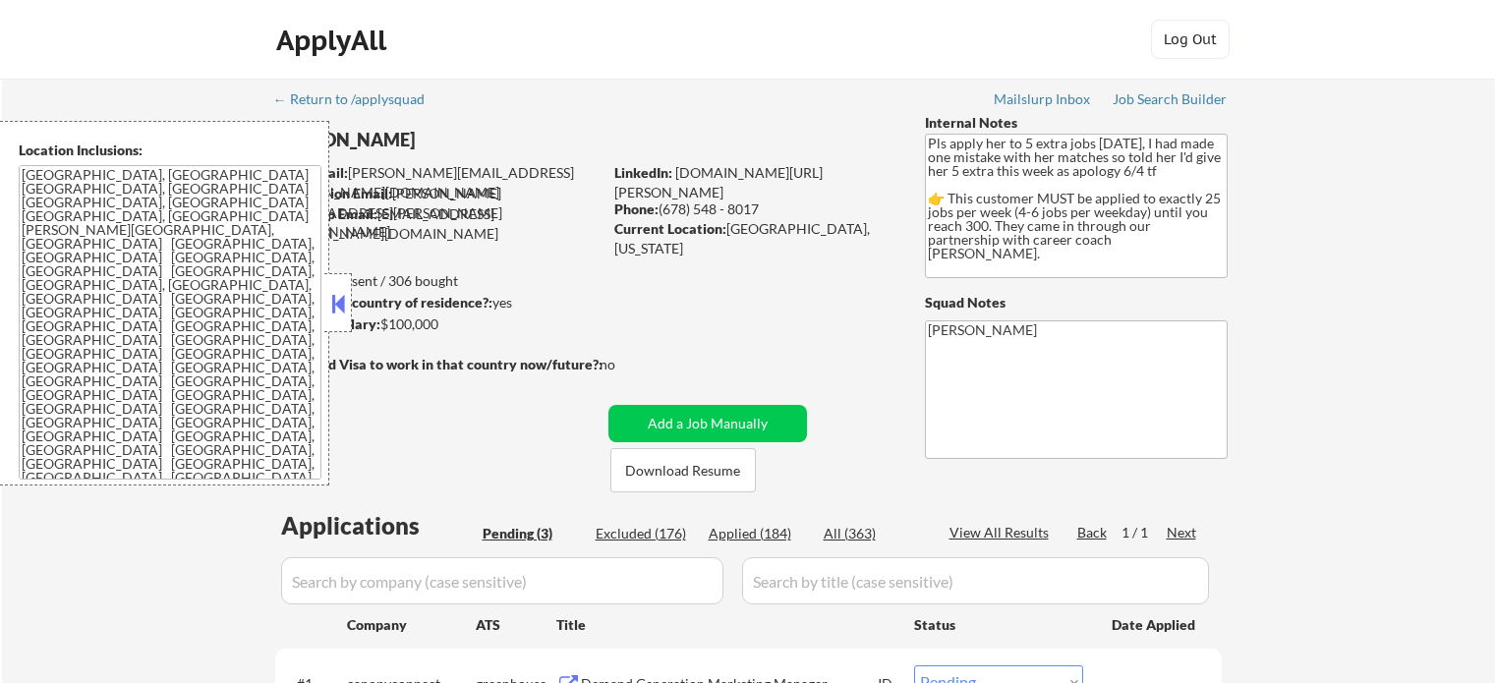
select select ""pending""
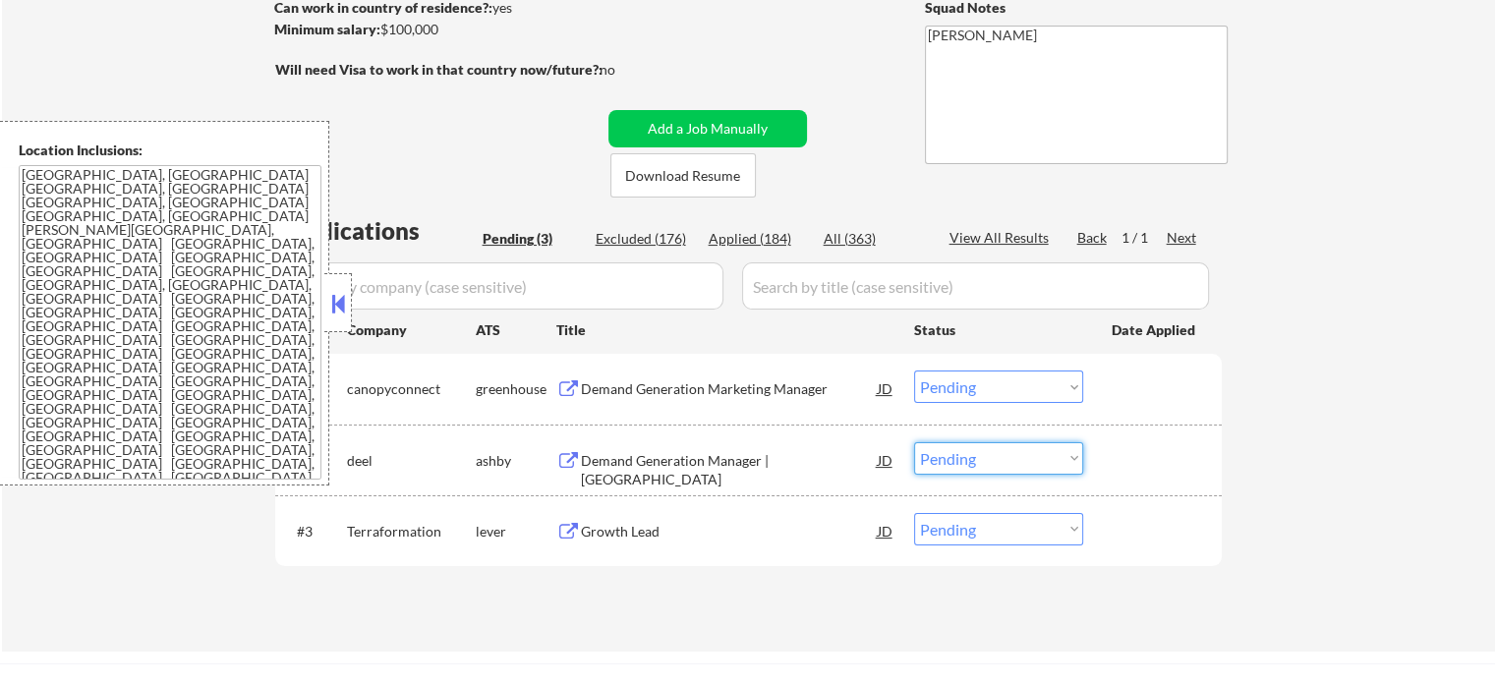
click at [1003, 450] on select "Choose an option... Pending Applied Excluded (Questions) Excluded (Expired) Exc…" at bounding box center [998, 458] width 169 height 32
click at [914, 442] on select "Choose an option... Pending Applied Excluded (Questions) Excluded (Expired) Exc…" at bounding box center [998, 458] width 169 height 32
select select ""pending""
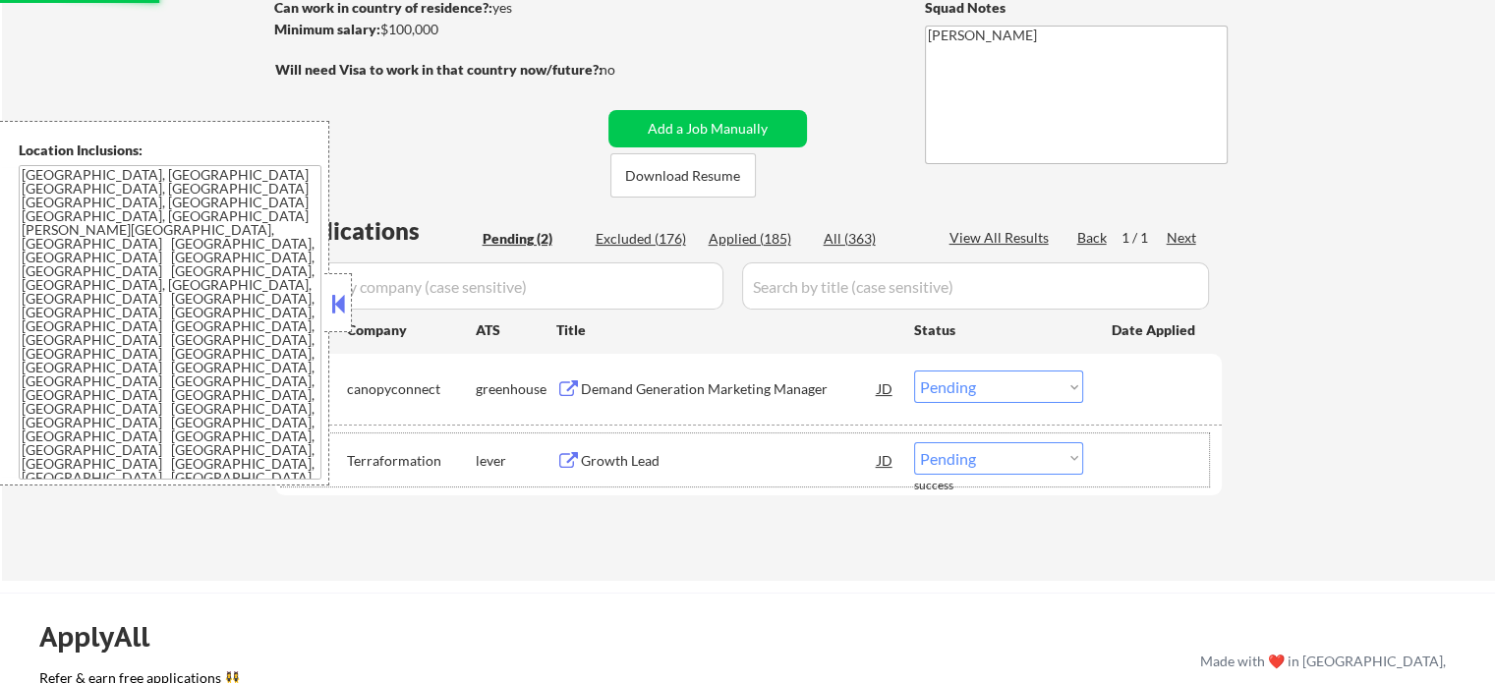
click at [1169, 460] on div at bounding box center [1155, 459] width 86 height 35
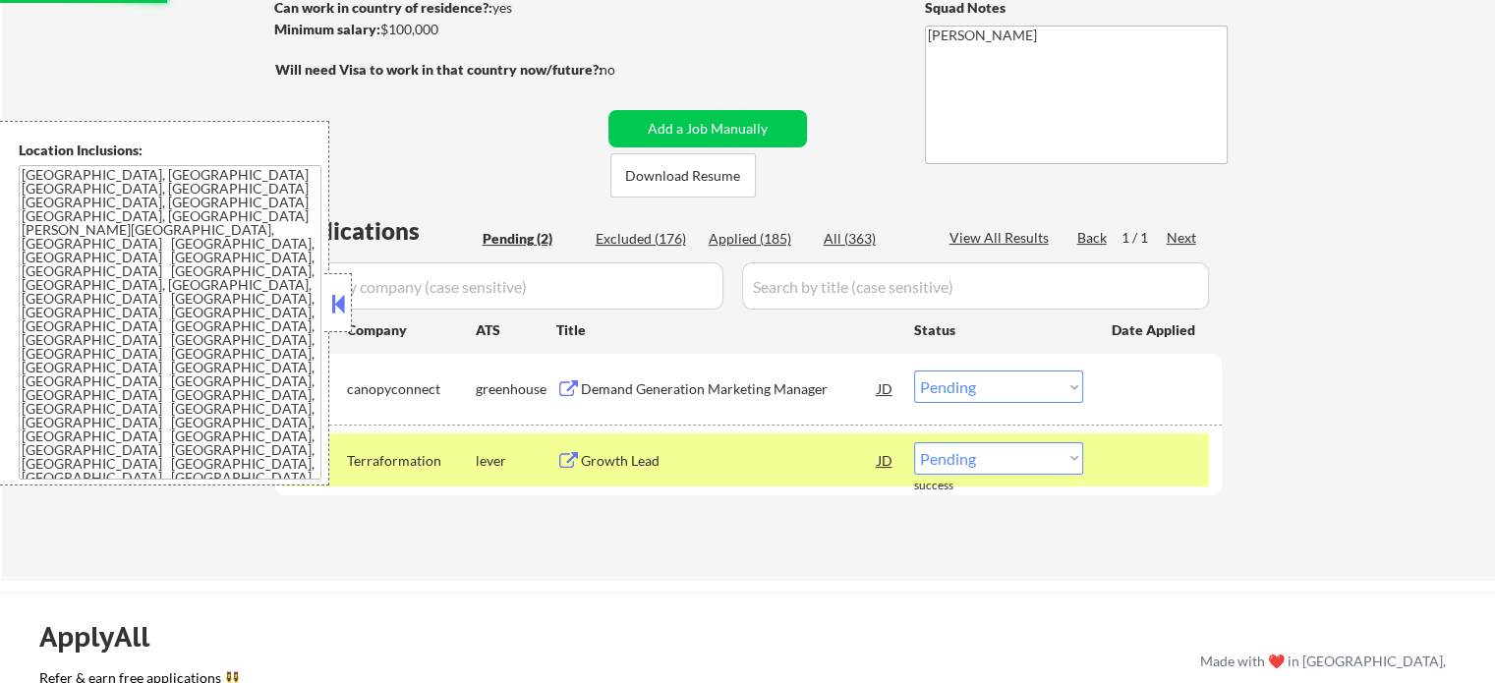
click at [1170, 462] on div at bounding box center [1155, 459] width 86 height 35
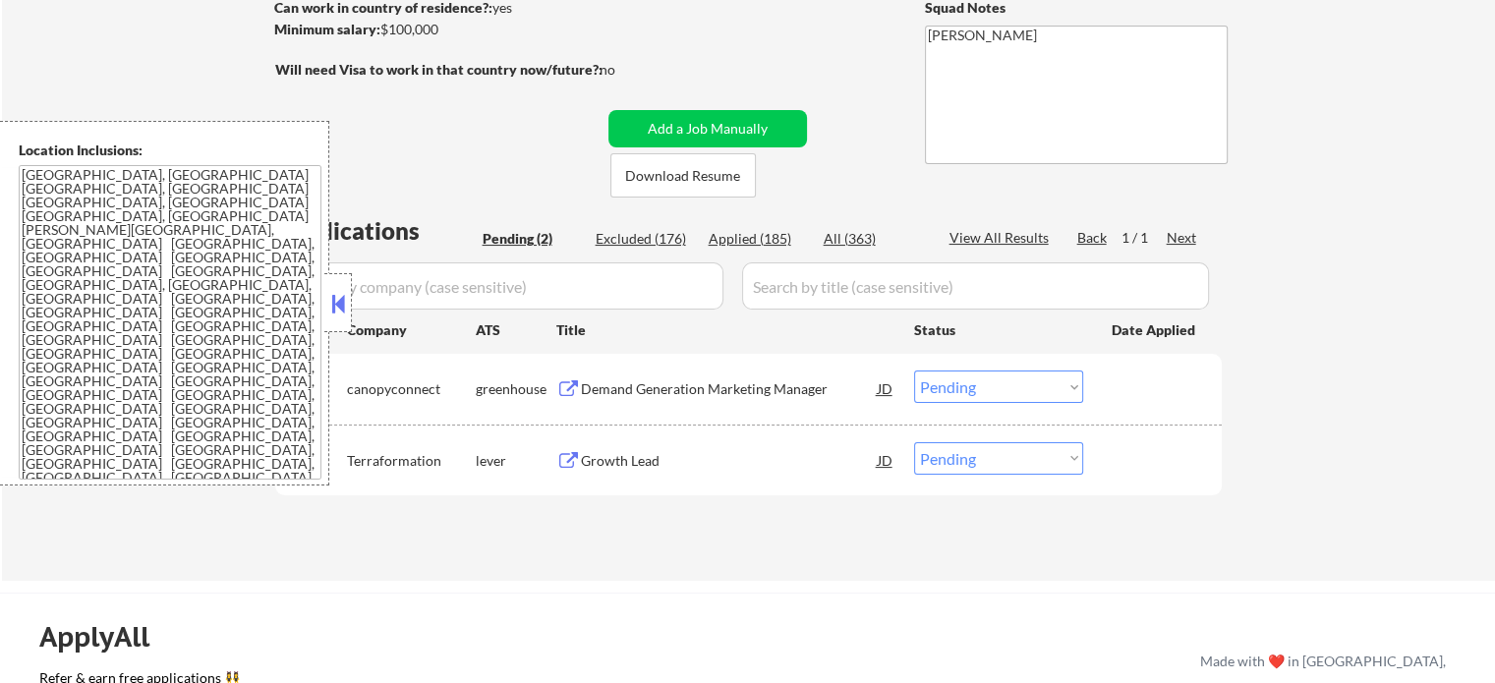
click at [629, 452] on div "Growth Lead" at bounding box center [729, 461] width 297 height 20
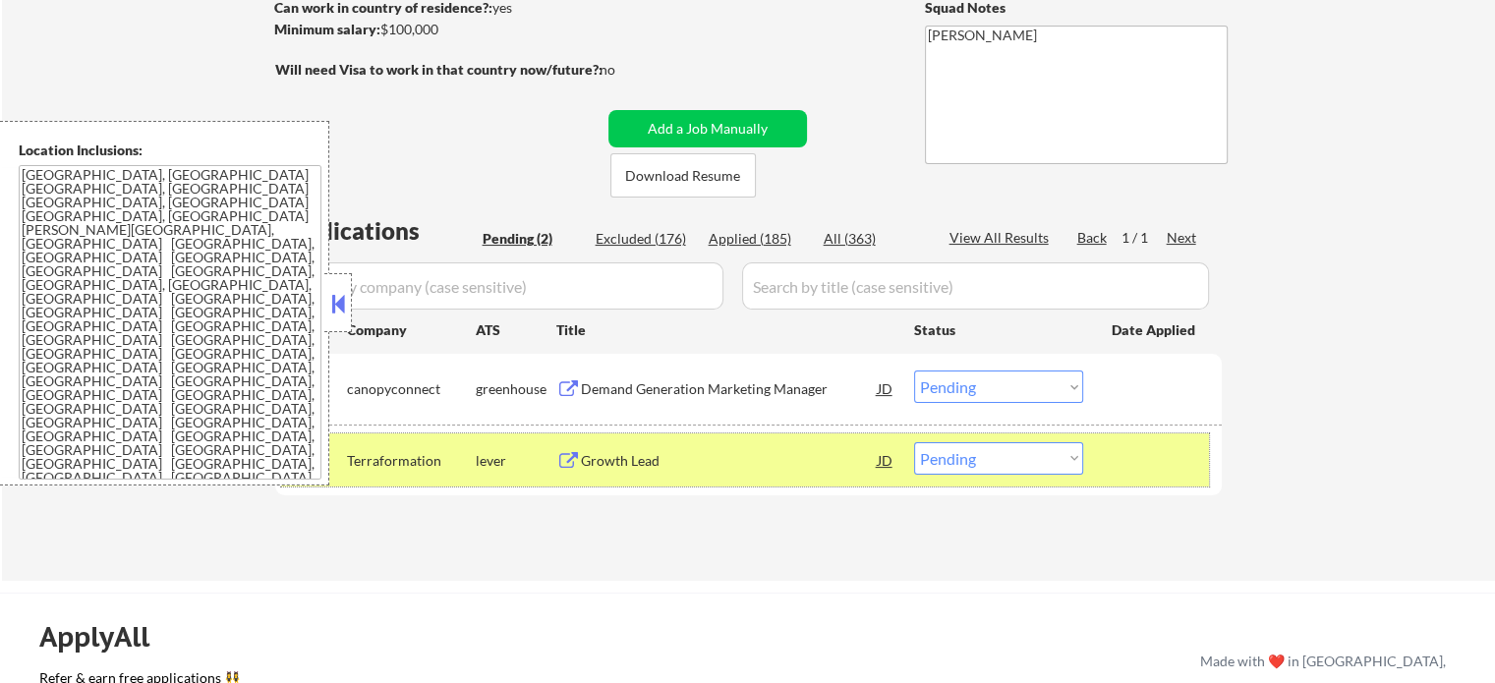
click at [1120, 464] on div at bounding box center [1155, 459] width 86 height 35
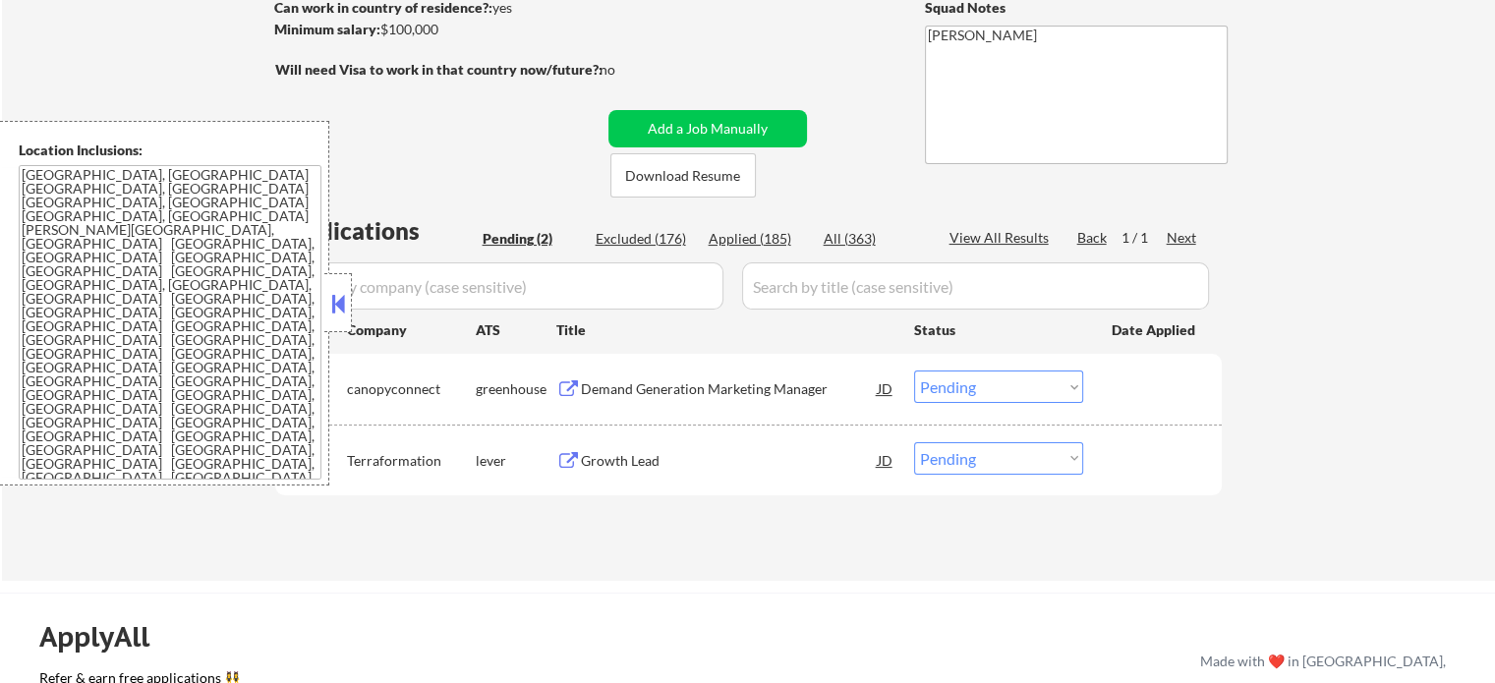
click at [786, 392] on div "Demand Generation Marketing Manager" at bounding box center [729, 389] width 297 height 20
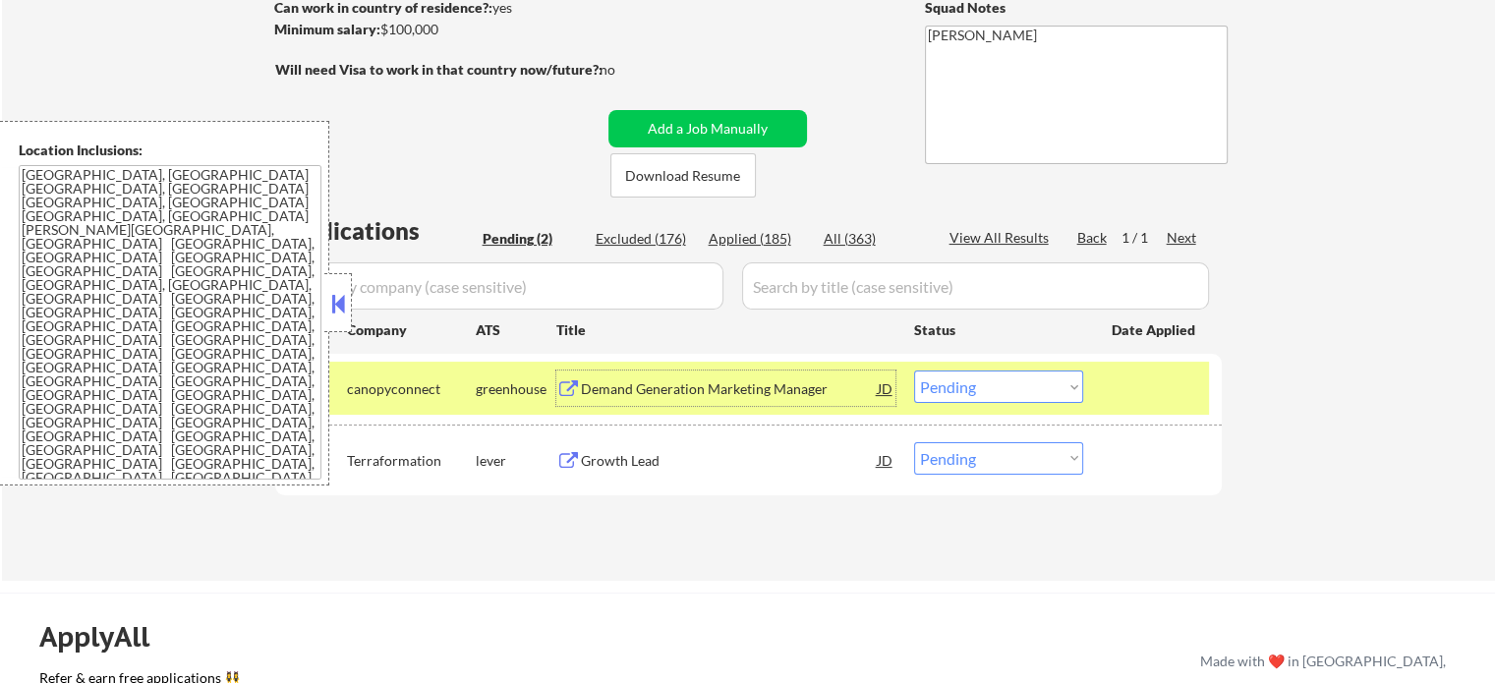
click at [1172, 384] on div at bounding box center [1155, 388] width 86 height 35
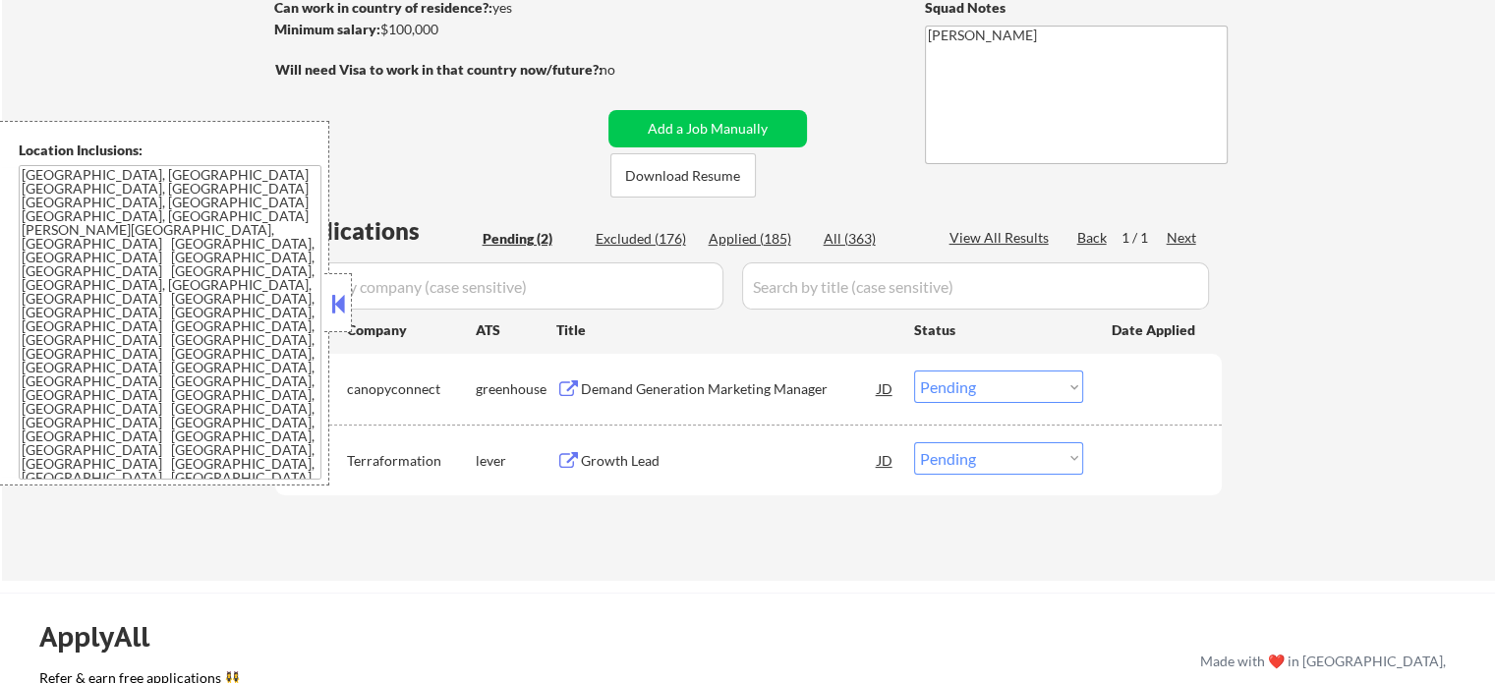
click at [619, 475] on div "Growth Lead" at bounding box center [729, 459] width 297 height 35
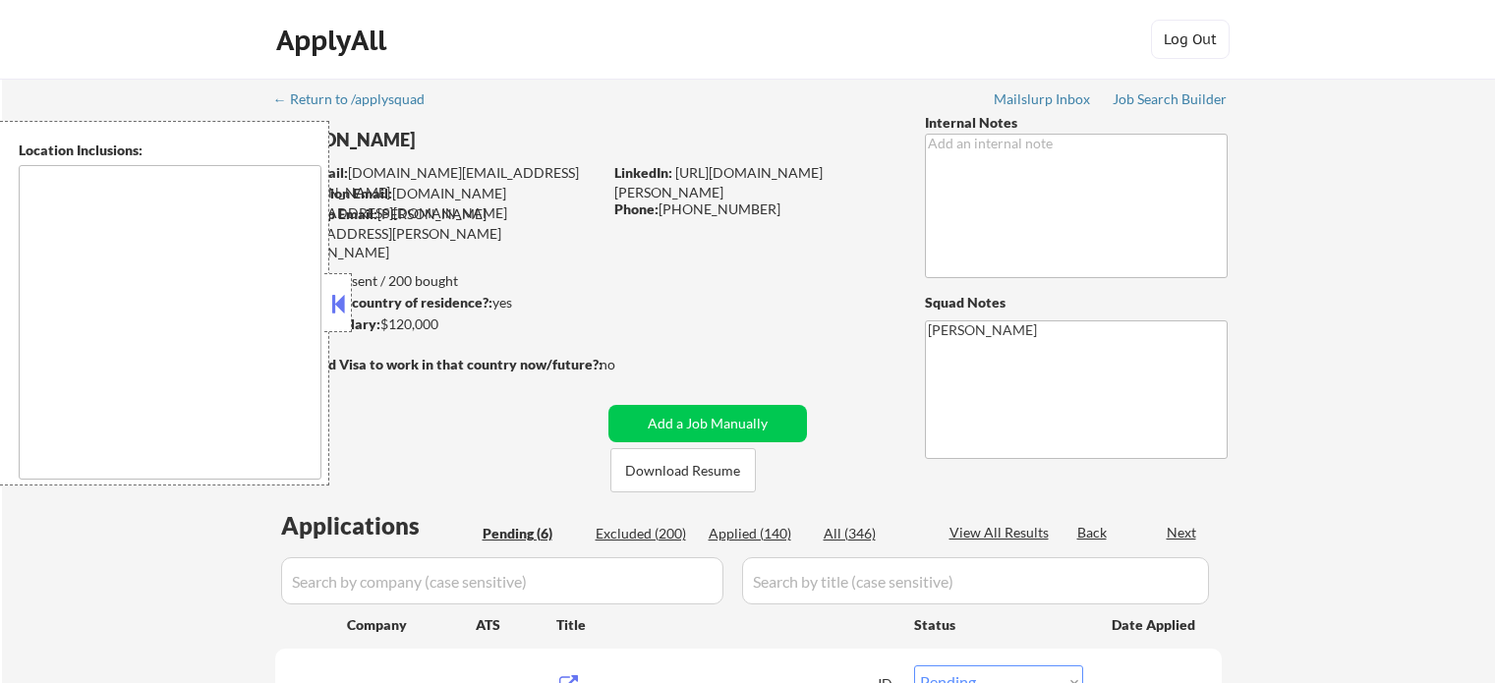
select select ""pending""
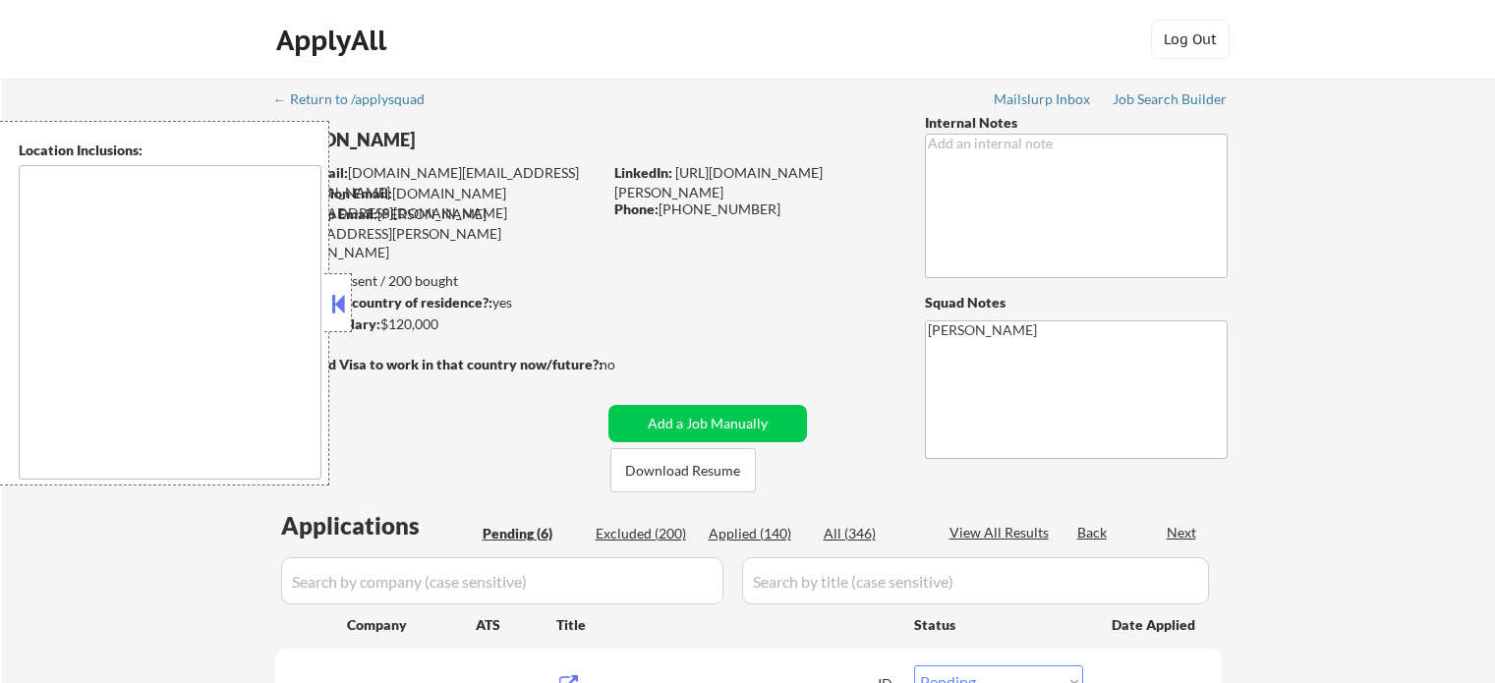
select select ""pending""
type textarea "[GEOGRAPHIC_DATA], [GEOGRAPHIC_DATA], [GEOGRAPHIC_DATA] [GEOGRAPHIC_DATA], [GEO…"
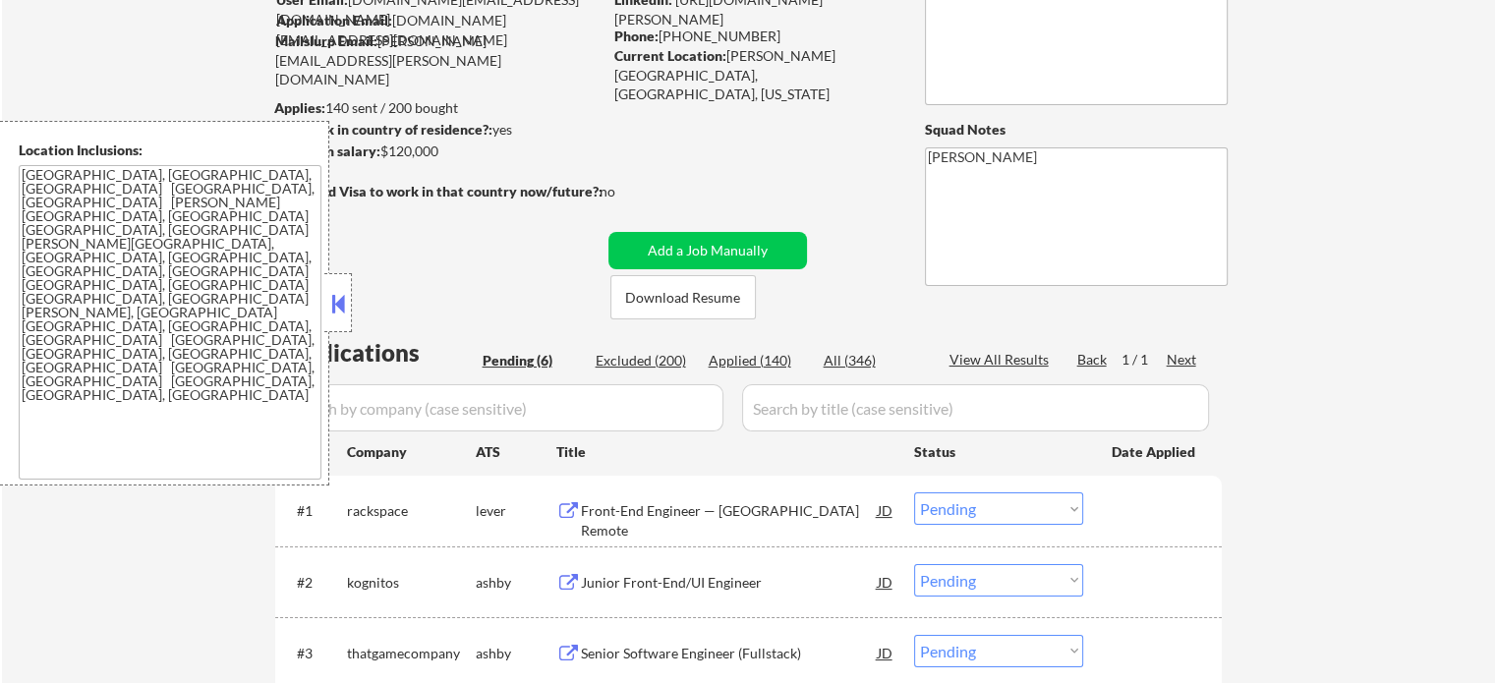
scroll to position [295, 0]
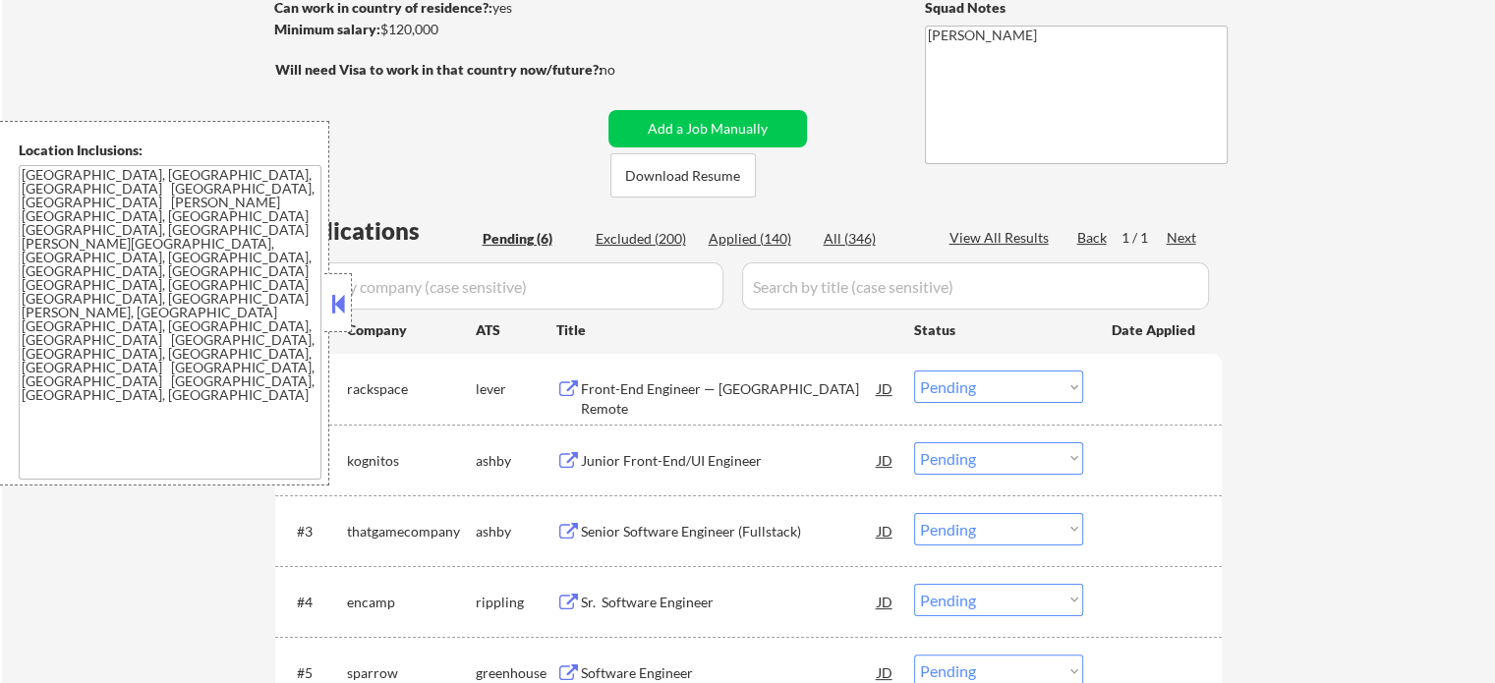
click at [678, 474] on div "Junior Front-End/UI Engineer" at bounding box center [729, 459] width 297 height 35
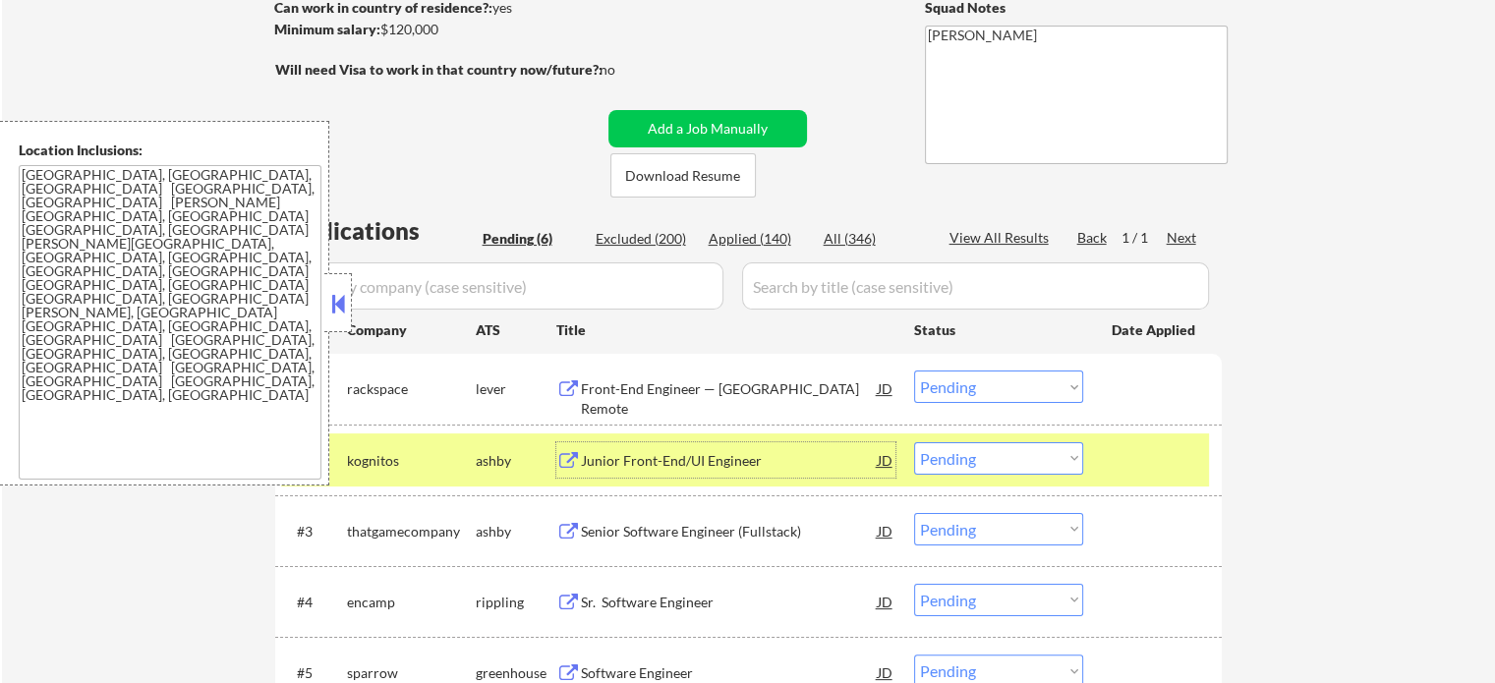
click at [1165, 456] on div at bounding box center [1155, 459] width 86 height 35
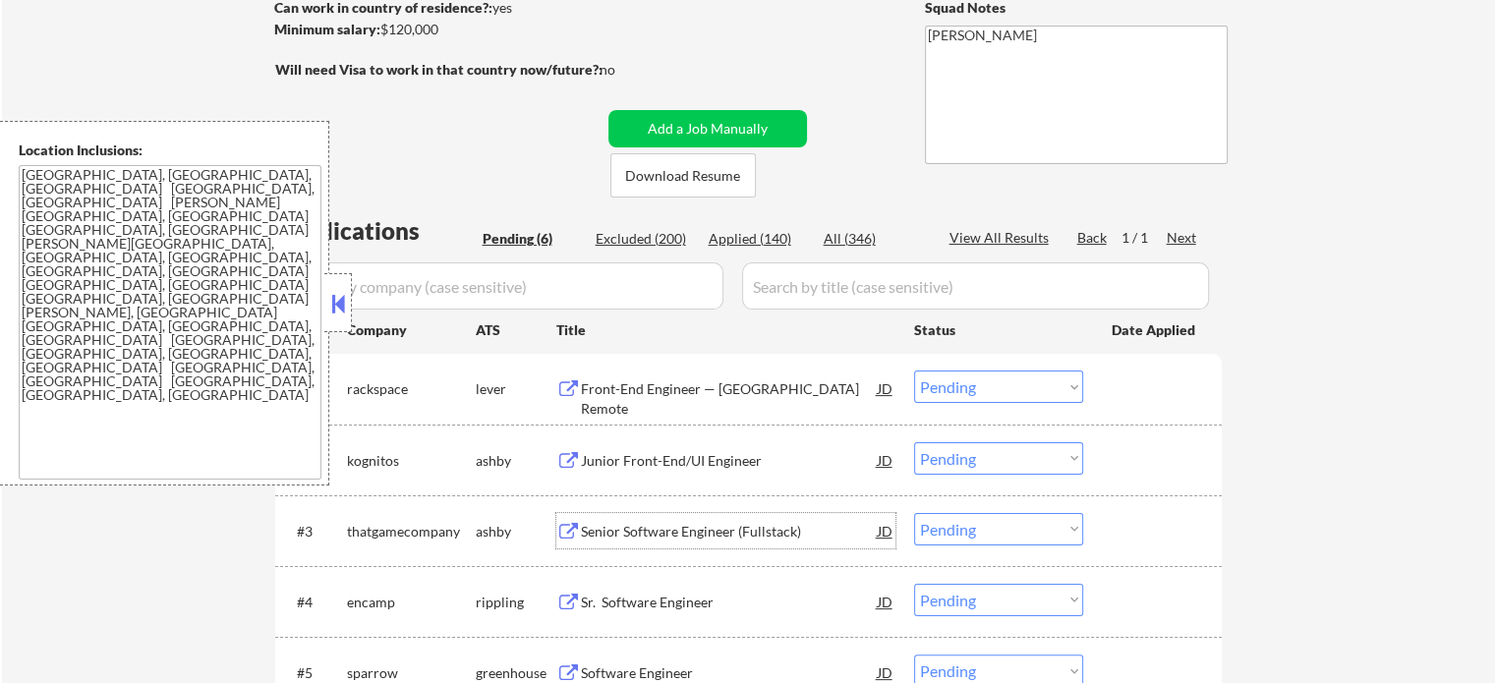
click at [648, 538] on div "Senior Software Engineer (Fullstack)" at bounding box center [729, 532] width 297 height 20
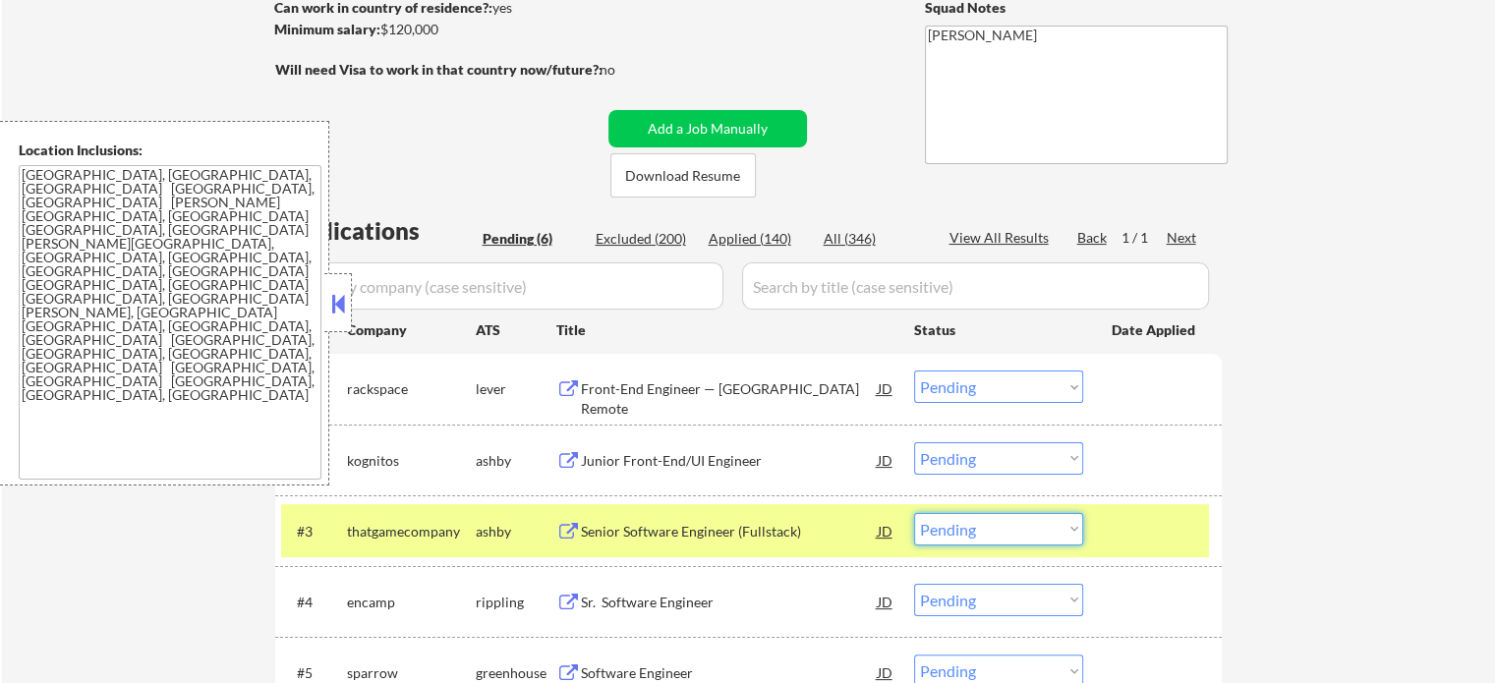
click at [1046, 530] on select "Choose an option... Pending Applied Excluded (Questions) Excluded (Expired) Exc…" at bounding box center [998, 529] width 169 height 32
click at [914, 513] on select "Choose an option... Pending Applied Excluded (Questions) Excluded (Expired) Exc…" at bounding box center [998, 529] width 169 height 32
click at [1142, 540] on div at bounding box center [1155, 530] width 86 height 35
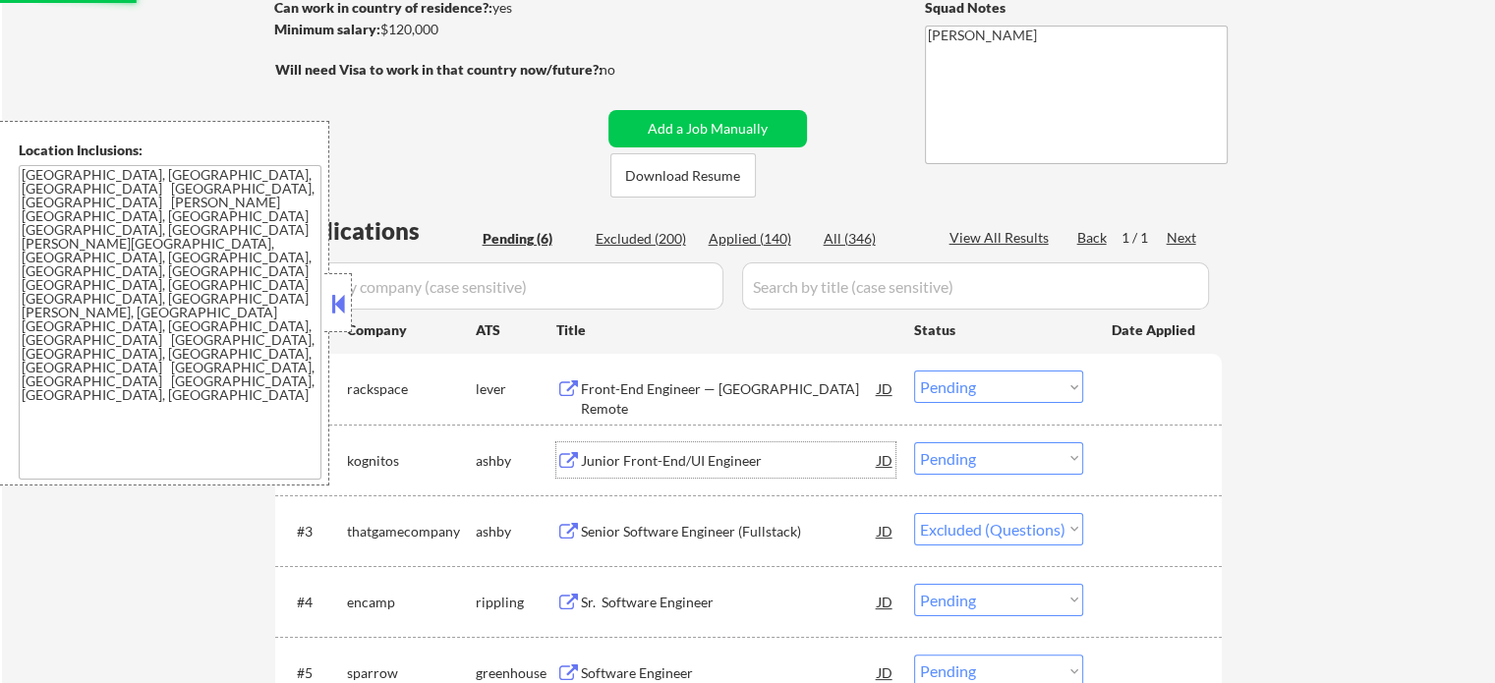
click at [609, 447] on div "Junior Front-End/UI Engineer" at bounding box center [729, 459] width 297 height 35
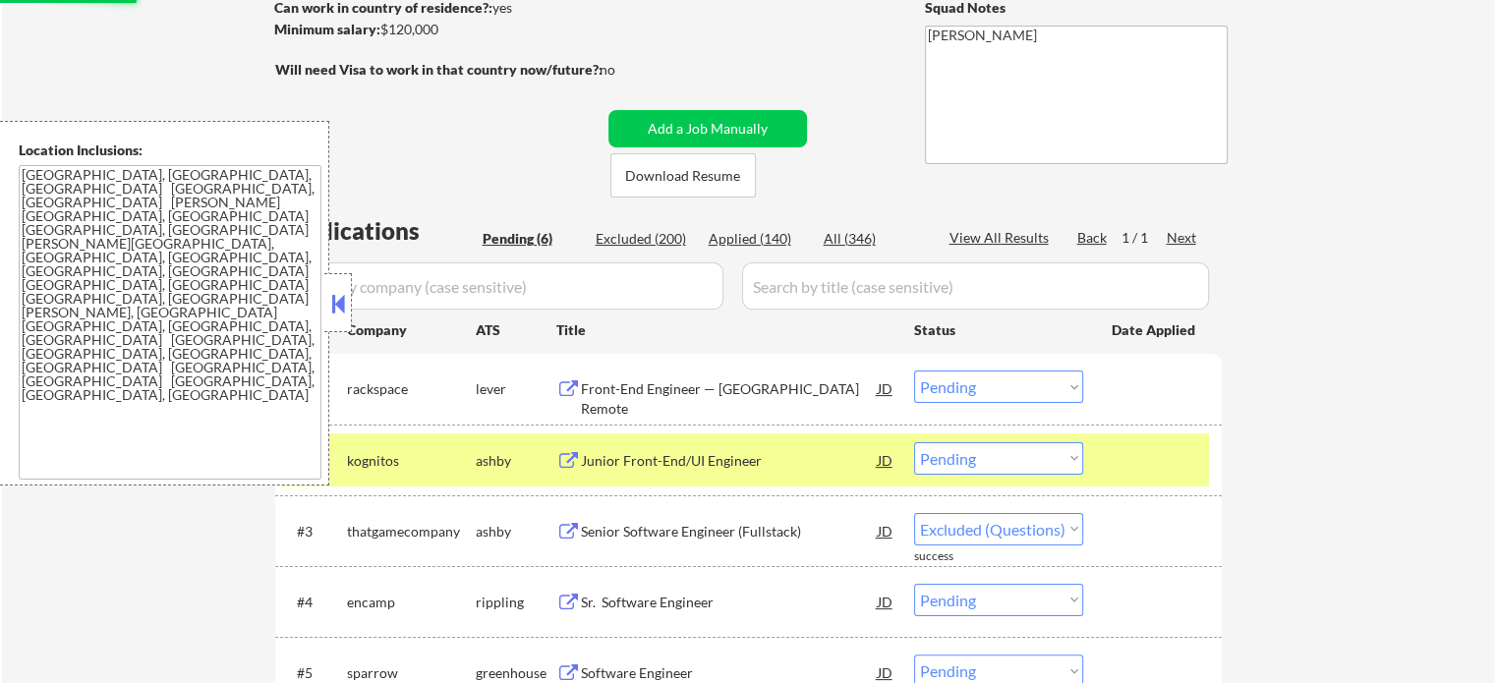
select select ""pending""
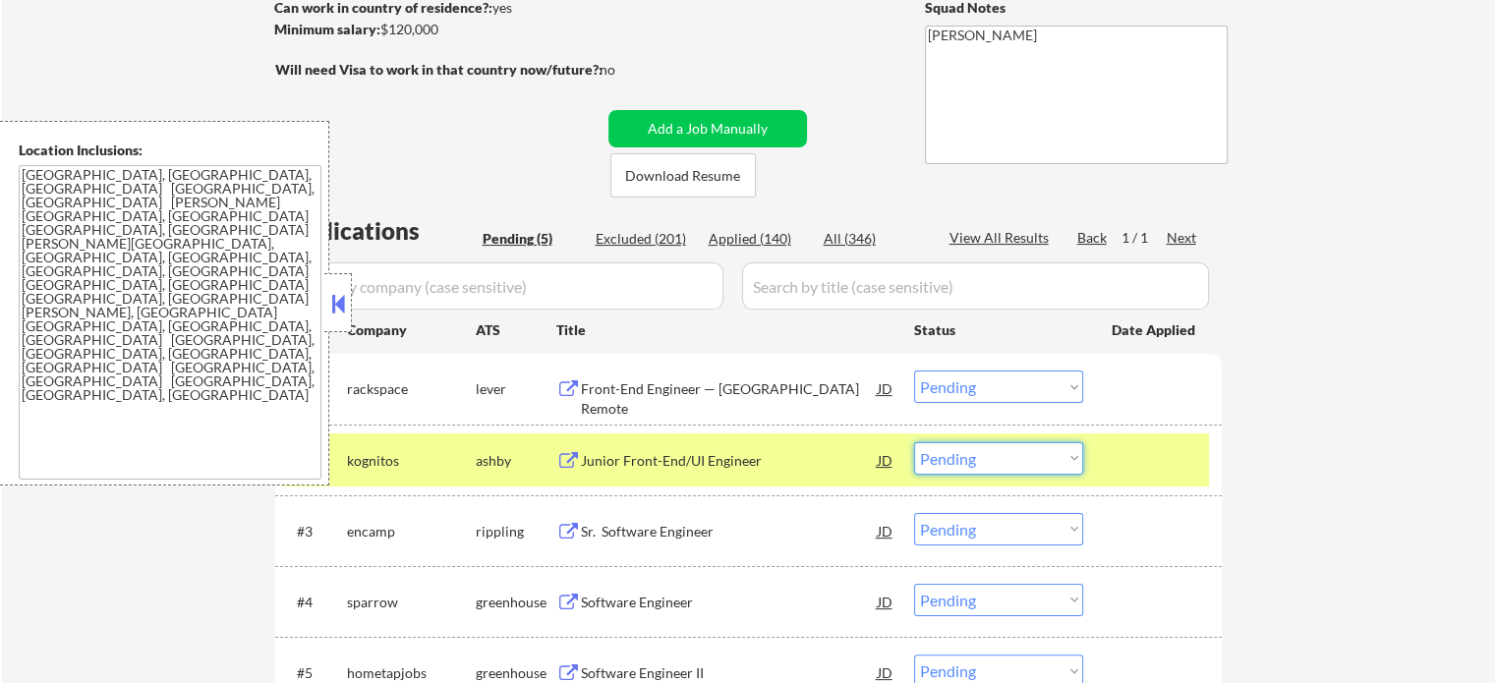
click at [1001, 451] on select "Choose an option... Pending Applied Excluded (Questions) Excluded (Expired) Exc…" at bounding box center [998, 458] width 169 height 32
click at [914, 442] on select "Choose an option... Pending Applied Excluded (Questions) Excluded (Expired) Exc…" at bounding box center [998, 458] width 169 height 32
select select ""pending""
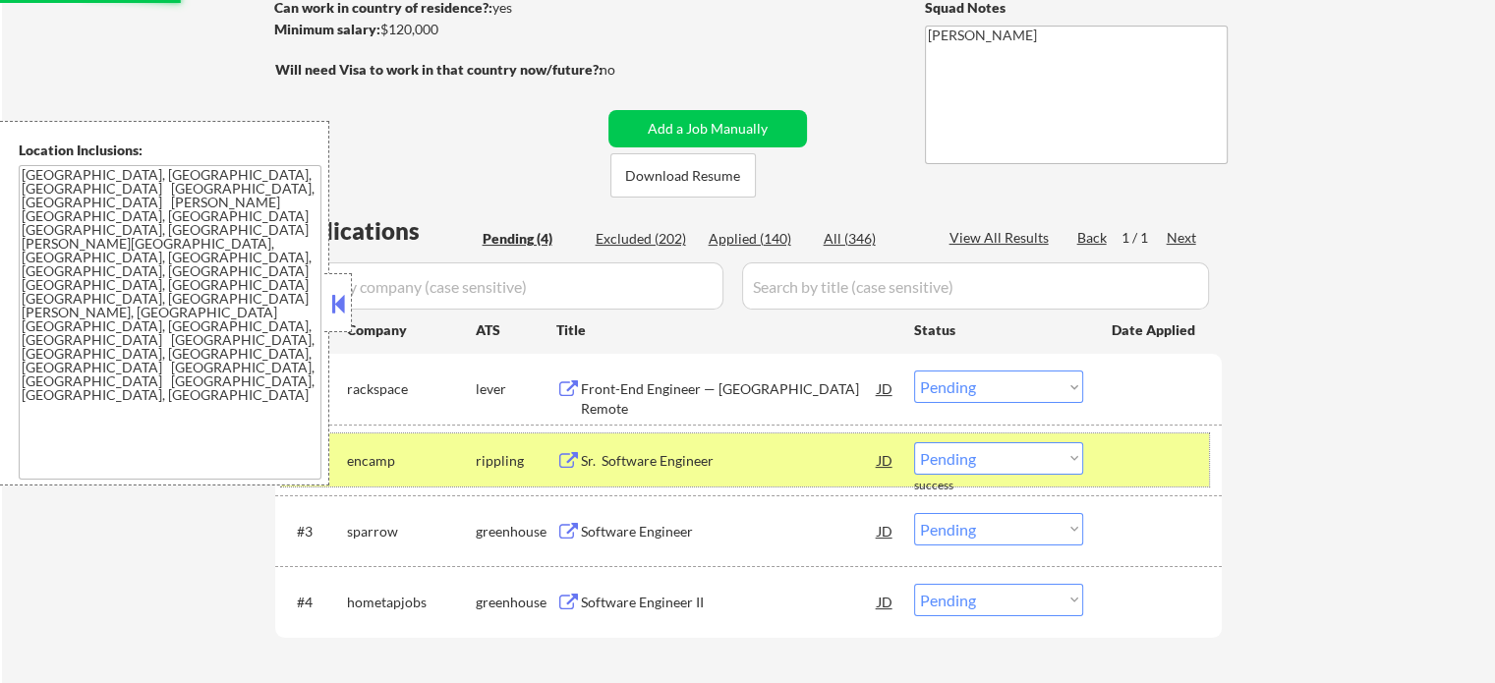
click at [1163, 458] on div at bounding box center [1155, 459] width 86 height 35
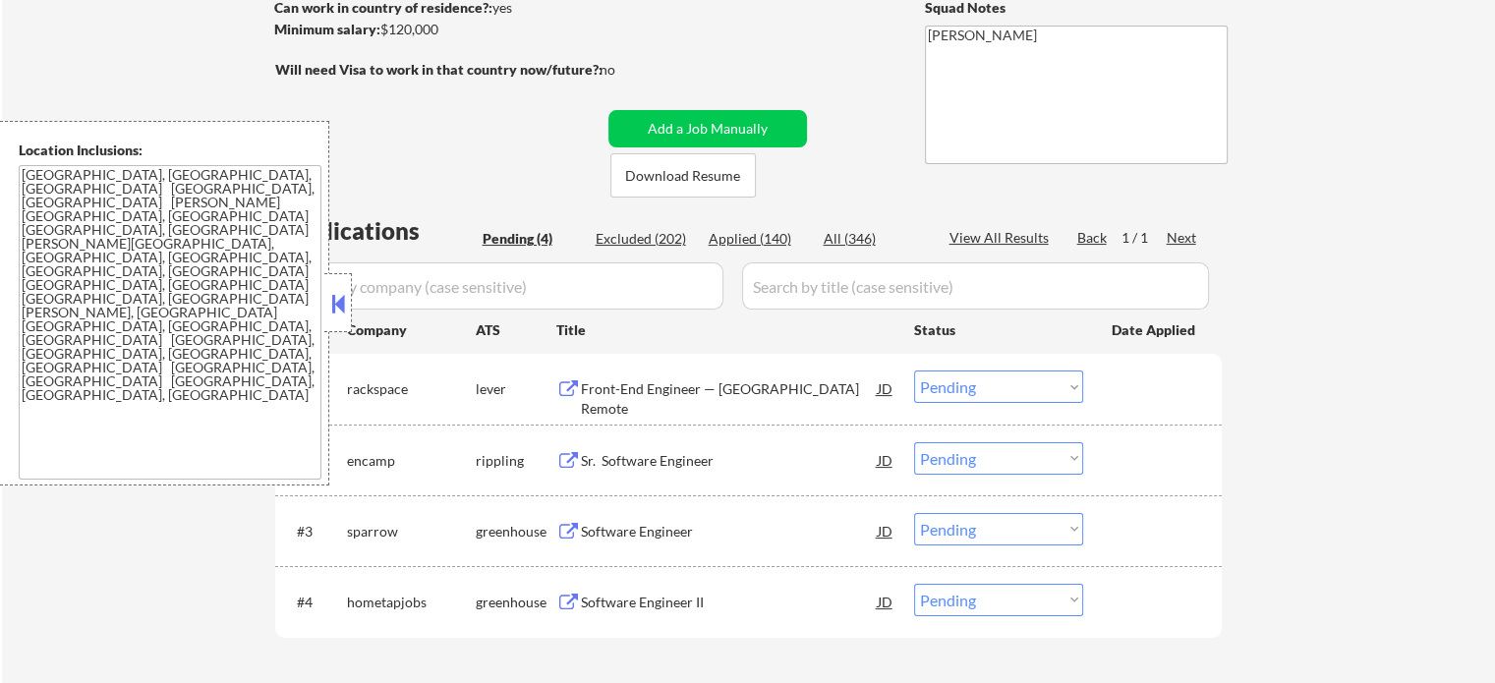
click at [715, 399] on div "Front-End Engineer — [GEOGRAPHIC_DATA] Remote" at bounding box center [729, 388] width 297 height 35
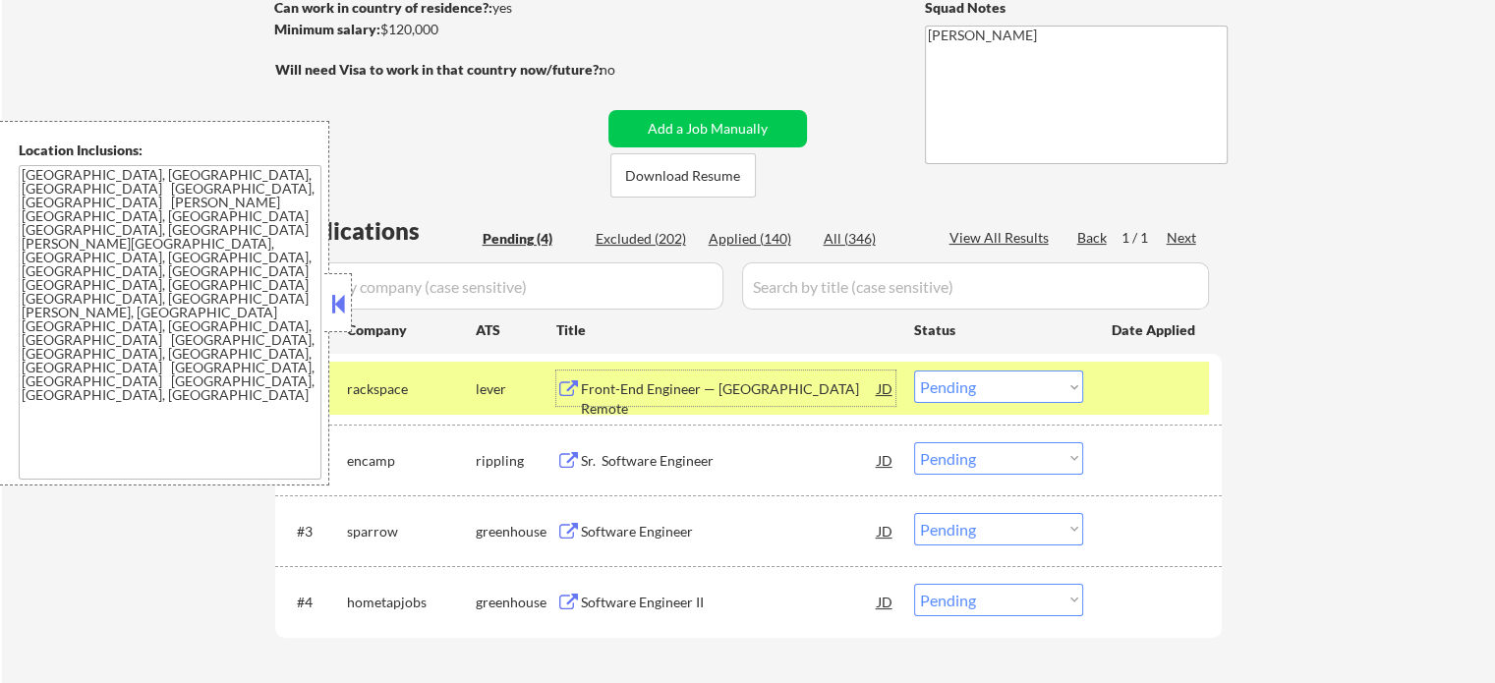
click at [629, 470] on div "Sr. Software Engineer" at bounding box center [729, 459] width 297 height 35
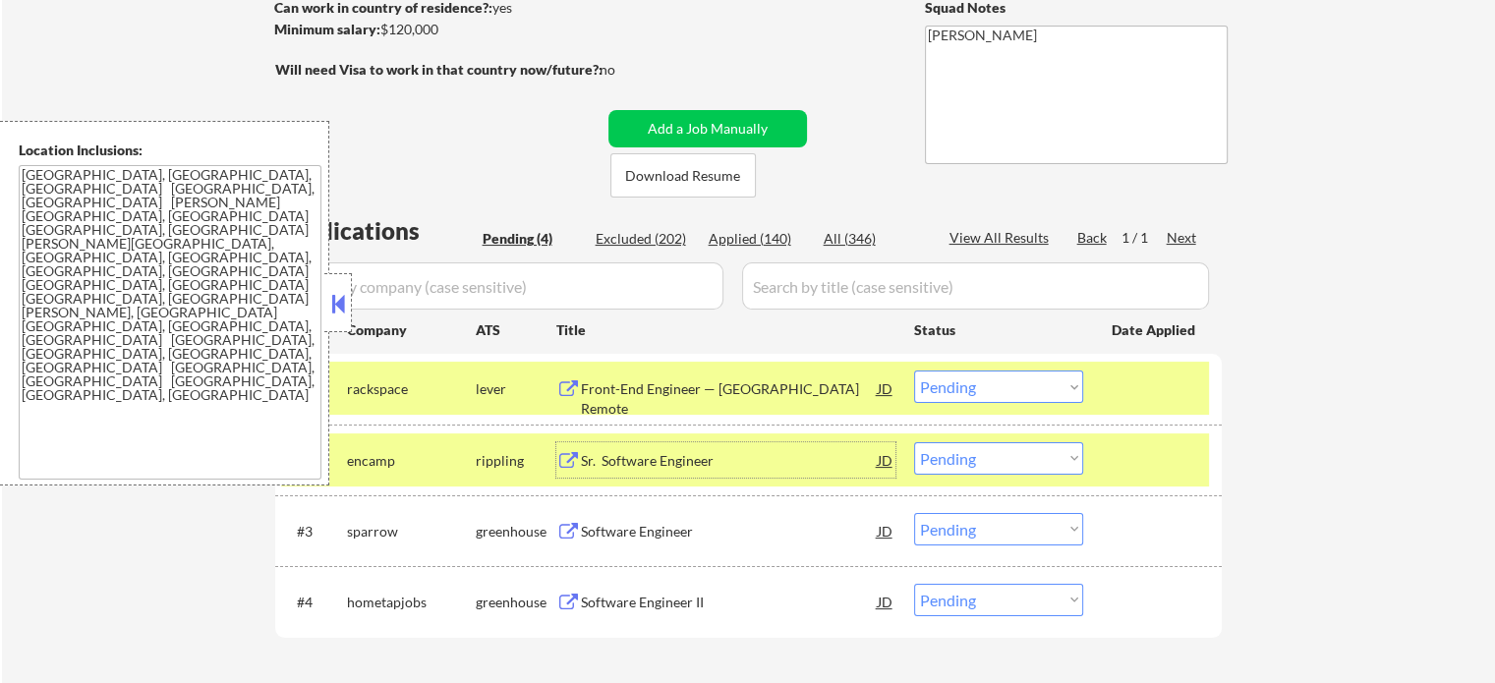
click at [1128, 461] on div at bounding box center [1155, 459] width 86 height 35
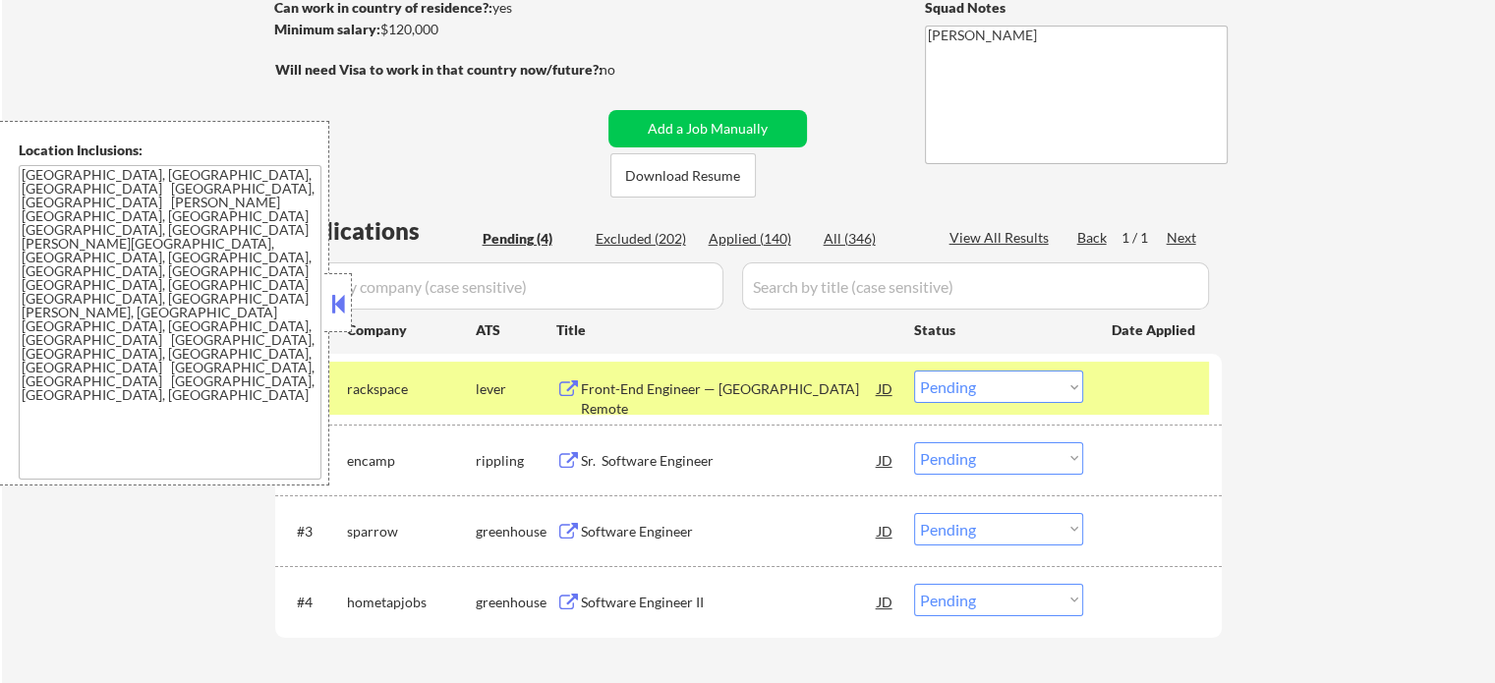
click at [1125, 373] on div at bounding box center [1155, 388] width 86 height 35
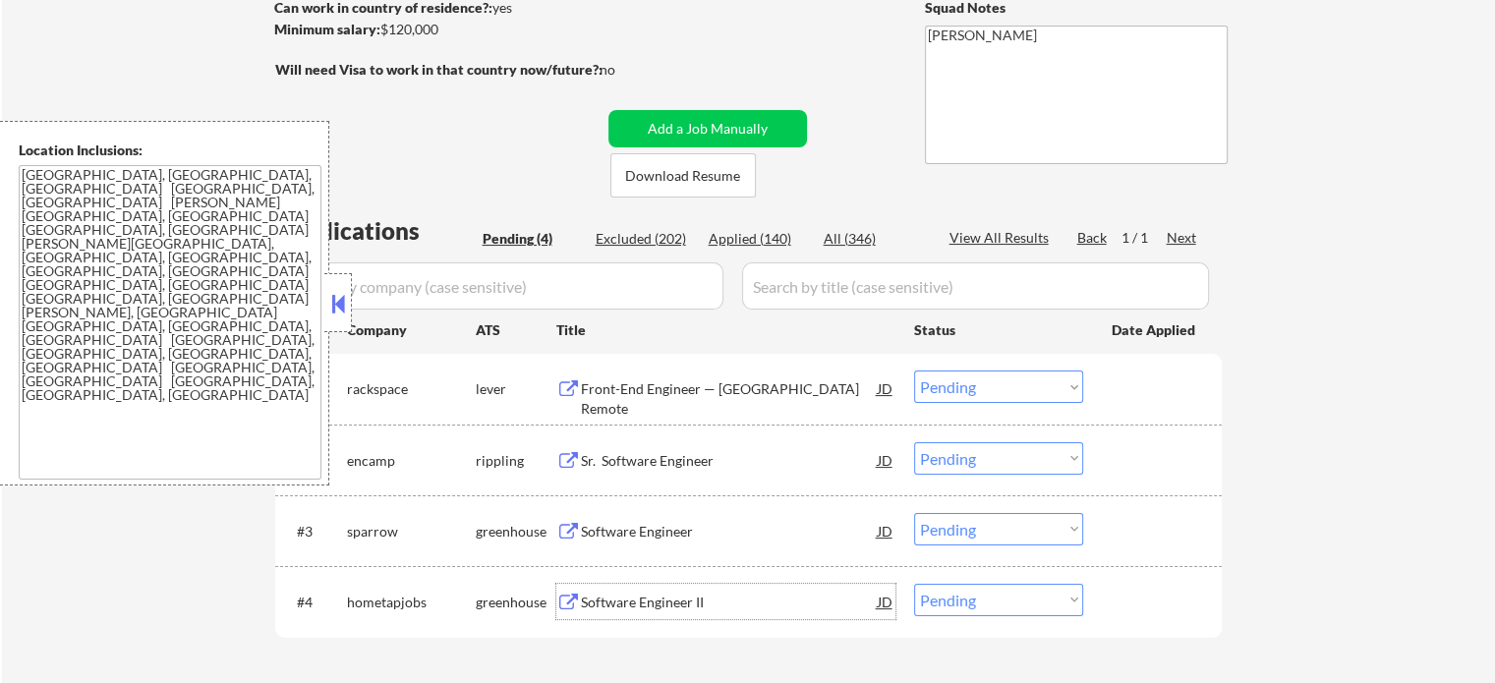
click at [601, 598] on div "Software Engineer II" at bounding box center [729, 603] width 297 height 20
